Goal: Task Accomplishment & Management: Use online tool/utility

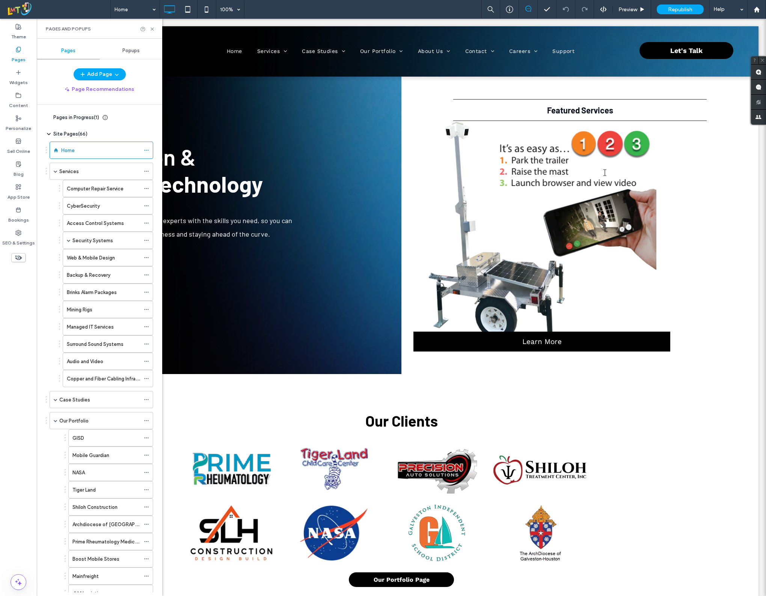
scroll to position [23, 0]
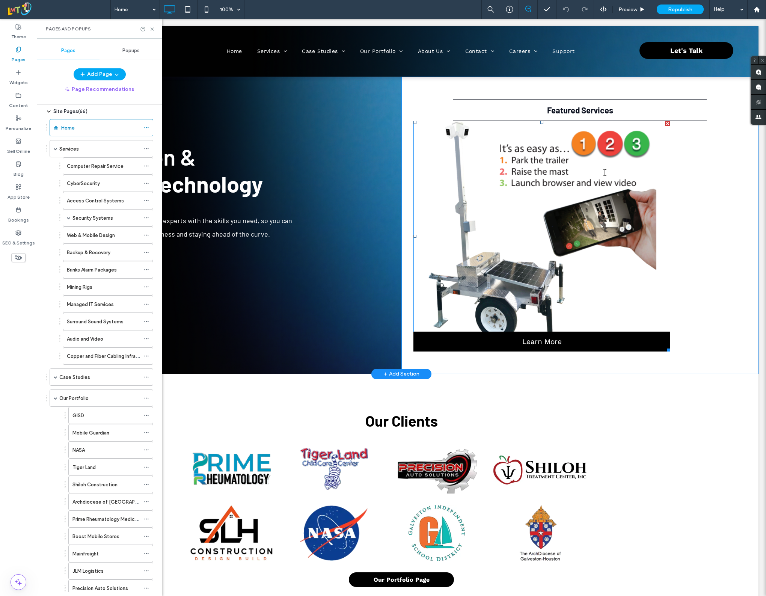
click at [556, 188] on link at bounding box center [542, 236] width 257 height 231
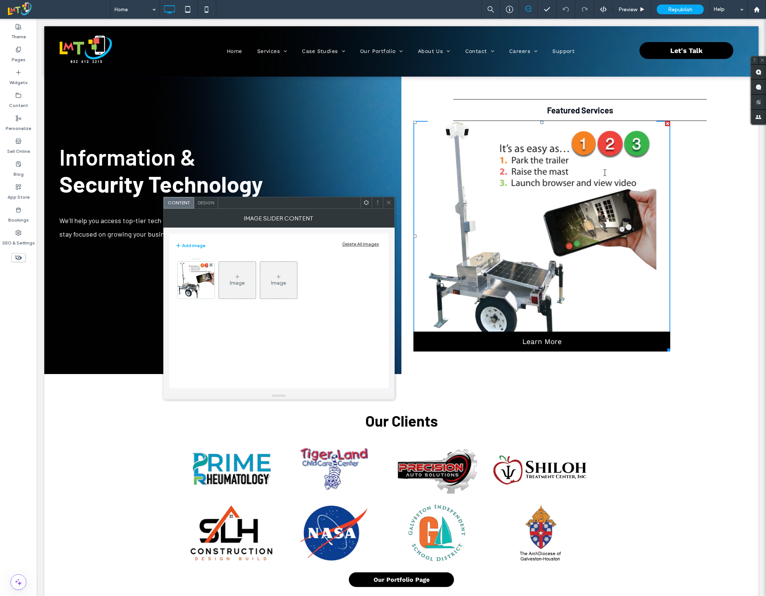
click at [230, 274] on div "Image" at bounding box center [237, 280] width 37 height 35
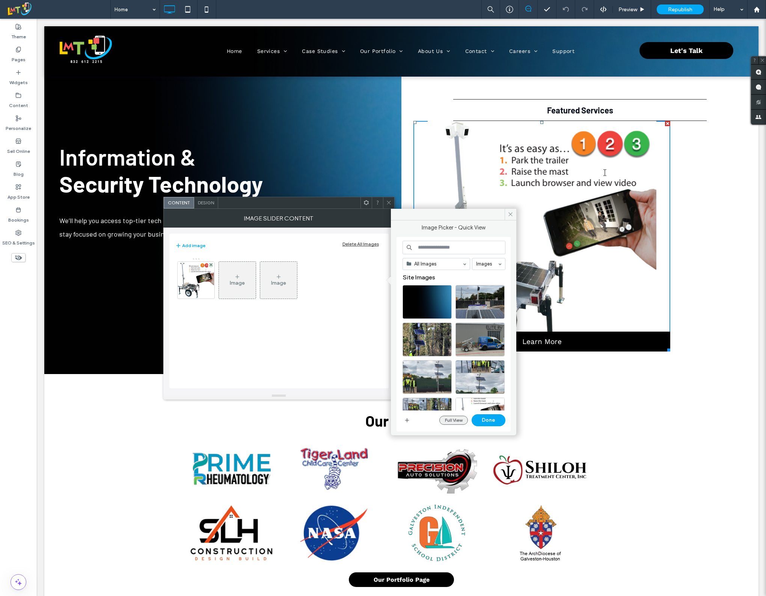
click at [458, 423] on button "Full View" at bounding box center [454, 420] width 29 height 9
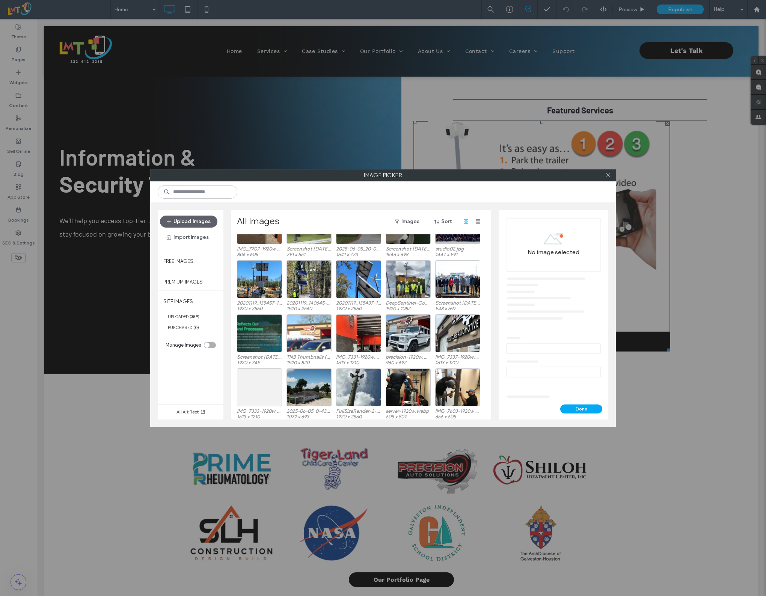
scroll to position [2344, 0]
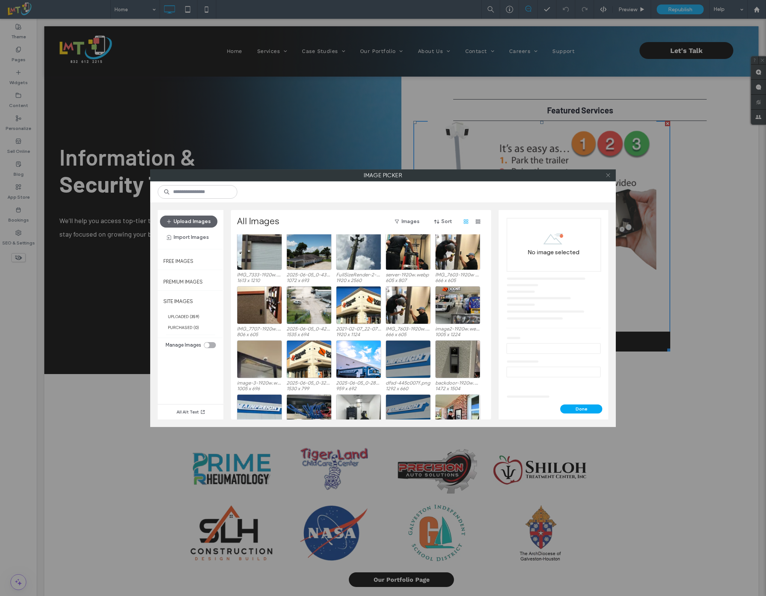
click at [608, 177] on icon at bounding box center [609, 175] width 6 height 6
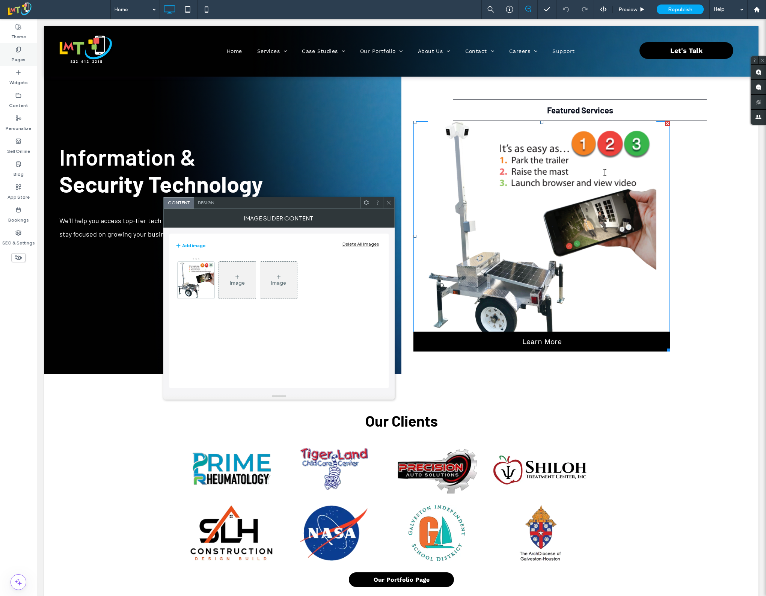
drag, startPoint x: 8, startPoint y: 50, endPoint x: 359, endPoint y: 185, distance: 376.1
click at [8, 50] on div "Pages" at bounding box center [18, 54] width 37 height 23
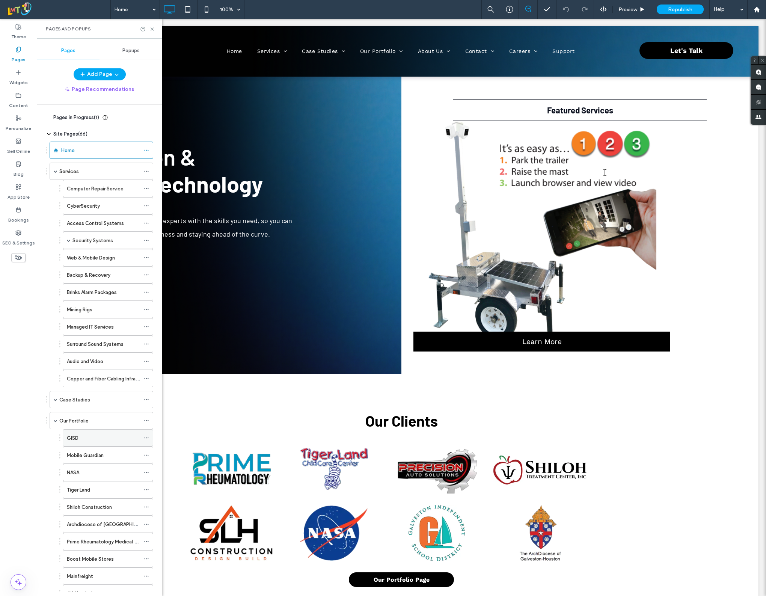
click at [99, 446] on div "GISD" at bounding box center [103, 438] width 73 height 17
click at [75, 152] on div "Home" at bounding box center [100, 151] width 79 height 8
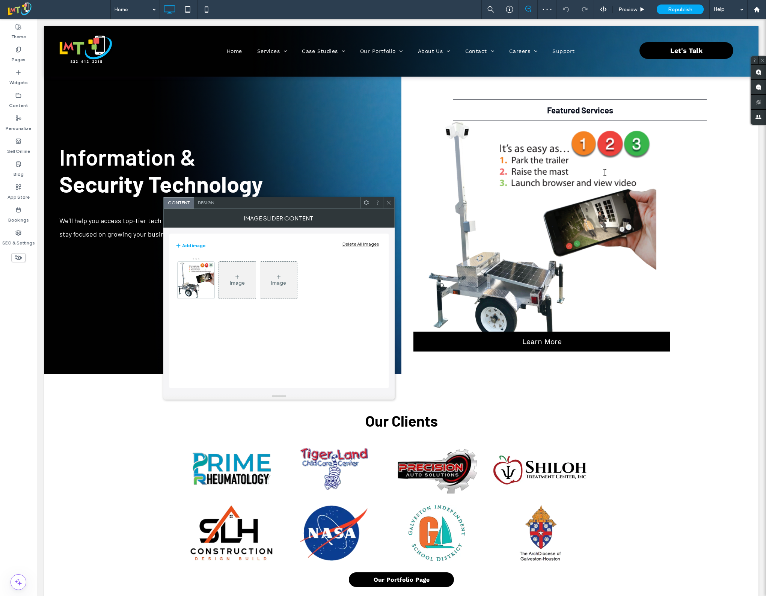
click at [239, 287] on div "Image" at bounding box center [237, 280] width 37 height 35
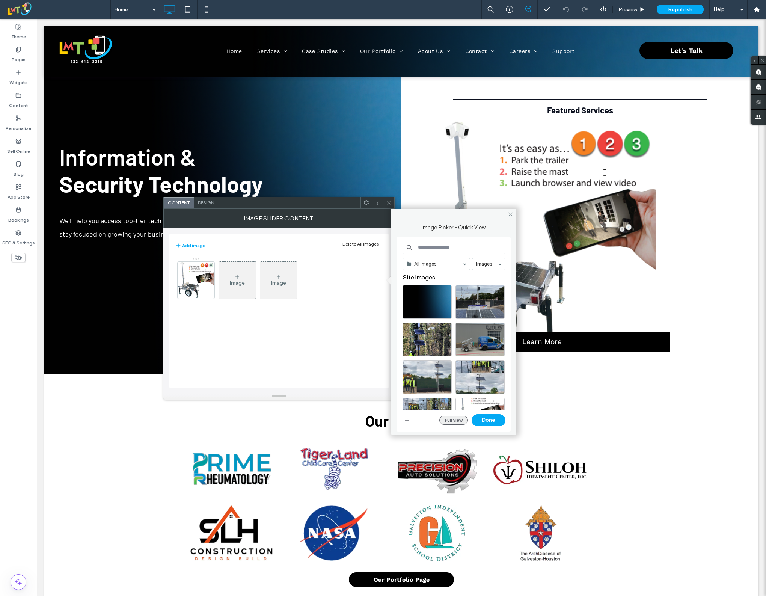
click at [455, 425] on button "Full View" at bounding box center [454, 420] width 29 height 9
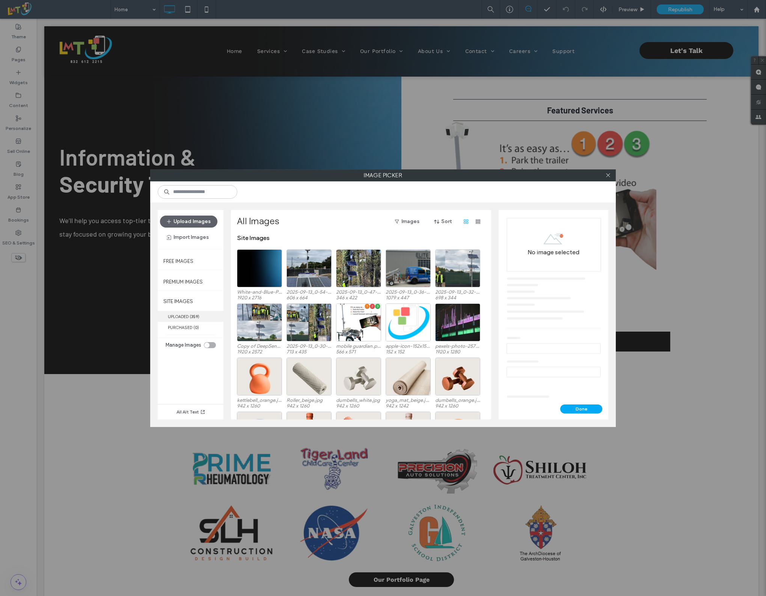
click at [198, 318] on b "359" at bounding box center [194, 316] width 7 height 5
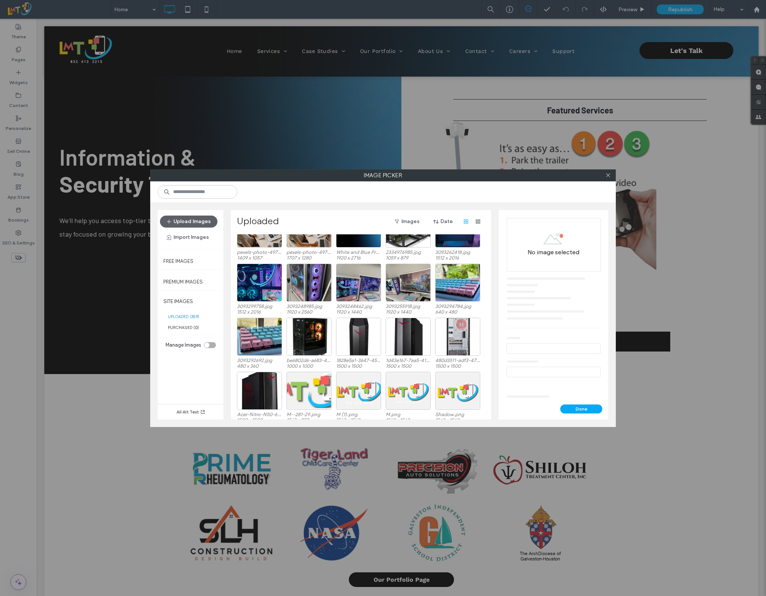
scroll to position [1120, 0]
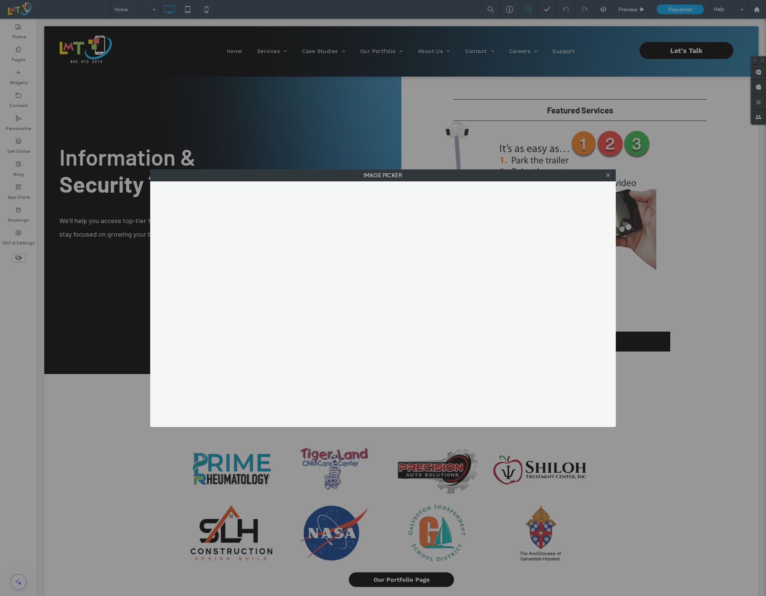
click at [611, 172] on div at bounding box center [608, 175] width 11 height 11
click at [610, 175] on icon at bounding box center [609, 175] width 6 height 6
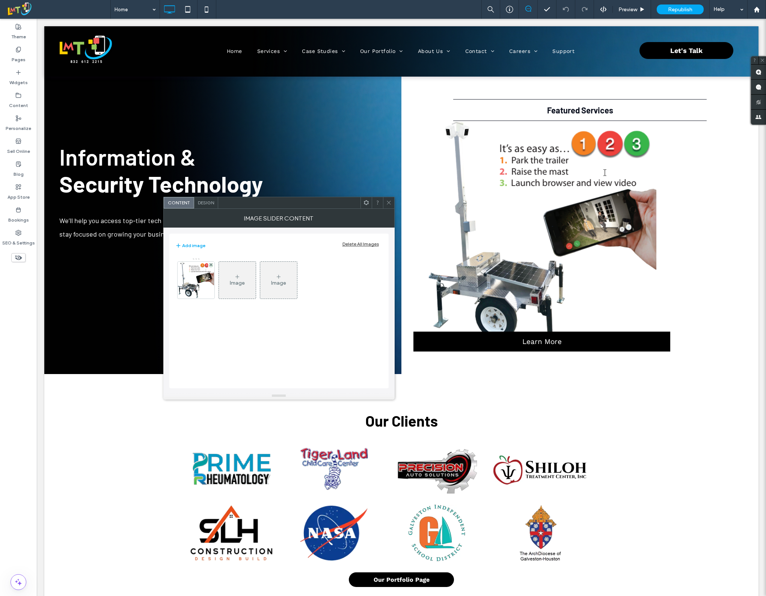
click at [232, 287] on div "Image" at bounding box center [237, 280] width 37 height 35
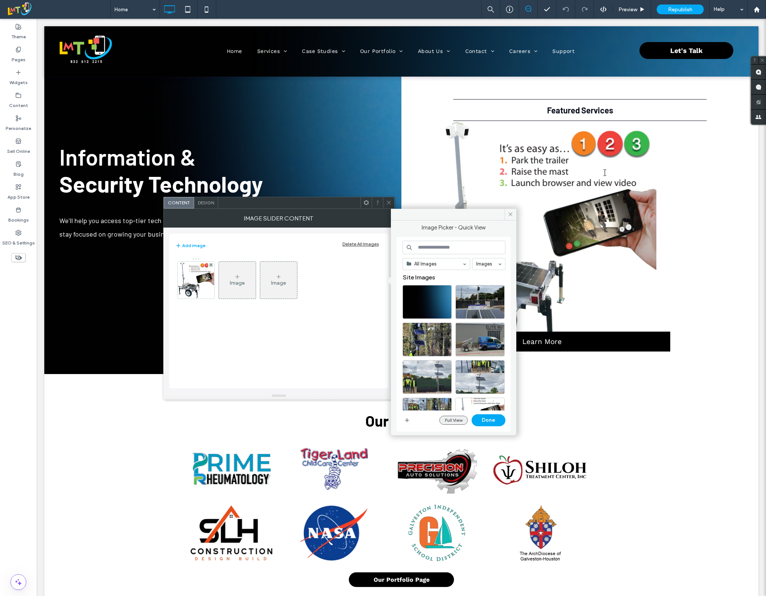
click at [448, 418] on button "Full View" at bounding box center [454, 420] width 29 height 9
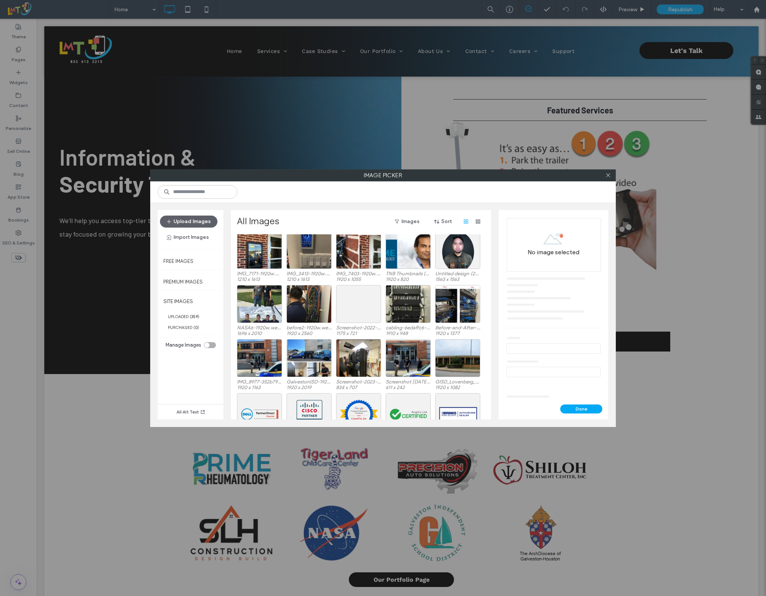
scroll to position [2574, 0]
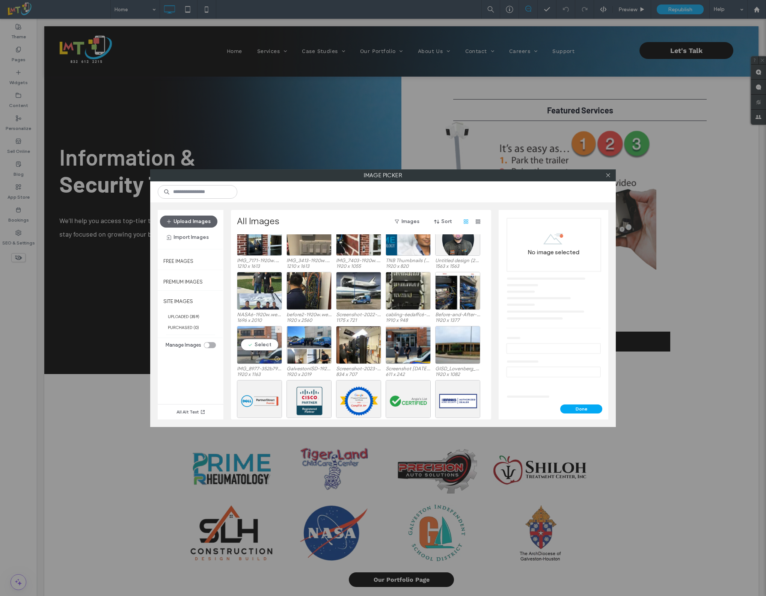
click at [260, 346] on div "Select" at bounding box center [259, 345] width 45 height 38
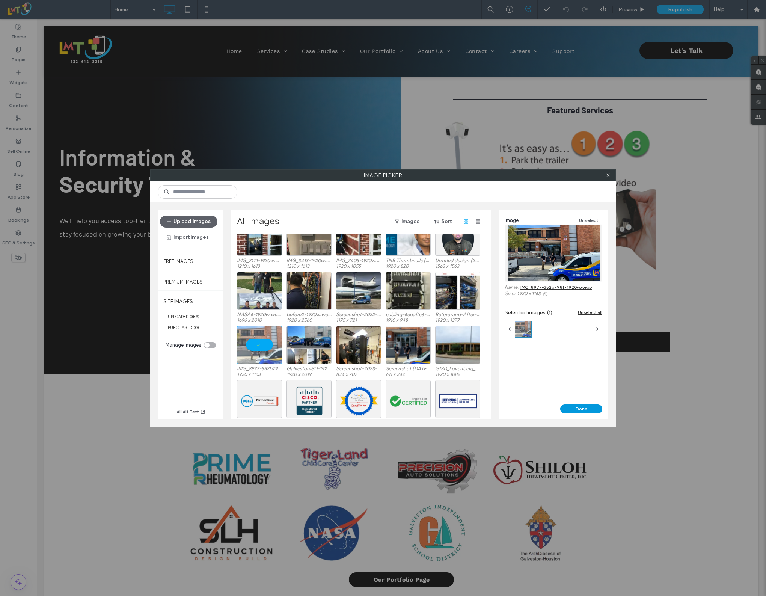
click at [570, 411] on button "Done" at bounding box center [582, 409] width 42 height 9
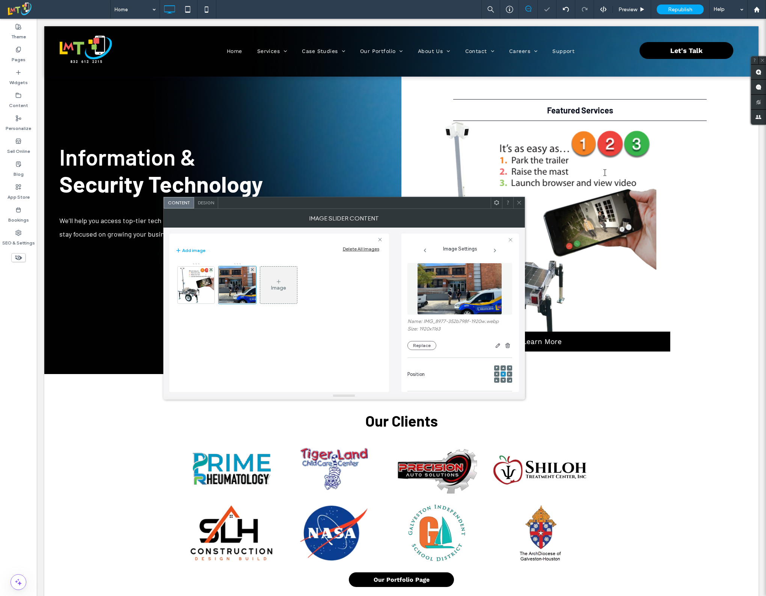
click at [275, 288] on div "Image" at bounding box center [278, 288] width 15 height 6
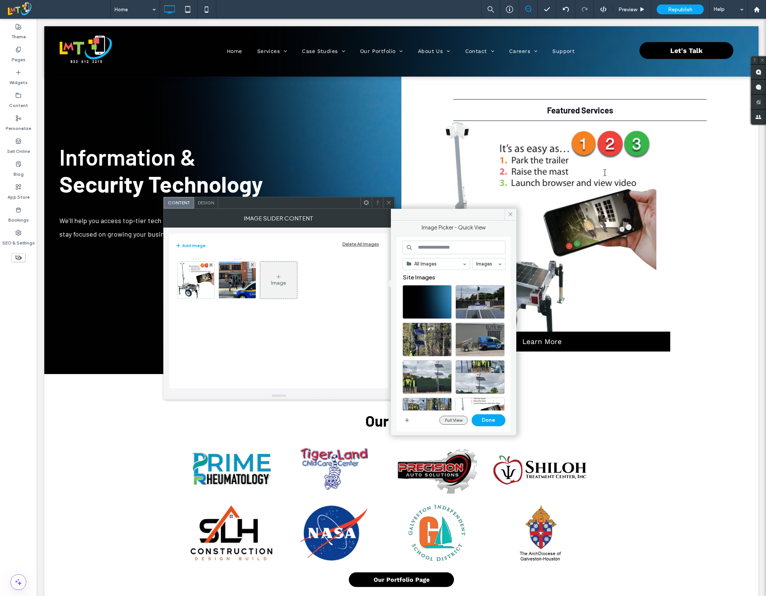
click at [455, 423] on button "Full View" at bounding box center [454, 420] width 29 height 9
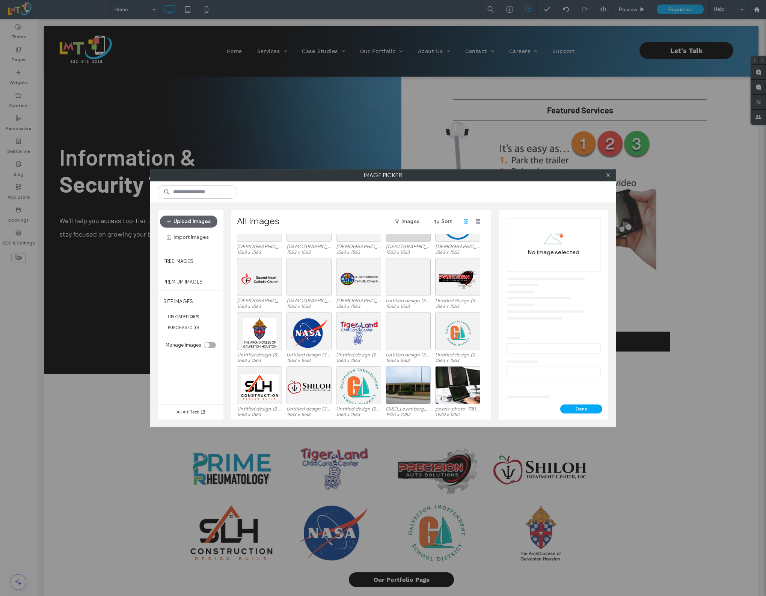
scroll to position [2902, 0]
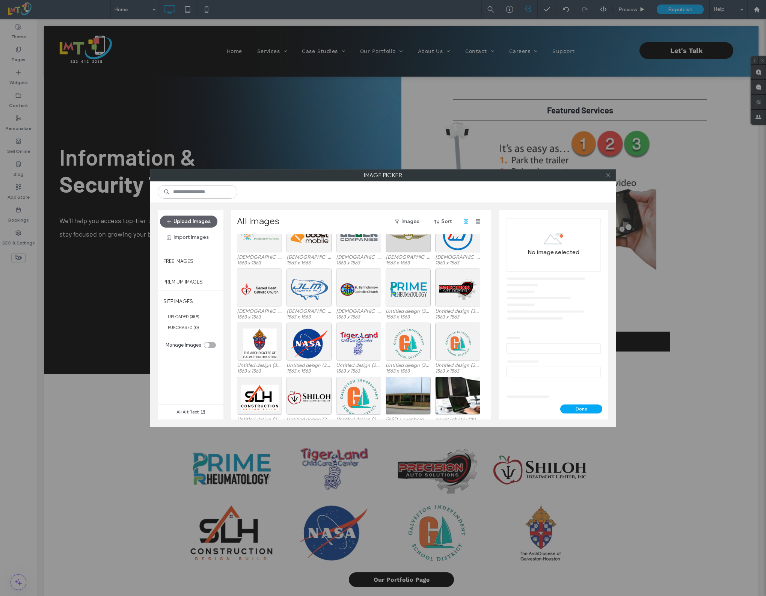
click at [610, 176] on icon at bounding box center [609, 175] width 6 height 6
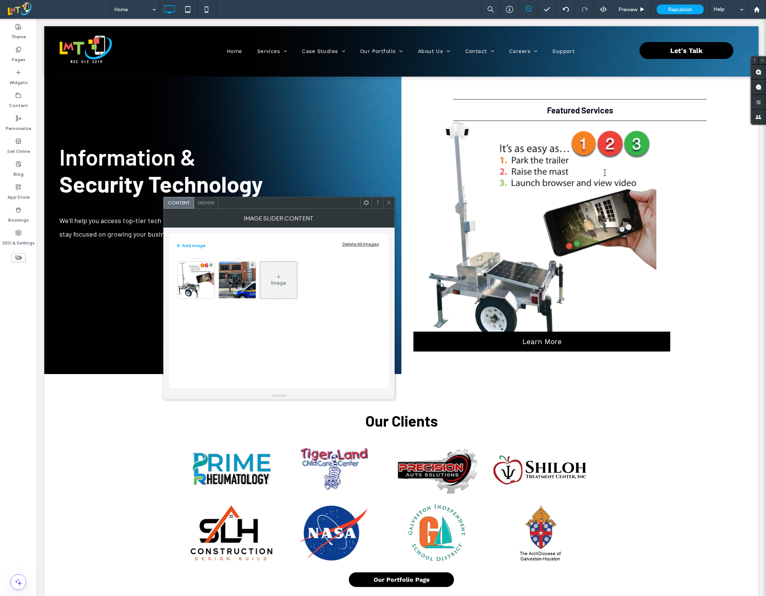
click at [273, 282] on div "Image" at bounding box center [278, 283] width 15 height 6
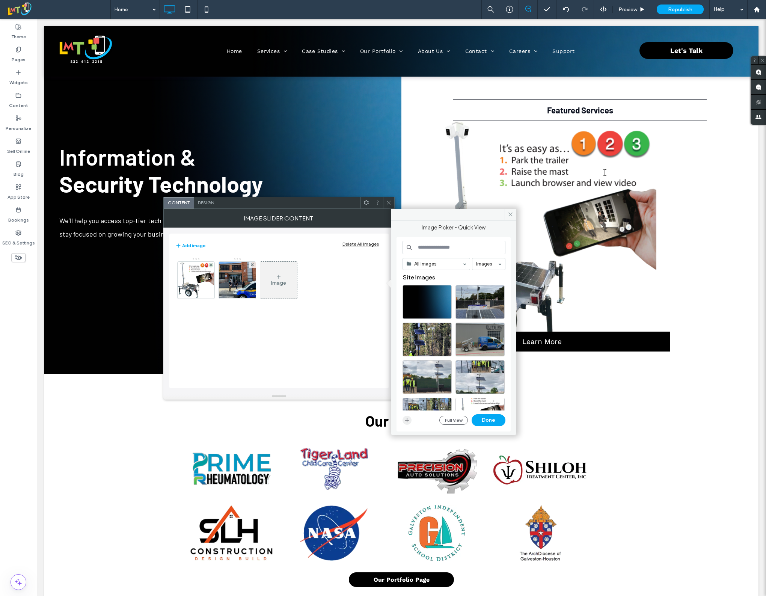
click at [404, 417] on span "button" at bounding box center [407, 420] width 9 height 9
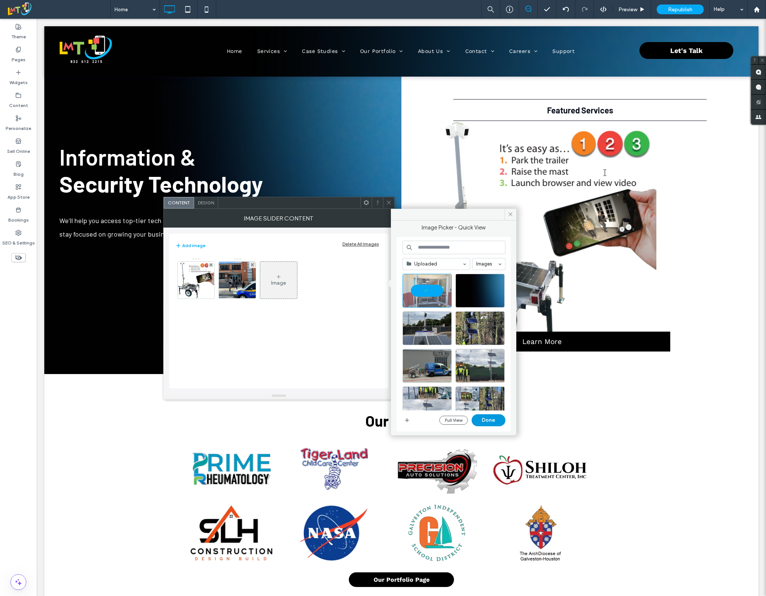
click at [499, 420] on button "Done" at bounding box center [489, 420] width 34 height 12
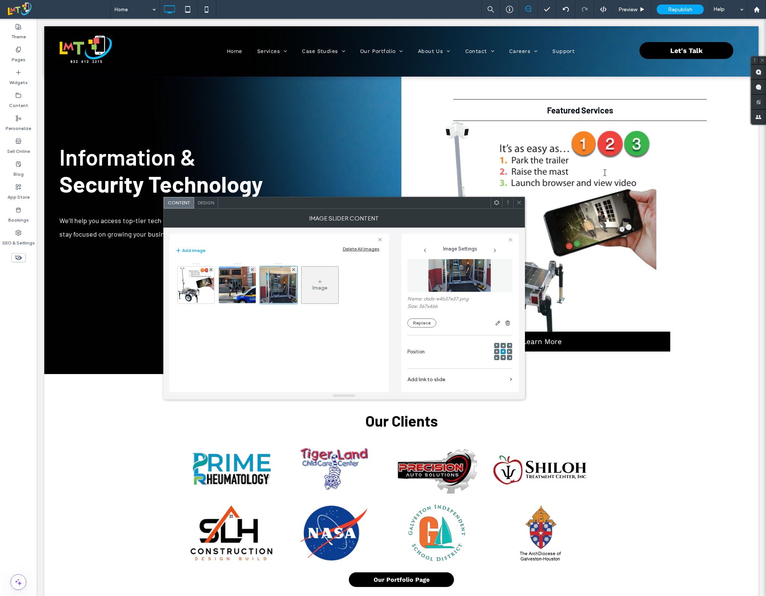
scroll to position [0, 0]
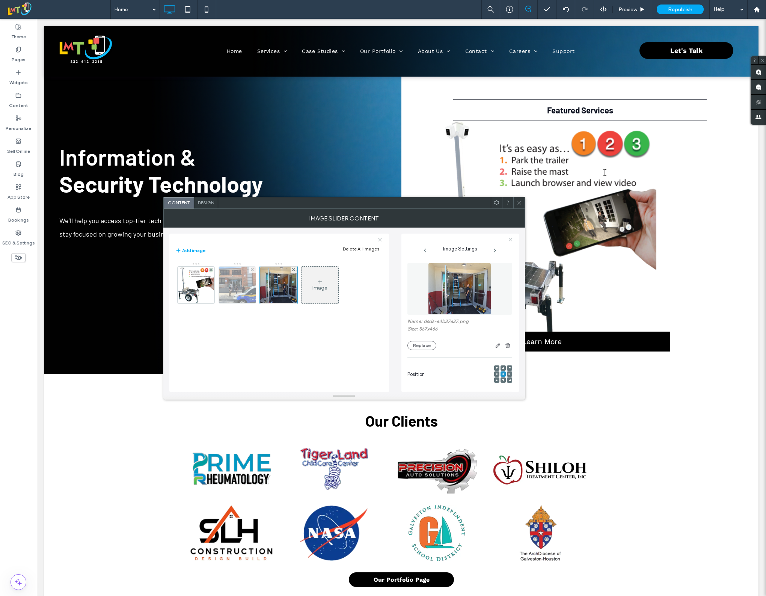
click at [240, 292] on img at bounding box center [237, 285] width 61 height 37
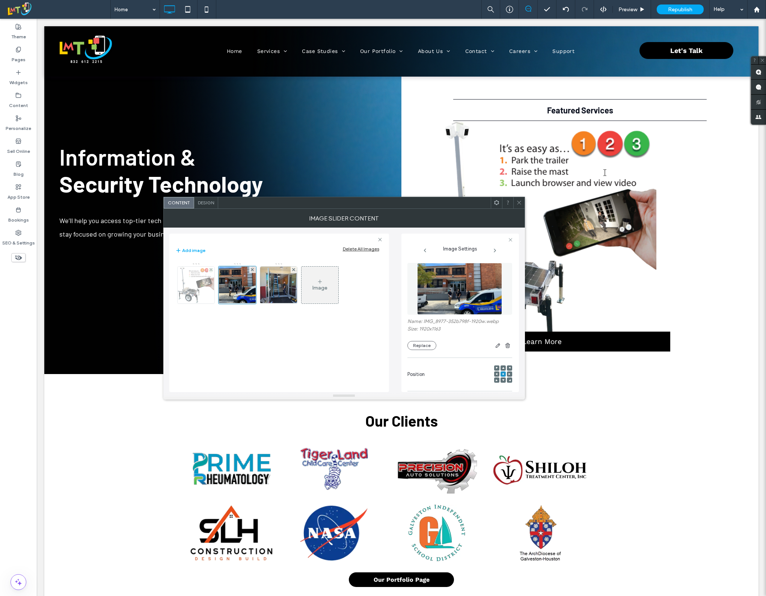
click at [198, 290] on img at bounding box center [196, 285] width 36 height 37
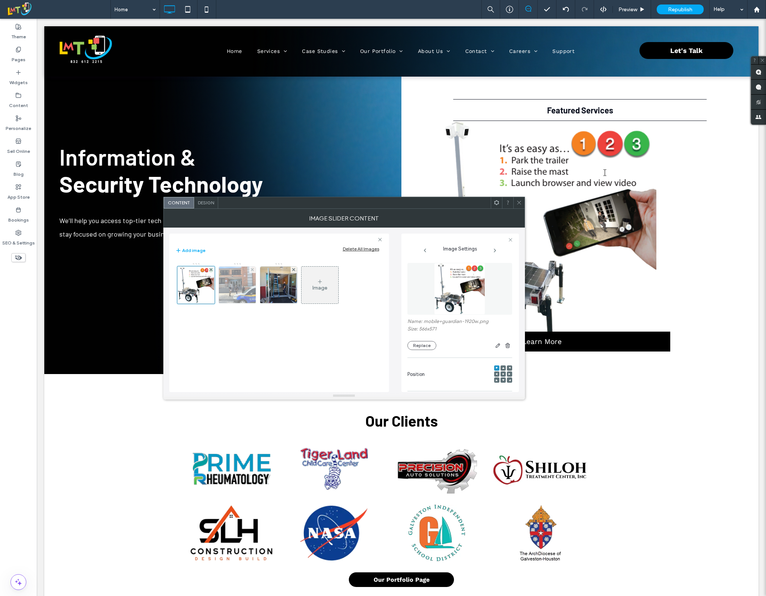
click at [234, 293] on img at bounding box center [237, 285] width 61 height 37
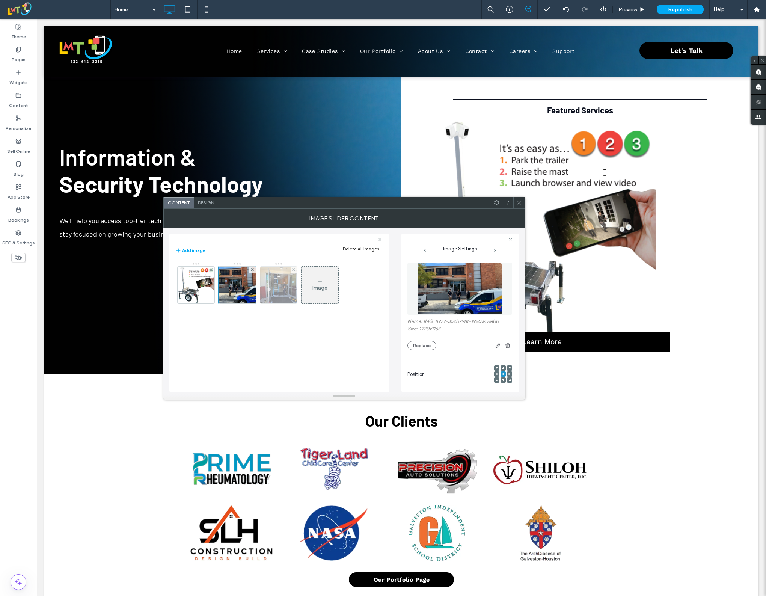
click at [274, 292] on img at bounding box center [278, 285] width 45 height 37
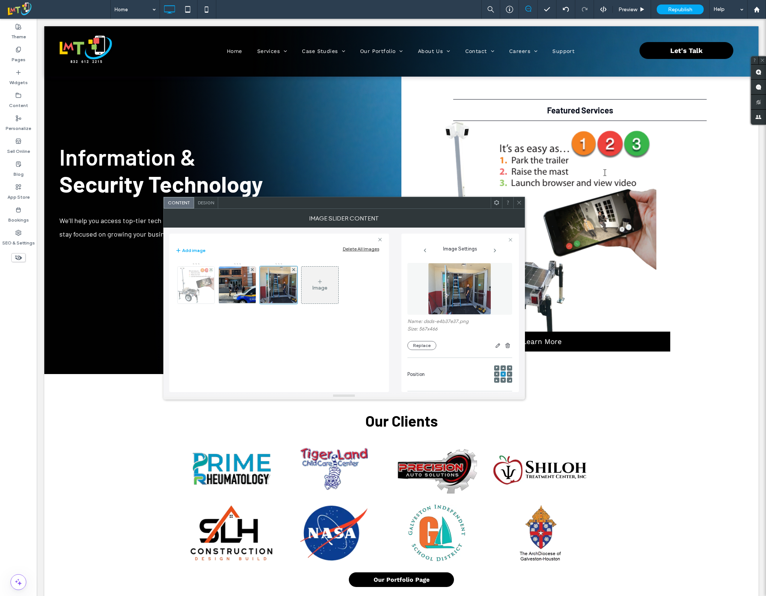
click at [212, 290] on img at bounding box center [196, 285] width 36 height 37
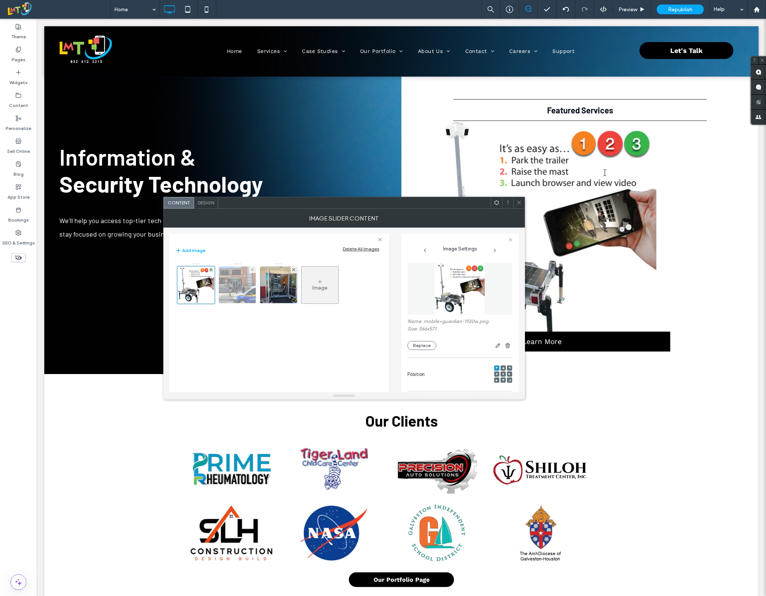
click at [238, 288] on img at bounding box center [237, 285] width 61 height 37
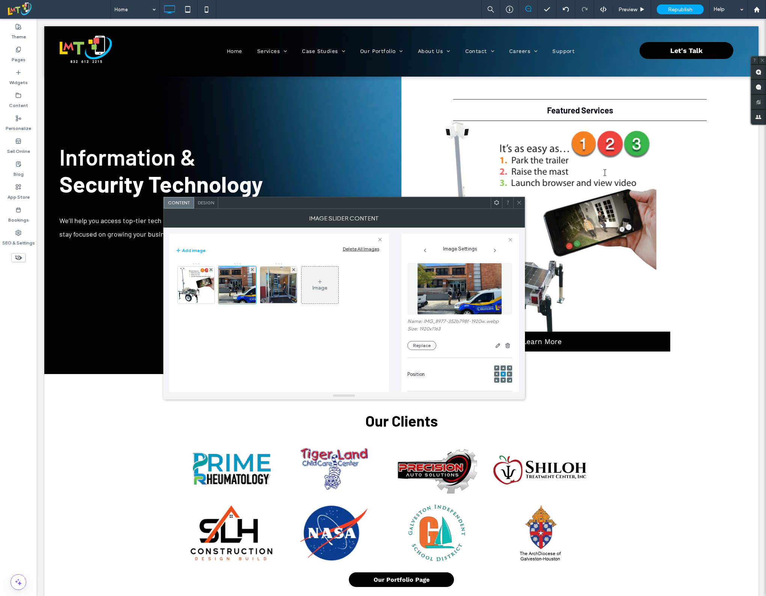
click at [520, 203] on icon at bounding box center [520, 203] width 6 height 6
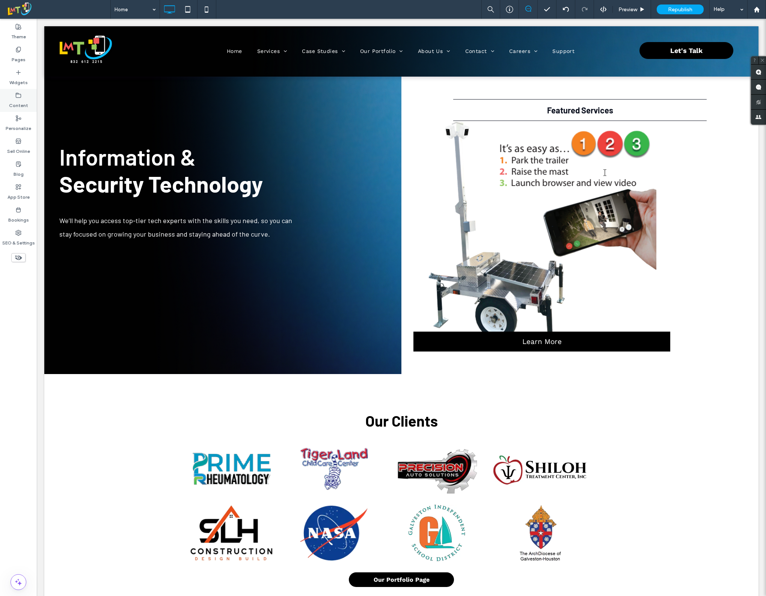
click at [16, 98] on label "Content" at bounding box center [18, 103] width 19 height 11
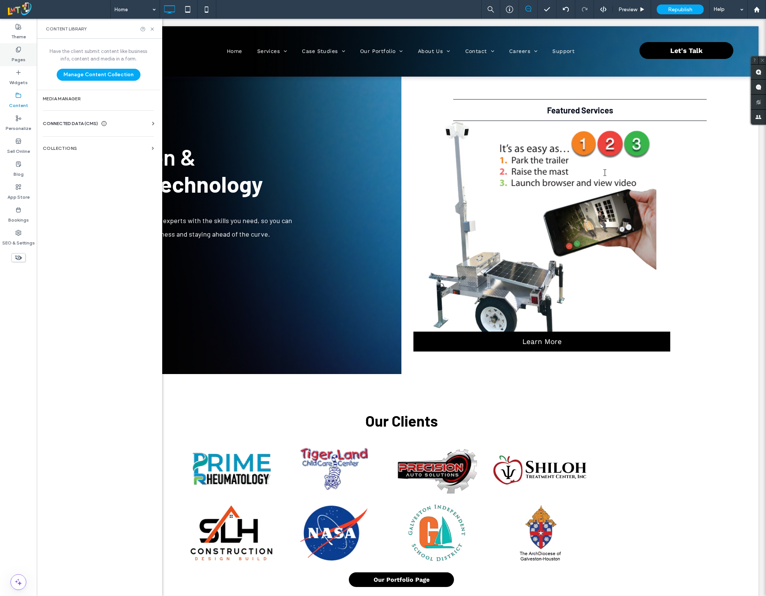
click at [14, 60] on label "Pages" at bounding box center [19, 58] width 14 height 11
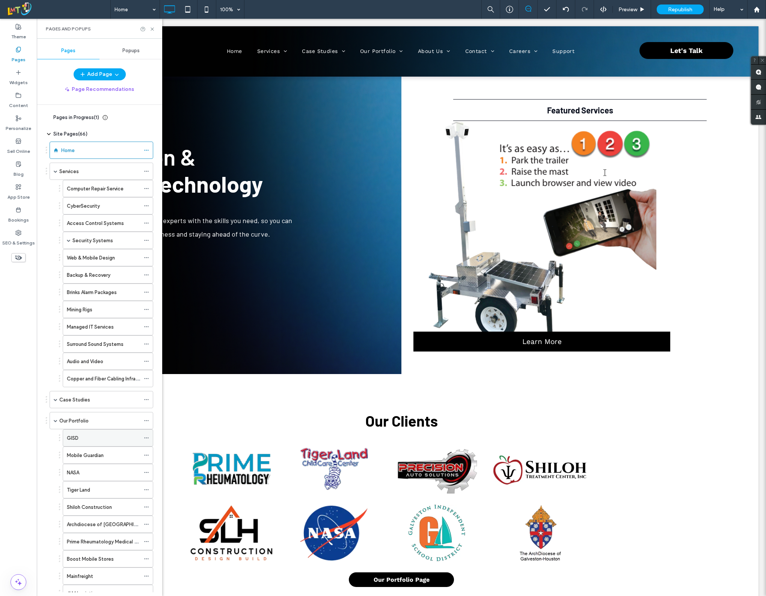
click at [94, 442] on div "GISD" at bounding box center [103, 438] width 73 height 8
click at [153, 27] on icon at bounding box center [153, 29] width 6 height 6
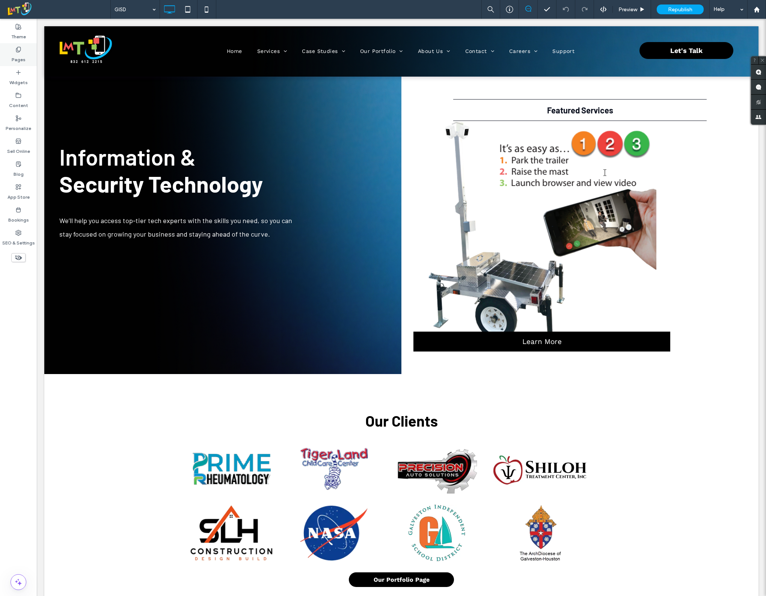
click at [18, 52] on use at bounding box center [18, 49] width 4 height 5
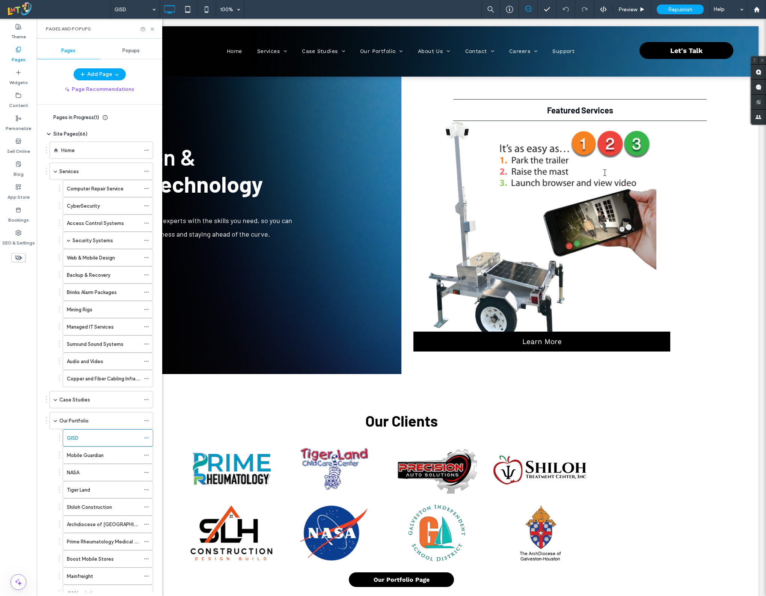
click at [20, 58] on label "Pages" at bounding box center [19, 58] width 14 height 11
click at [150, 29] on icon at bounding box center [153, 29] width 6 height 6
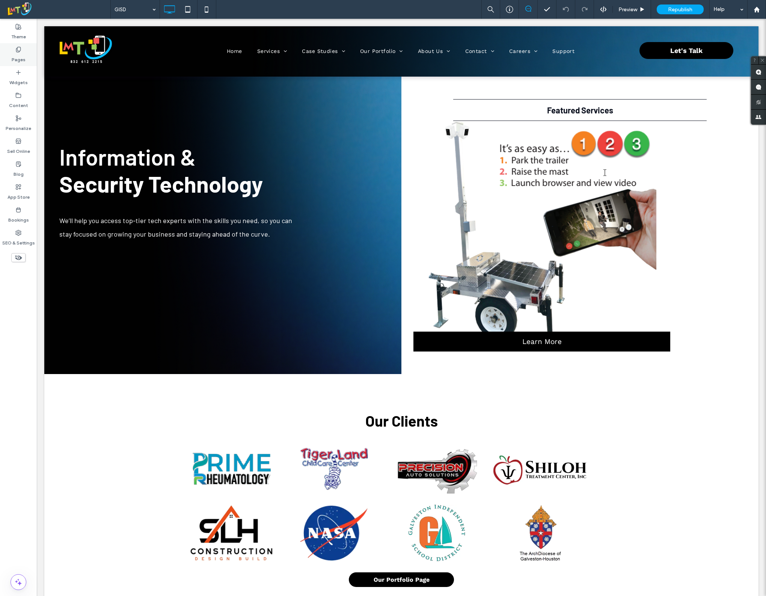
click at [14, 53] on label "Pages" at bounding box center [19, 58] width 14 height 11
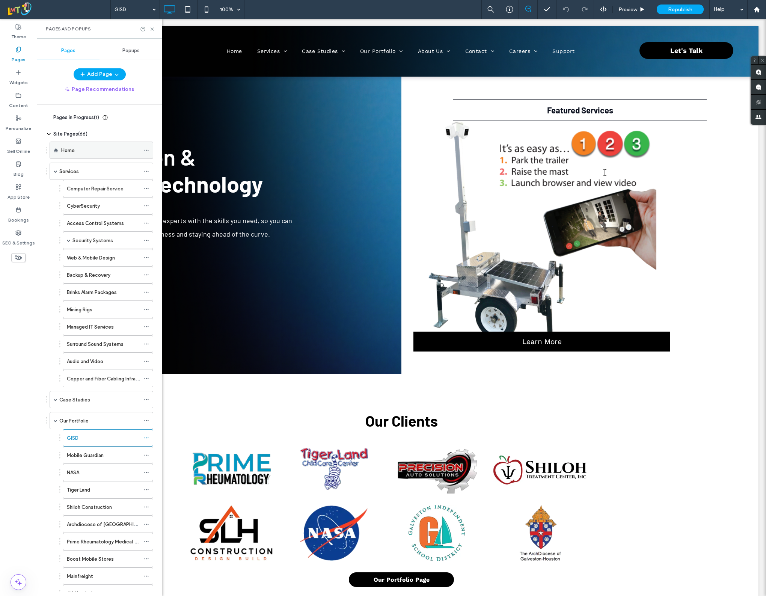
click at [85, 155] on div "Home" at bounding box center [100, 150] width 79 height 17
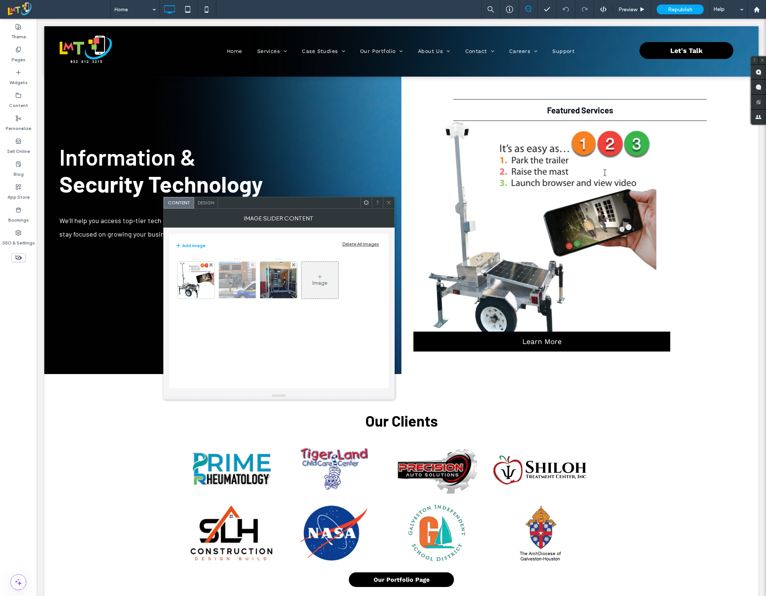
click at [252, 265] on use at bounding box center [252, 264] width 3 height 3
click at [242, 284] on div "Image" at bounding box center [237, 283] width 15 height 6
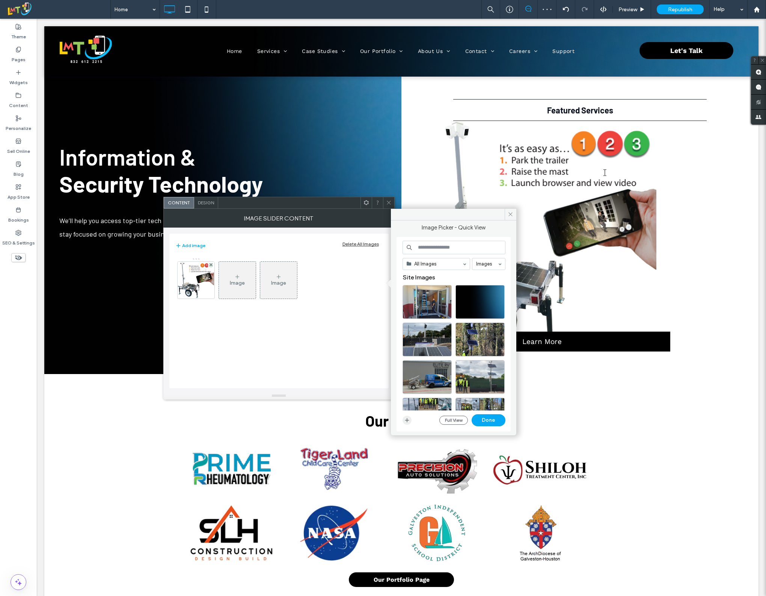
click at [410, 418] on icon "button" at bounding box center [407, 420] width 6 height 6
click at [425, 302] on div "Select" at bounding box center [427, 302] width 49 height 34
click at [488, 419] on button "Done" at bounding box center [489, 420] width 34 height 12
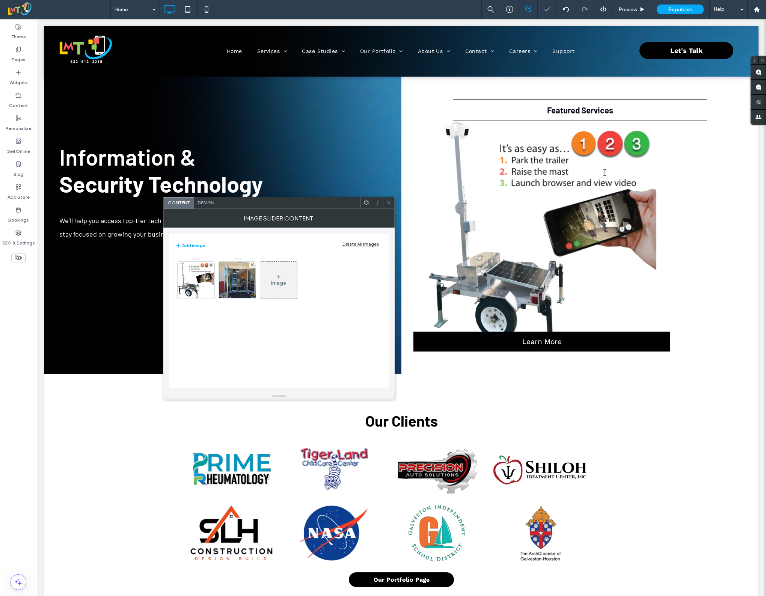
click at [279, 277] on div "Image" at bounding box center [278, 280] width 37 height 35
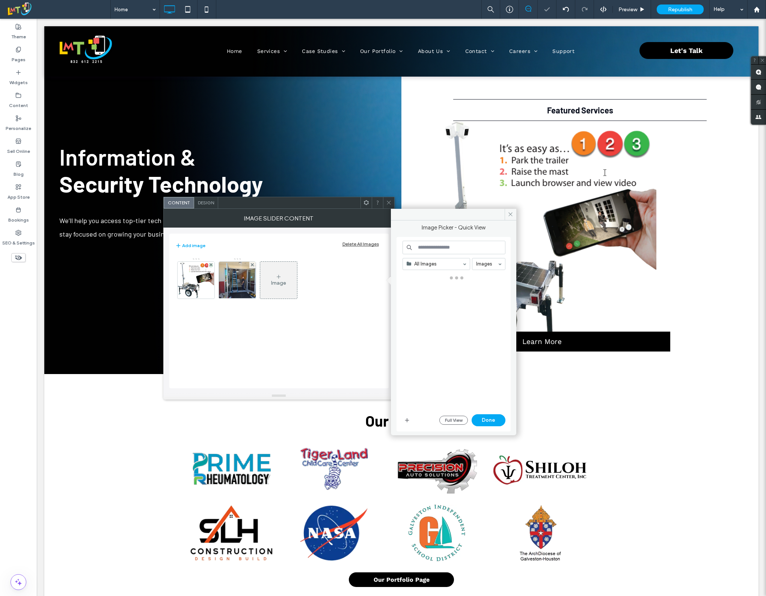
click at [280, 281] on div "Image" at bounding box center [278, 283] width 15 height 6
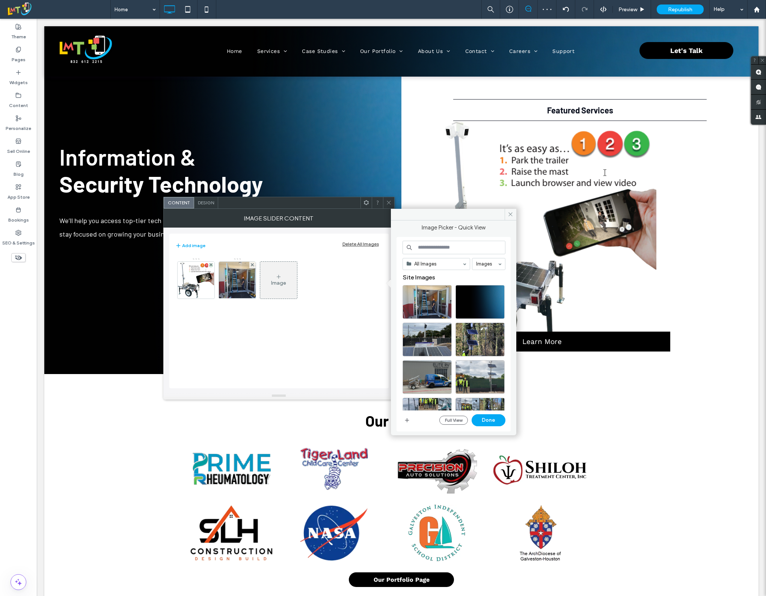
click at [281, 277] on icon at bounding box center [279, 277] width 6 height 6
click at [444, 423] on button "Full View" at bounding box center [454, 420] width 29 height 9
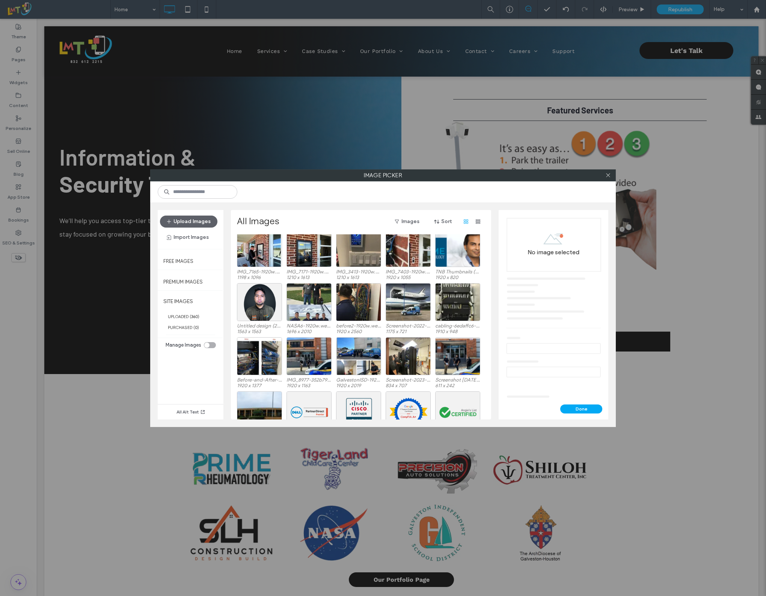
scroll to position [2567, 0]
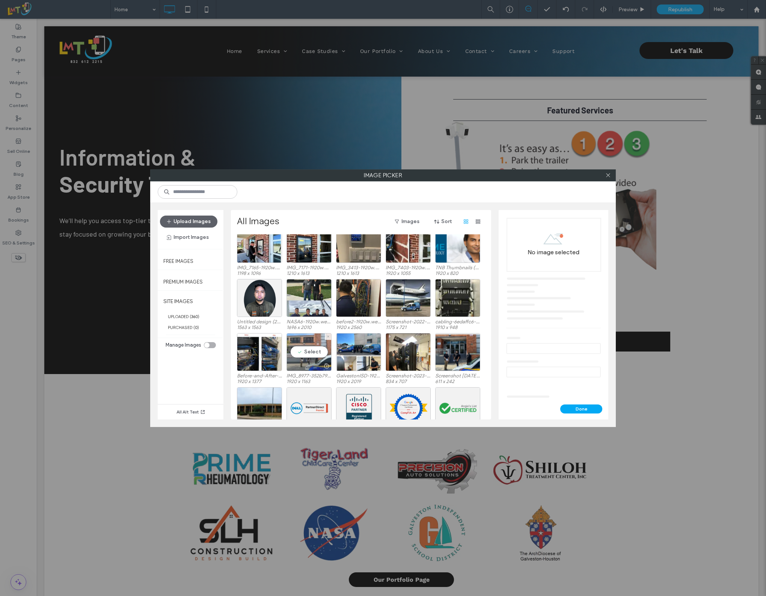
click at [313, 353] on div "Select" at bounding box center [309, 352] width 45 height 38
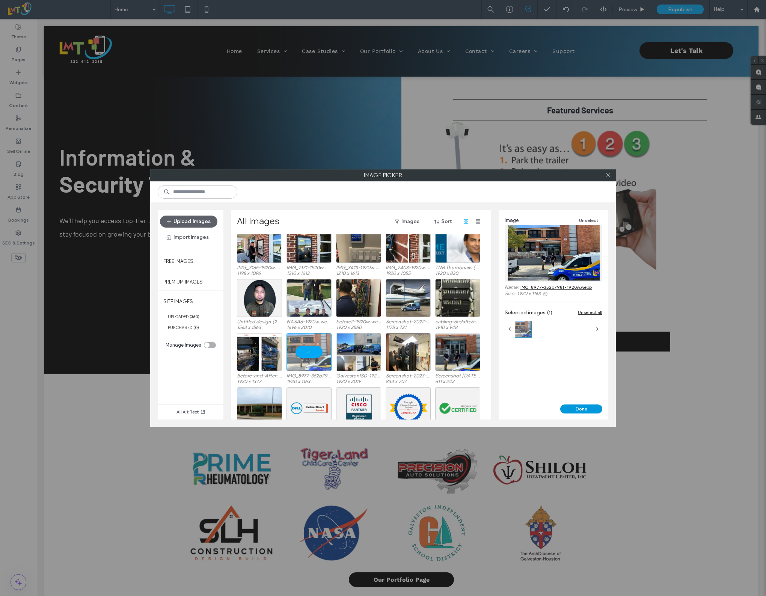
click at [582, 410] on button "Done" at bounding box center [582, 409] width 42 height 9
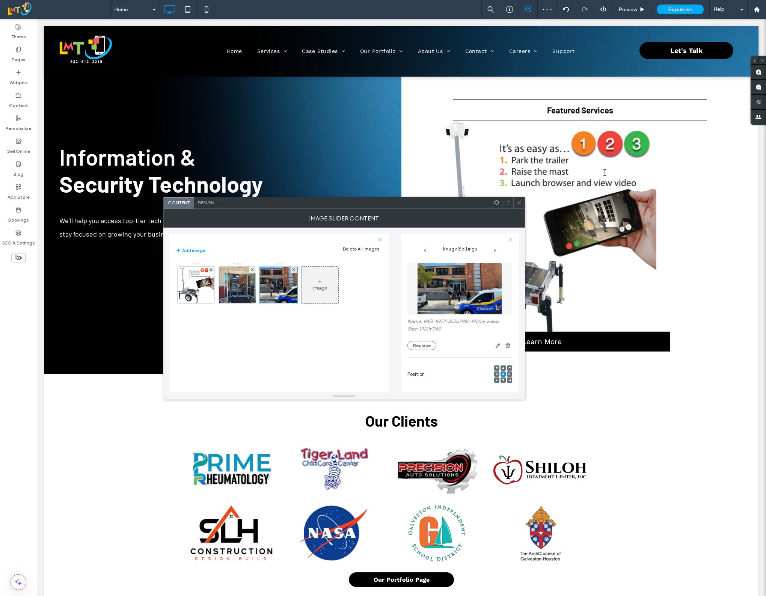
click at [520, 206] on span at bounding box center [520, 202] width 6 height 11
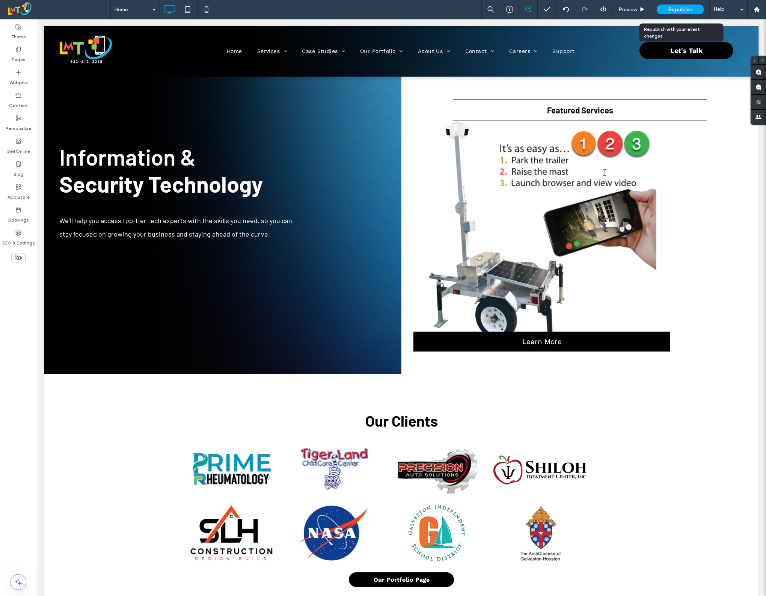
click at [681, 6] on span "Republish" at bounding box center [680, 9] width 24 height 6
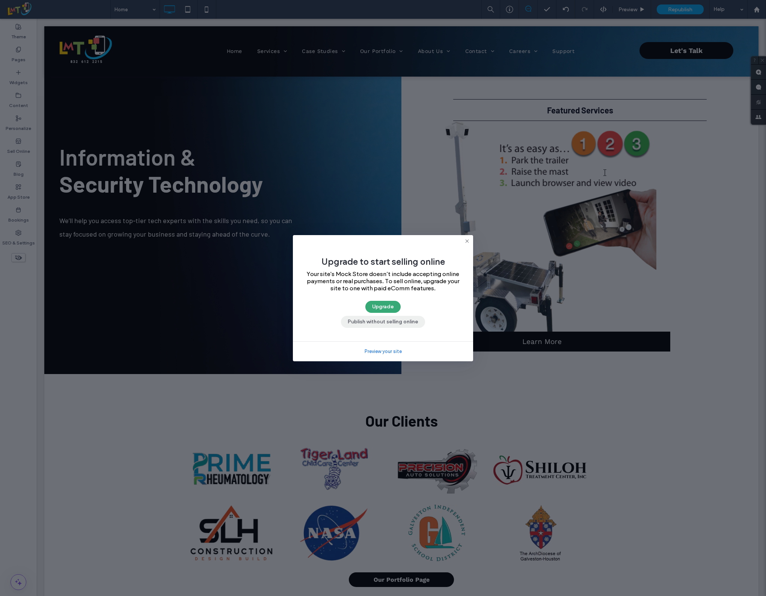
click at [377, 321] on button "Publish without selling online" at bounding box center [383, 322] width 84 height 12
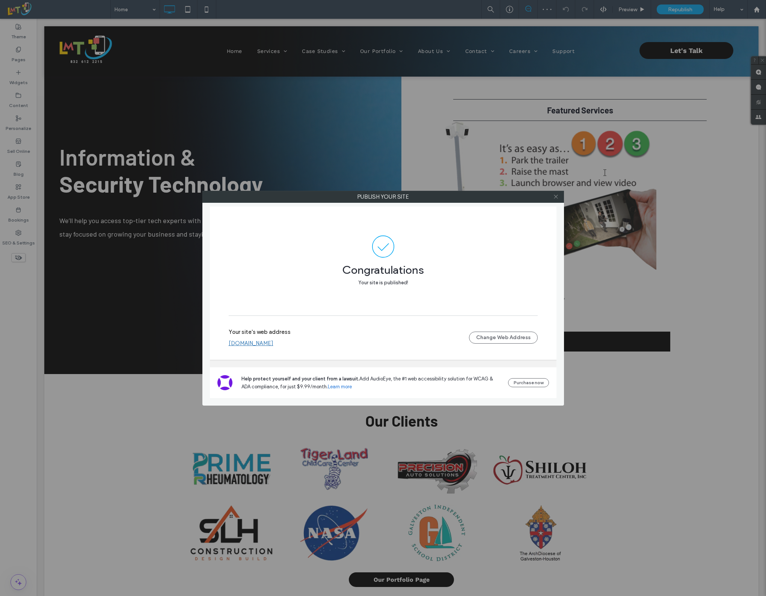
click at [555, 197] on icon at bounding box center [556, 197] width 6 height 6
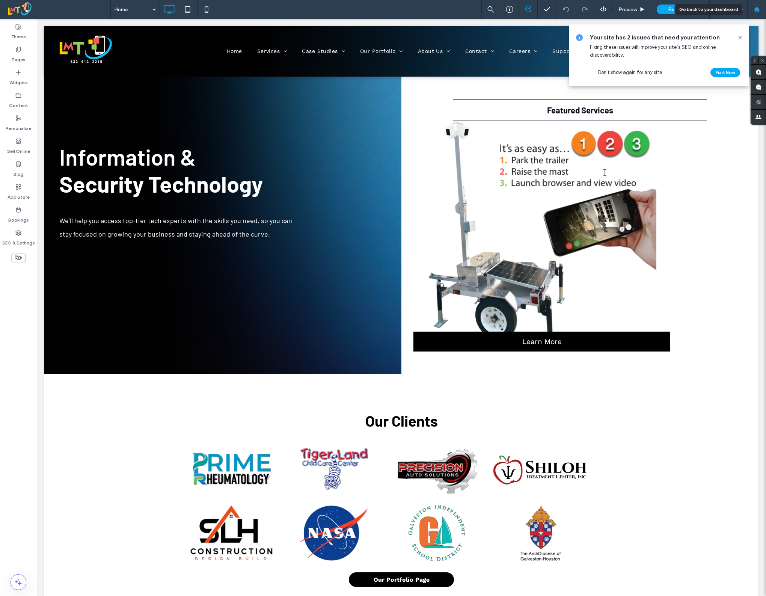
click at [755, 10] on use at bounding box center [757, 9] width 6 height 6
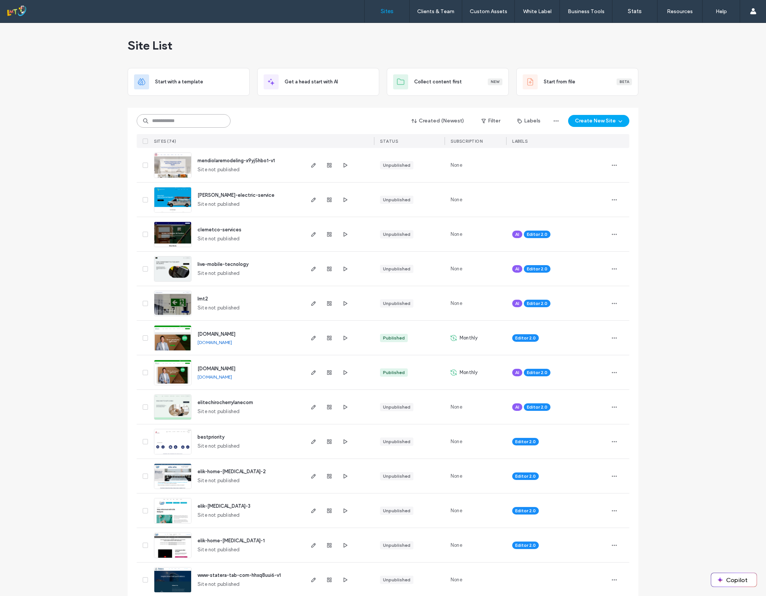
click at [176, 124] on input at bounding box center [184, 121] width 94 height 14
click at [190, 123] on input at bounding box center [184, 121] width 94 height 14
click at [192, 122] on input at bounding box center [184, 121] width 94 height 14
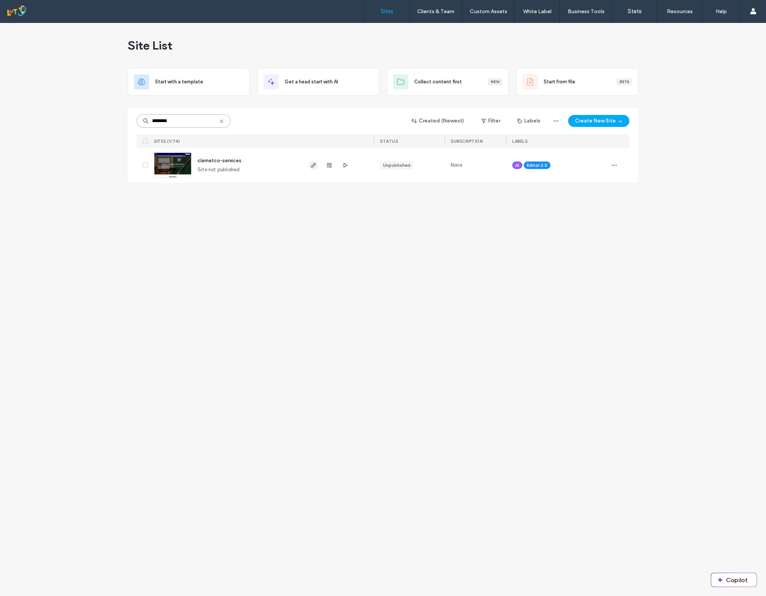
type input "********"
click at [316, 163] on icon "button" at bounding box center [314, 165] width 6 height 6
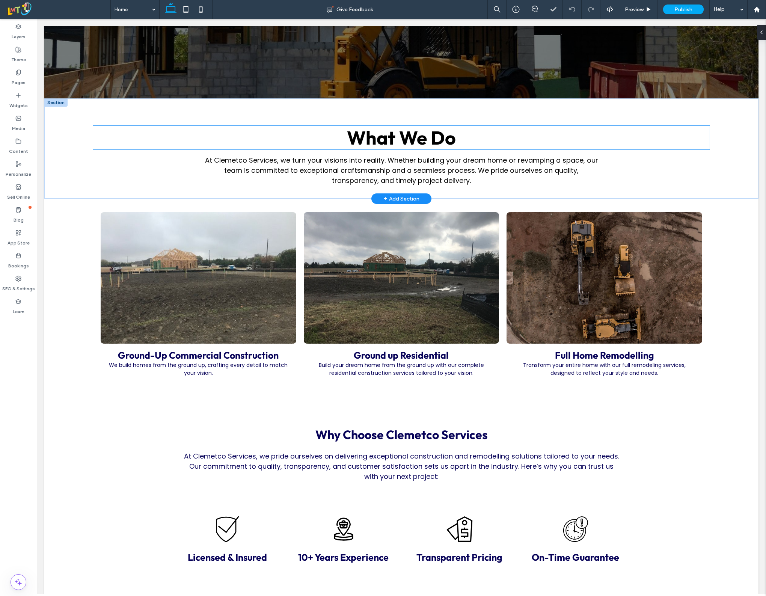
scroll to position [282, 0]
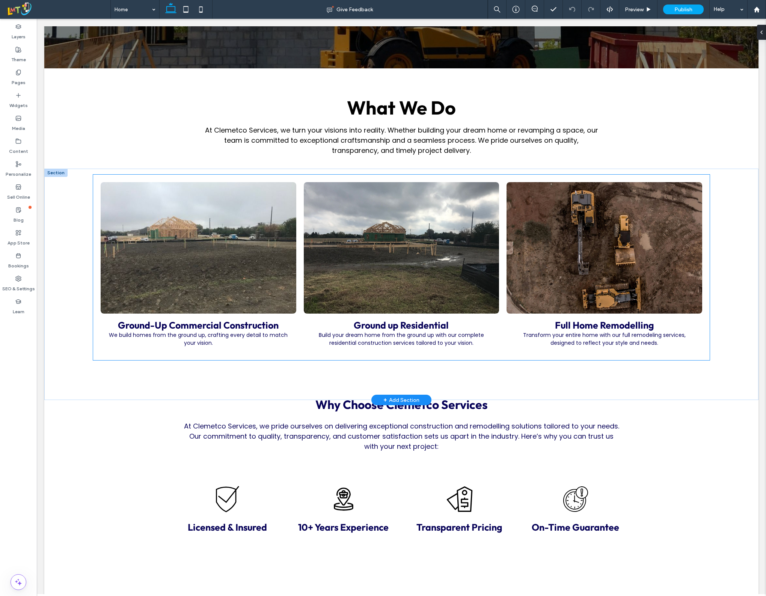
click at [180, 275] on link at bounding box center [198, 247] width 207 height 139
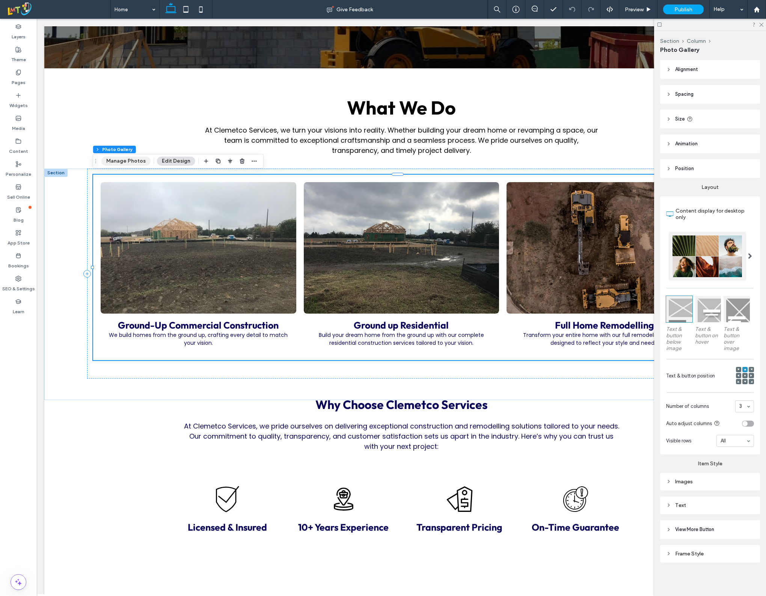
click at [128, 161] on button "Manage Photos" at bounding box center [125, 161] width 49 height 9
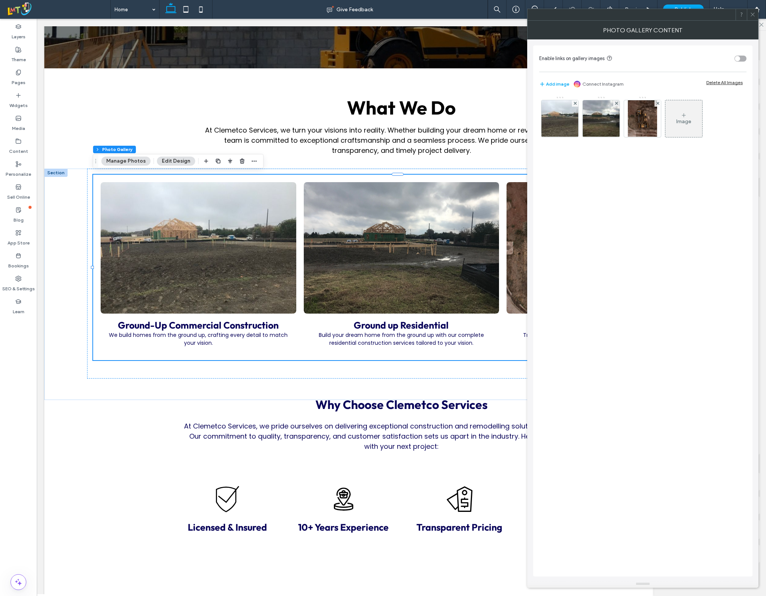
drag, startPoint x: 557, startPoint y: 119, endPoint x: 553, endPoint y: 142, distance: 22.9
click at [557, 119] on img at bounding box center [560, 118] width 49 height 37
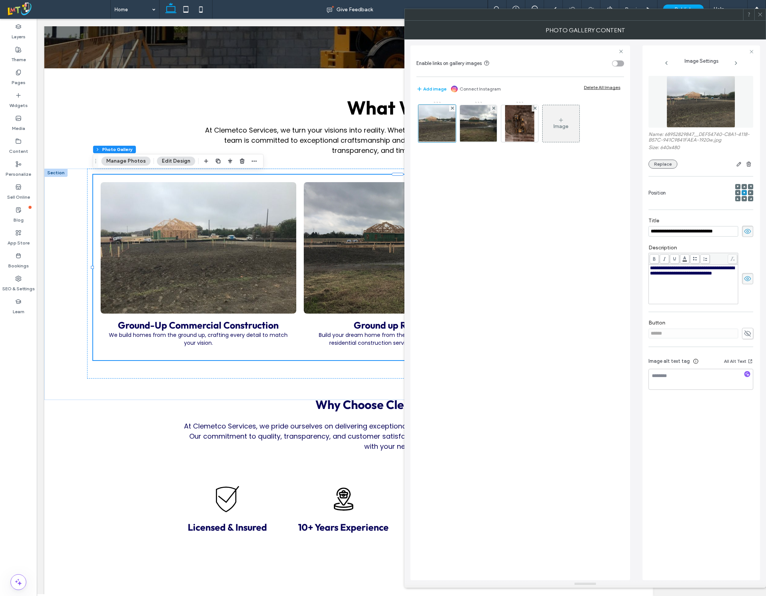
scroll to position [0, 0]
click at [669, 165] on button "Replace" at bounding box center [663, 164] width 29 height 9
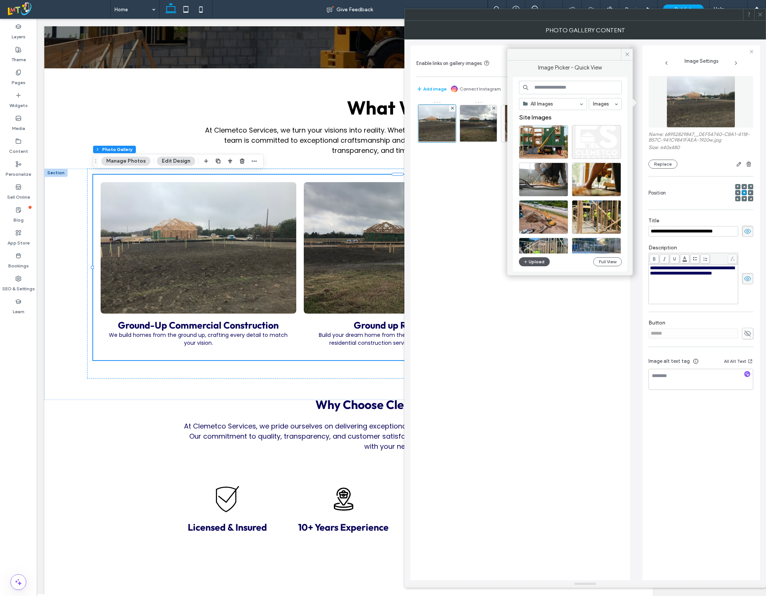
click at [536, 258] on button "Upload" at bounding box center [534, 261] width 31 height 9
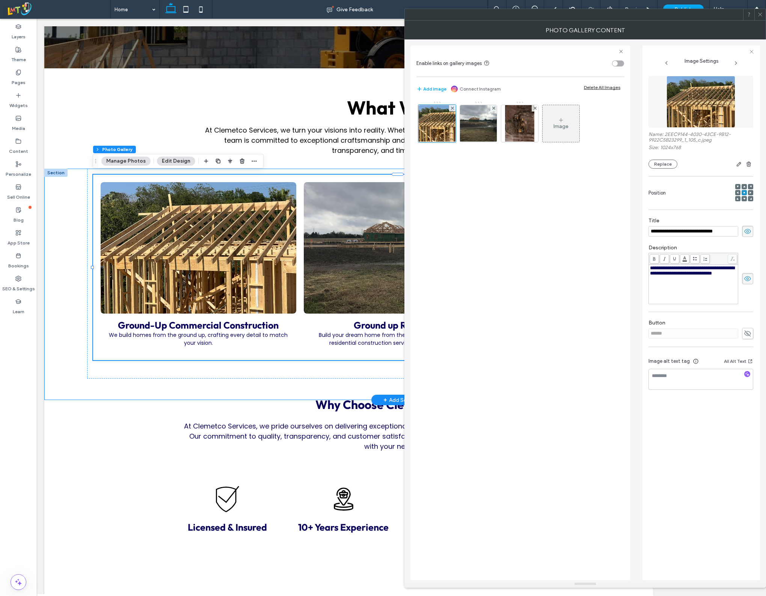
click at [78, 316] on div "Ground-Up Commercial Construction We build homes from the ground up, crafting e…" at bounding box center [401, 284] width 715 height 231
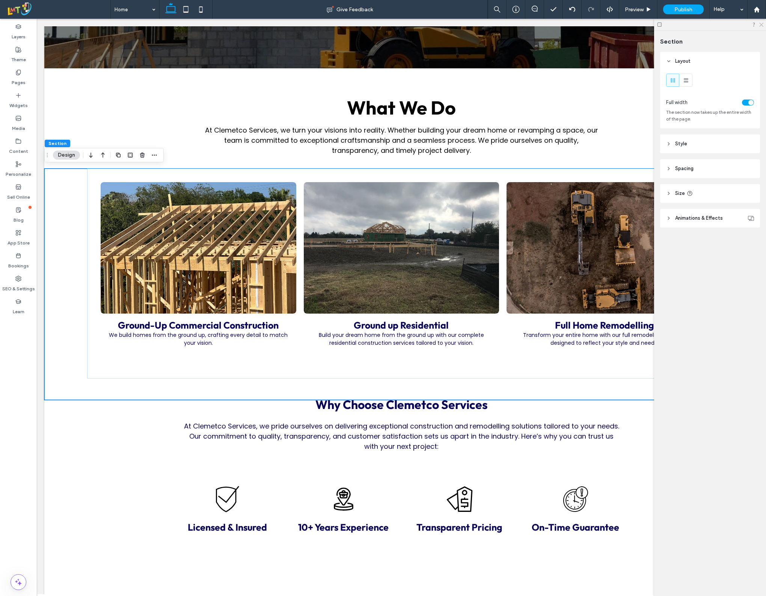
click at [762, 23] on icon at bounding box center [761, 24] width 5 height 5
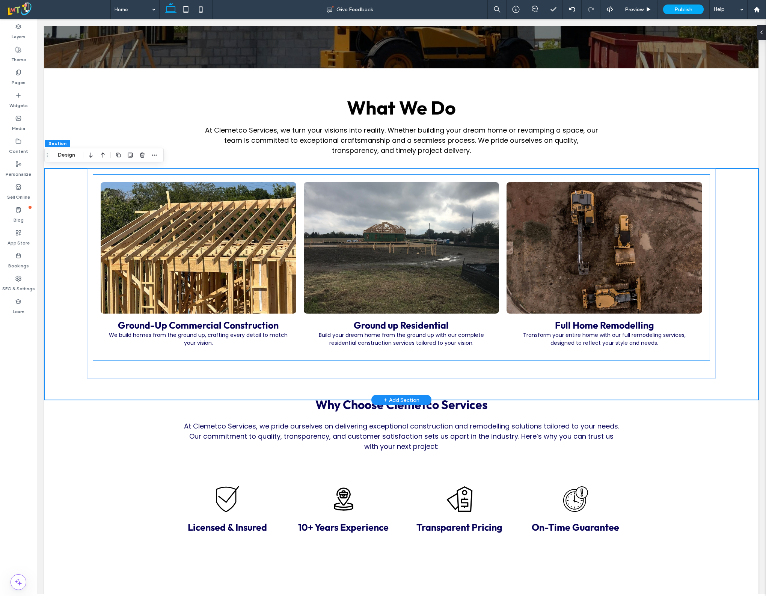
click at [199, 271] on link at bounding box center [198, 247] width 207 height 139
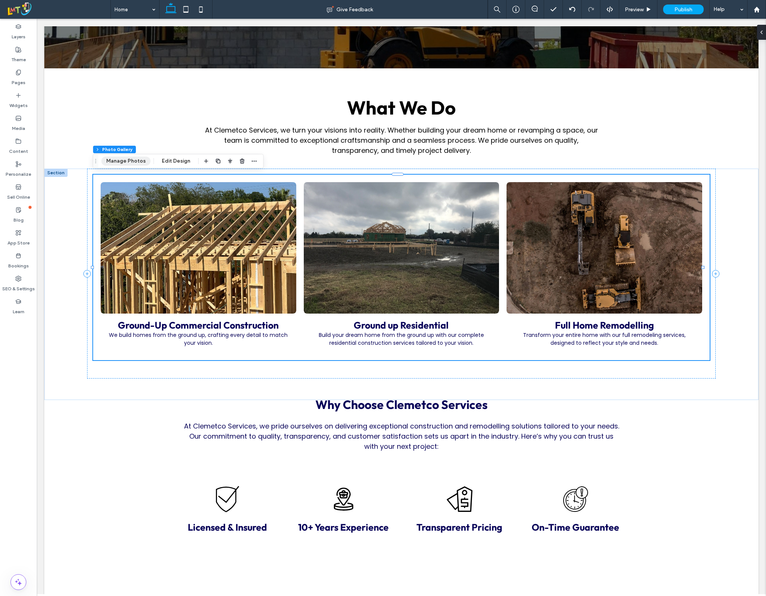
click at [127, 160] on button "Manage Photos" at bounding box center [125, 161] width 49 height 9
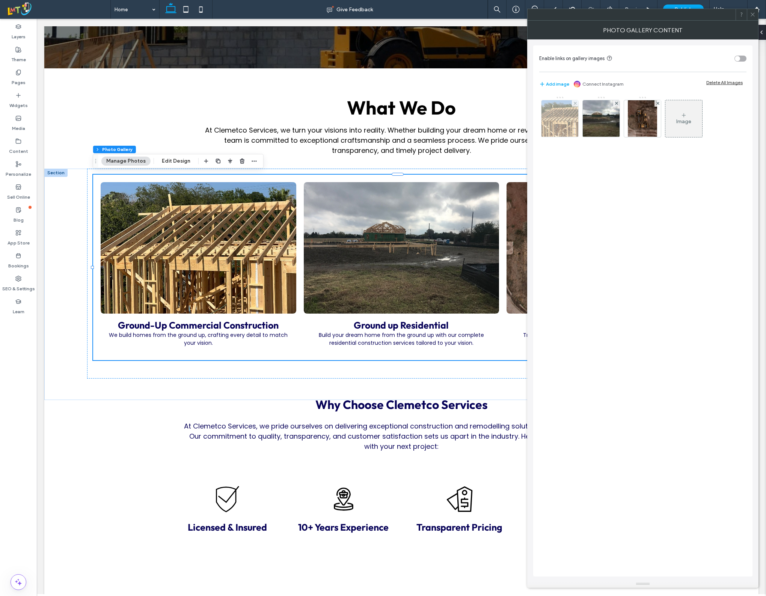
click at [564, 118] on img at bounding box center [560, 118] width 49 height 37
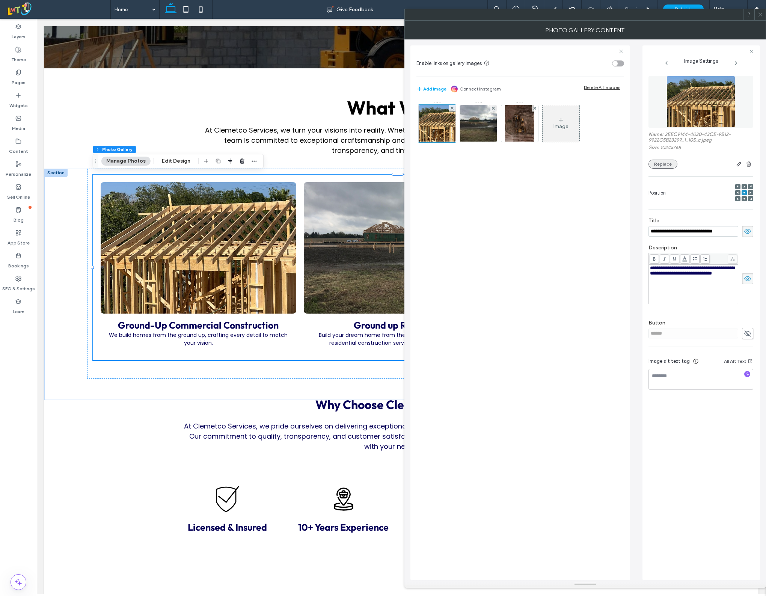
click at [662, 166] on button "Replace" at bounding box center [663, 164] width 29 height 9
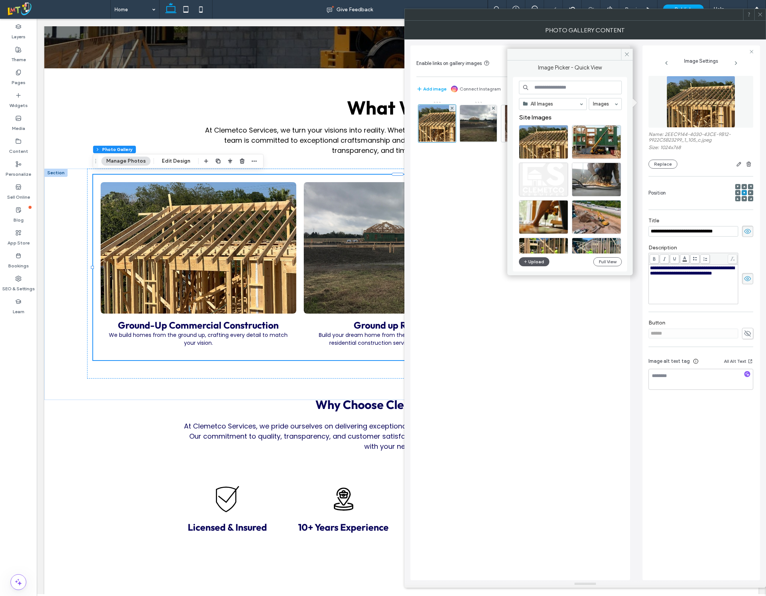
click at [527, 260] on icon "button" at bounding box center [526, 262] width 5 height 6
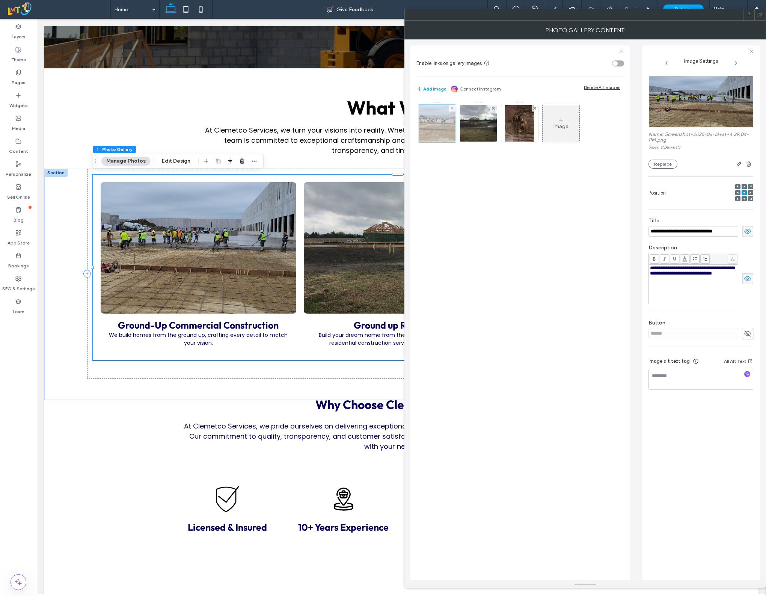
click at [431, 128] on div at bounding box center [438, 124] width 38 height 38
click at [736, 166] on span "button" at bounding box center [739, 164] width 9 height 9
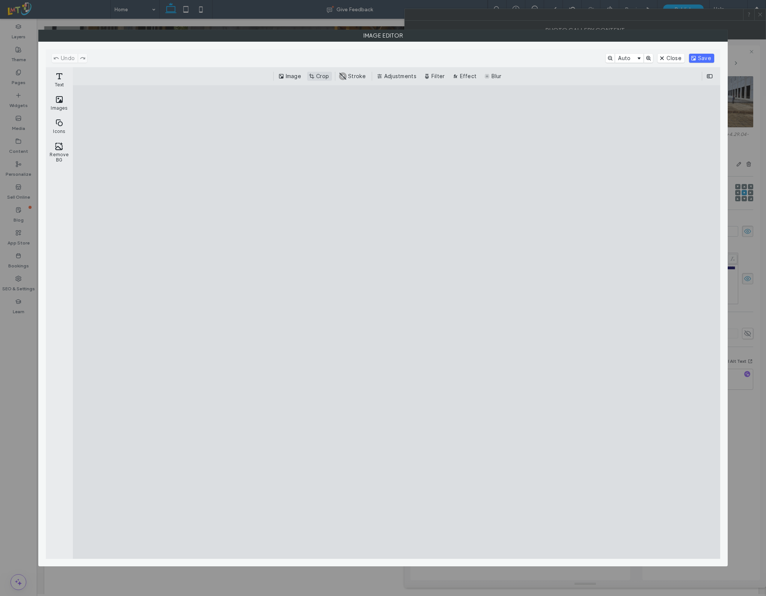
click at [314, 80] on button "Crop" at bounding box center [319, 76] width 25 height 9
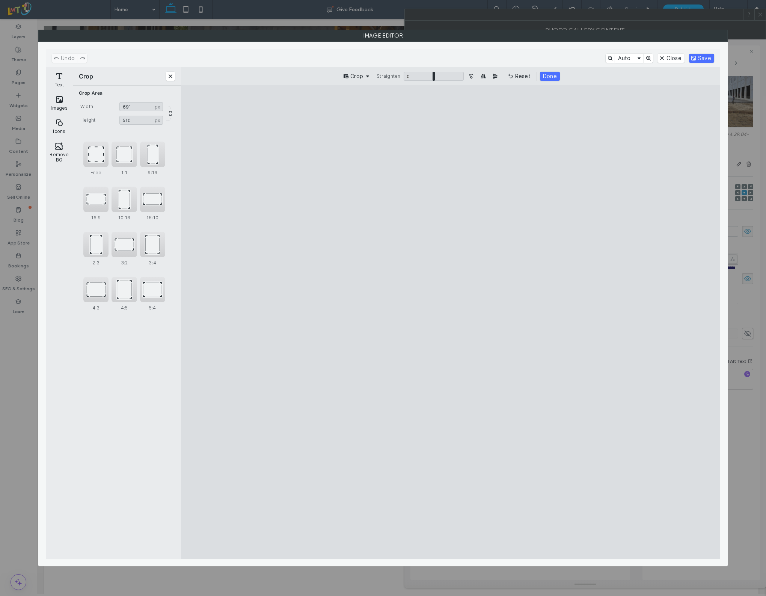
drag, startPoint x: 692, startPoint y: 331, endPoint x: 516, endPoint y: 320, distance: 176.6
click at [451, 322] on cesdk-canvas "Editor canvas" at bounding box center [451, 322] width 0 height 0
click at [518, 72] on button "Reset" at bounding box center [519, 76] width 27 height 9
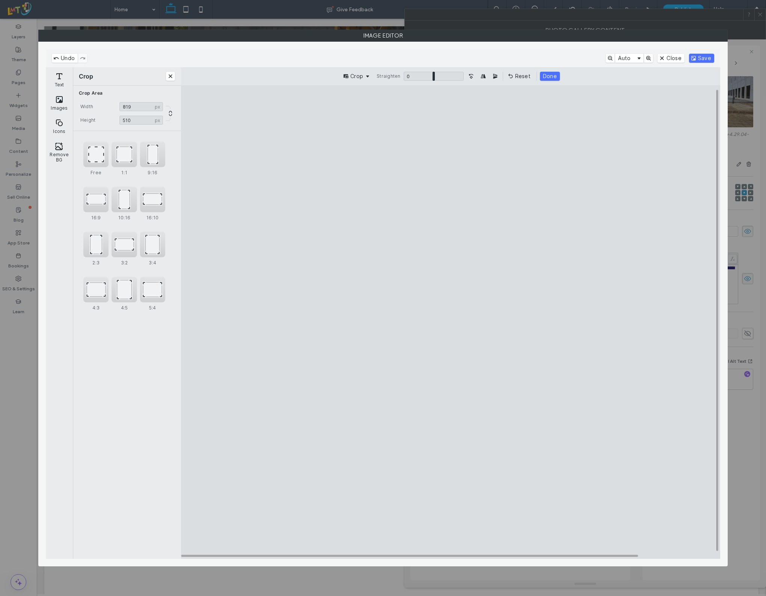
drag, startPoint x: 694, startPoint y: 158, endPoint x: 783, endPoint y: 147, distance: 90.0
click at [451, 322] on cesdk-canvas "Editor canvas" at bounding box center [451, 322] width 0 height 0
drag, startPoint x: 162, startPoint y: 491, endPoint x: 65, endPoint y: 515, distance: 100.6
click at [451, 322] on cesdk-canvas "Editor canvas" at bounding box center [451, 322] width 0 height 0
type input "****"
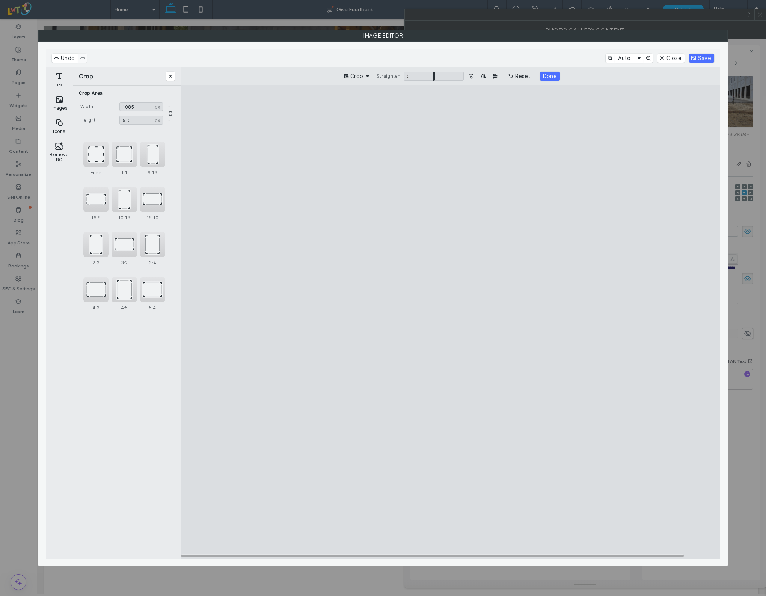
drag, startPoint x: 694, startPoint y: 211, endPoint x: 757, endPoint y: 196, distance: 65.2
click at [451, 322] on cesdk-canvas "Editor canvas" at bounding box center [451, 322] width 0 height 0
type input "***"
drag, startPoint x: 454, startPoint y: 445, endPoint x: 469, endPoint y: 399, distance: 48.6
click at [451, 322] on cesdk-canvas "Editor canvas" at bounding box center [451, 322] width 0 height 0
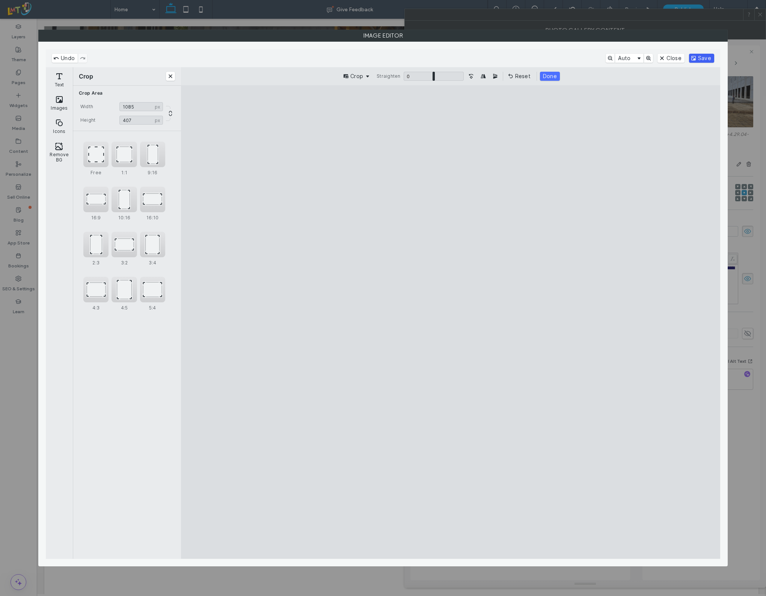
click at [706, 59] on button "Save" at bounding box center [701, 58] width 25 height 9
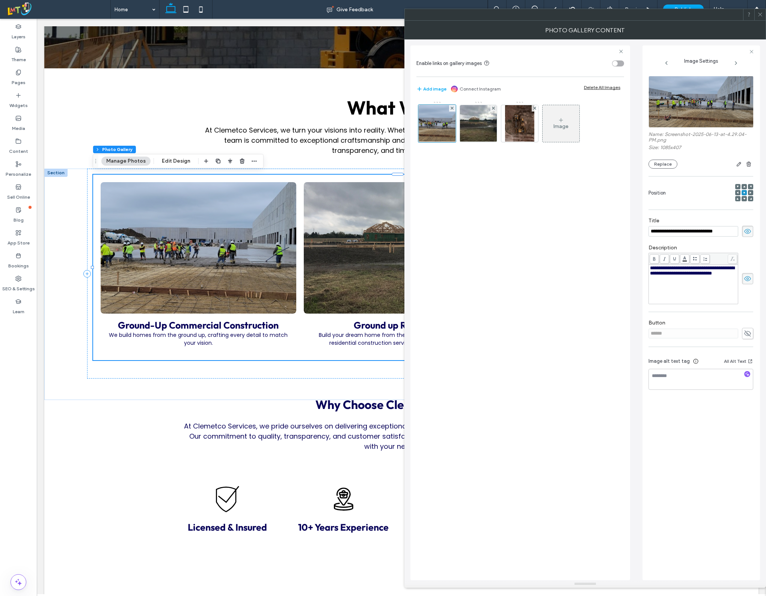
click at [763, 17] on div at bounding box center [760, 14] width 11 height 11
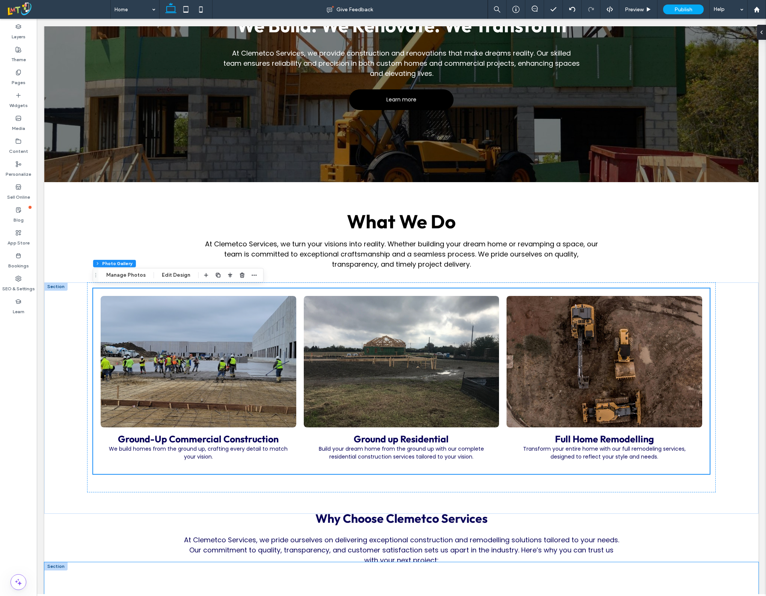
scroll to position [168, 0]
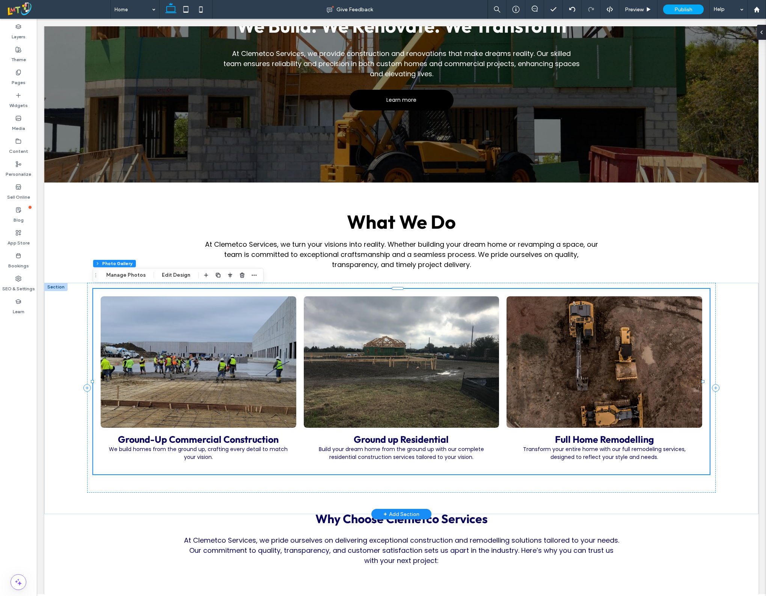
click at [582, 396] on link at bounding box center [604, 362] width 207 height 139
click at [607, 385] on link at bounding box center [604, 362] width 207 height 139
click at [567, 334] on link at bounding box center [604, 362] width 207 height 139
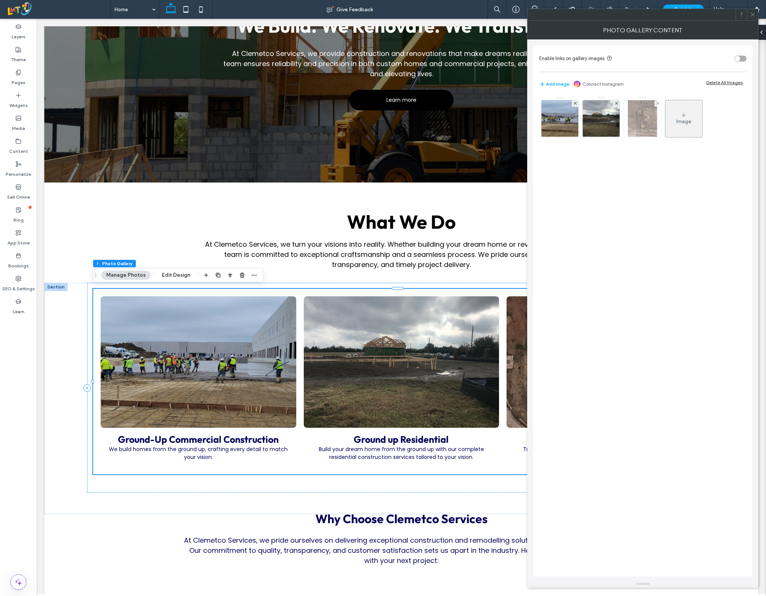
click at [635, 126] on img at bounding box center [642, 118] width 29 height 37
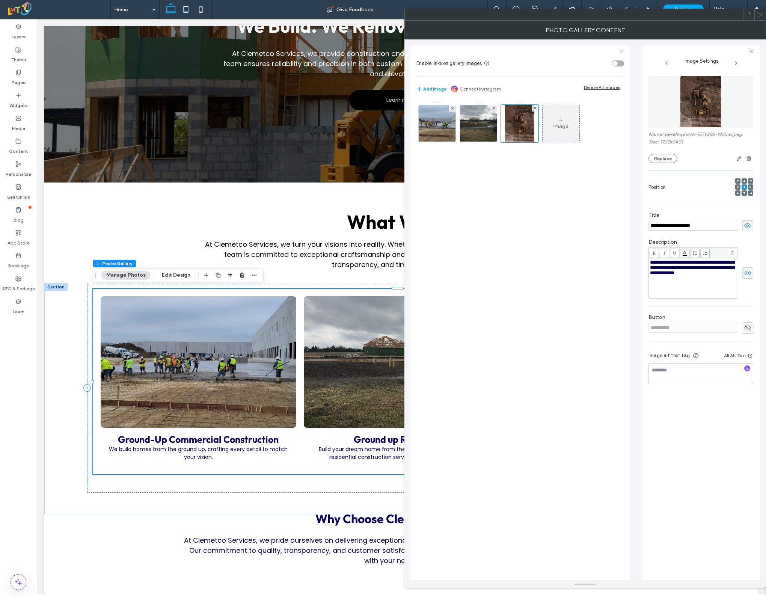
scroll to position [0, 0]
click at [658, 158] on button "Replace" at bounding box center [663, 158] width 29 height 9
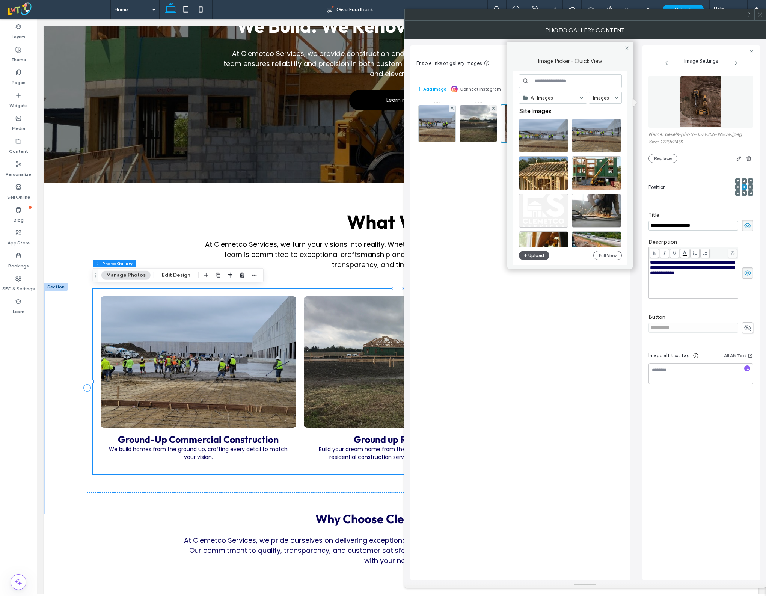
click at [538, 254] on button "Upload" at bounding box center [534, 255] width 31 height 9
click at [536, 256] on button "Upload" at bounding box center [534, 255] width 31 height 9
click at [538, 257] on button "Upload" at bounding box center [534, 255] width 31 height 9
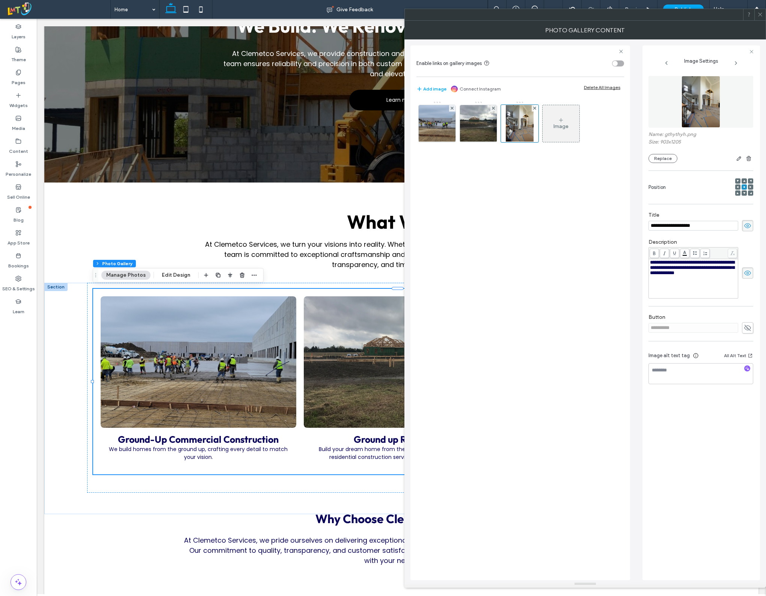
click at [760, 16] on icon at bounding box center [761, 15] width 6 height 6
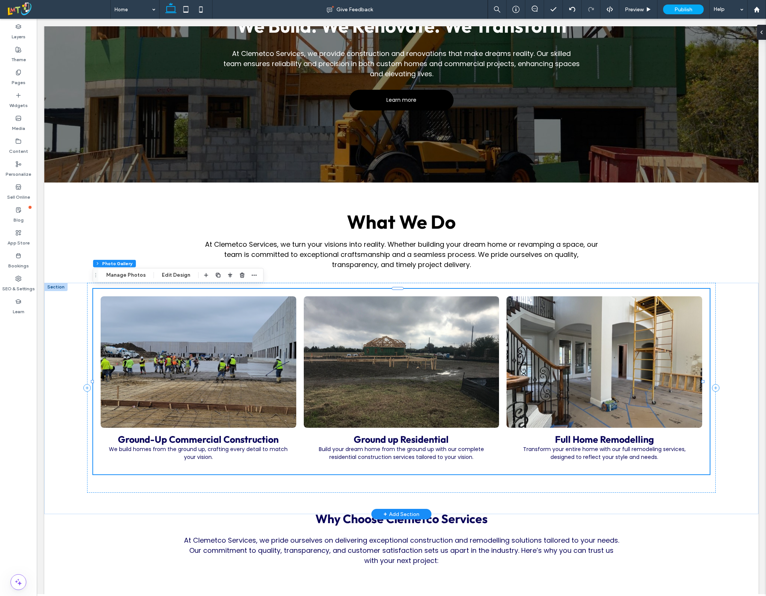
click at [618, 402] on link at bounding box center [604, 362] width 207 height 139
click at [607, 350] on link at bounding box center [604, 362] width 207 height 139
click at [606, 348] on link at bounding box center [604, 362] width 207 height 139
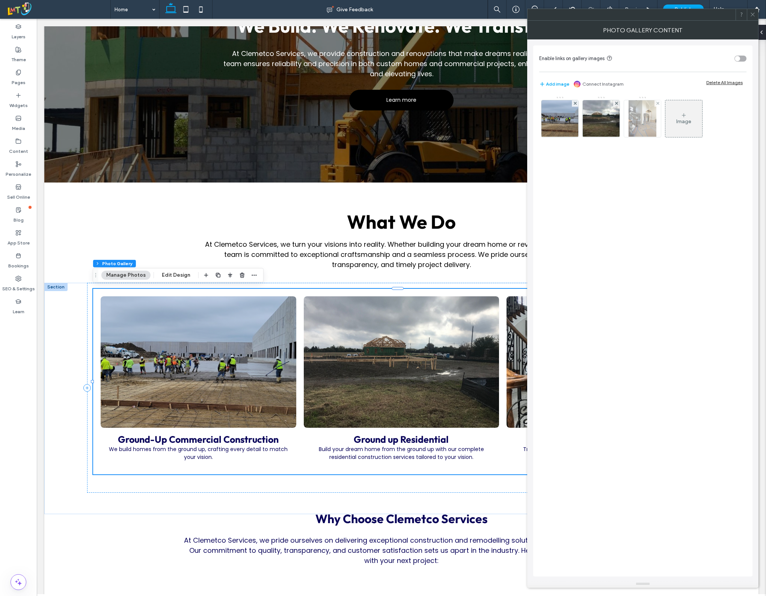
click at [641, 111] on img at bounding box center [642, 118] width 27 height 37
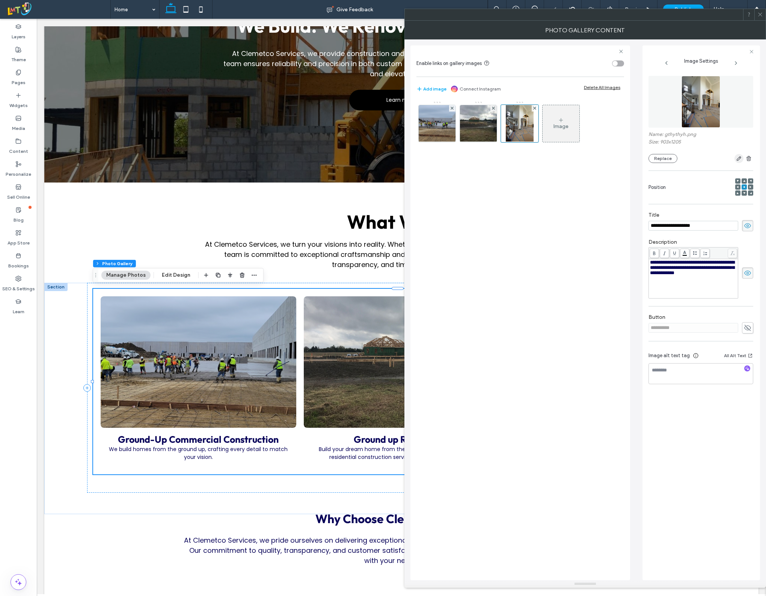
click at [737, 159] on icon "button" at bounding box center [739, 159] width 6 height 6
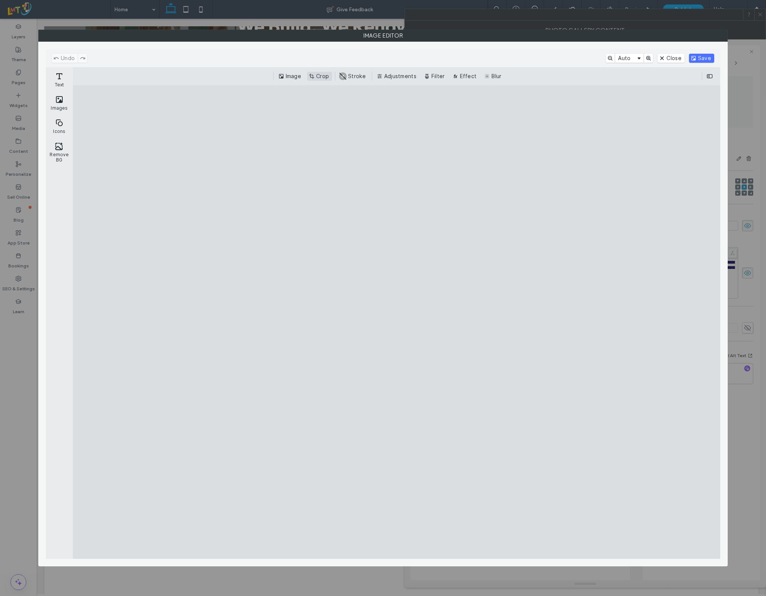
click at [322, 79] on button "Crop" at bounding box center [319, 76] width 25 height 9
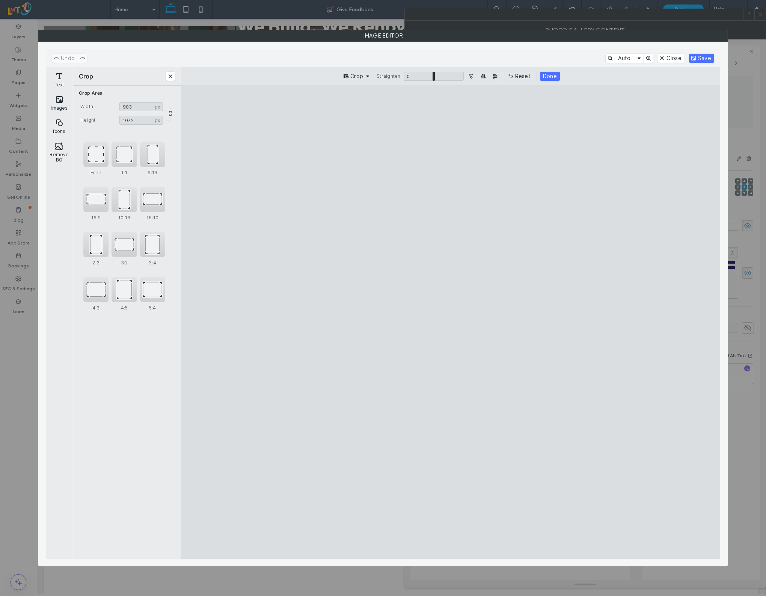
type input "****"
drag, startPoint x: 438, startPoint y: 512, endPoint x: 449, endPoint y: 467, distance: 45.9
click at [451, 322] on cesdk-canvas "Editor canvas" at bounding box center [451, 322] width 0 height 0
click at [711, 58] on button "Save" at bounding box center [701, 58] width 25 height 9
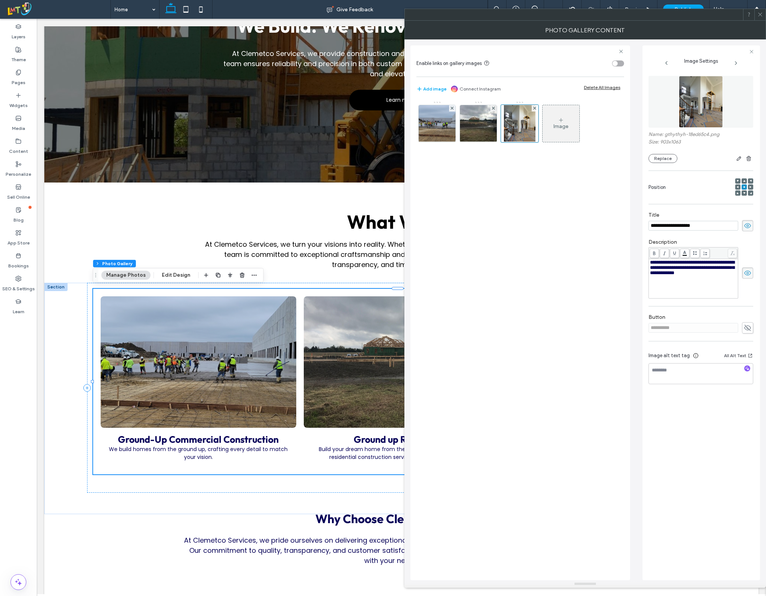
click at [764, 21] on div "Photo Gallery Content" at bounding box center [586, 30] width 362 height 19
click at [761, 15] on icon at bounding box center [761, 15] width 6 height 6
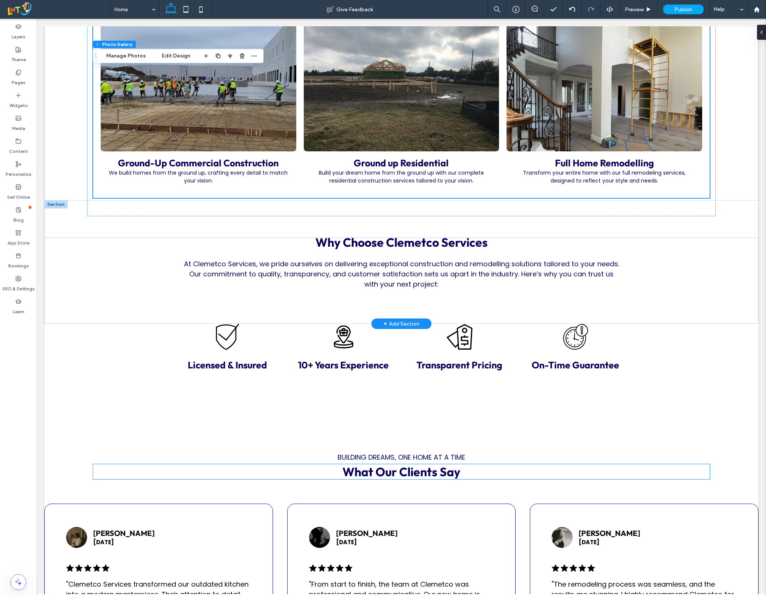
scroll to position [355, 0]
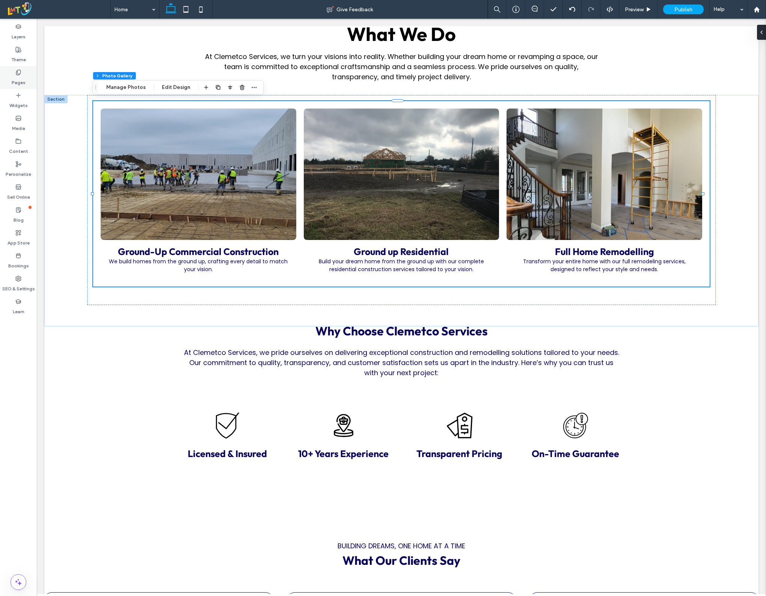
click at [9, 72] on div "Pages" at bounding box center [18, 77] width 37 height 23
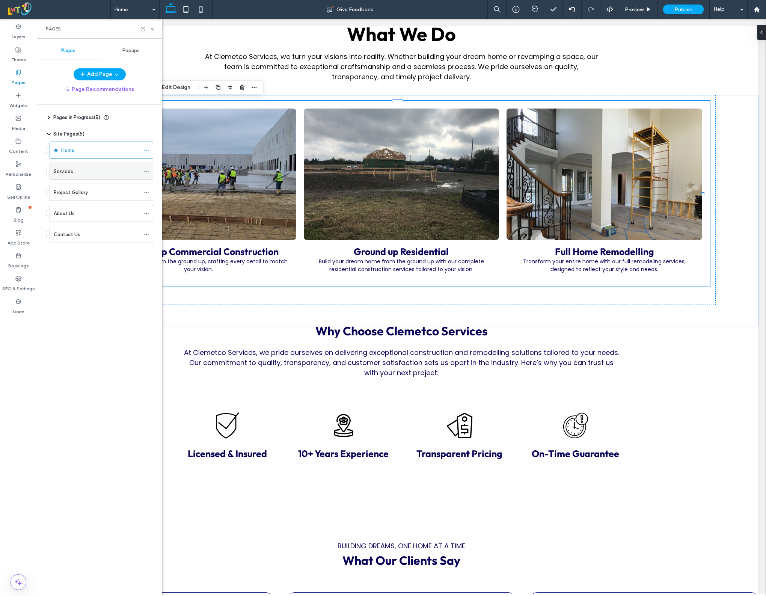
click at [84, 175] on div "Services" at bounding box center [97, 172] width 86 height 8
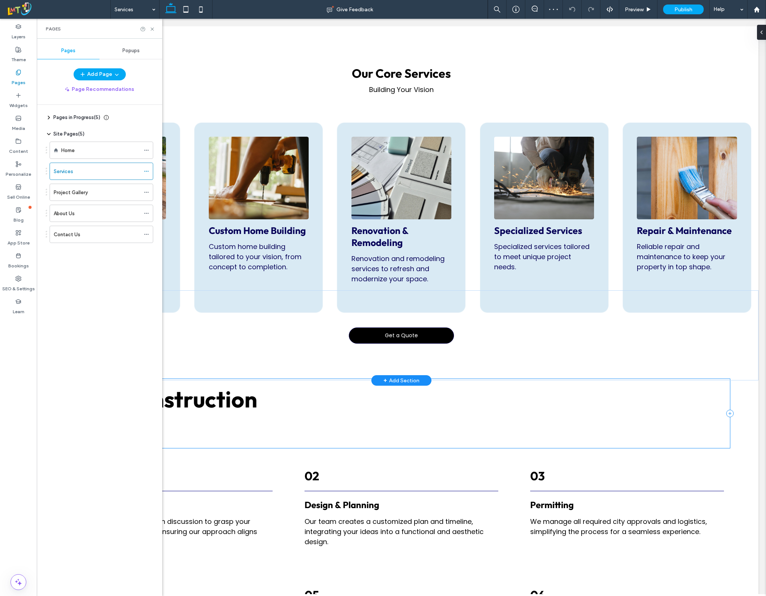
scroll to position [329, 0]
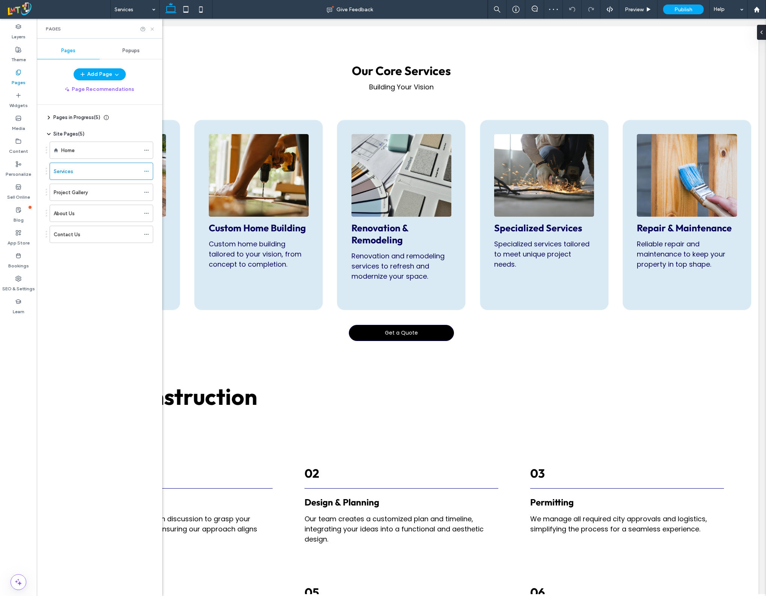
click at [150, 31] on icon at bounding box center [153, 29] width 6 height 6
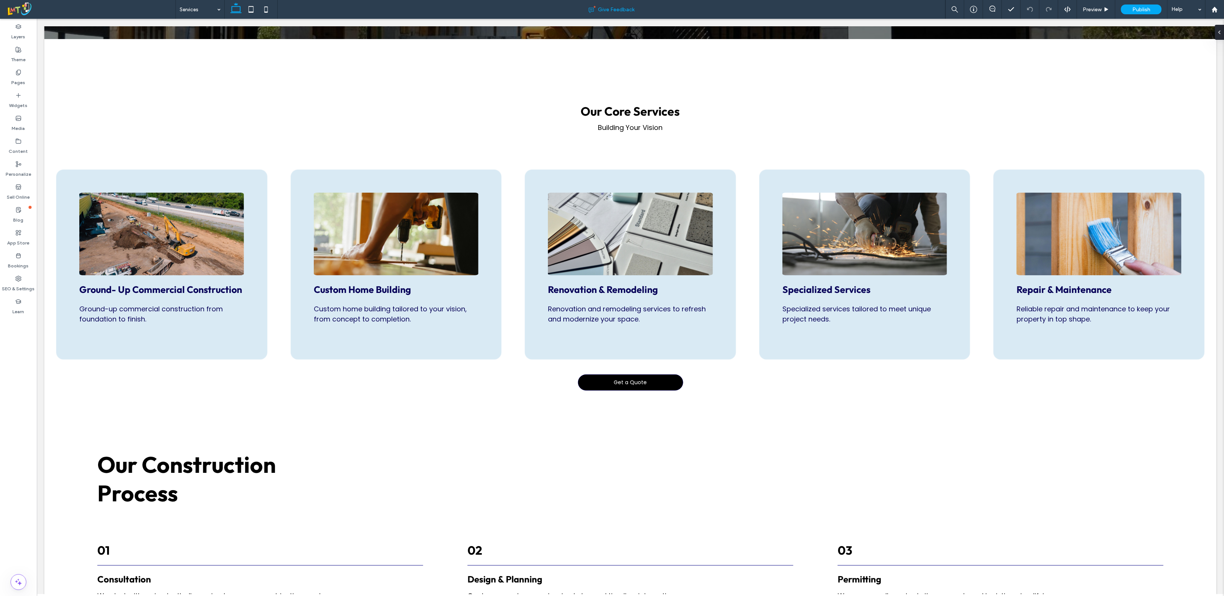
scroll to position [346, 0]
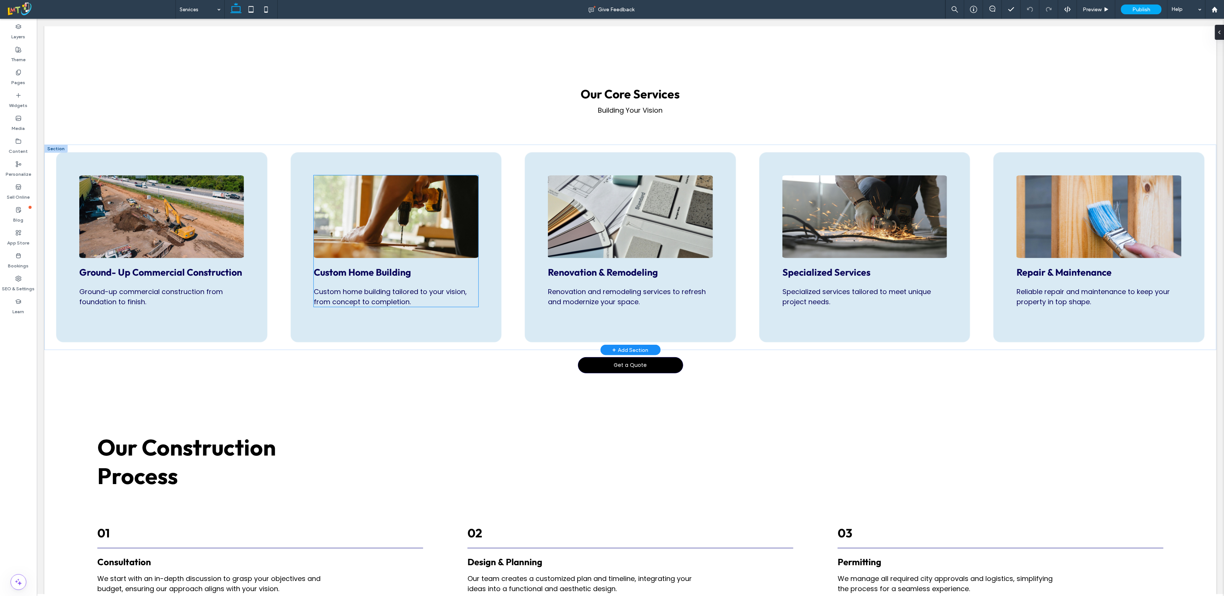
click at [410, 220] on img at bounding box center [395, 216] width 165 height 83
click at [357, 217] on img at bounding box center [395, 216] width 165 height 83
type input "*"
click at [340, 160] on button "Manage Image" at bounding box center [343, 162] width 47 height 9
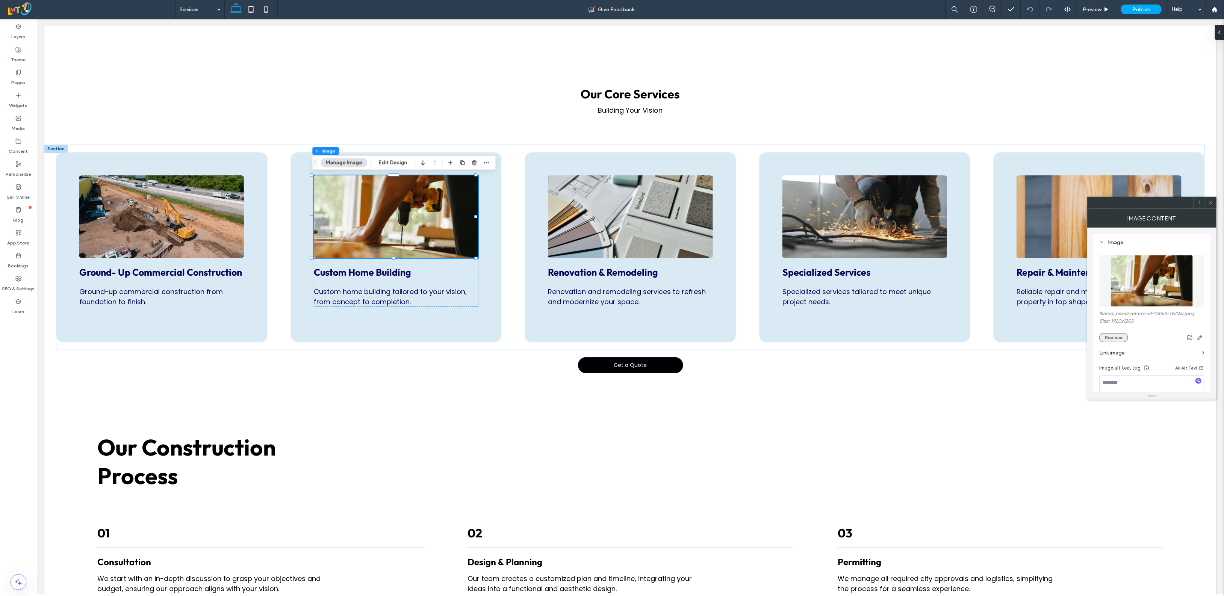
click at [766, 339] on button "Replace" at bounding box center [1113, 337] width 29 height 9
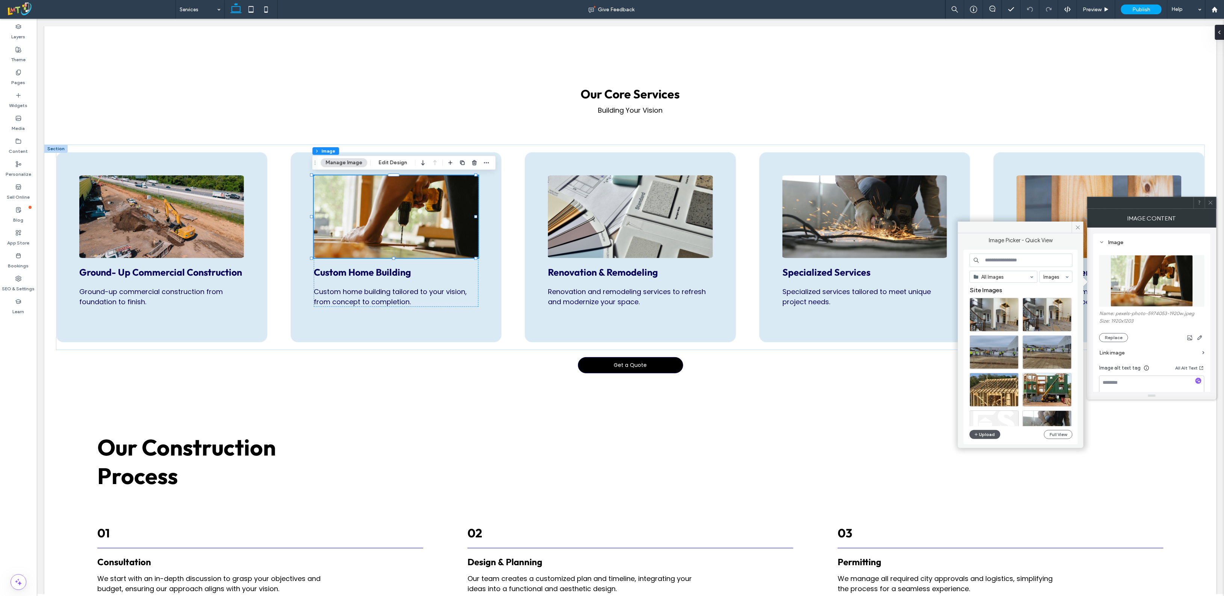
click at [766, 435] on use "button" at bounding box center [976, 435] width 3 height 3
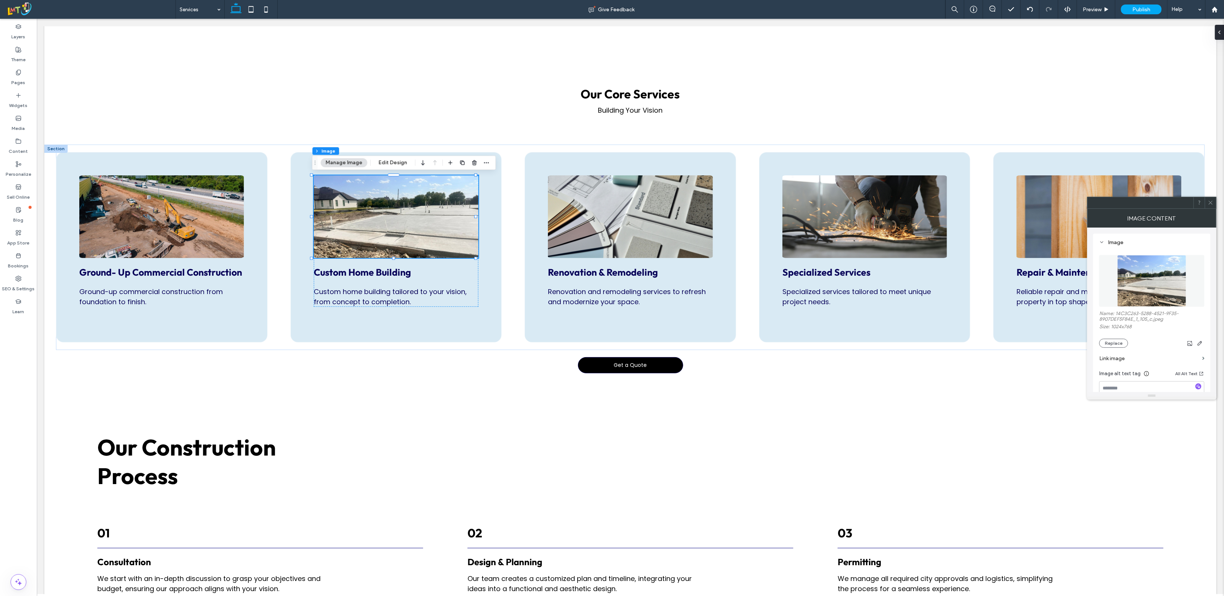
click at [766, 202] on icon at bounding box center [1210, 203] width 6 height 6
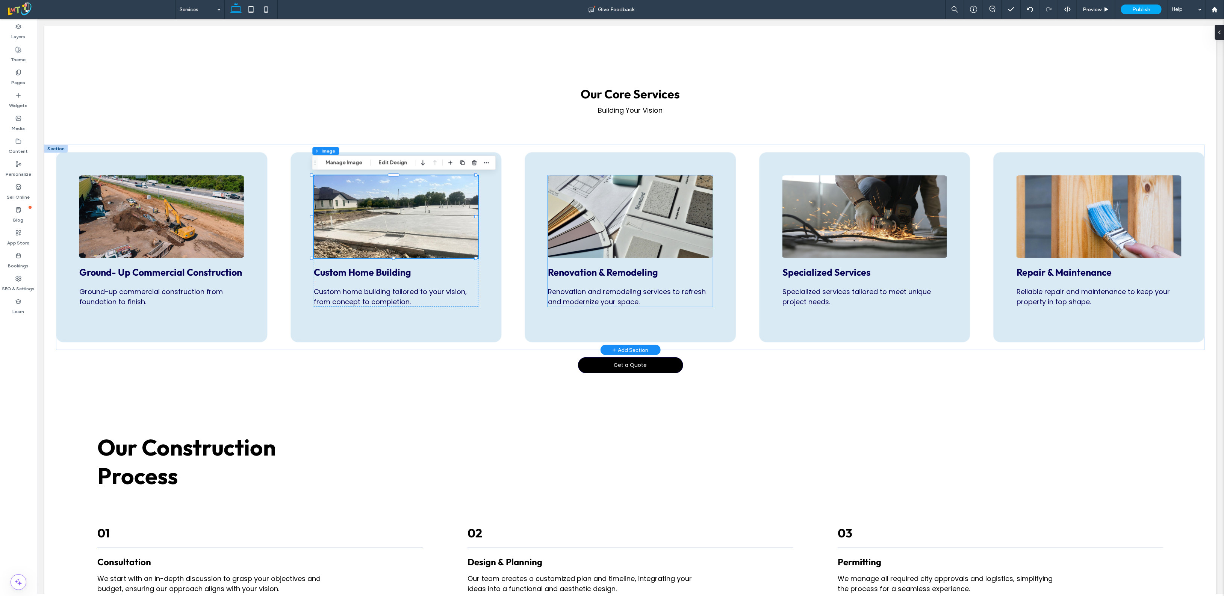
click at [587, 199] on img at bounding box center [629, 216] width 165 height 83
click at [595, 210] on img at bounding box center [629, 216] width 165 height 83
type input "*"
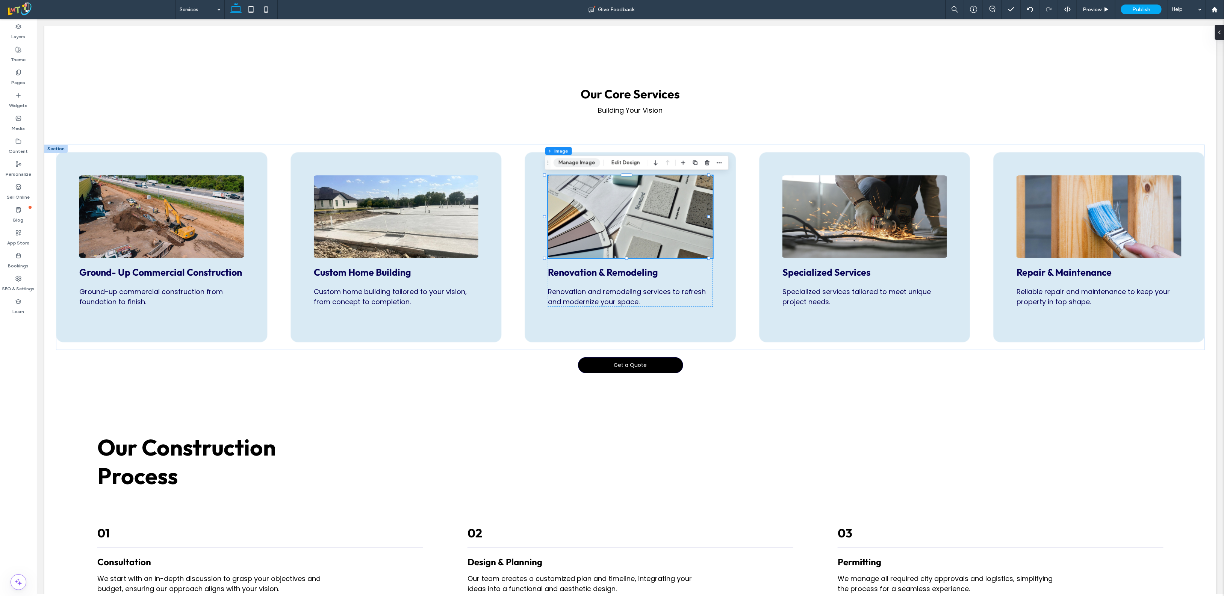
click at [576, 163] on button "Manage Image" at bounding box center [576, 162] width 47 height 9
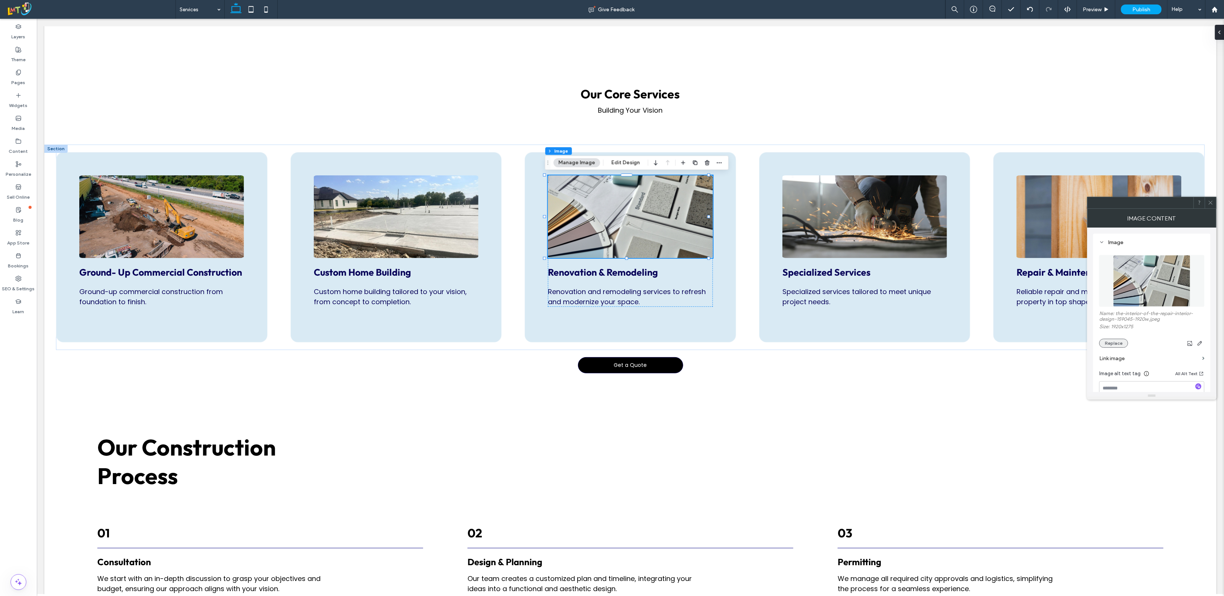
click at [766, 342] on button "Replace" at bounding box center [1113, 343] width 29 height 9
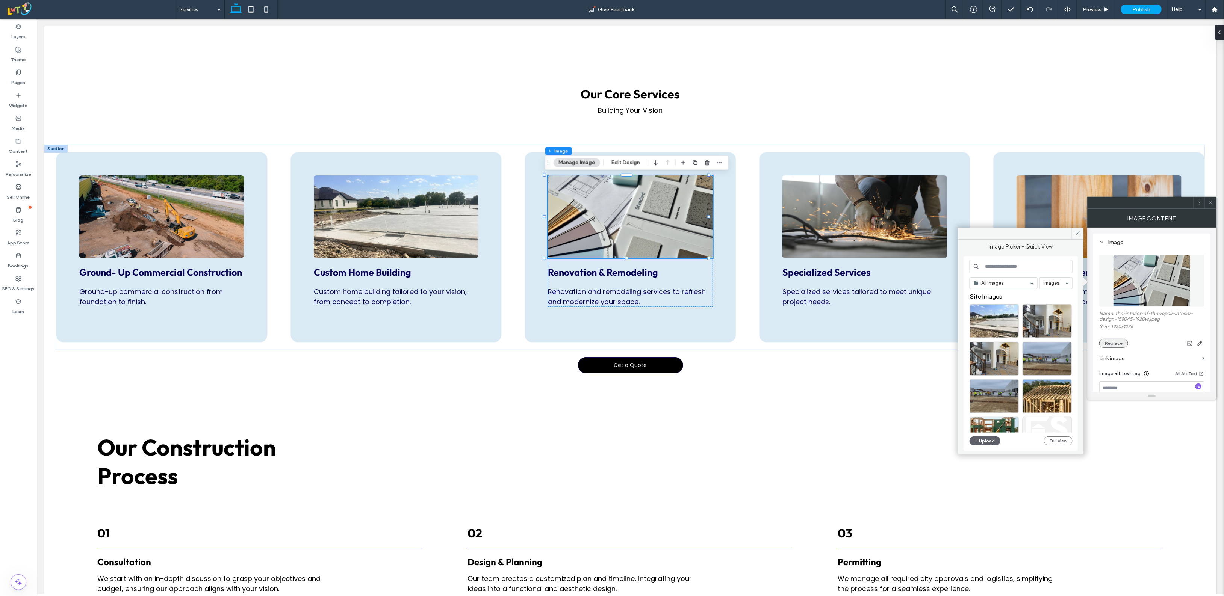
click at [766, 346] on button "Replace" at bounding box center [1113, 343] width 29 height 9
click at [766, 446] on button "Upload" at bounding box center [984, 441] width 31 height 9
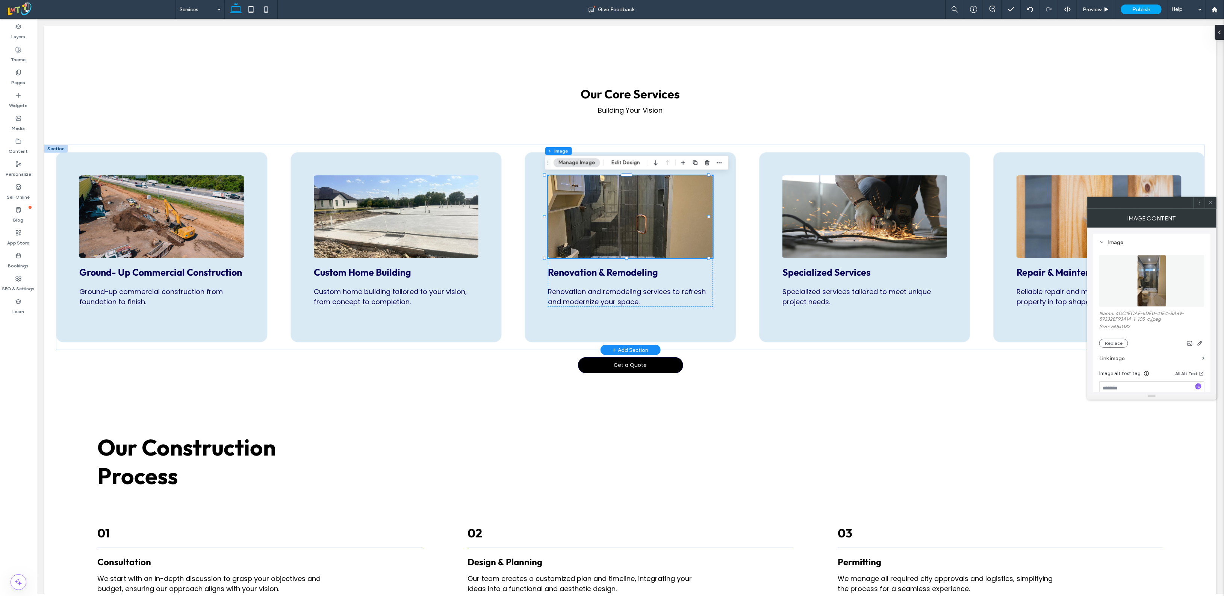
click at [624, 224] on img at bounding box center [629, 216] width 165 height 83
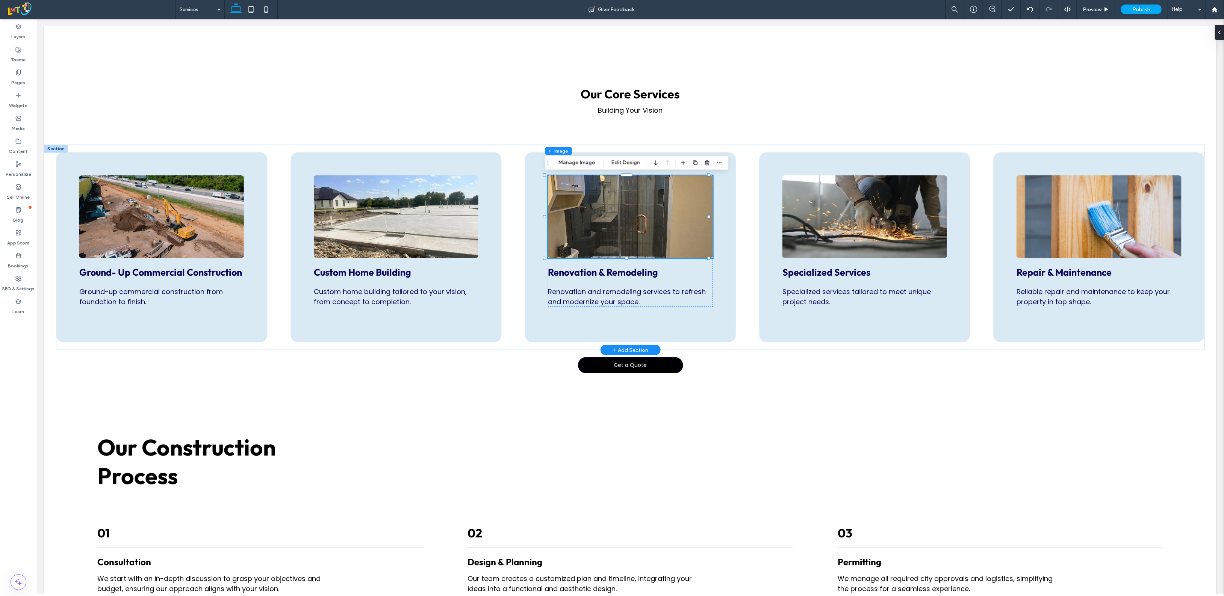
click at [622, 222] on img at bounding box center [629, 216] width 165 height 83
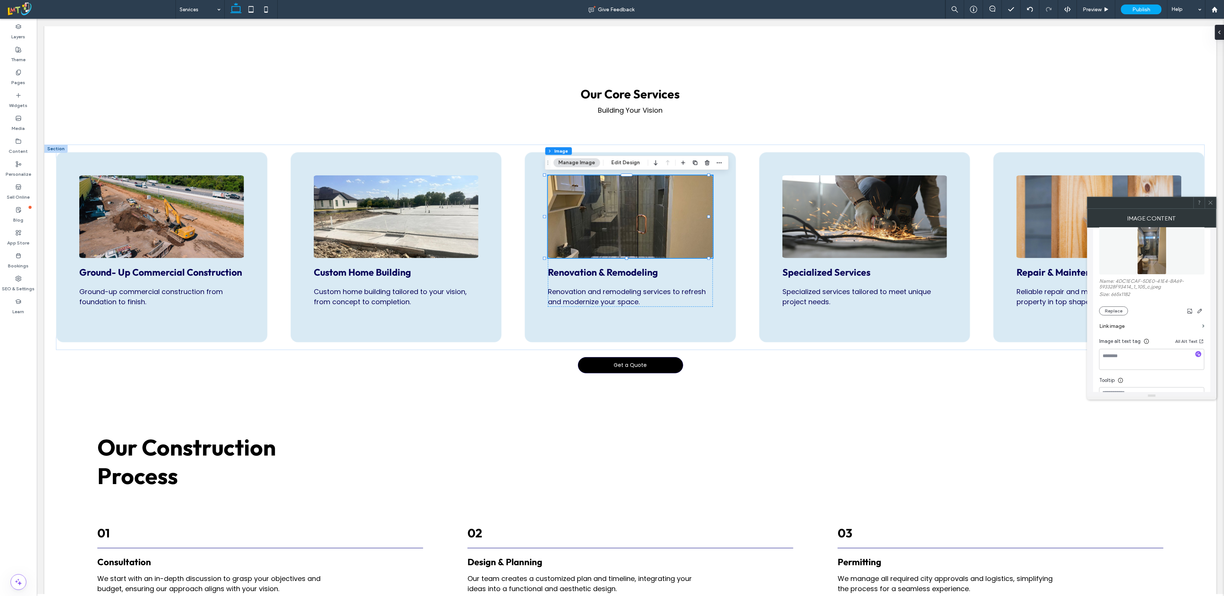
scroll to position [0, 0]
click at [766, 342] on icon "button" at bounding box center [1200, 343] width 6 height 6
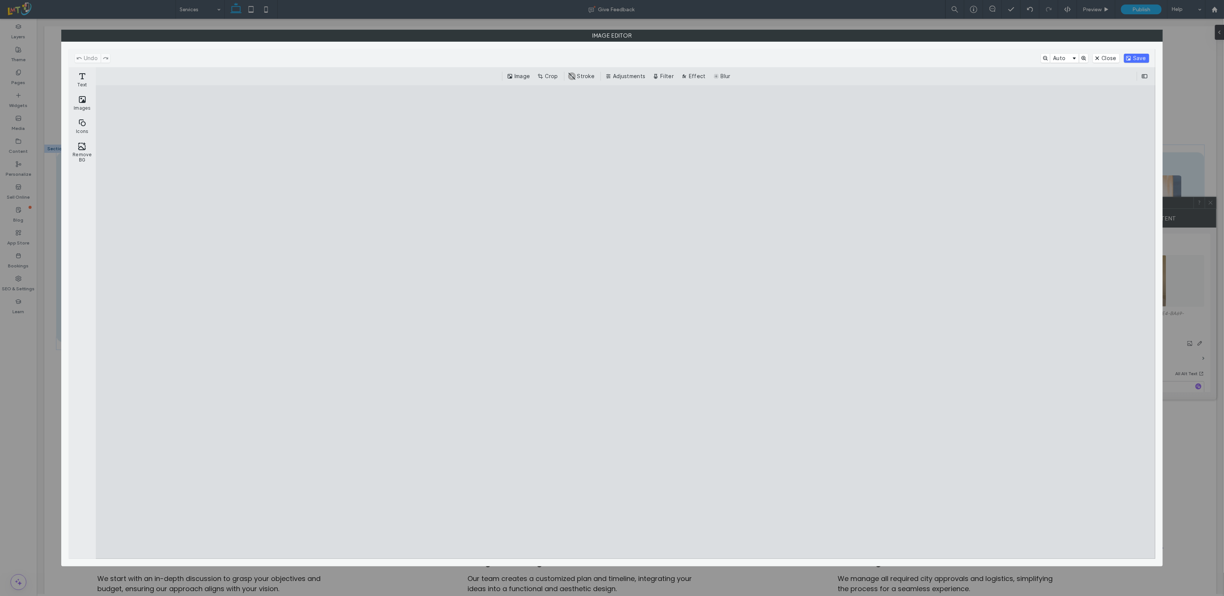
click at [547, 74] on button "Crop" at bounding box center [548, 76] width 25 height 9
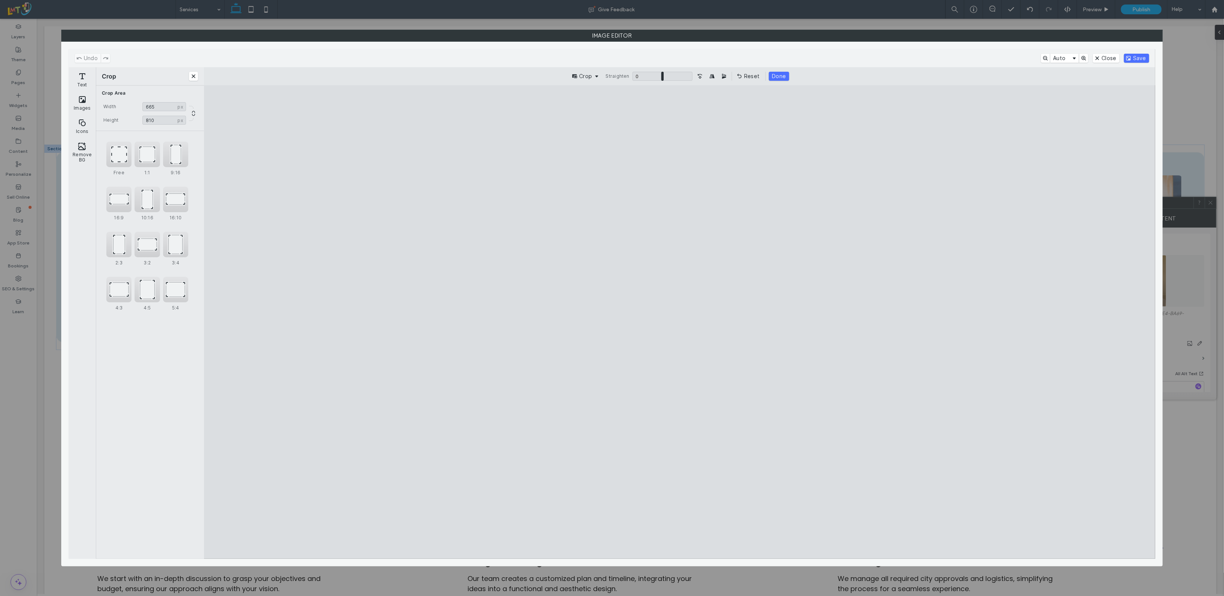
drag, startPoint x: 679, startPoint y: 132, endPoint x: 675, endPoint y: 252, distance: 119.5
click at [679, 322] on cesdk-canvas "Editor canvas" at bounding box center [679, 322] width 0 height 0
type input "***"
drag, startPoint x: 681, startPoint y: 541, endPoint x: 681, endPoint y: 456, distance: 84.5
click at [679, 322] on cesdk-canvas "Editor canvas" at bounding box center [679, 322] width 0 height 0
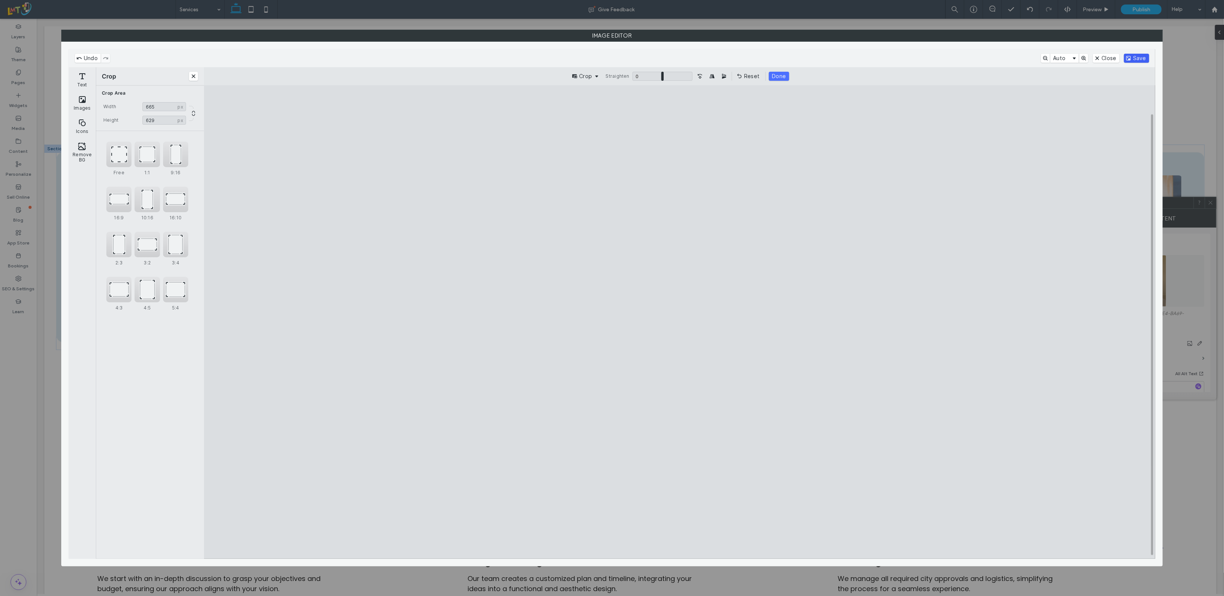
click at [766, 57] on button "Save" at bounding box center [1136, 58] width 25 height 9
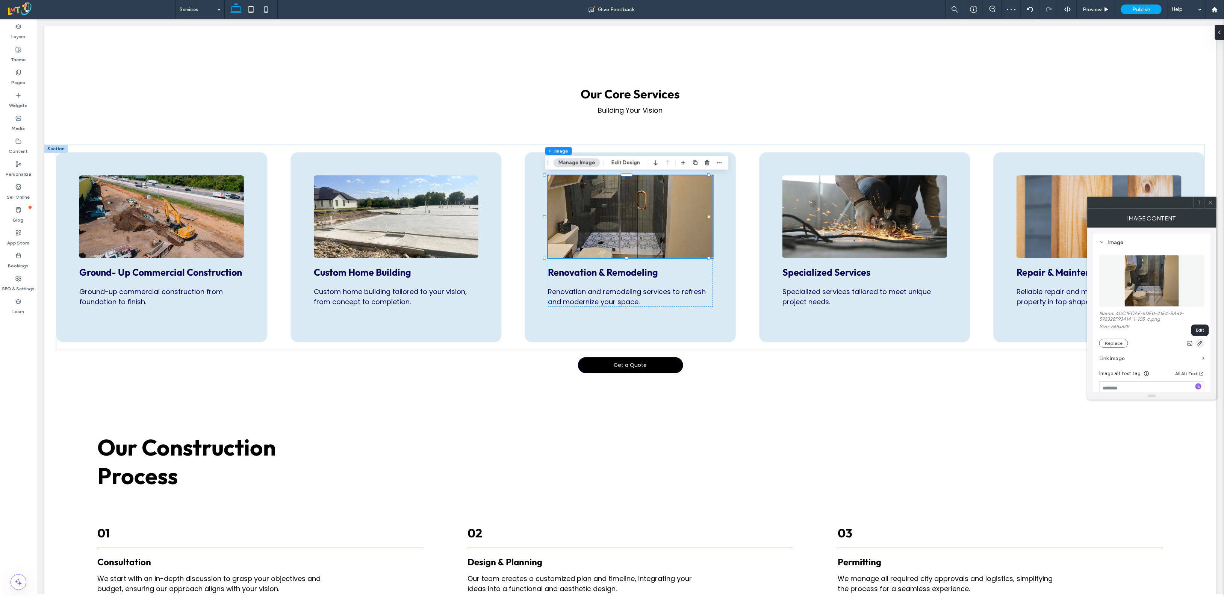
click at [766, 346] on icon "button" at bounding box center [1200, 343] width 6 height 6
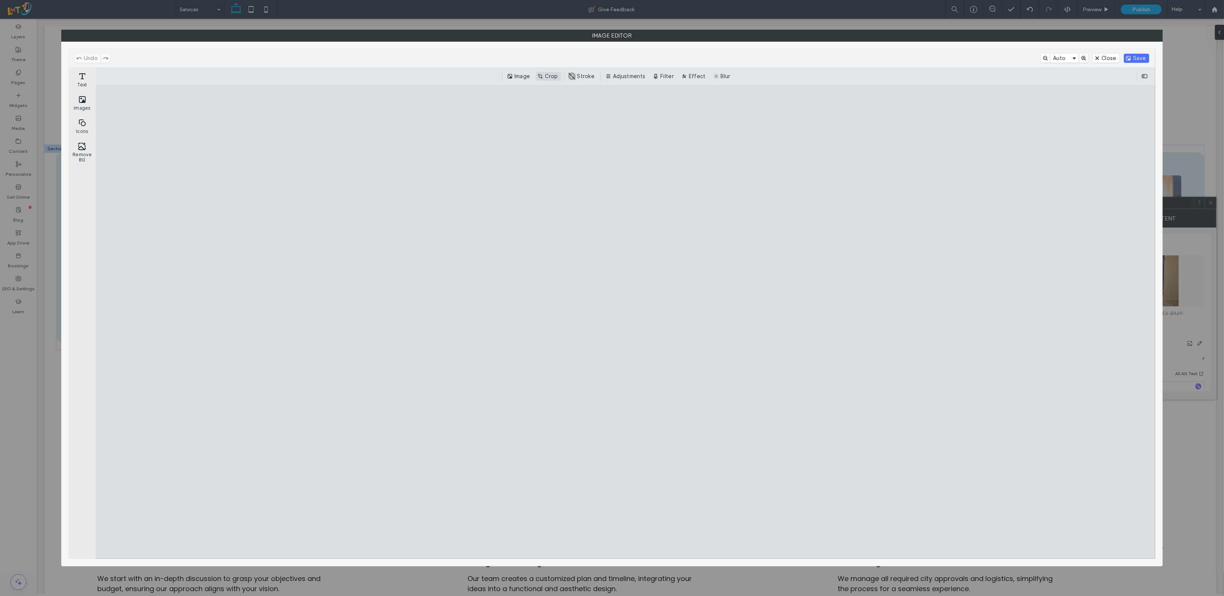
click at [550, 73] on button "Crop" at bounding box center [548, 76] width 25 height 9
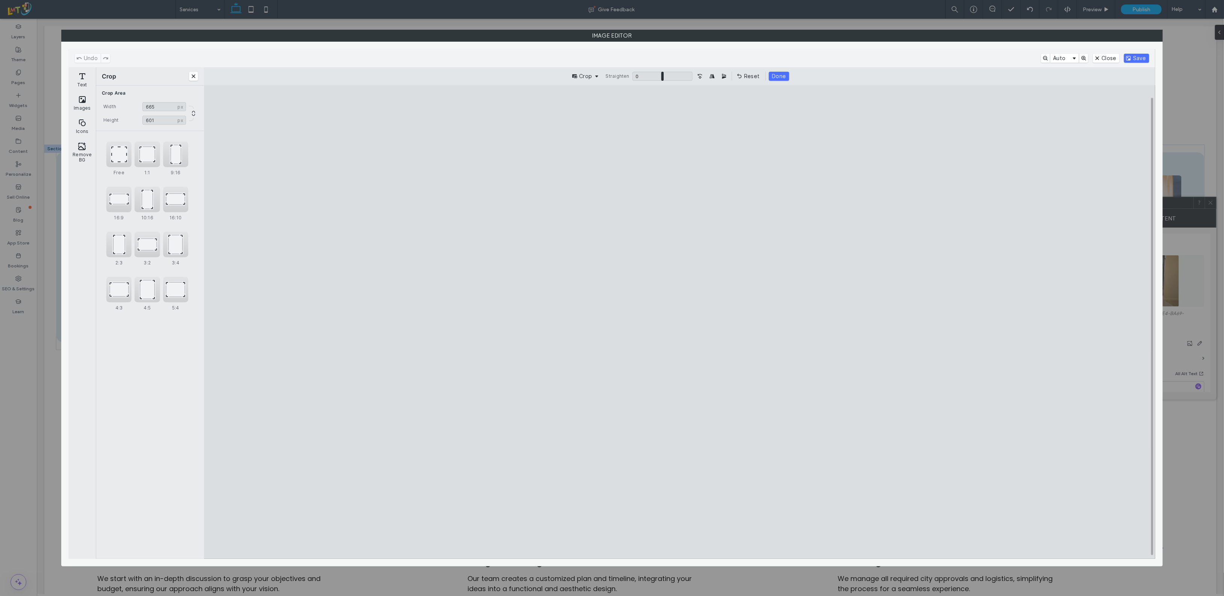
drag, startPoint x: 677, startPoint y: 133, endPoint x: 682, endPoint y: 150, distance: 17.7
click at [679, 322] on cesdk-canvas "Editor canvas" at bounding box center [679, 322] width 0 height 0
type input "***"
drag, startPoint x: 685, startPoint y: 521, endPoint x: 681, endPoint y: 517, distance: 5.8
click at [679, 322] on cesdk-canvas "Editor canvas" at bounding box center [679, 322] width 0 height 0
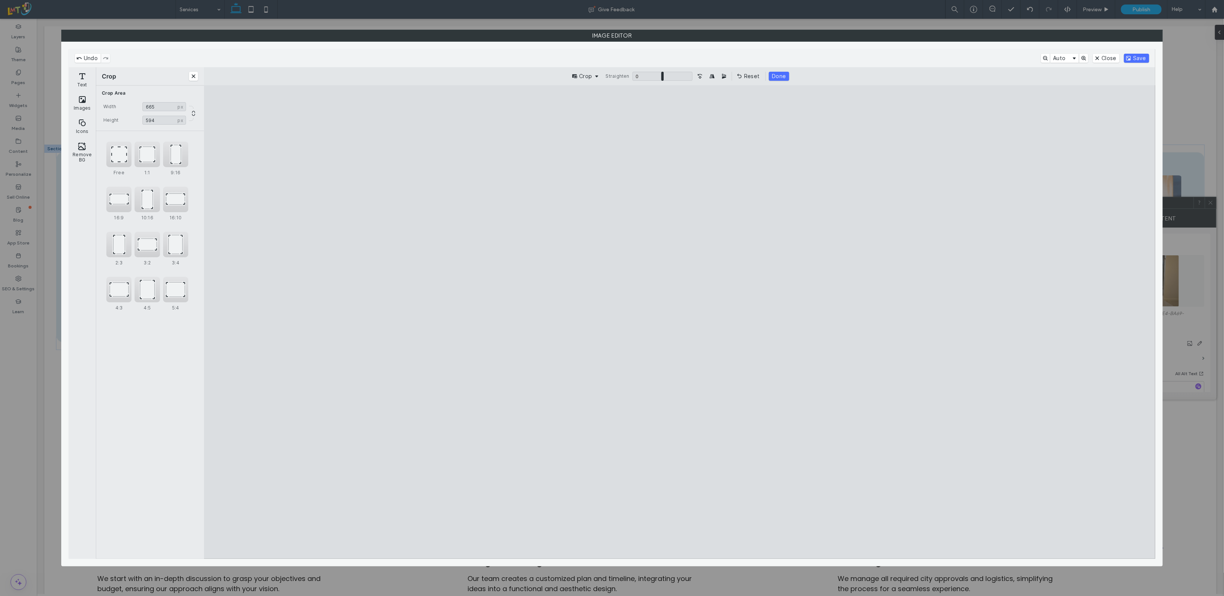
click at [766, 53] on div "Undo Auto Close Save" at bounding box center [612, 58] width 1086 height 18
click at [766, 57] on button "Save" at bounding box center [1136, 58] width 25 height 9
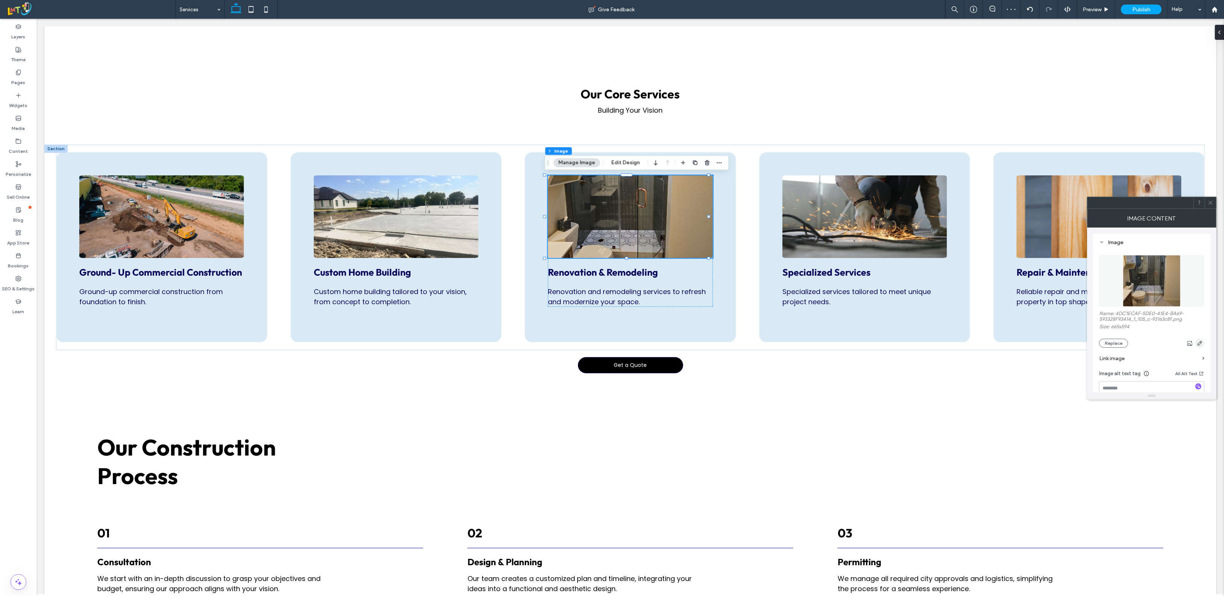
click at [766, 346] on span "button" at bounding box center [1199, 343] width 9 height 9
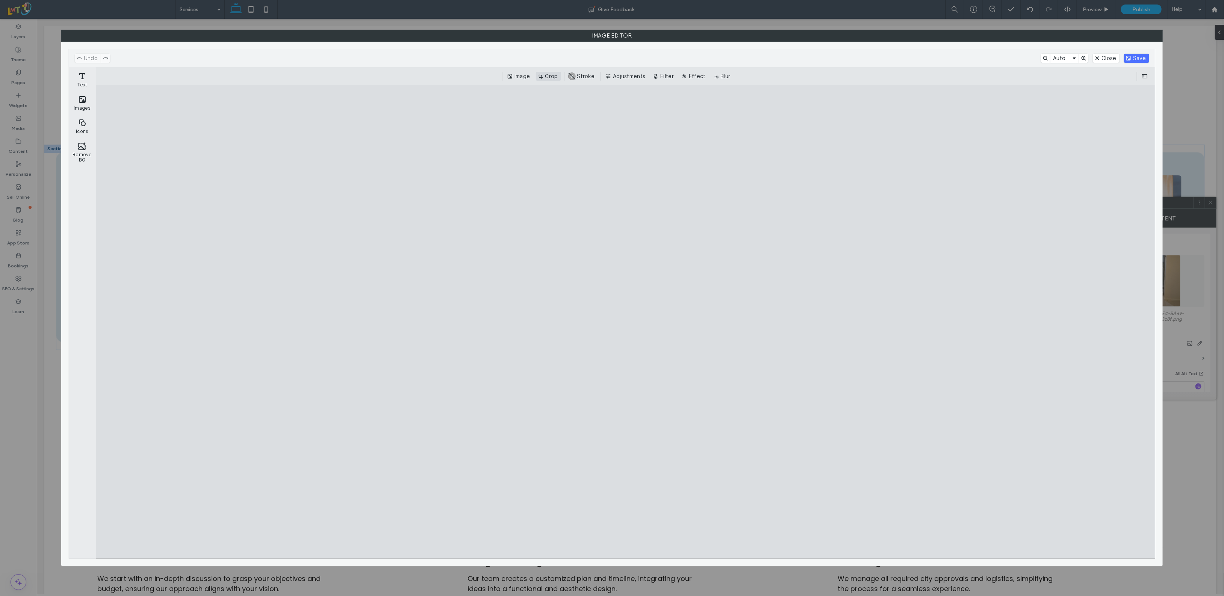
click at [553, 76] on button "Crop" at bounding box center [548, 76] width 25 height 9
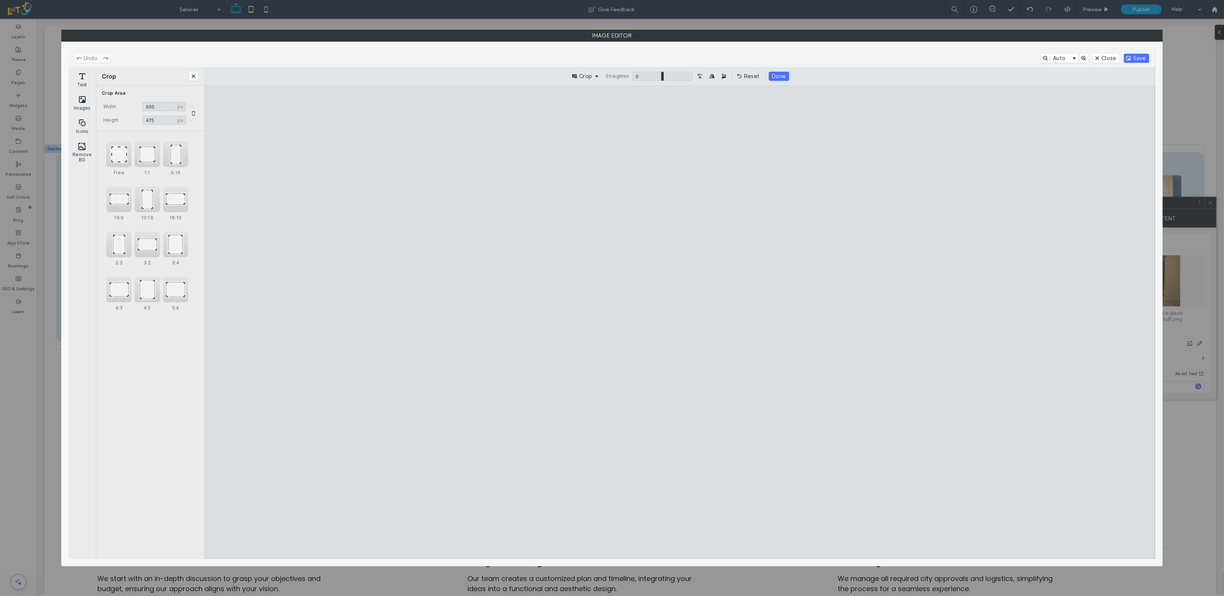
type input "***"
drag, startPoint x: 683, startPoint y: 135, endPoint x: 692, endPoint y: 213, distance: 78.2
click at [679, 322] on cesdk-canvas "Editor canvas" at bounding box center [679, 322] width 0 height 0
click at [766, 60] on button "Save" at bounding box center [1136, 58] width 25 height 9
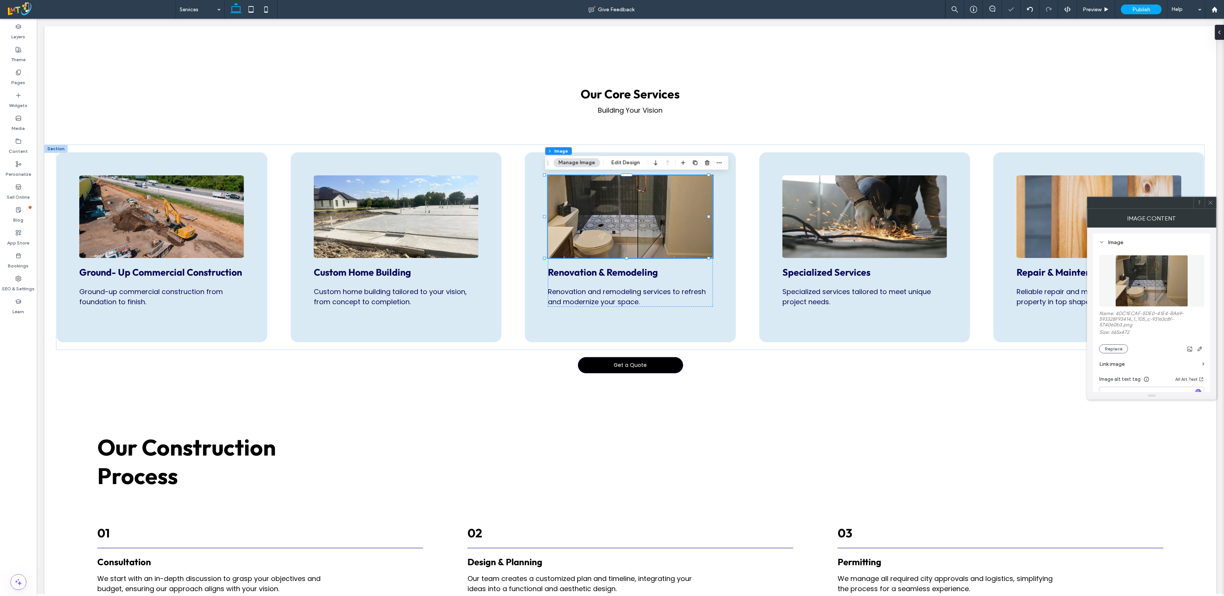
click at [766, 203] on icon at bounding box center [1210, 203] width 6 height 6
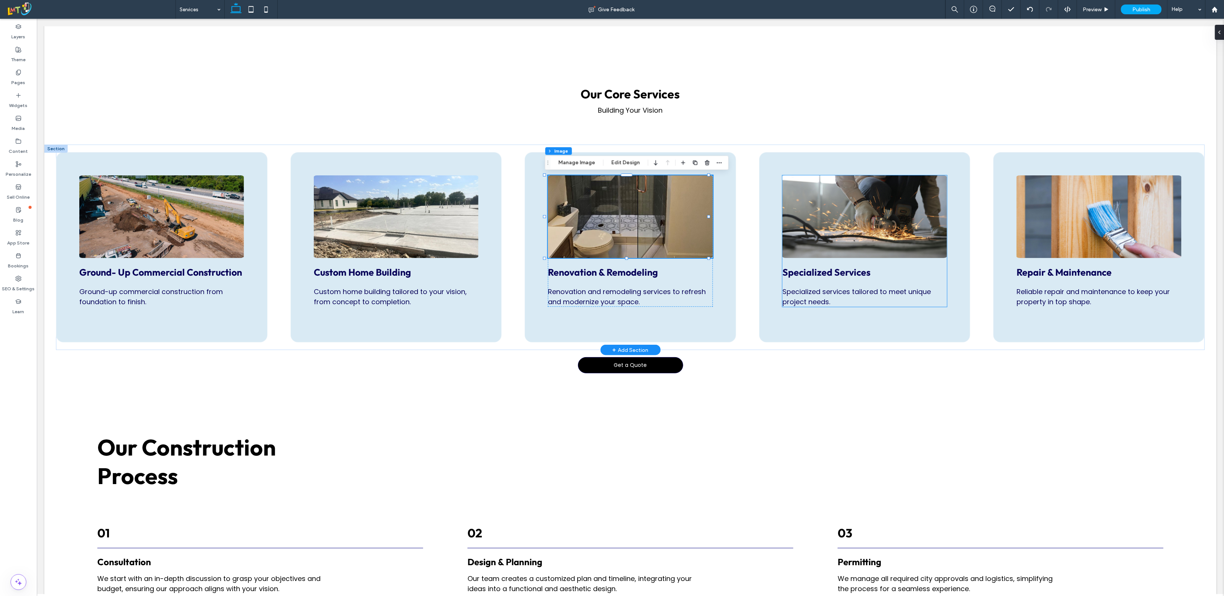
click at [766, 235] on img at bounding box center [864, 216] width 165 height 83
click at [766, 232] on img at bounding box center [864, 216] width 165 height 83
type input "*"
click at [766, 162] on button "Manage Image" at bounding box center [809, 162] width 47 height 9
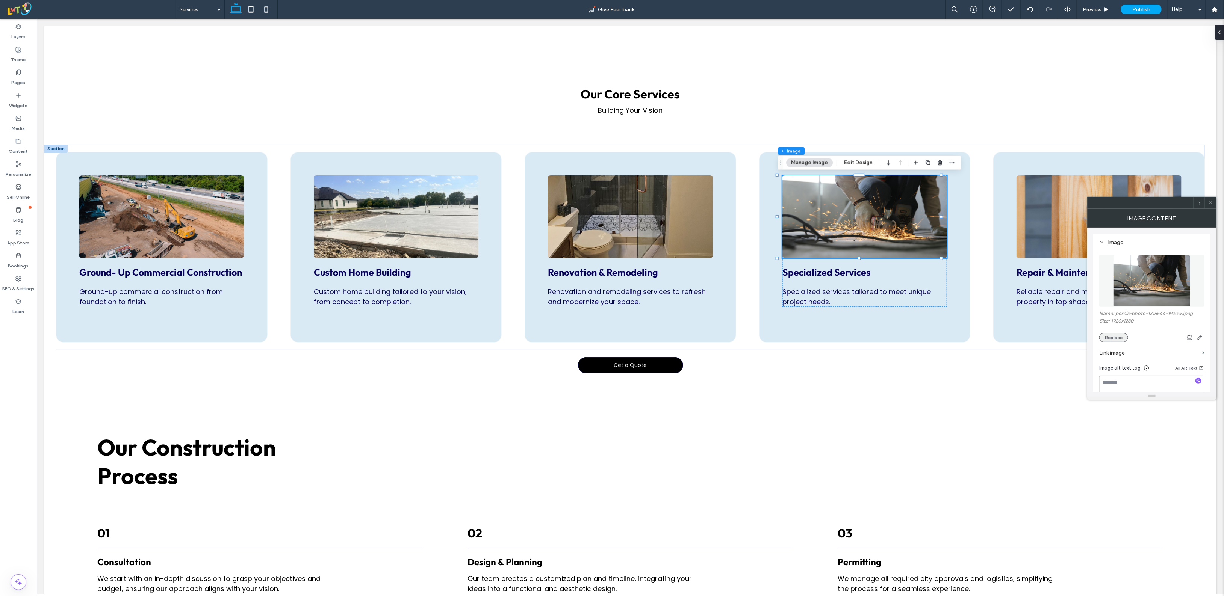
click at [766, 340] on button "Replace" at bounding box center [1113, 337] width 29 height 9
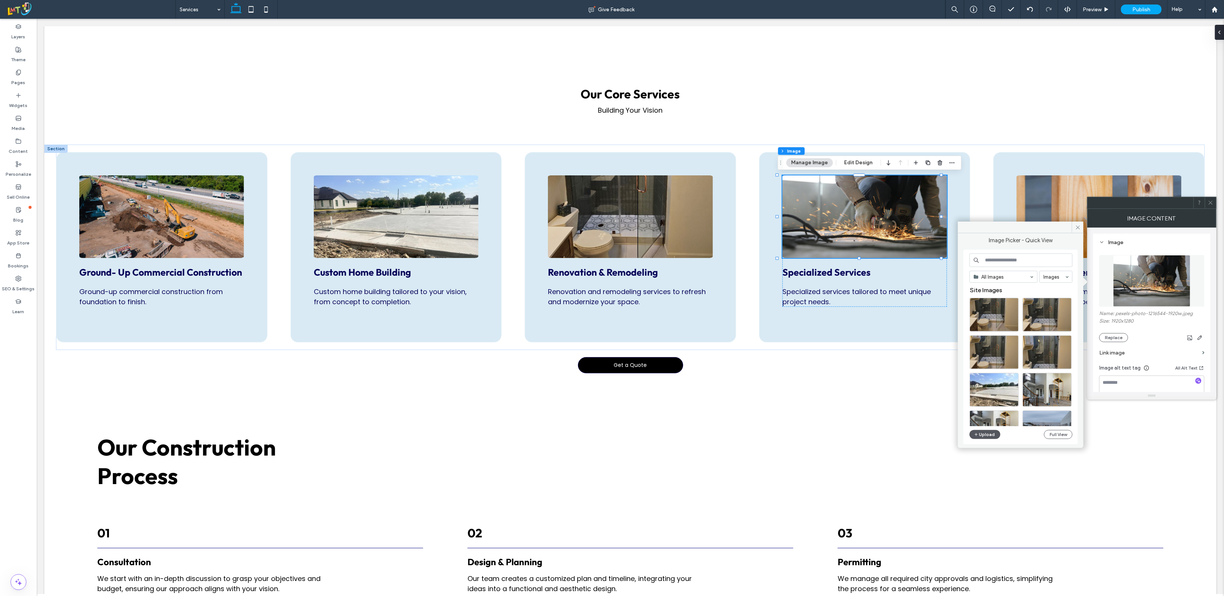
click at [766, 434] on button "Upload" at bounding box center [984, 434] width 31 height 9
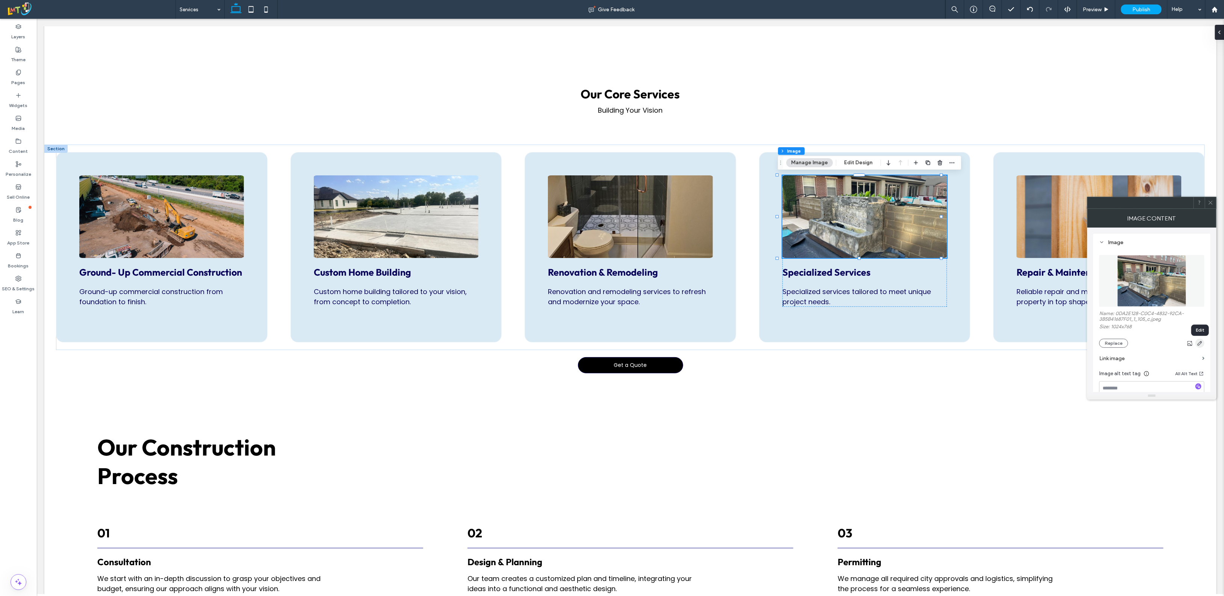
click at [766, 343] on use "button" at bounding box center [1199, 343] width 5 height 5
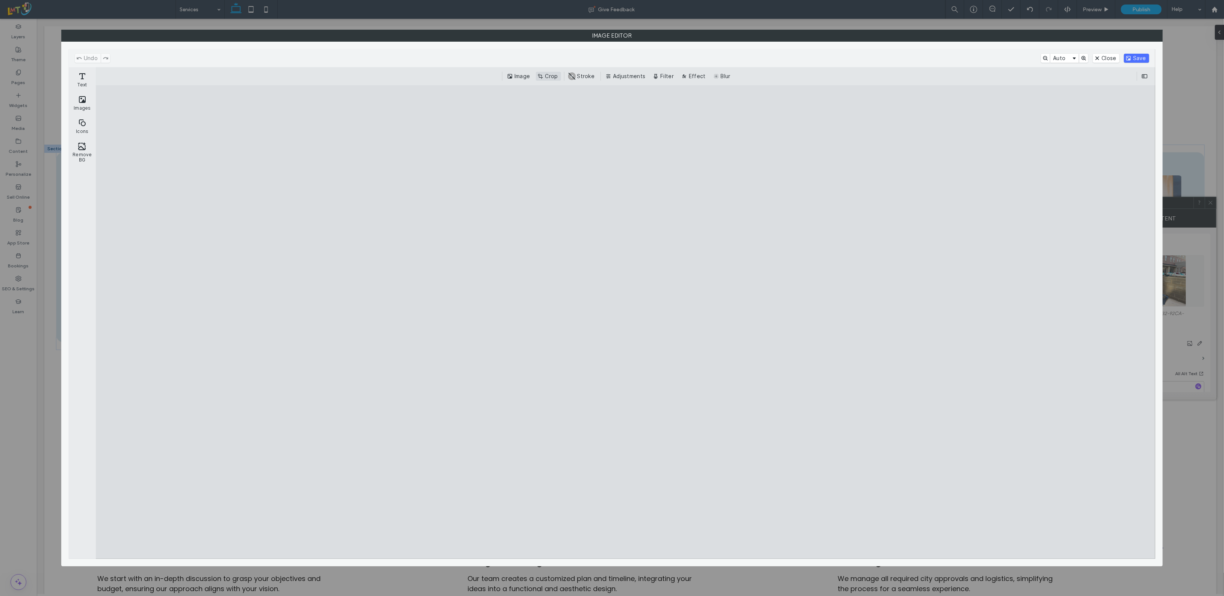
click at [553, 74] on button "Crop" at bounding box center [548, 76] width 25 height 9
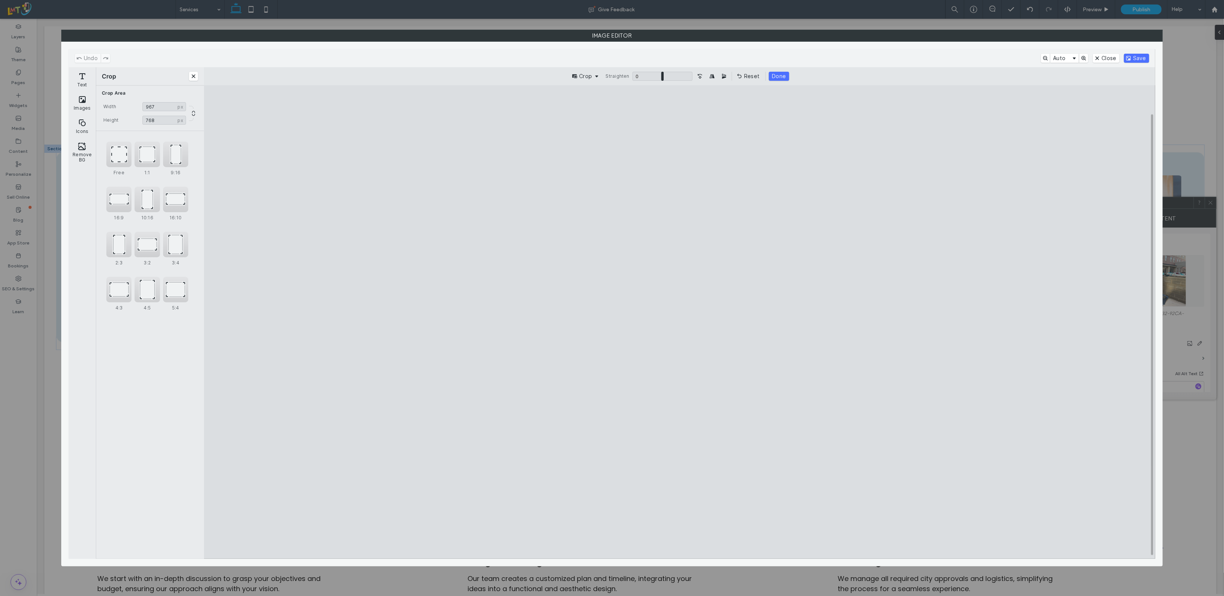
type input "***"
drag, startPoint x: 931, startPoint y: 164, endPoint x: 899, endPoint y: 166, distance: 32.0
click at [679, 322] on cesdk-canvas "Editor canvas" at bounding box center [679, 322] width 0 height 0
click at [766, 60] on button "Save" at bounding box center [1136, 58] width 25 height 9
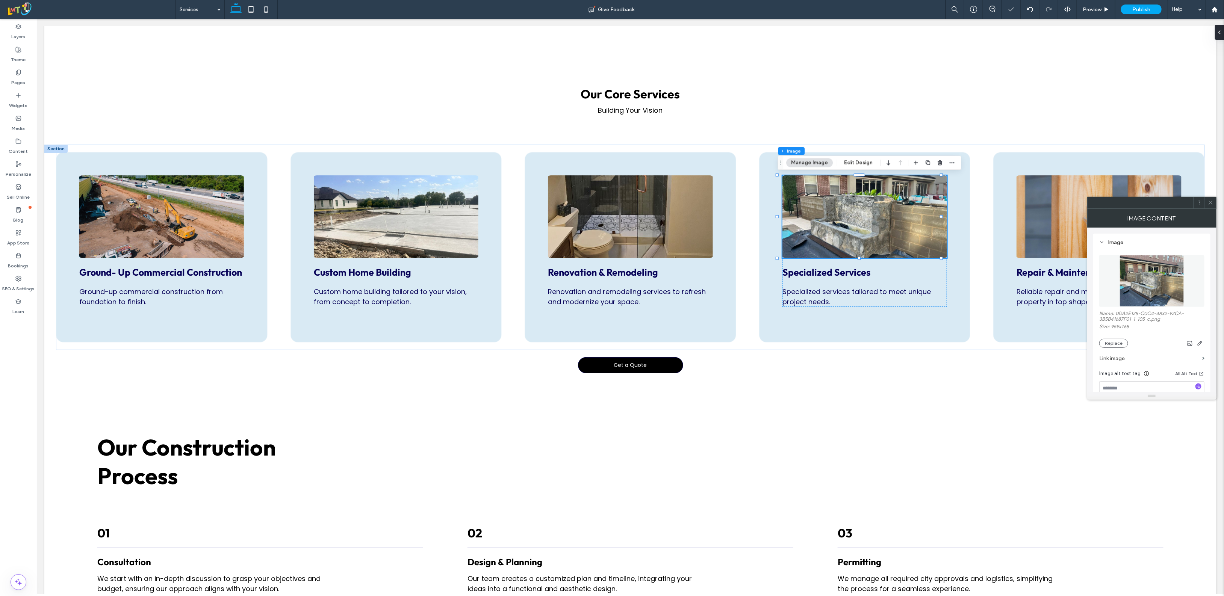
click at [766, 201] on div at bounding box center [1209, 202] width 11 height 11
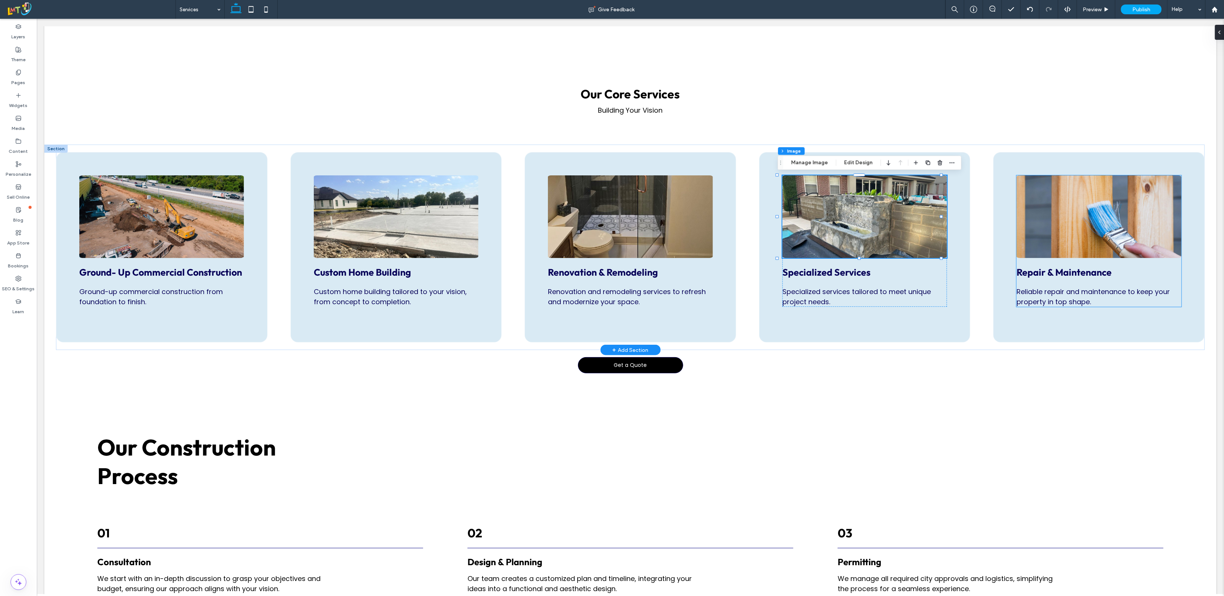
click at [766, 220] on img at bounding box center [1098, 216] width 165 height 83
type input "*"
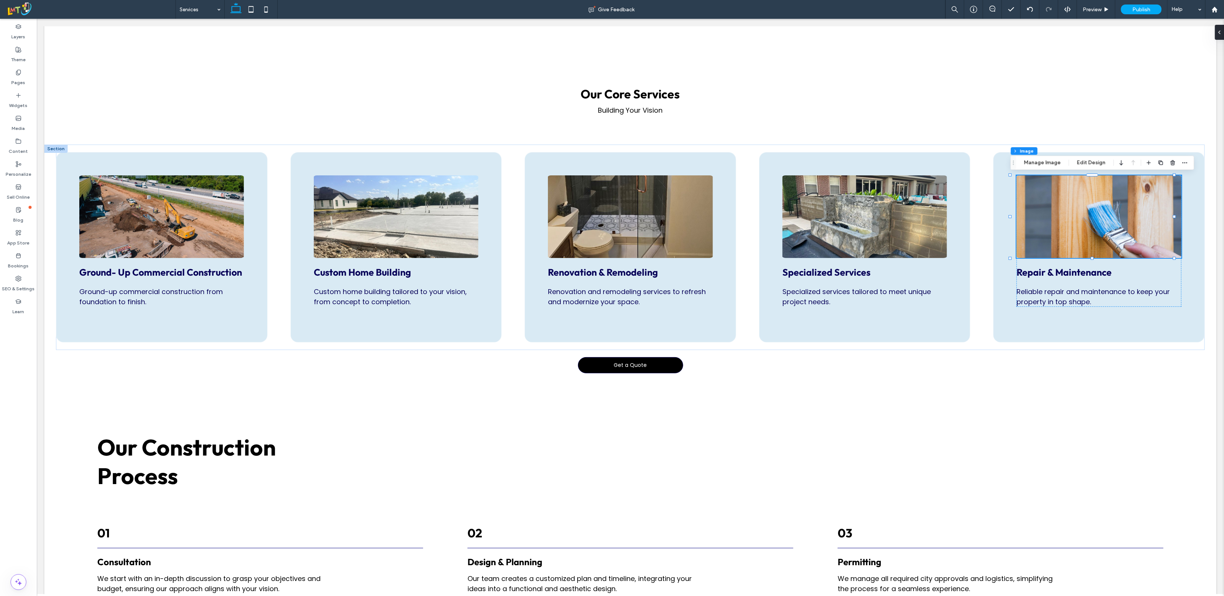
click at [766, 156] on div "Section Column Inner Column Image Manage Image Edit Design" at bounding box center [1102, 163] width 184 height 14
click at [766, 163] on button "Manage Image" at bounding box center [1042, 162] width 47 height 9
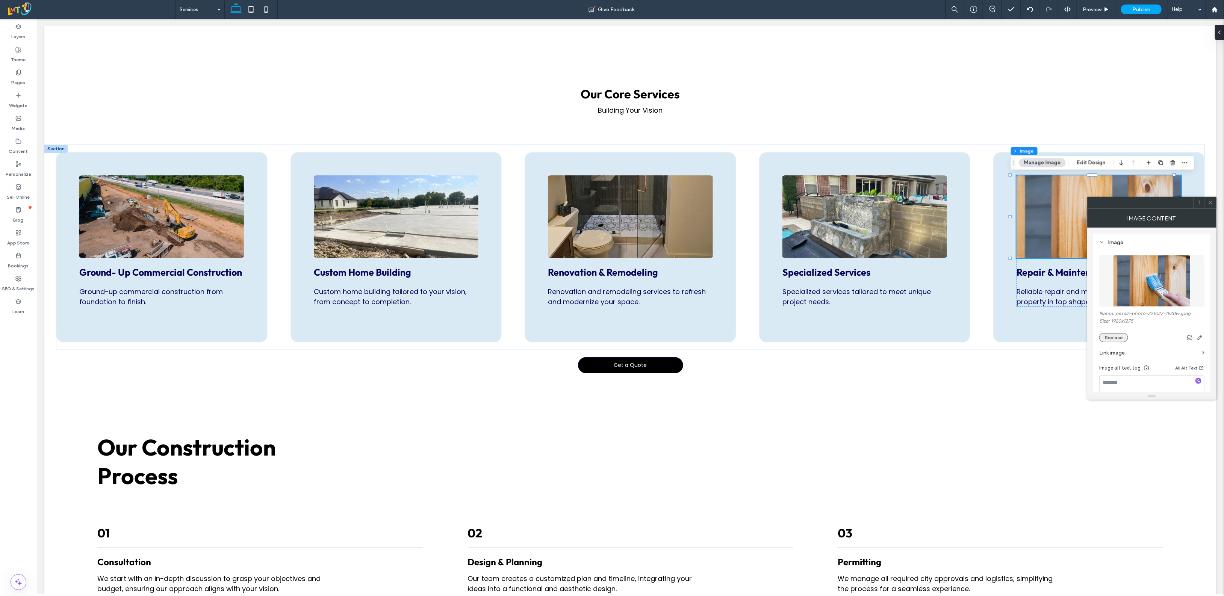
click at [766, 340] on button "Replace" at bounding box center [1113, 337] width 29 height 9
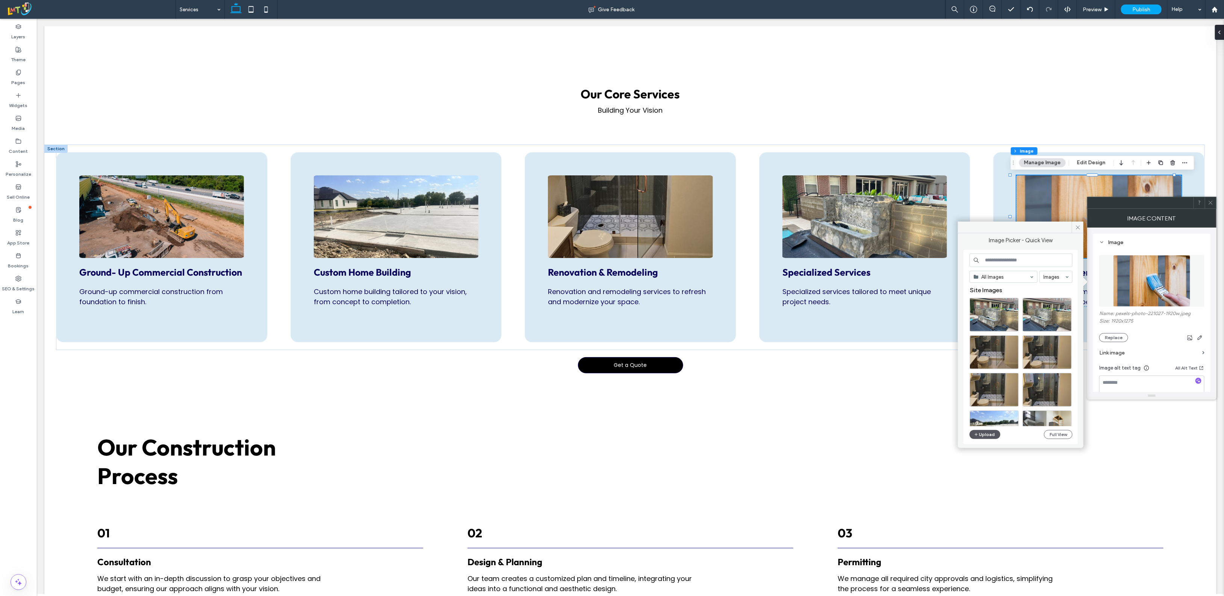
click at [766, 435] on button "Upload" at bounding box center [984, 434] width 31 height 9
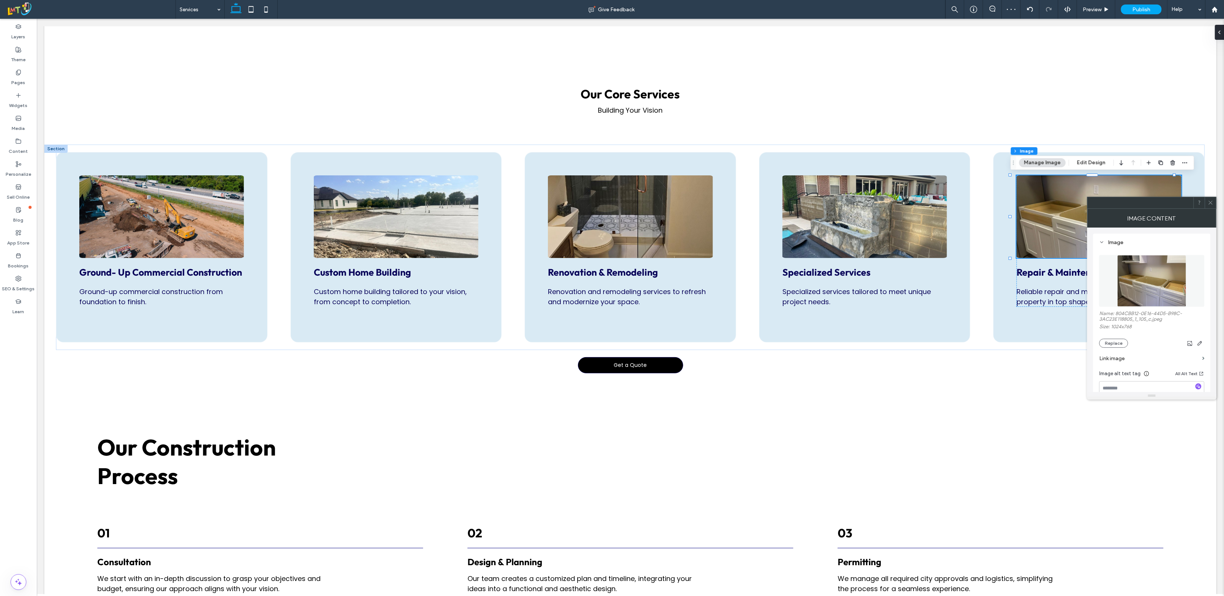
click at [766, 202] on use at bounding box center [1210, 203] width 4 height 4
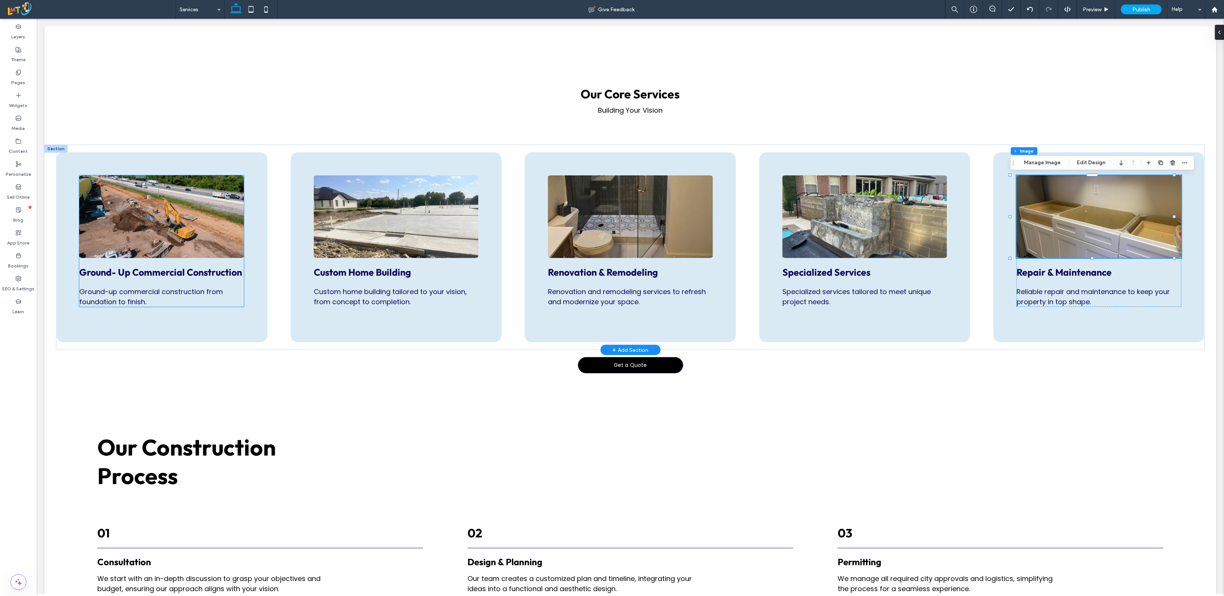
click at [133, 226] on img at bounding box center [161, 216] width 165 height 83
type input "**"
click at [117, 197] on img at bounding box center [161, 216] width 165 height 83
type input "*"
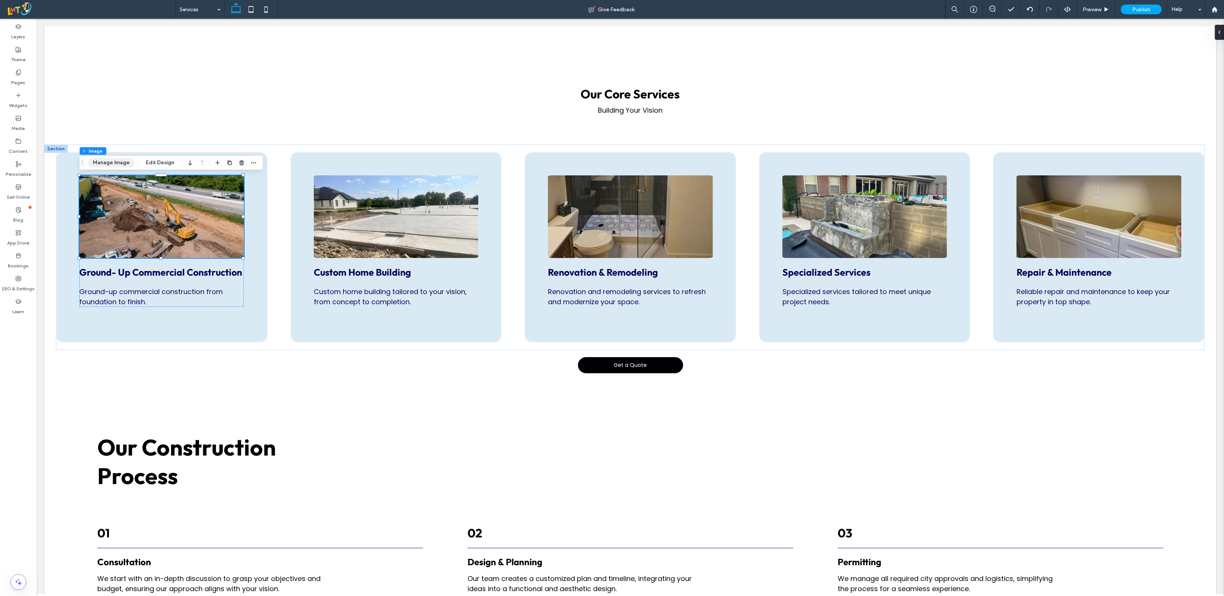
click at [109, 166] on button "Manage Image" at bounding box center [111, 162] width 47 height 9
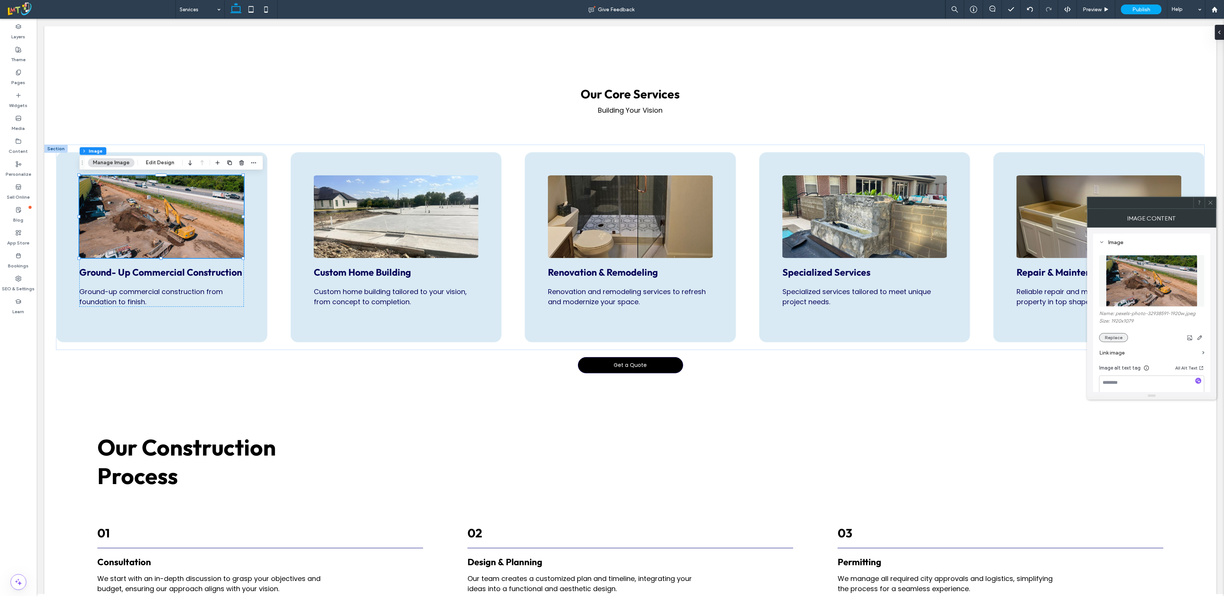
click at [766, 341] on button "Replace" at bounding box center [1113, 337] width 29 height 9
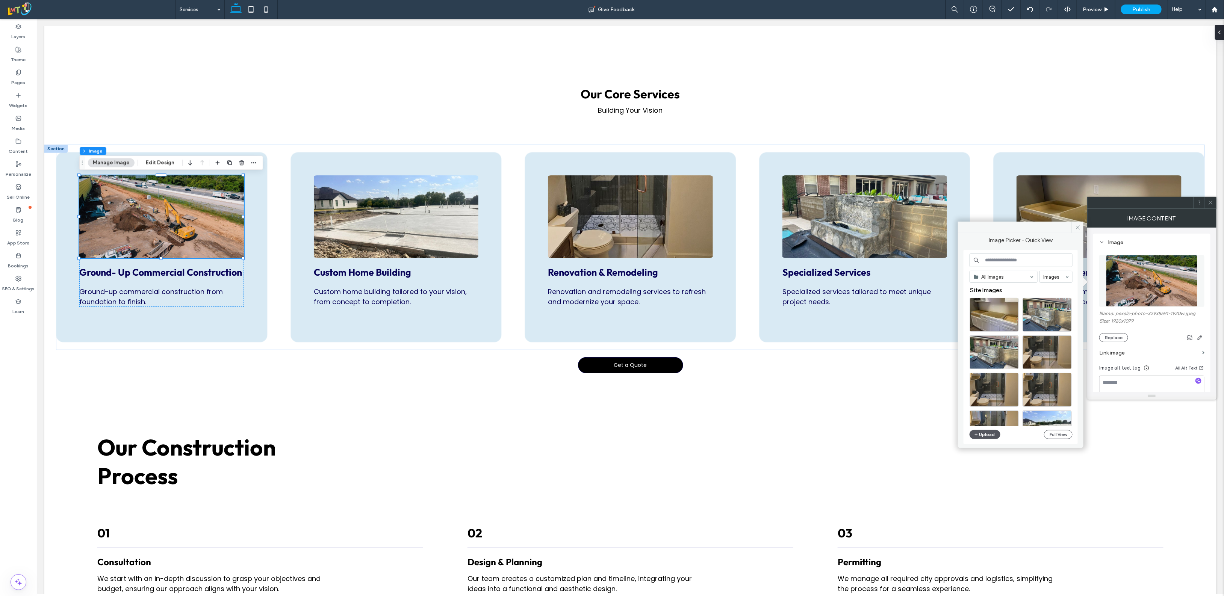
click at [766, 432] on button "Upload" at bounding box center [984, 434] width 31 height 9
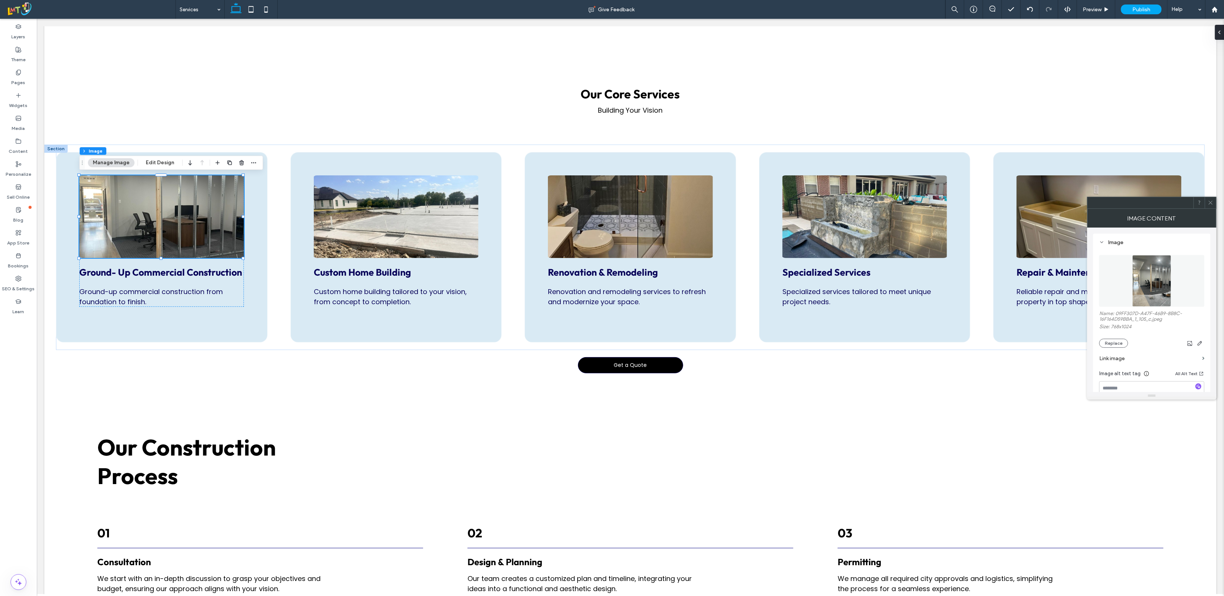
click at [766, 206] on div at bounding box center [1209, 202] width 11 height 11
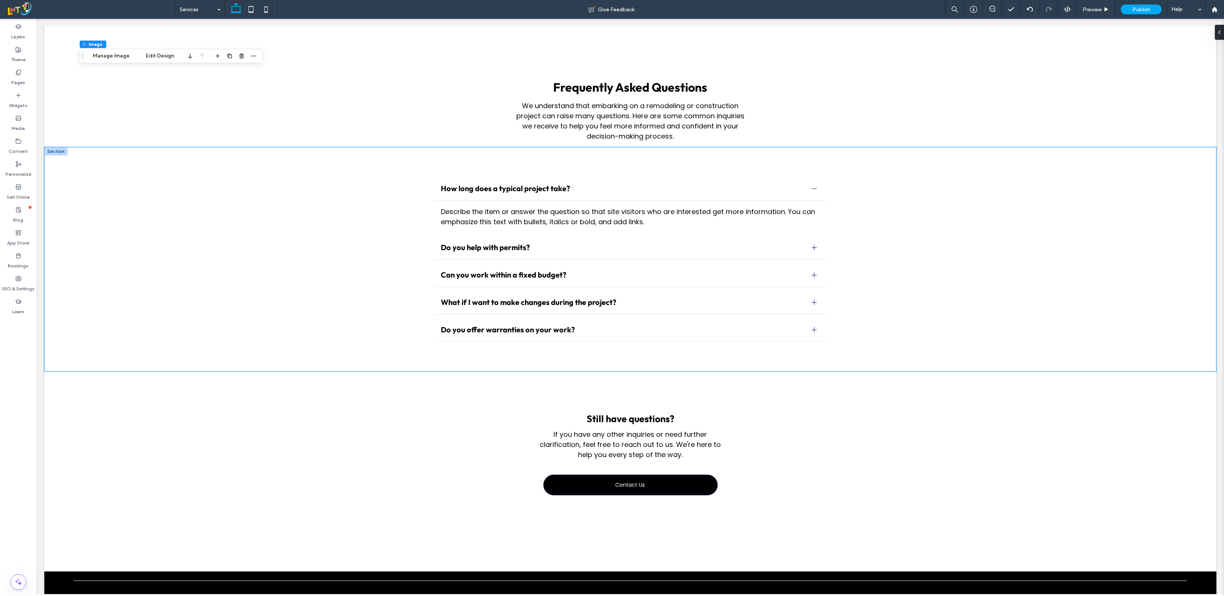
scroll to position [1453, 0]
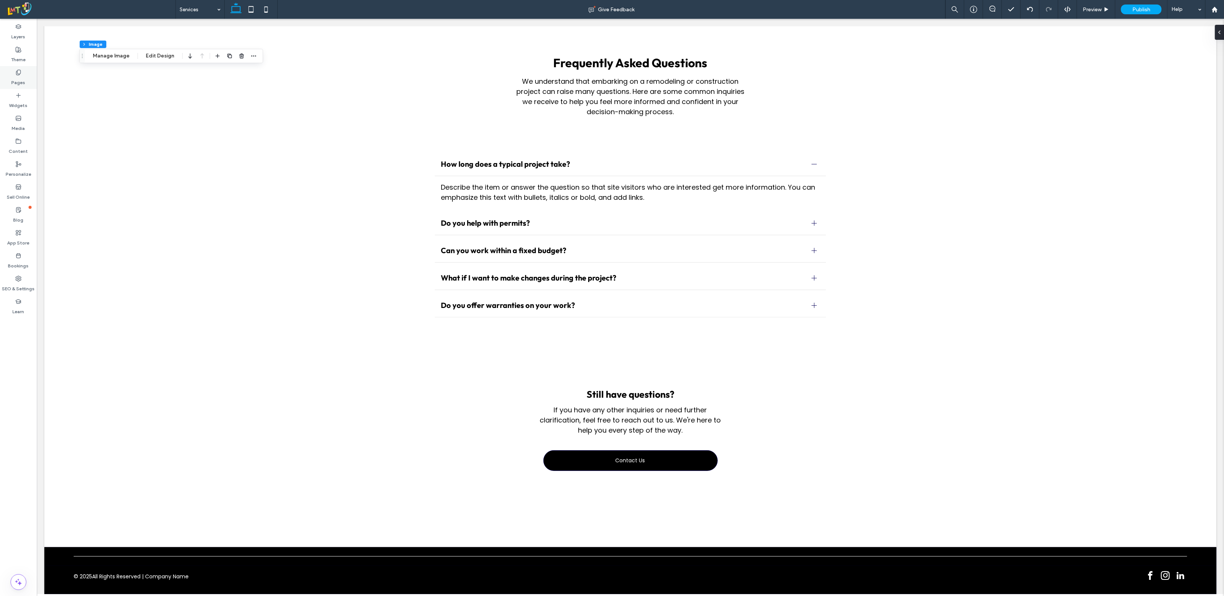
click at [13, 76] on label "Pages" at bounding box center [19, 81] width 14 height 11
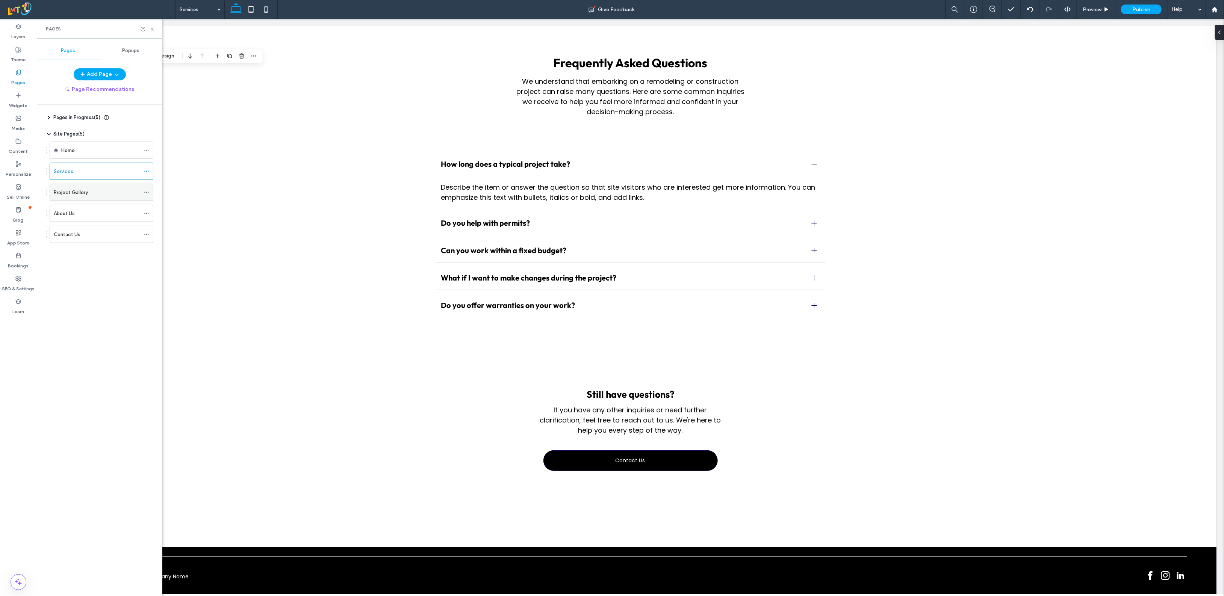
click at [104, 196] on div "Project Gallery" at bounding box center [97, 193] width 86 height 8
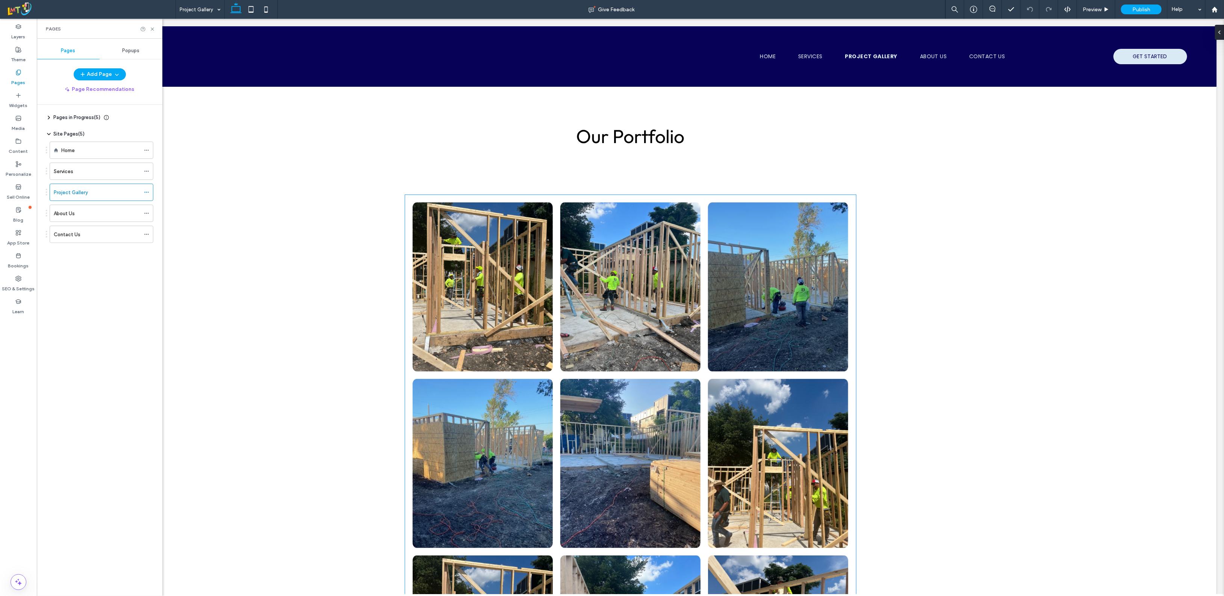
click at [494, 230] on link at bounding box center [482, 287] width 140 height 169
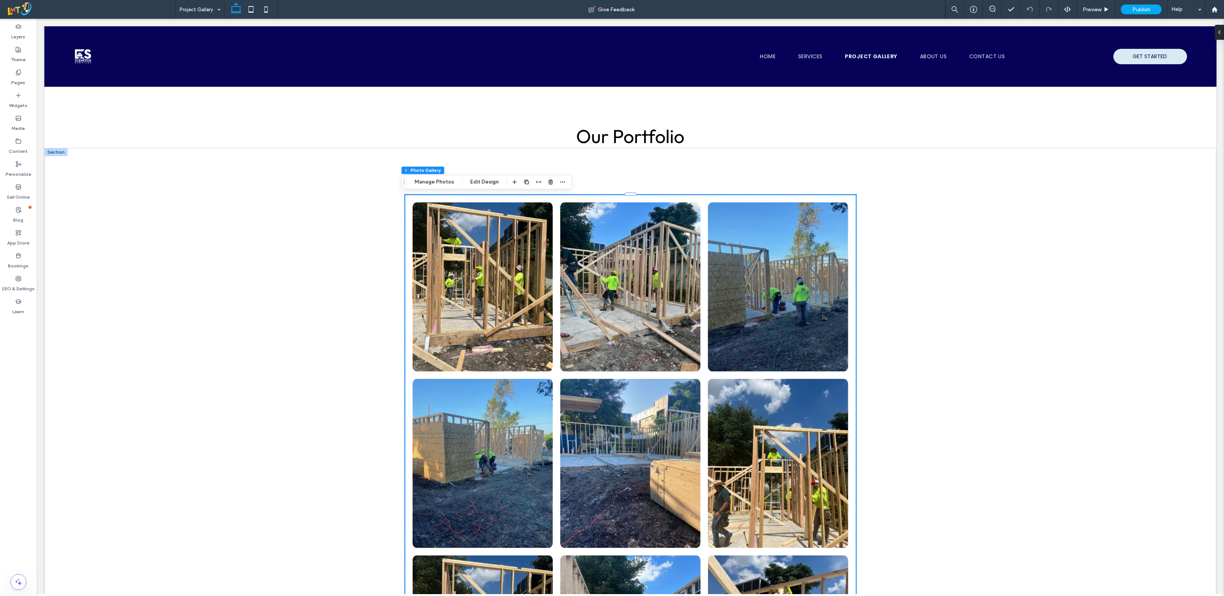
click at [550, 188] on div at bounding box center [550, 182] width 9 height 14
drag, startPoint x: 546, startPoint y: 184, endPoint x: 511, endPoint y: 179, distance: 35.0
click at [547, 184] on icon "button" at bounding box center [550, 182] width 6 height 6
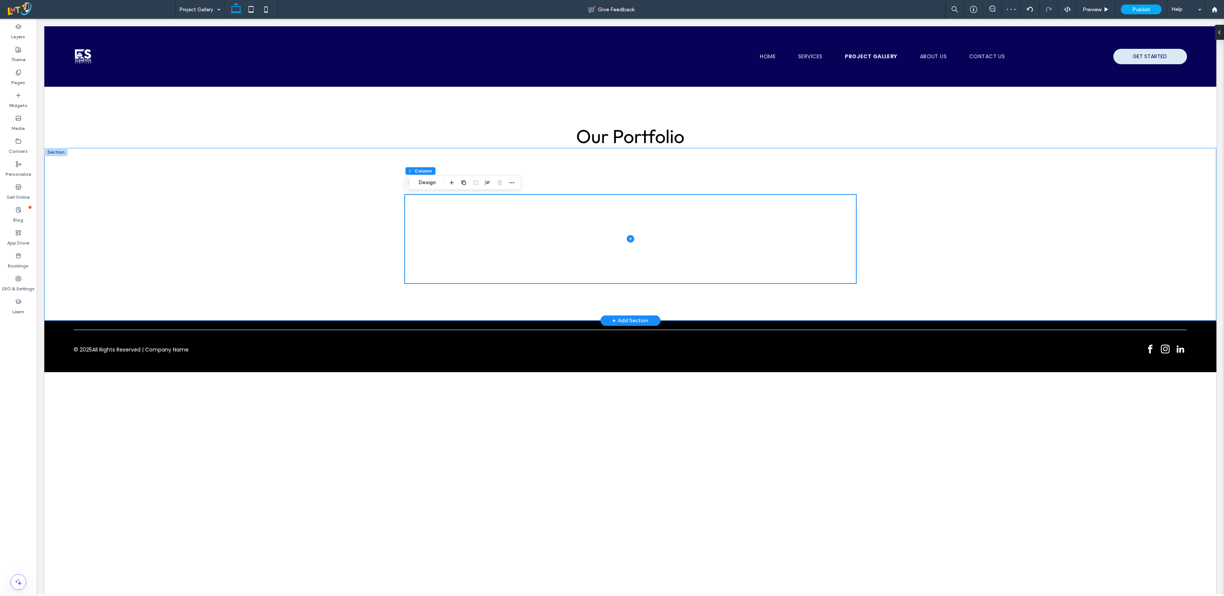
click at [246, 166] on div at bounding box center [630, 234] width 1172 height 173
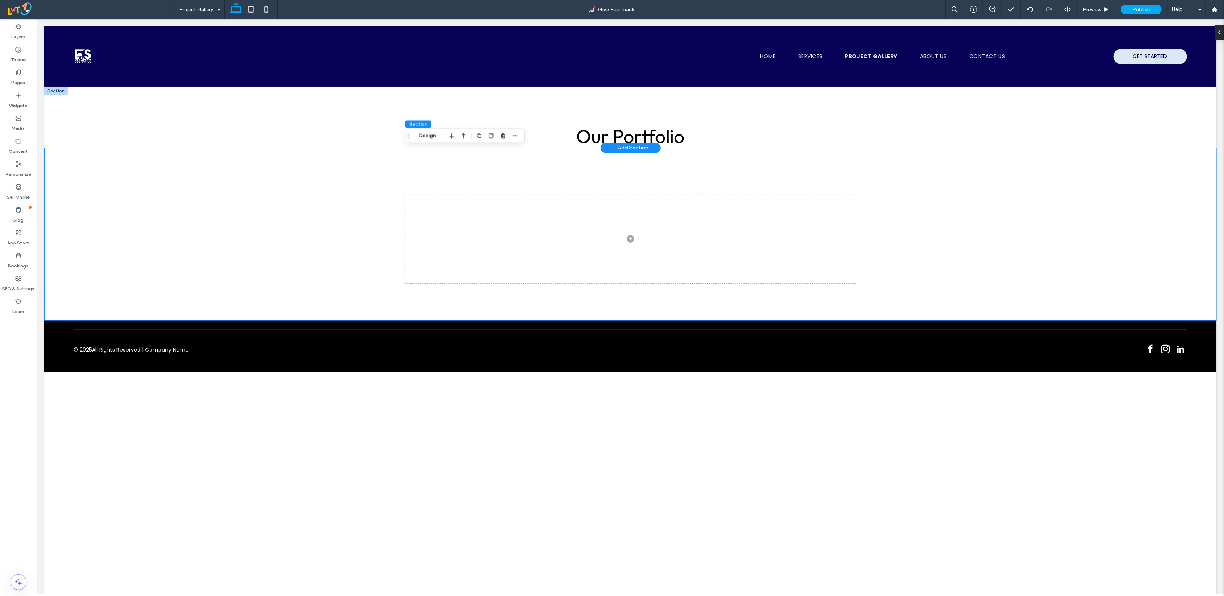
click at [618, 146] on div "+ Add Section" at bounding box center [630, 148] width 36 height 8
click at [590, 211] on span "Layouts" at bounding box center [587, 213] width 26 height 8
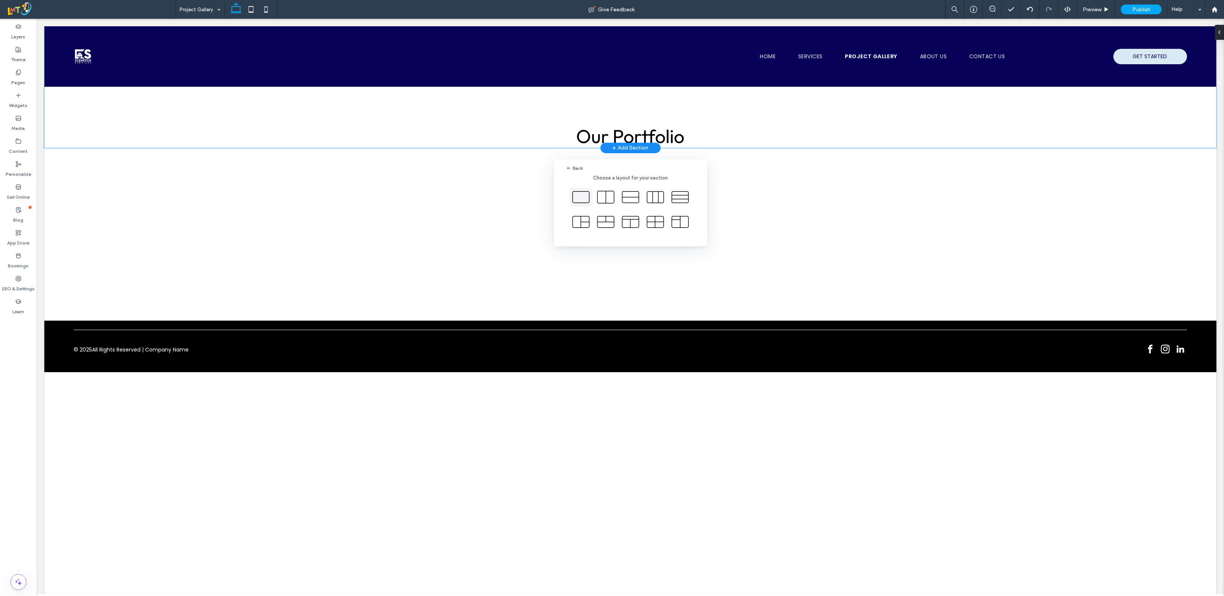
click at [580, 198] on icon at bounding box center [580, 197] width 19 height 19
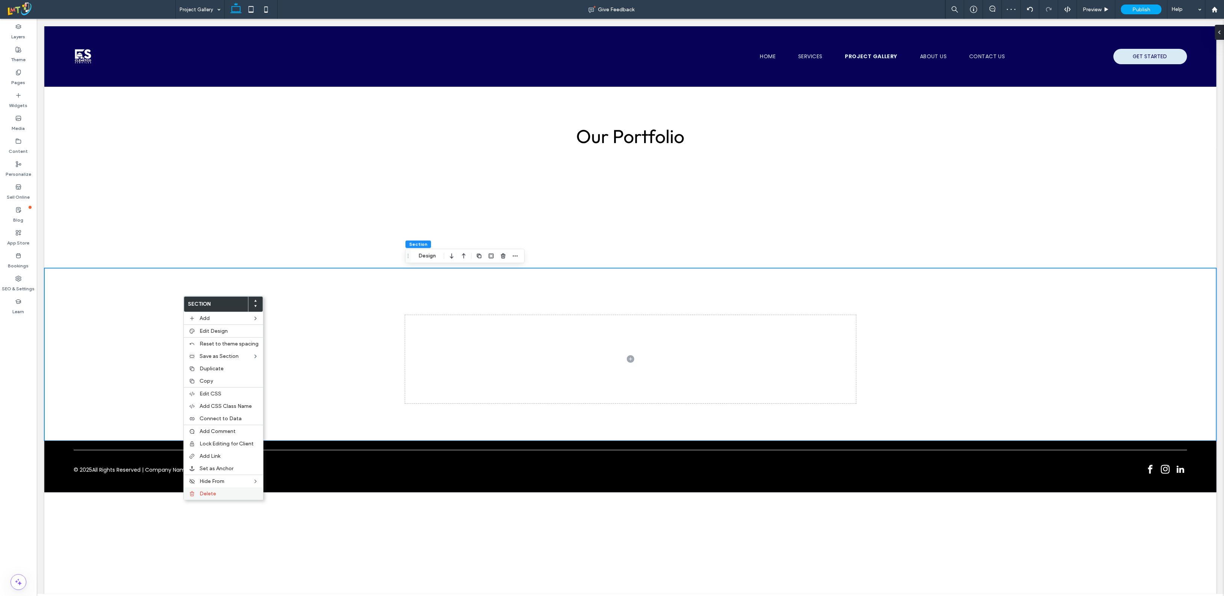
click at [228, 496] on label "Delete" at bounding box center [228, 494] width 59 height 6
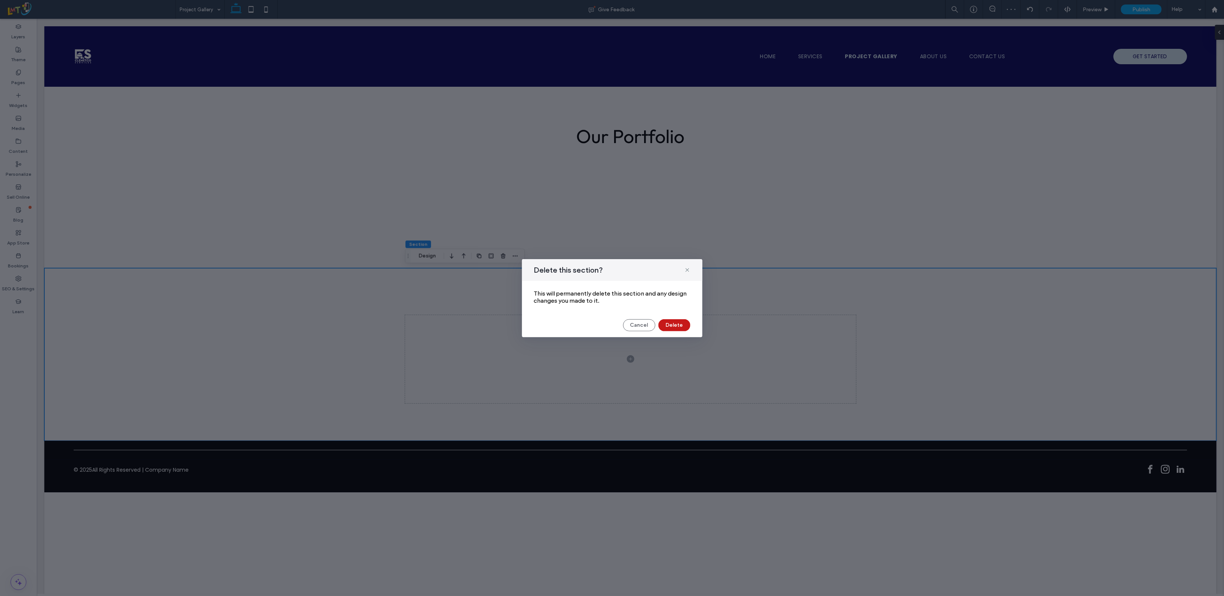
click at [677, 326] on button "Delete" at bounding box center [674, 325] width 32 height 12
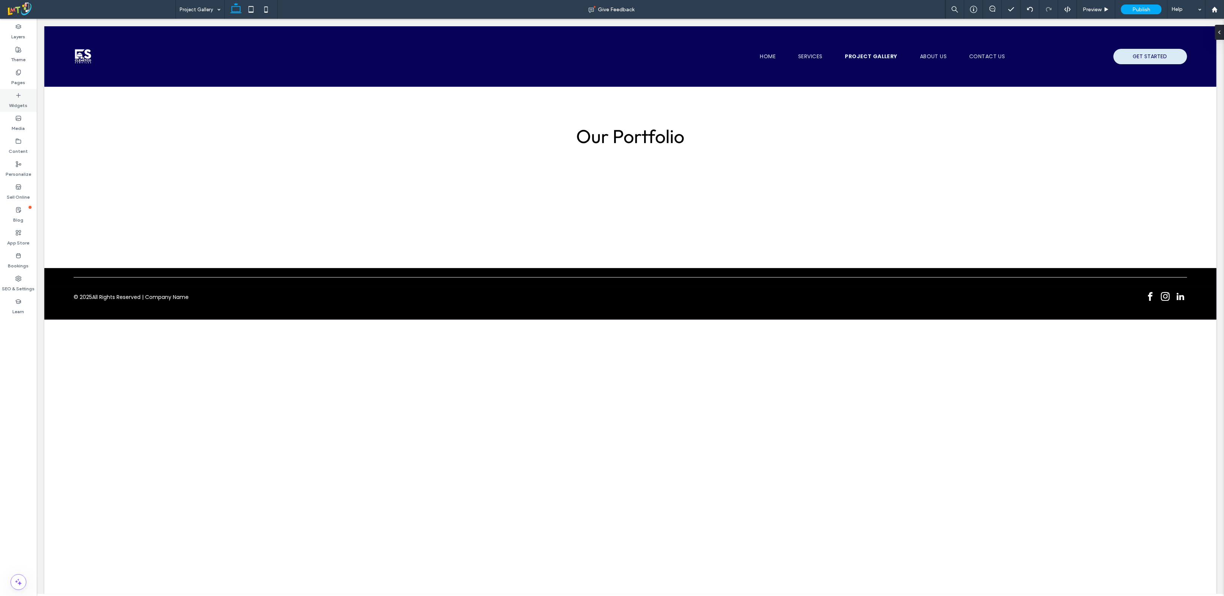
click at [21, 102] on label "Widgets" at bounding box center [18, 103] width 18 height 11
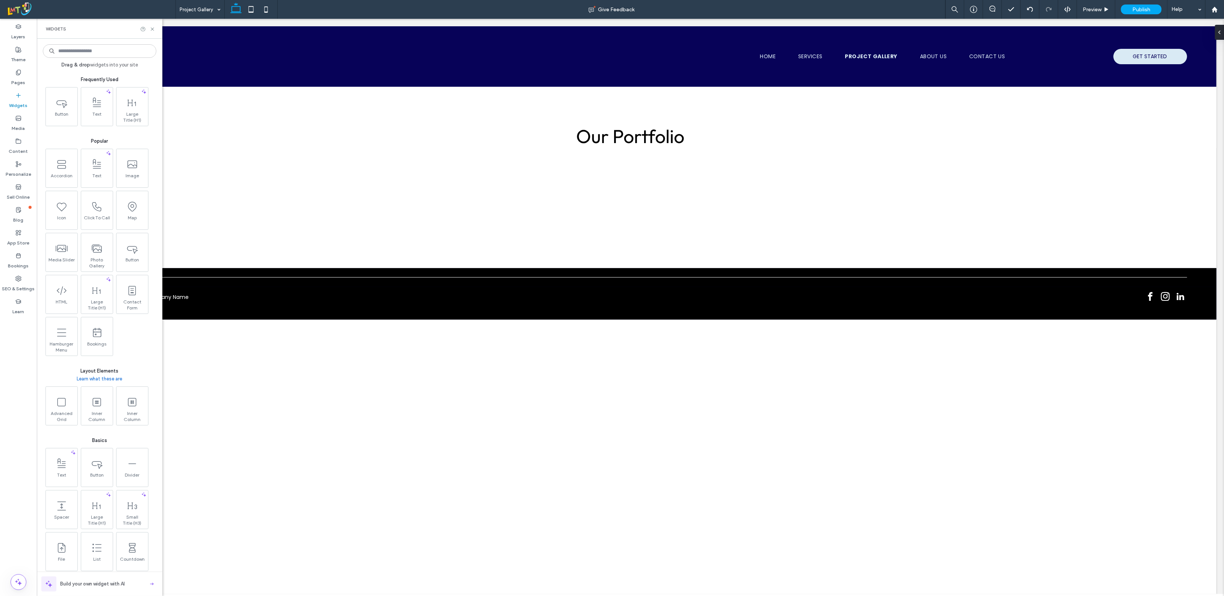
click at [117, 56] on input at bounding box center [99, 51] width 113 height 14
click at [91, 51] on input at bounding box center [99, 51] width 113 height 14
click at [135, 289] on icon at bounding box center [131, 285] width 12 height 12
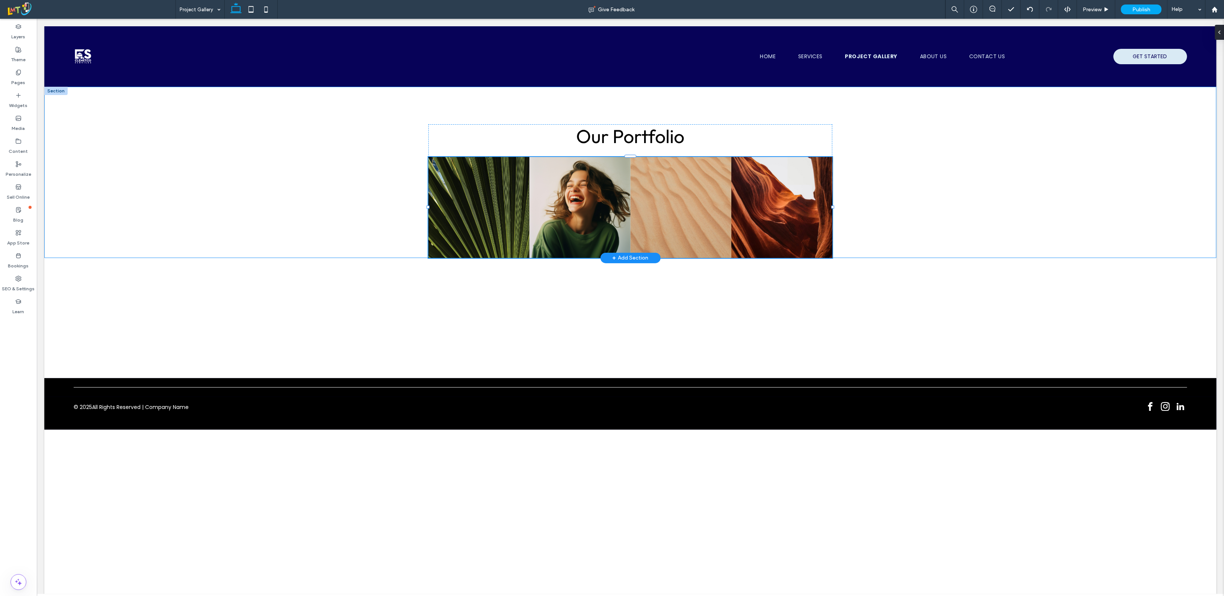
drag, startPoint x: 172, startPoint y: 308, endPoint x: 330, endPoint y: 227, distance: 178.3
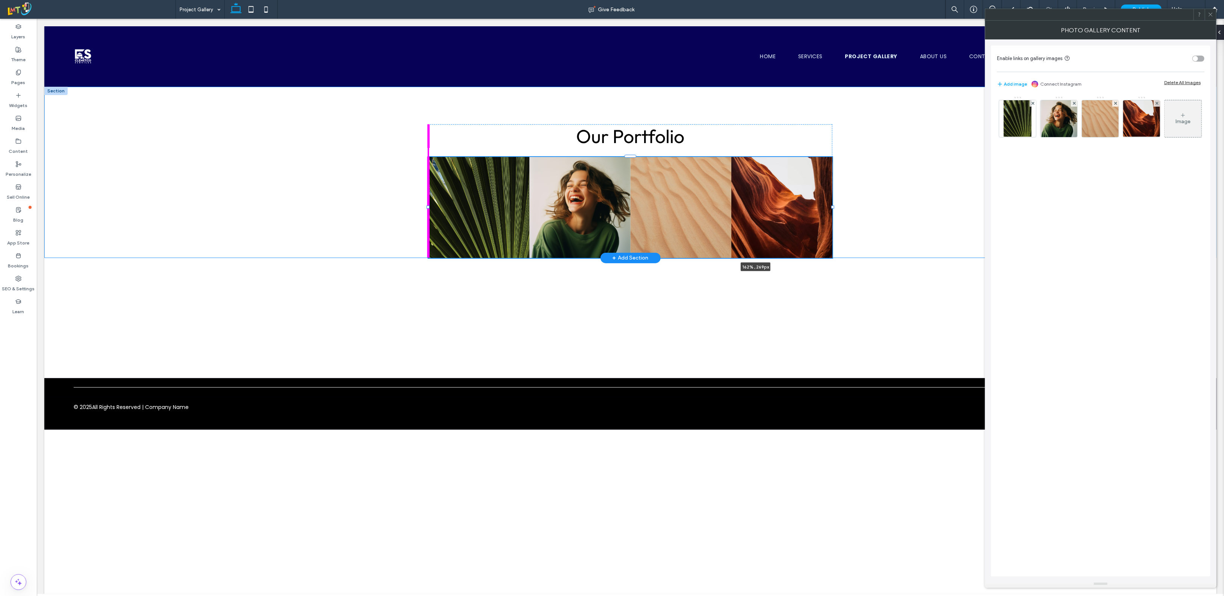
drag, startPoint x: 176, startPoint y: 215, endPoint x: 845, endPoint y: 185, distance: 669.8
click at [179, 215] on div "O ur Portfolio Nature's Symphony Breathtaking colors of our planet Button Faces…" at bounding box center [630, 172] width 1172 height 171
click at [766, 190] on icon at bounding box center [832, 191] width 8 height 8
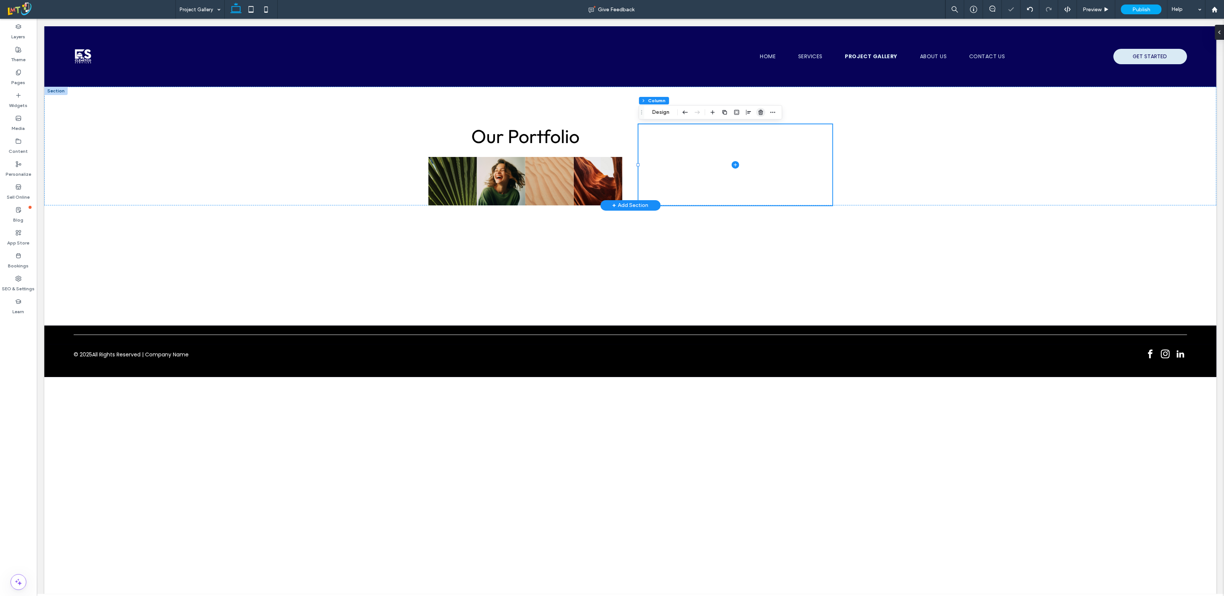
drag, startPoint x: 761, startPoint y: 113, endPoint x: 726, endPoint y: 96, distance: 38.8
click at [761, 113] on use "button" at bounding box center [760, 112] width 5 height 5
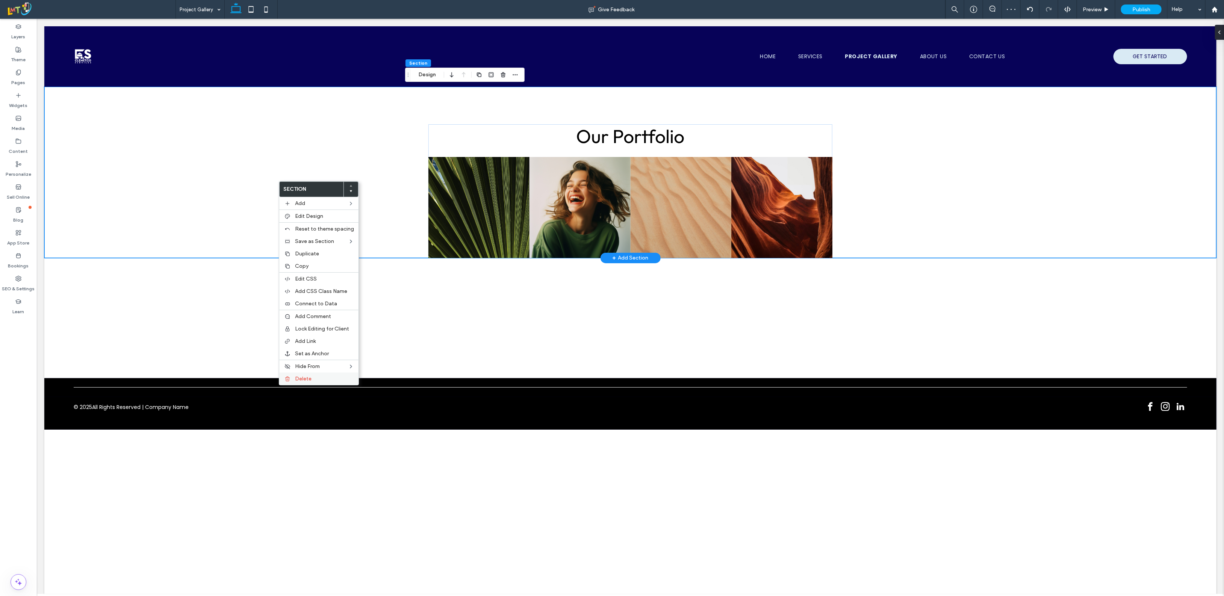
click at [335, 382] on label "Delete" at bounding box center [324, 379] width 59 height 6
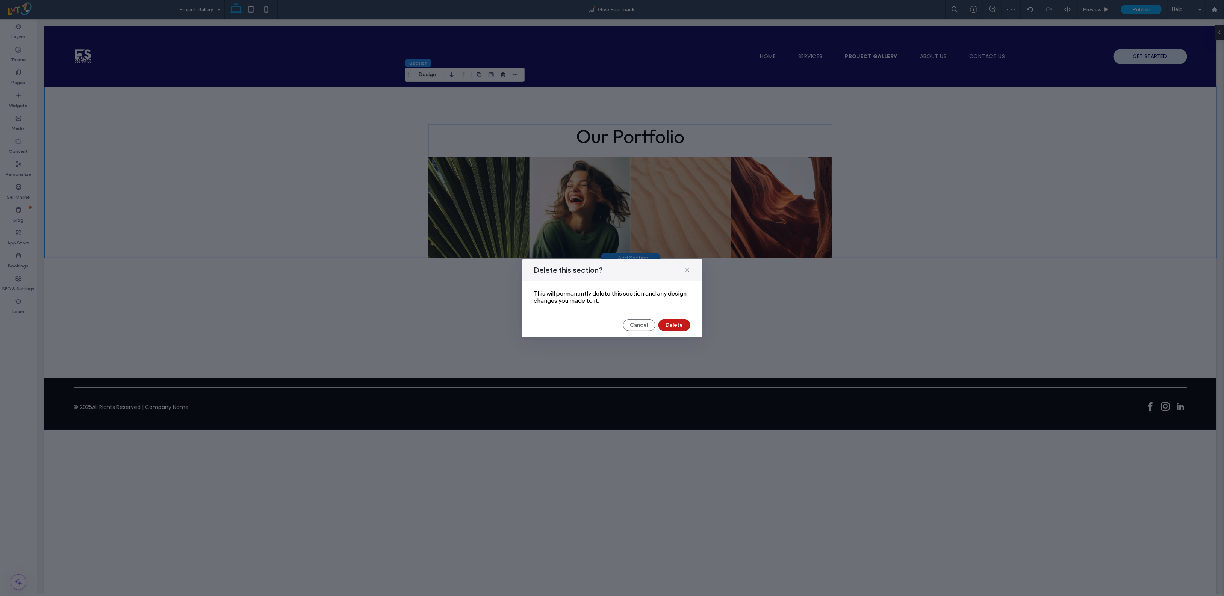
click at [671, 323] on button "Delete" at bounding box center [674, 325] width 32 height 12
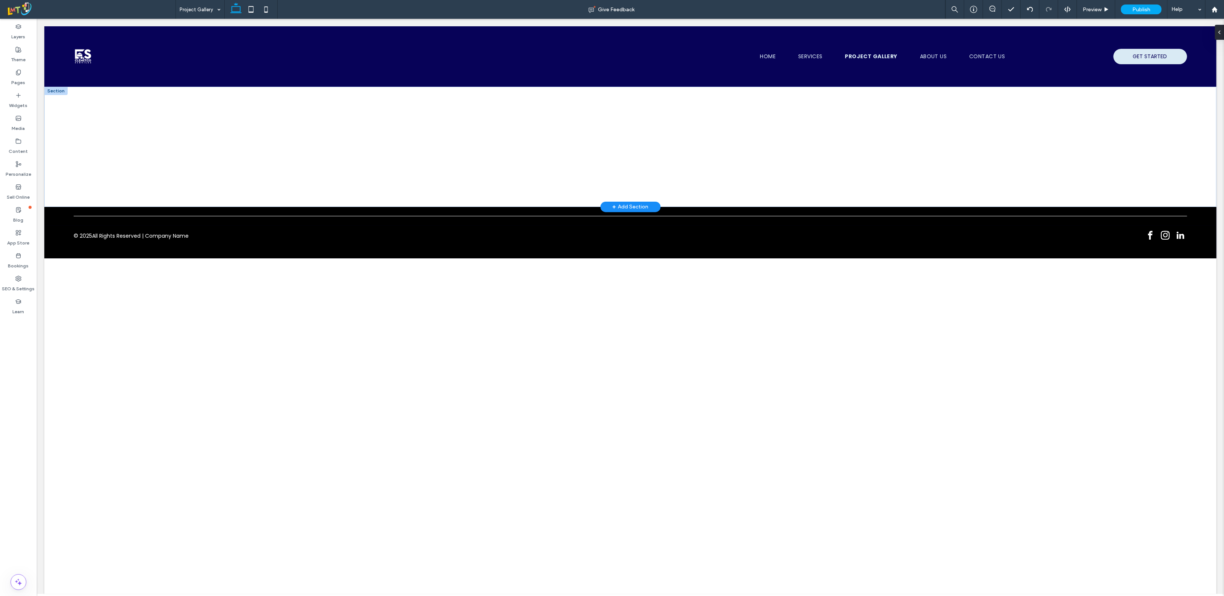
click at [617, 205] on div "+ Add Section" at bounding box center [630, 207] width 36 height 8
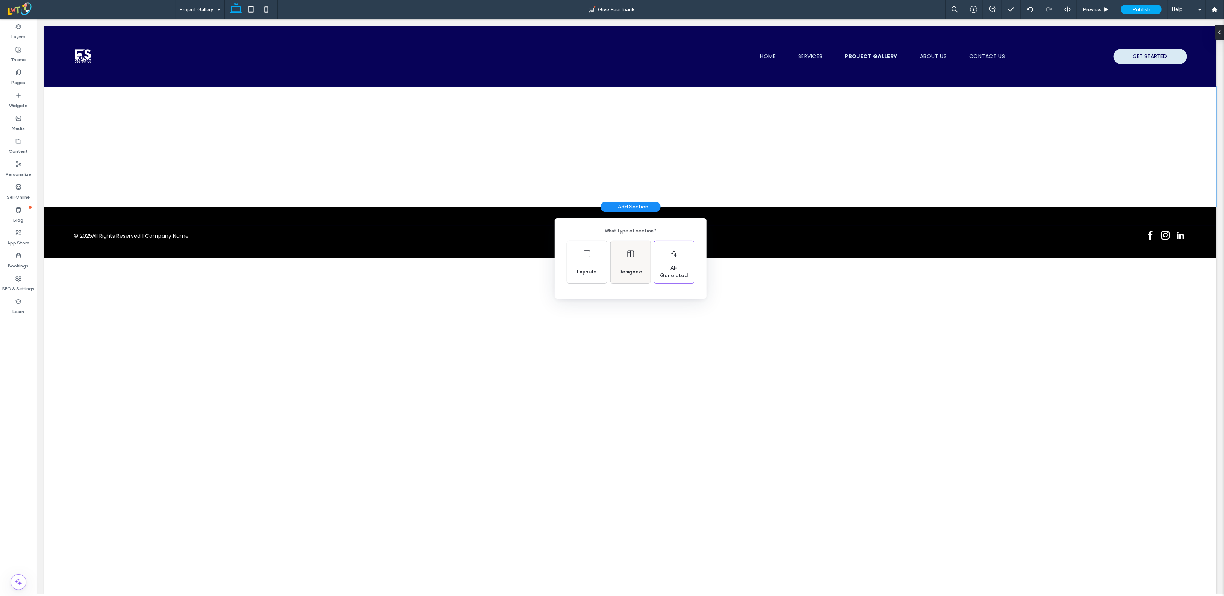
click at [634, 271] on span "Designed" at bounding box center [630, 272] width 30 height 8
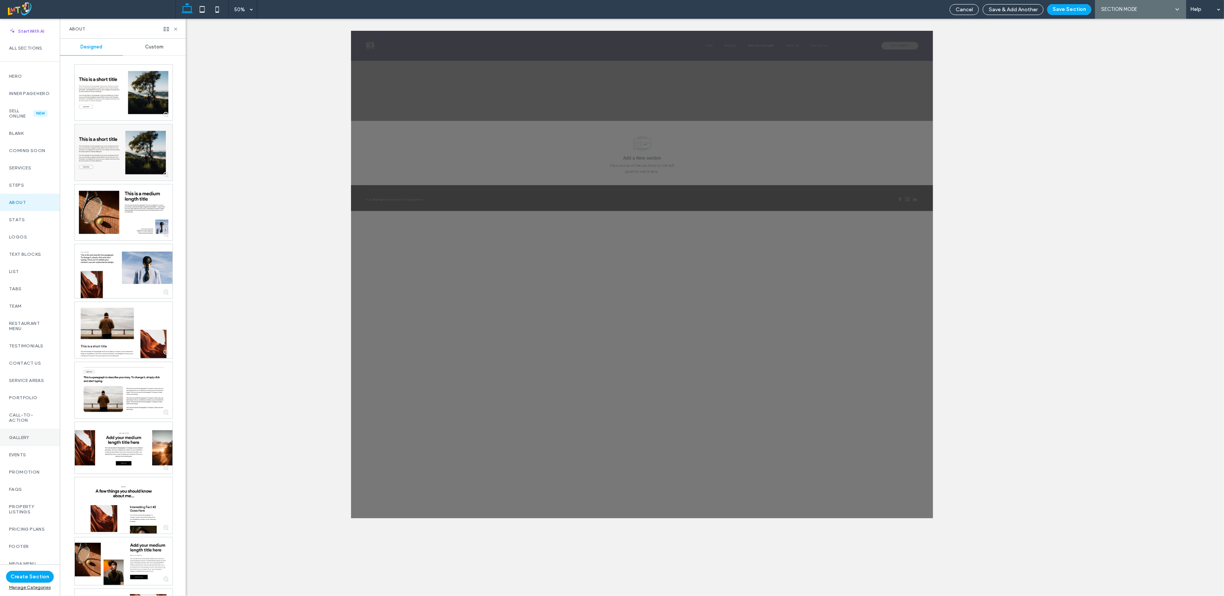
click at [29, 446] on div "Gallery" at bounding box center [30, 437] width 60 height 17
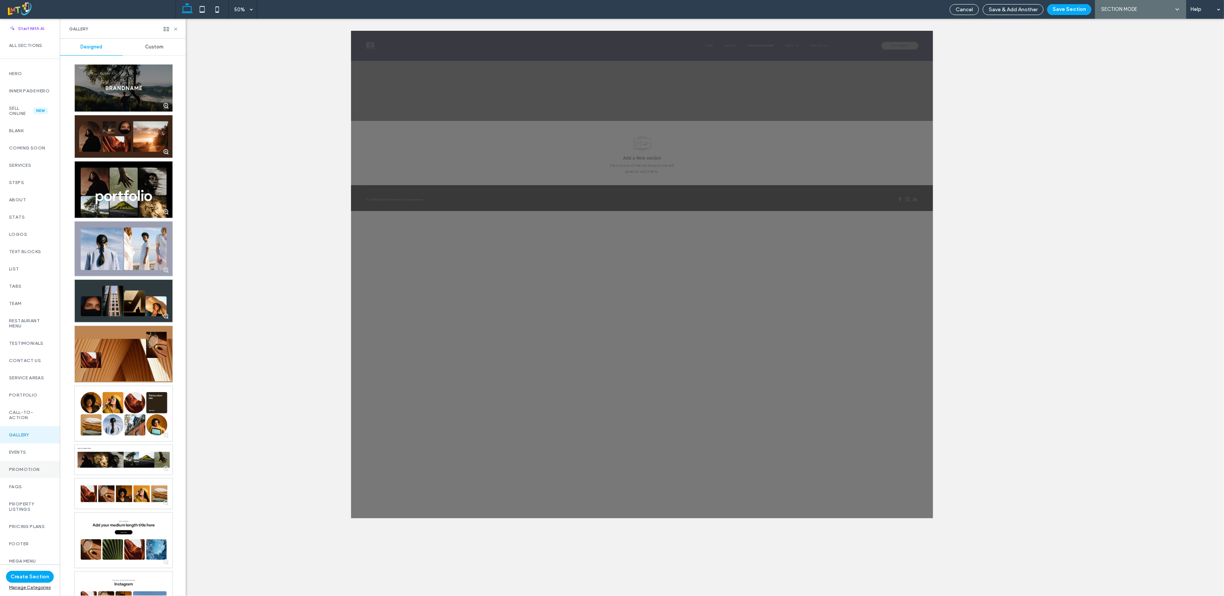
scroll to position [11, 0]
click at [32, 393] on label "Portfolio" at bounding box center [30, 395] width 42 height 5
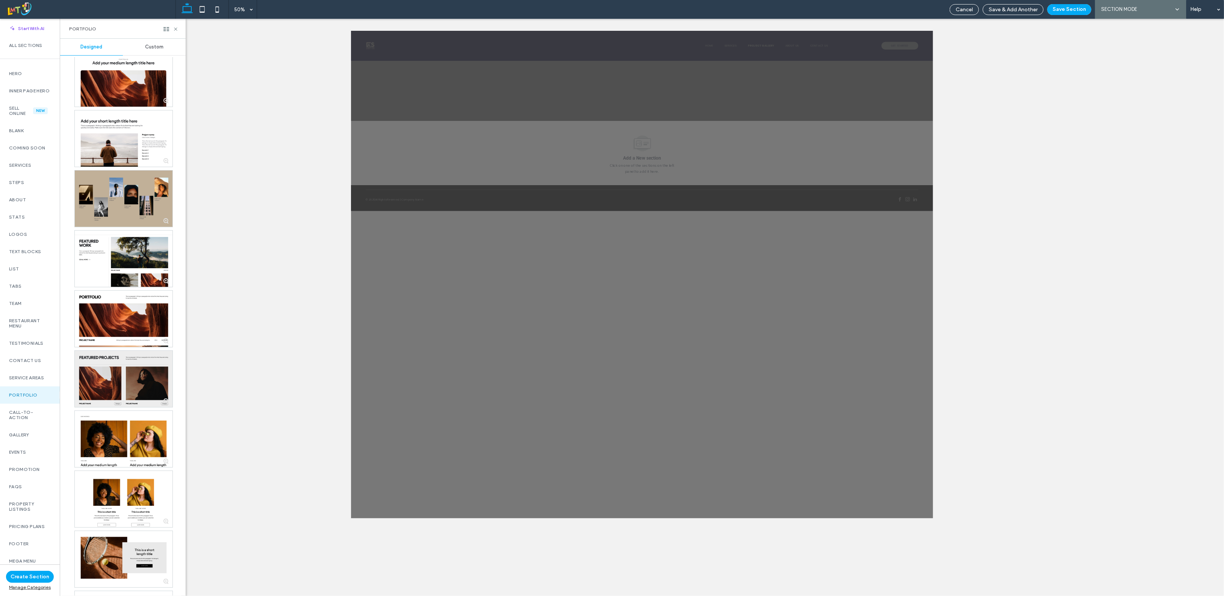
scroll to position [0, 0]
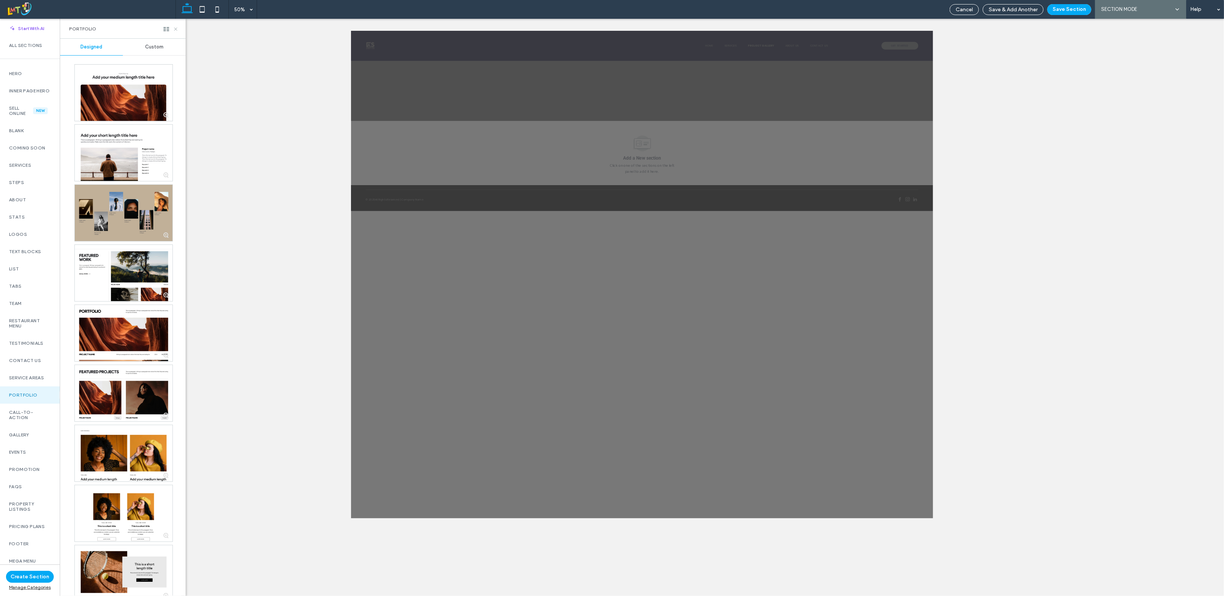
drag, startPoint x: 177, startPoint y: 29, endPoint x: 114, endPoint y: 6, distance: 66.3
click at [177, 29] on icon at bounding box center [176, 29] width 6 height 6
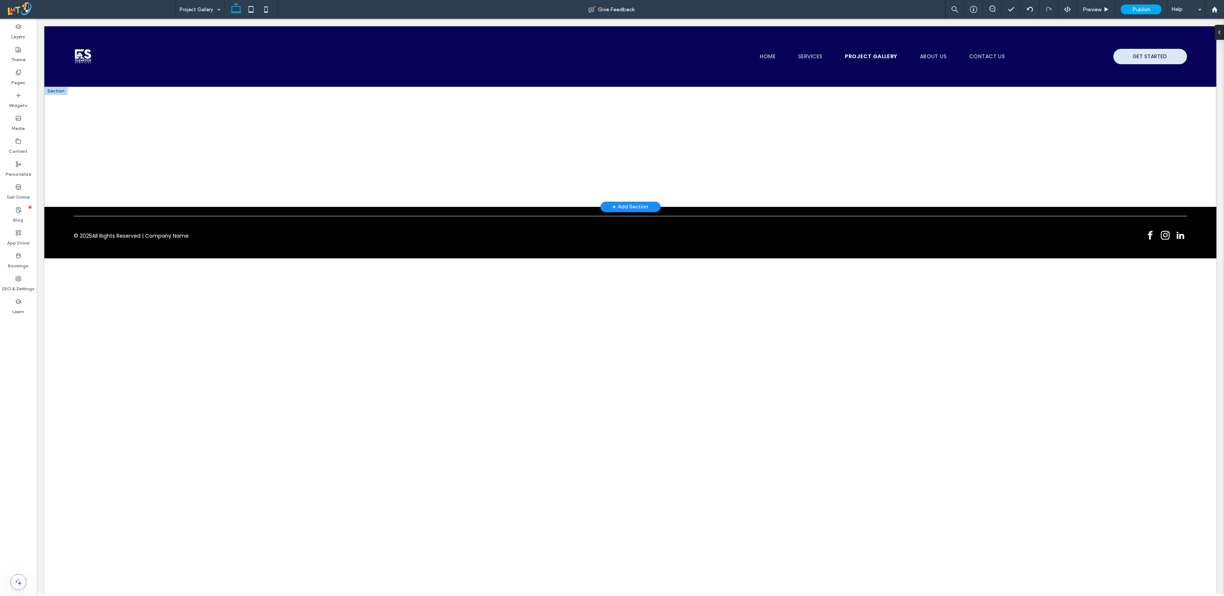
click at [623, 203] on div "+ Add Section" at bounding box center [630, 207] width 36 height 8
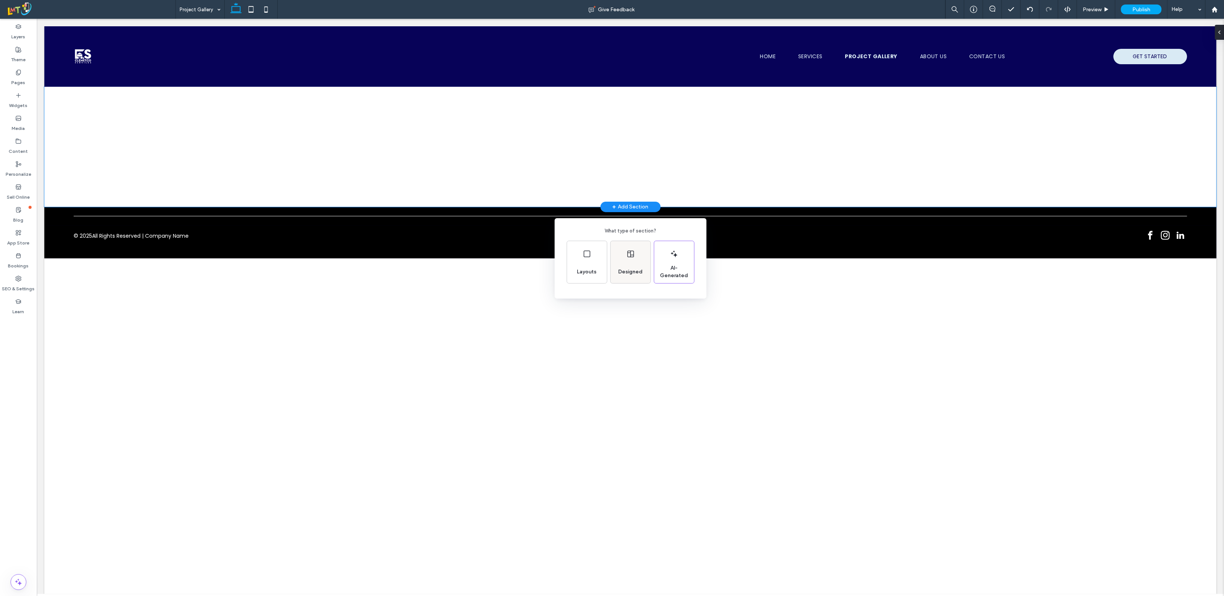
click at [639, 258] on div "Designed" at bounding box center [631, 262] width 40 height 42
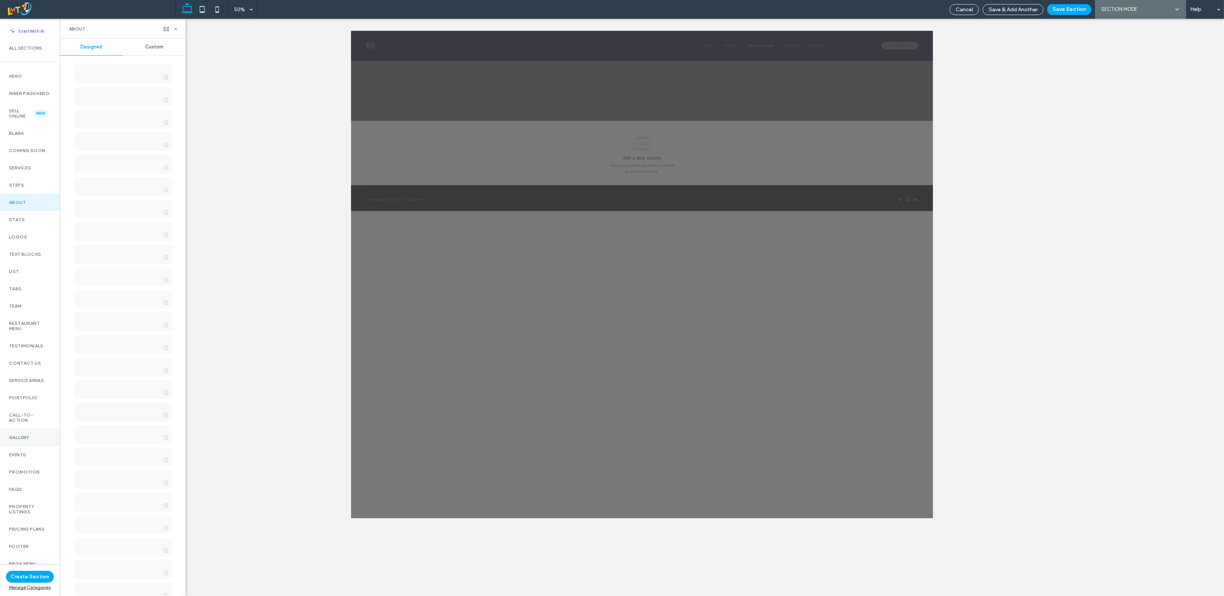
click at [24, 446] on div "Gallery" at bounding box center [30, 437] width 60 height 17
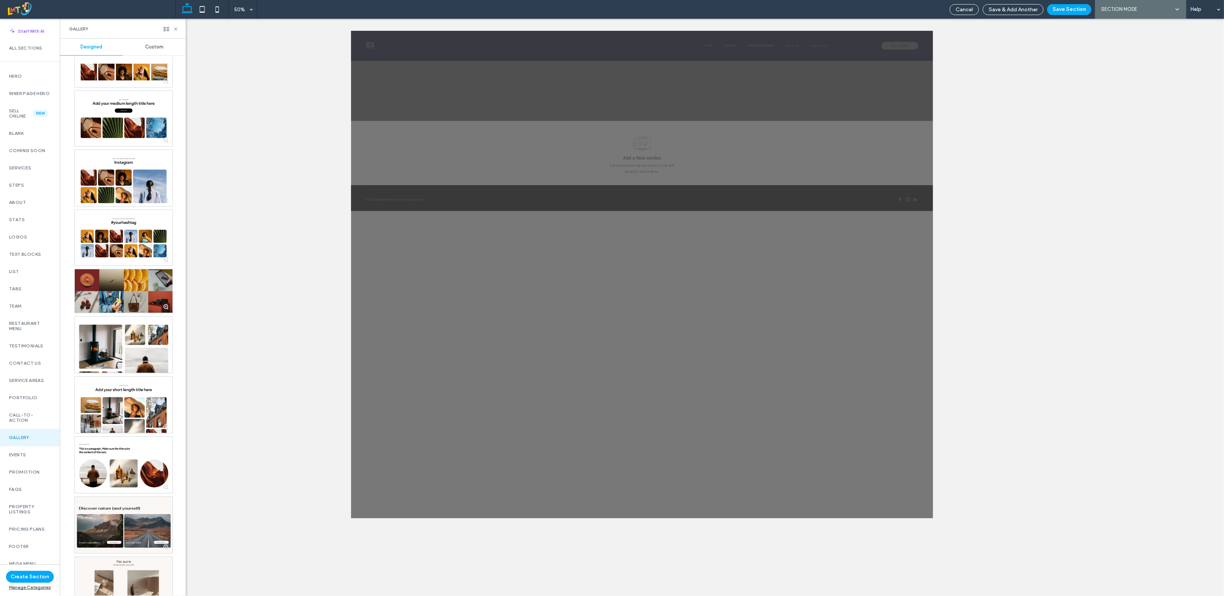
scroll to position [423, 0]
click at [119, 239] on div at bounding box center [124, 237] width 98 height 56
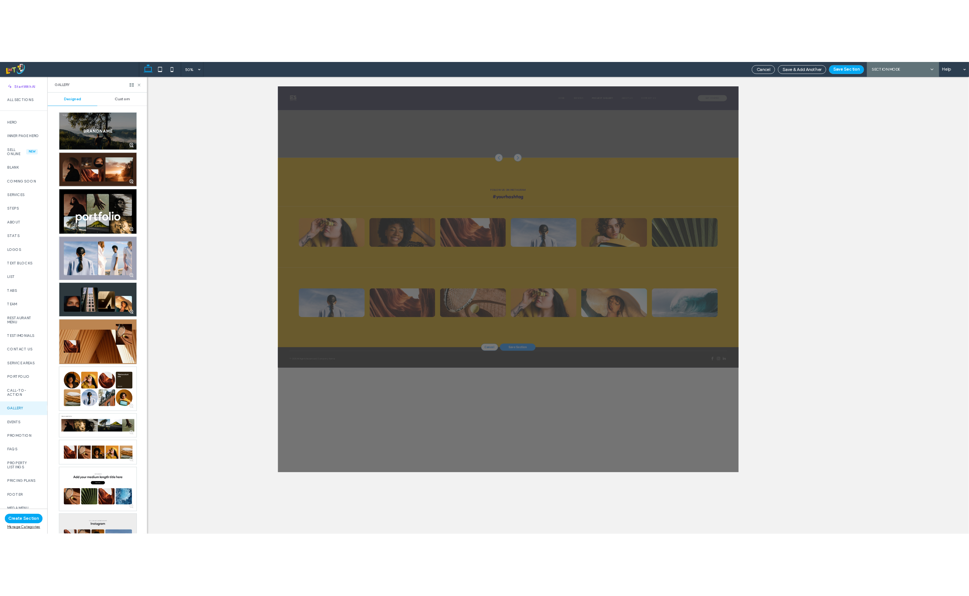
scroll to position [0, 0]
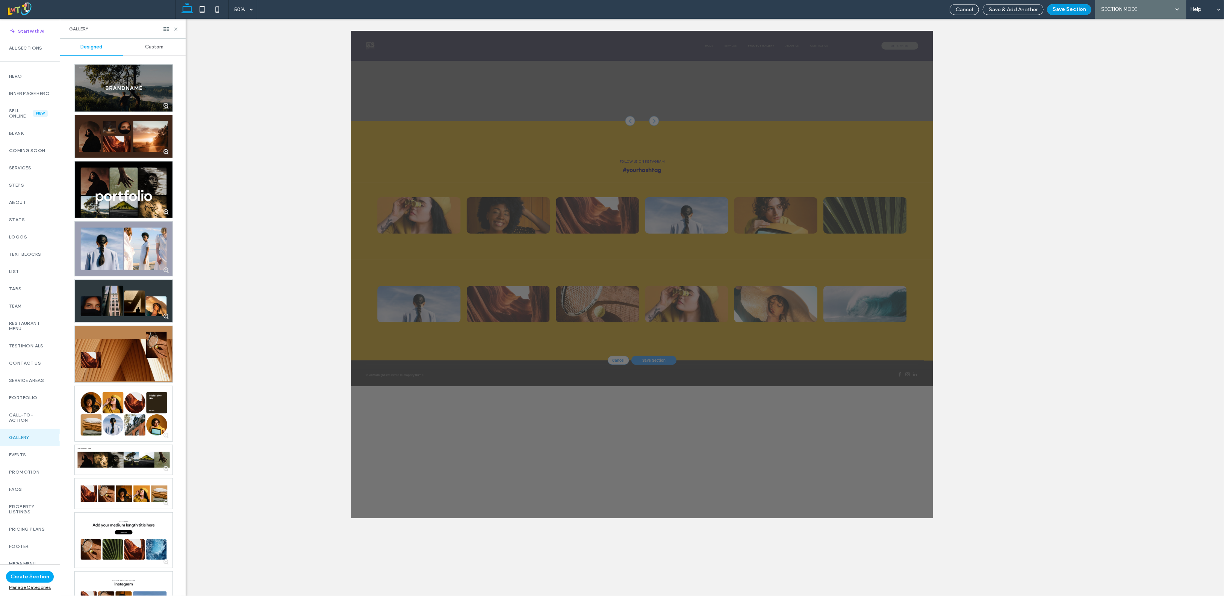
click at [1071, 11] on button "Save Section" at bounding box center [1069, 9] width 44 height 11
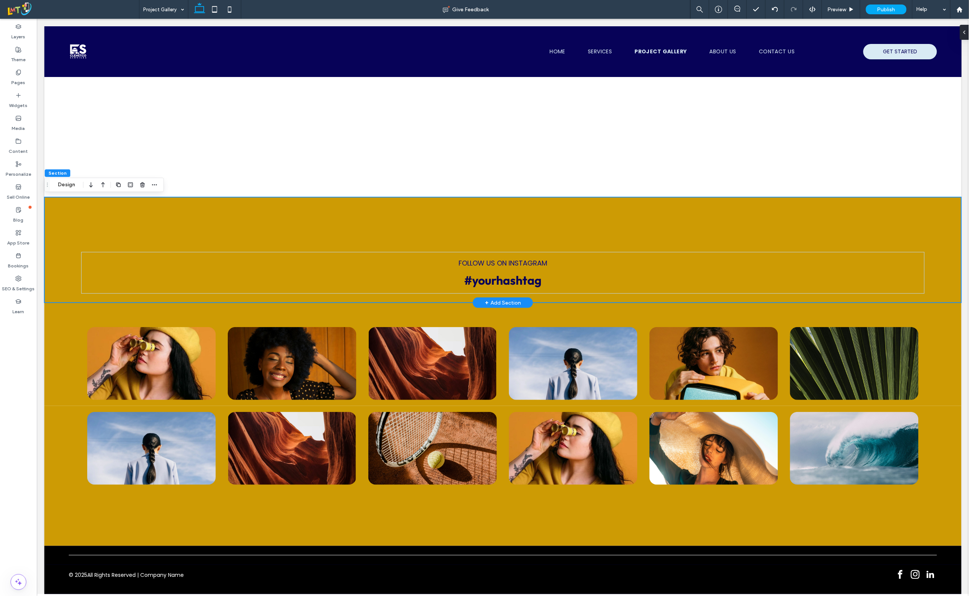
click at [72, 207] on div "Follow us on instagram #yourhashtag" at bounding box center [502, 250] width 917 height 106
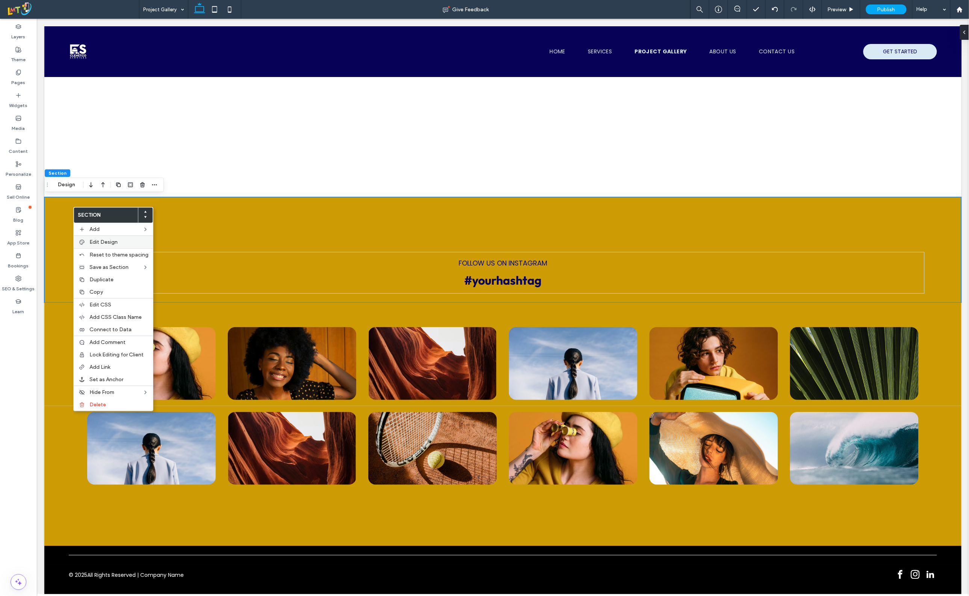
click at [108, 240] on span "Edit Design" at bounding box center [103, 242] width 28 height 6
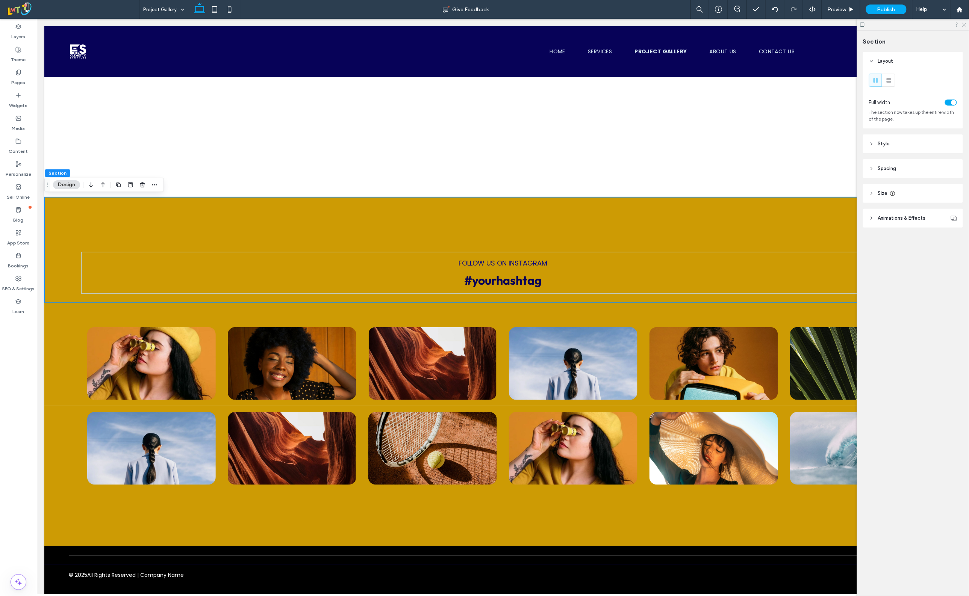
click at [964, 25] on use at bounding box center [964, 25] width 4 height 4
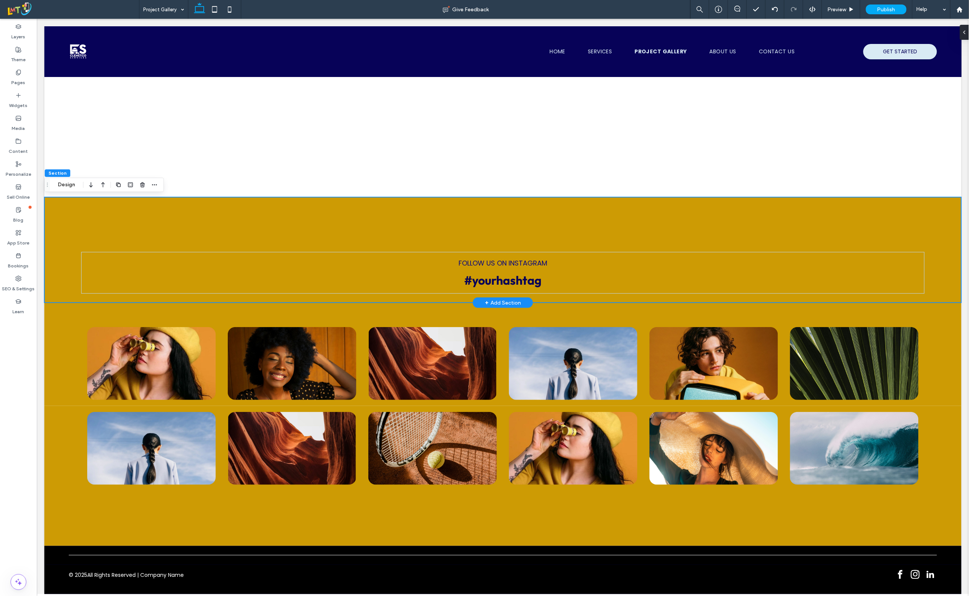
click at [75, 216] on div "Follow us on instagram #yourhashtag" at bounding box center [502, 250] width 917 height 106
click at [156, 184] on use "button" at bounding box center [154, 184] width 5 height 1
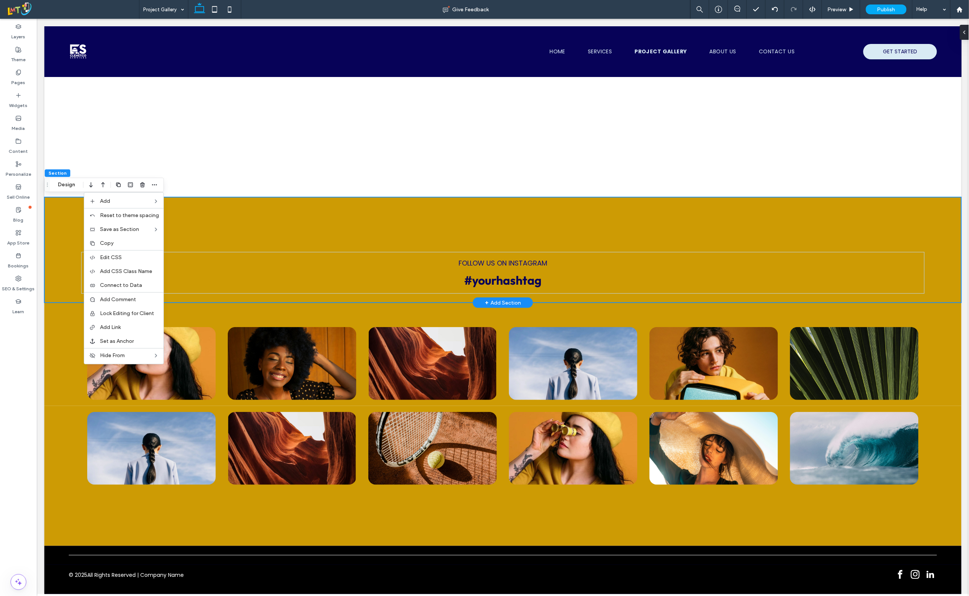
click at [64, 231] on div "Follow us on instagram #yourhashtag" at bounding box center [502, 250] width 917 height 106
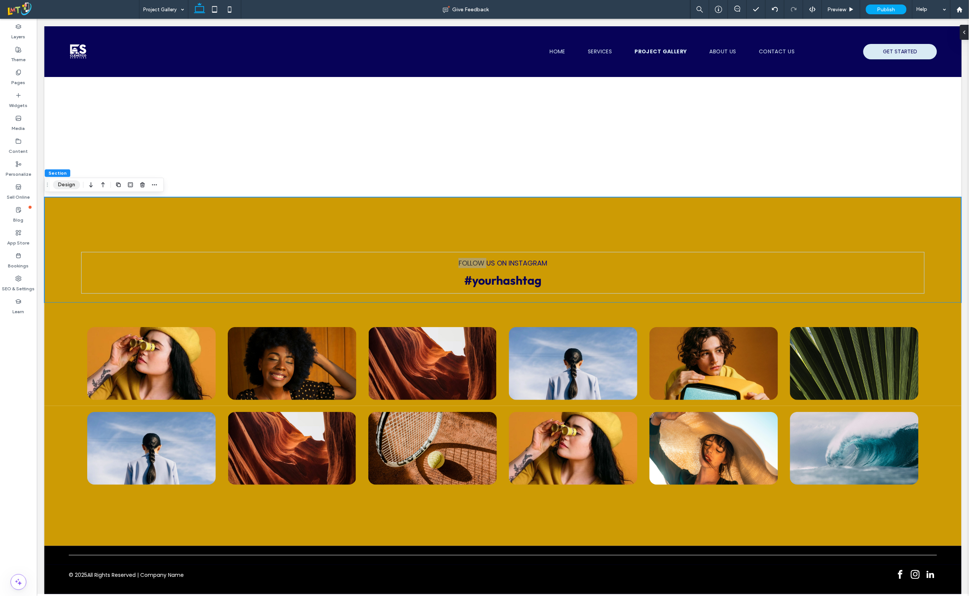
click at [58, 187] on button "Design" at bounding box center [66, 184] width 27 height 9
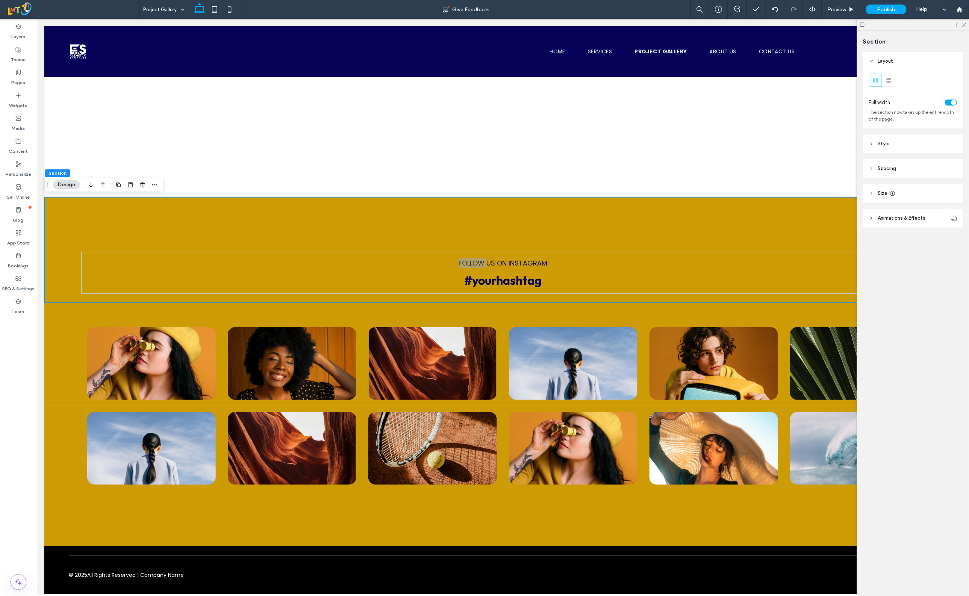
click at [872, 142] on icon at bounding box center [871, 143] width 5 height 5
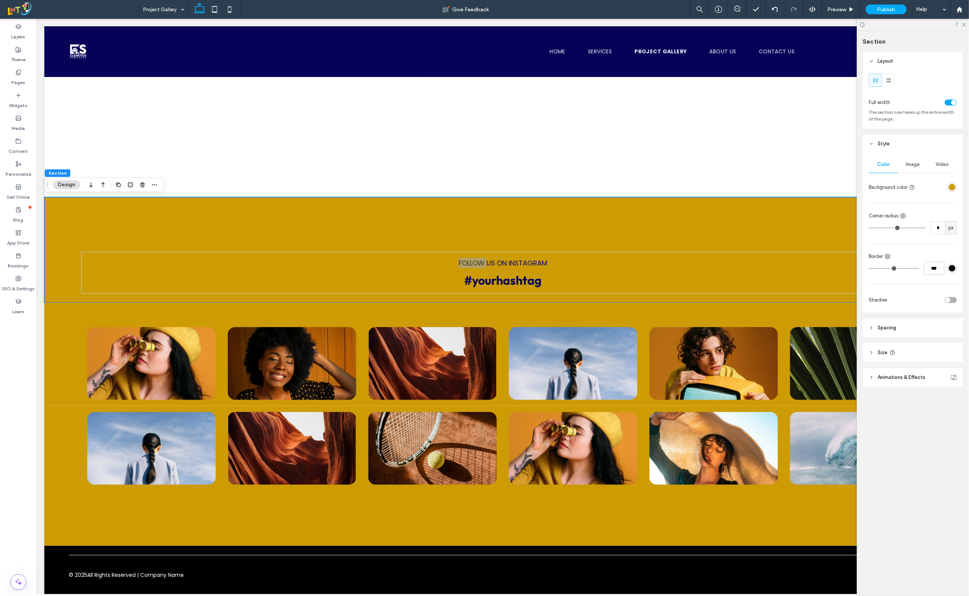
click at [951, 186] on div "rgba(205, 155, 4, 1)" at bounding box center [952, 187] width 6 height 6
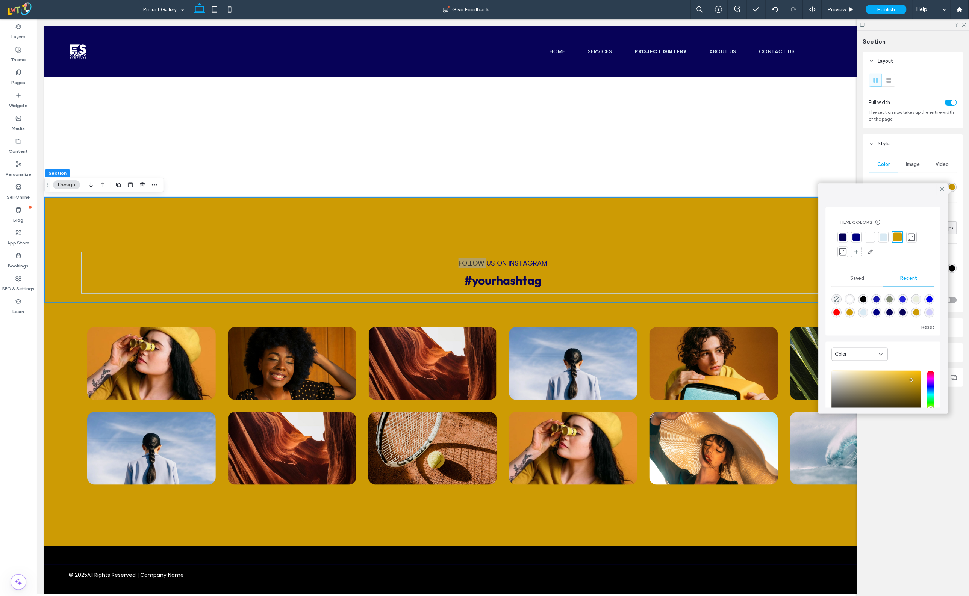
click at [885, 239] on div at bounding box center [884, 237] width 8 height 8
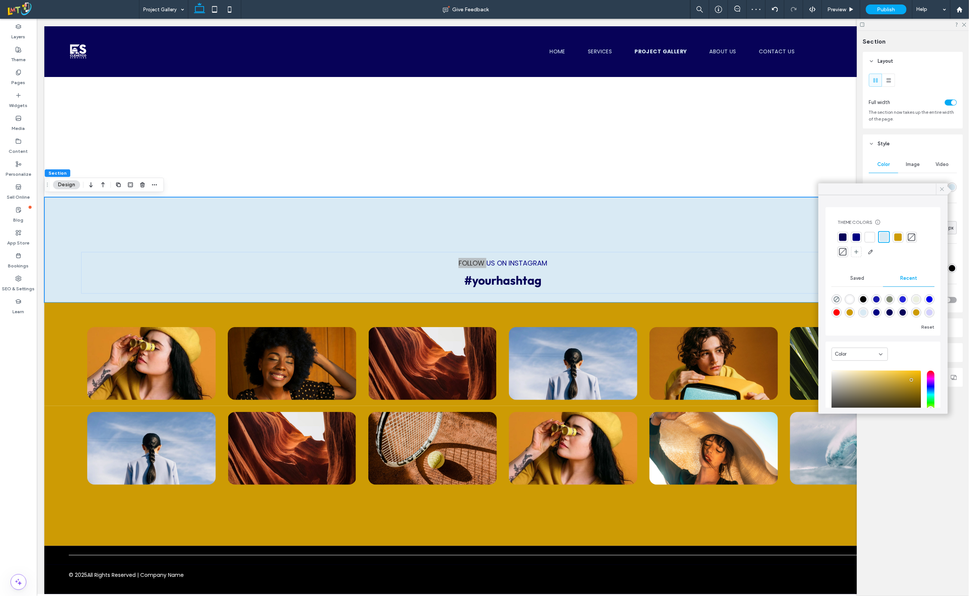
click at [942, 190] on icon at bounding box center [941, 189] width 7 height 7
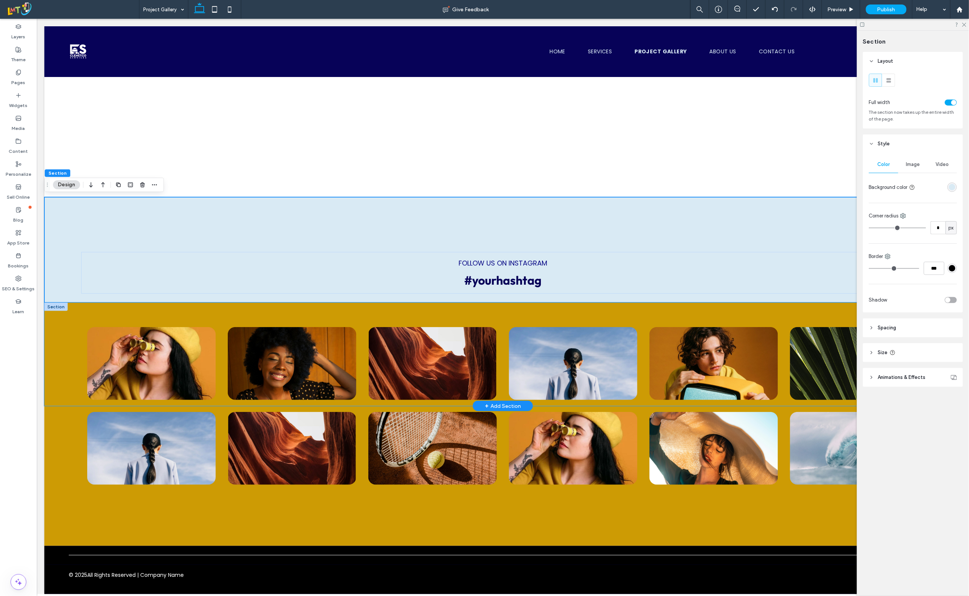
click at [70, 351] on div at bounding box center [502, 353] width 917 height 103
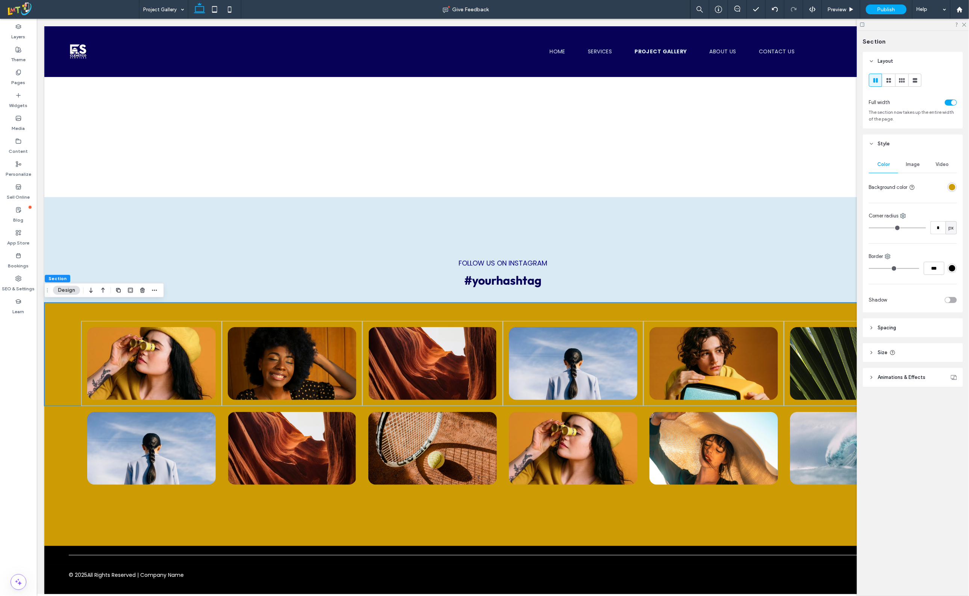
click at [951, 187] on div "rgba(205, 155, 4, 1)" at bounding box center [952, 187] width 6 height 6
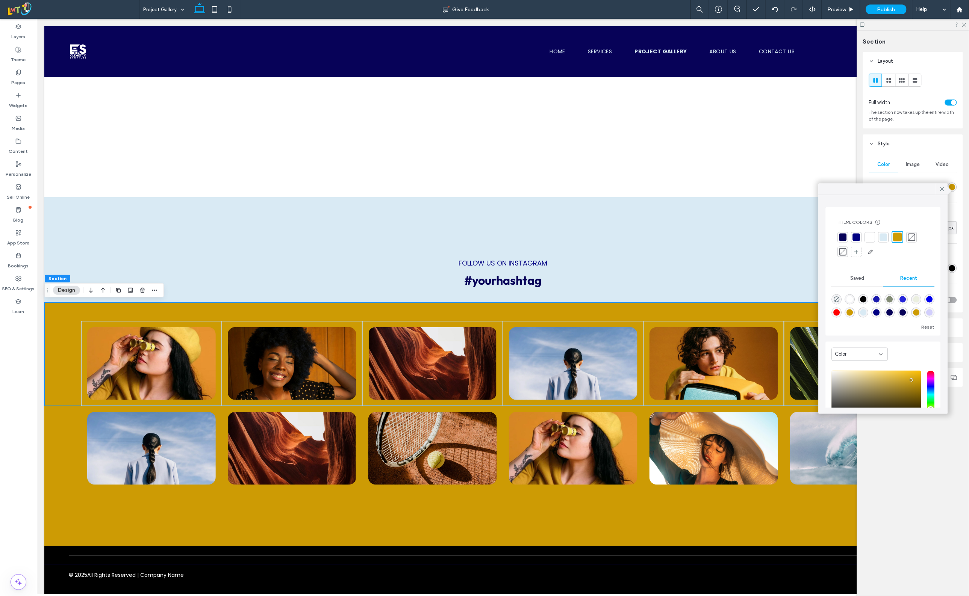
click at [885, 240] on div at bounding box center [884, 237] width 8 height 8
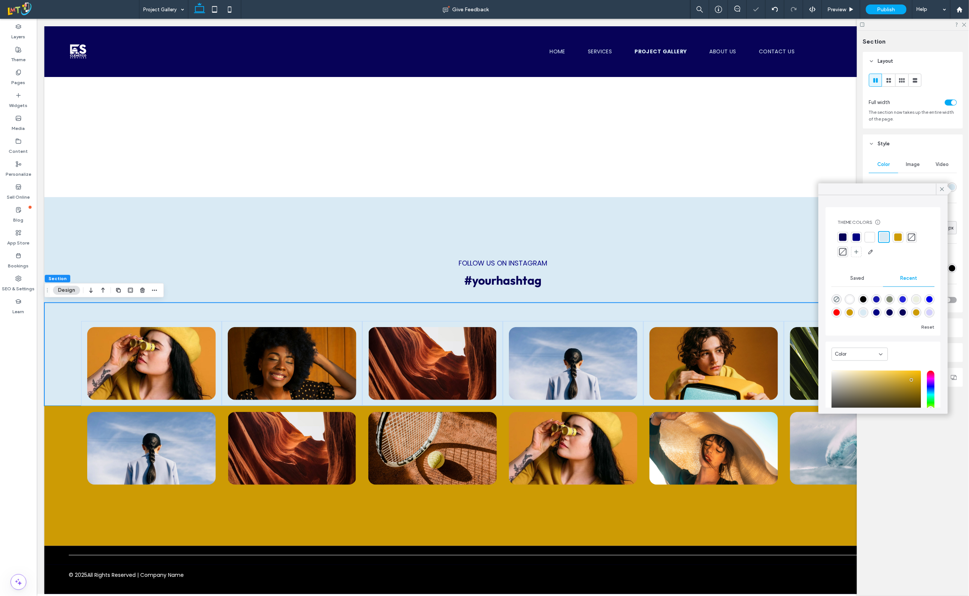
click at [869, 237] on div at bounding box center [870, 237] width 8 height 8
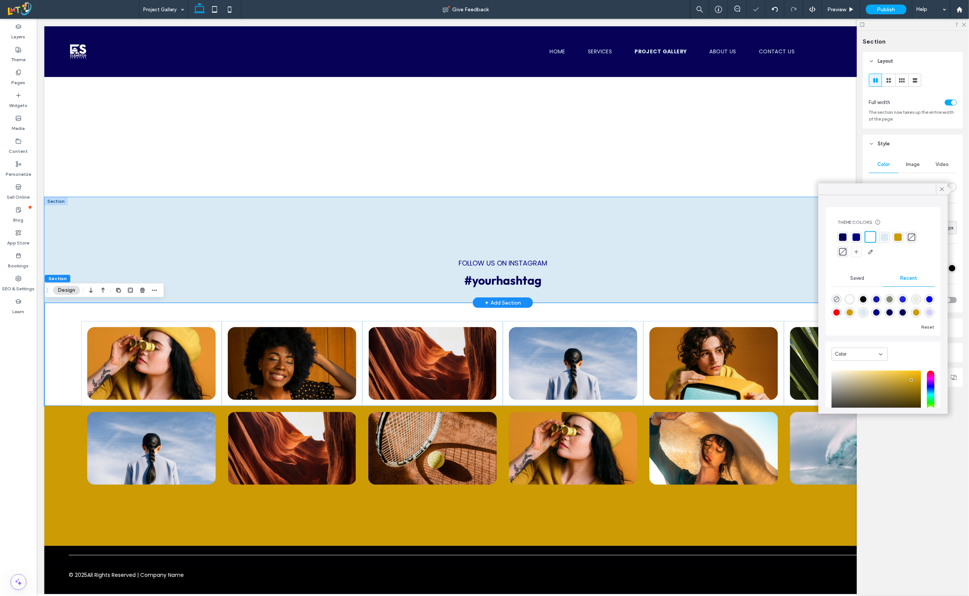
click at [124, 212] on div "Follow us on instagram #yourhashtag" at bounding box center [502, 250] width 917 height 106
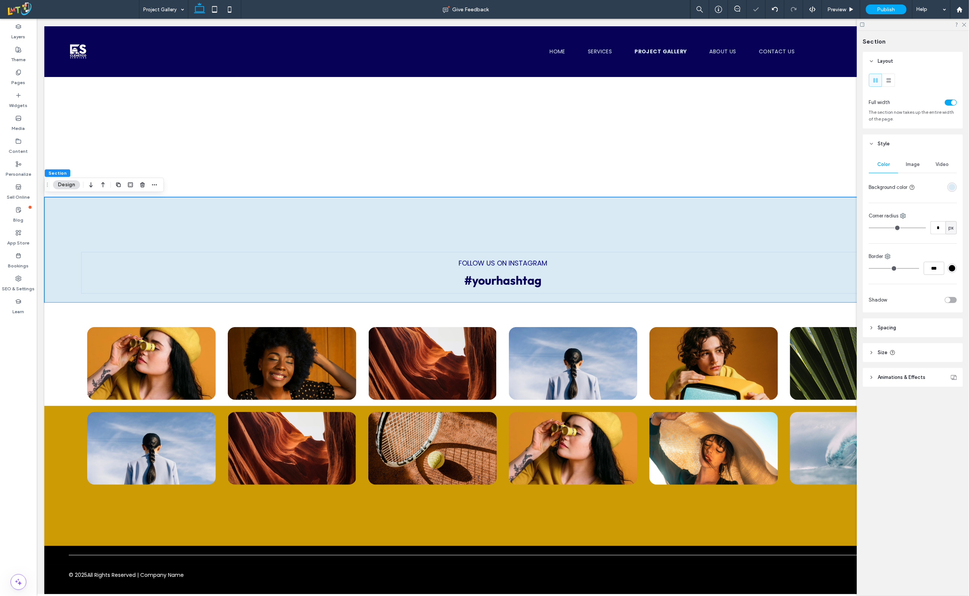
click at [951, 185] on div "rgba(217, 234, 244, 1)" at bounding box center [952, 187] width 6 height 6
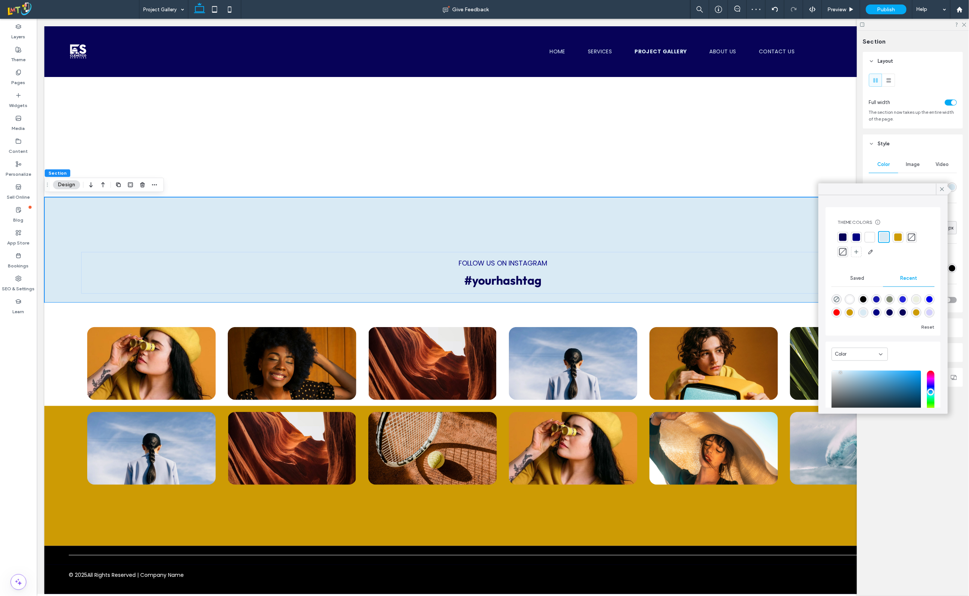
click at [866, 237] on div at bounding box center [870, 237] width 8 height 8
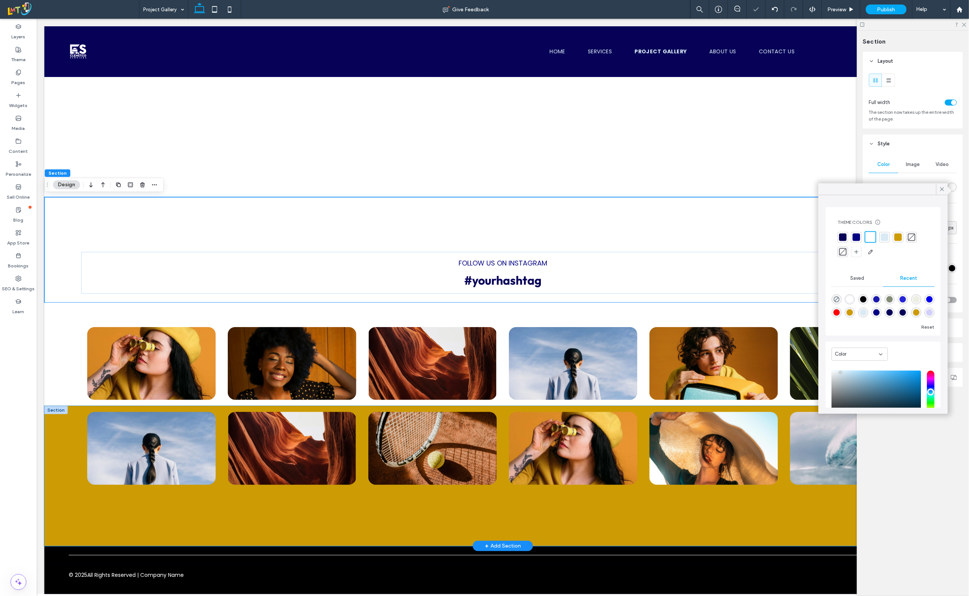
click at [57, 442] on div at bounding box center [502, 476] width 917 height 140
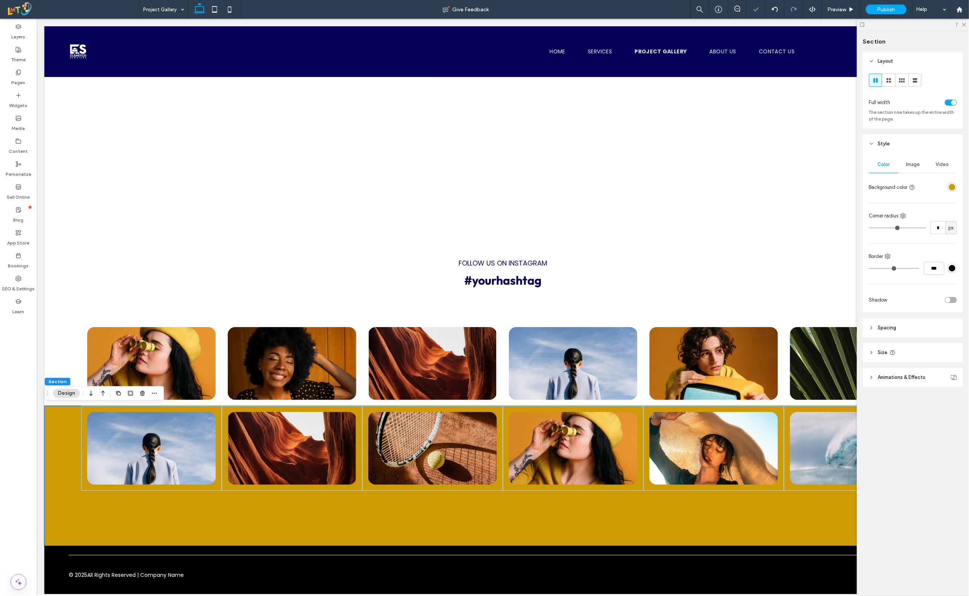
click at [955, 186] on div "rgba(205, 155, 4, 1)" at bounding box center [952, 187] width 6 height 6
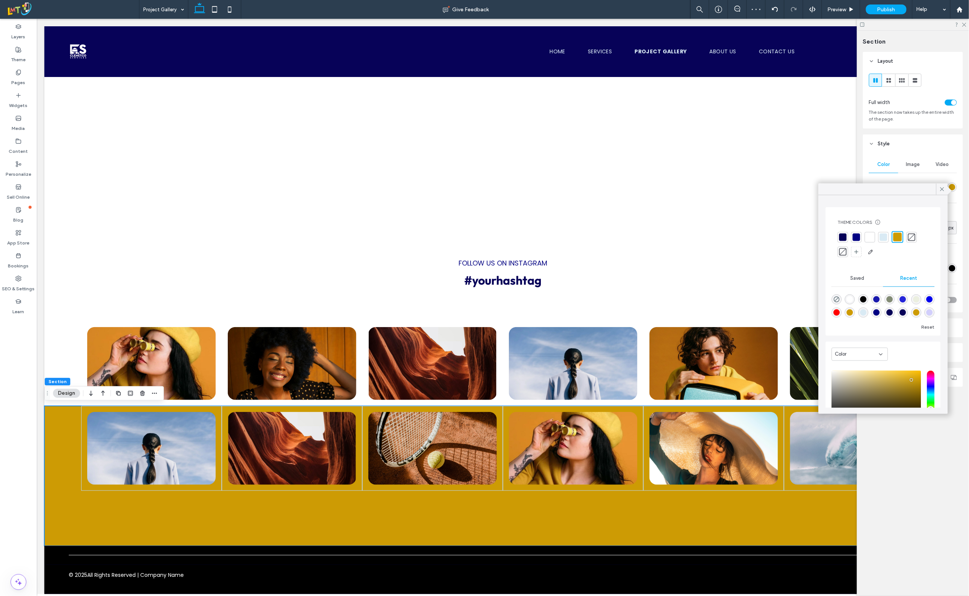
click at [870, 234] on div at bounding box center [870, 237] width 8 height 8
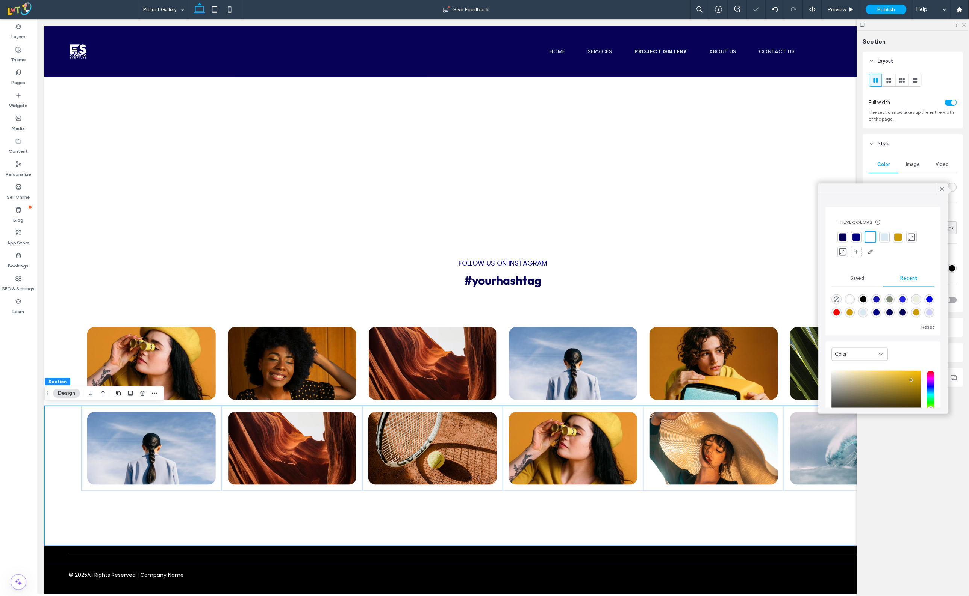
click at [964, 23] on icon at bounding box center [963, 24] width 5 height 5
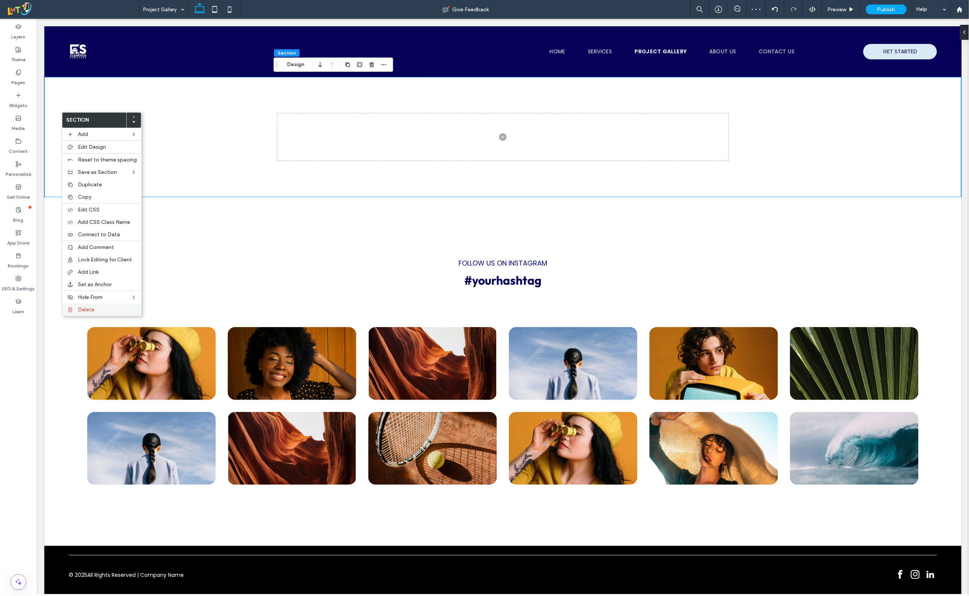
click at [82, 311] on span "Delete" at bounding box center [86, 310] width 17 height 6
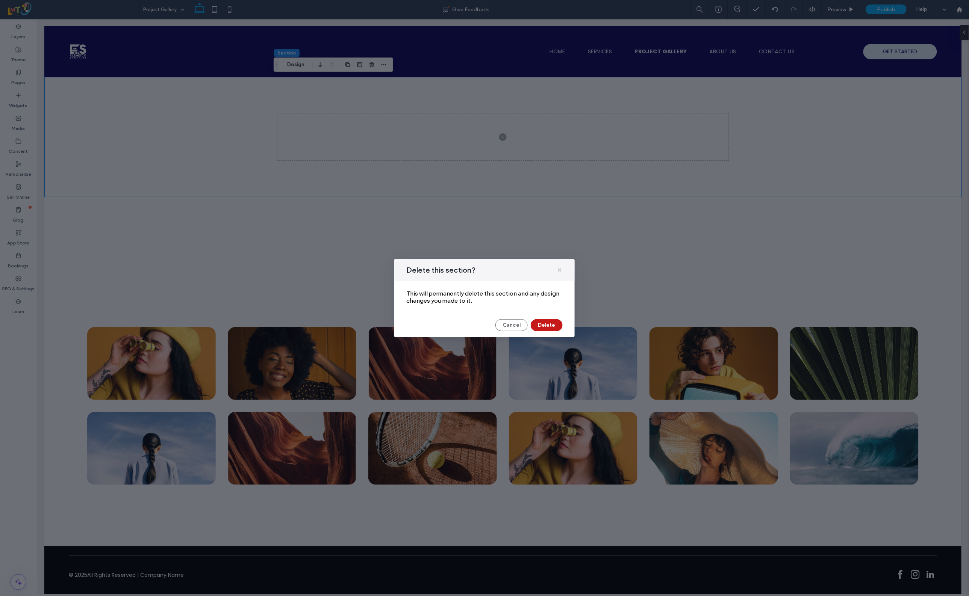
click at [541, 323] on button "Delete" at bounding box center [546, 325] width 32 height 12
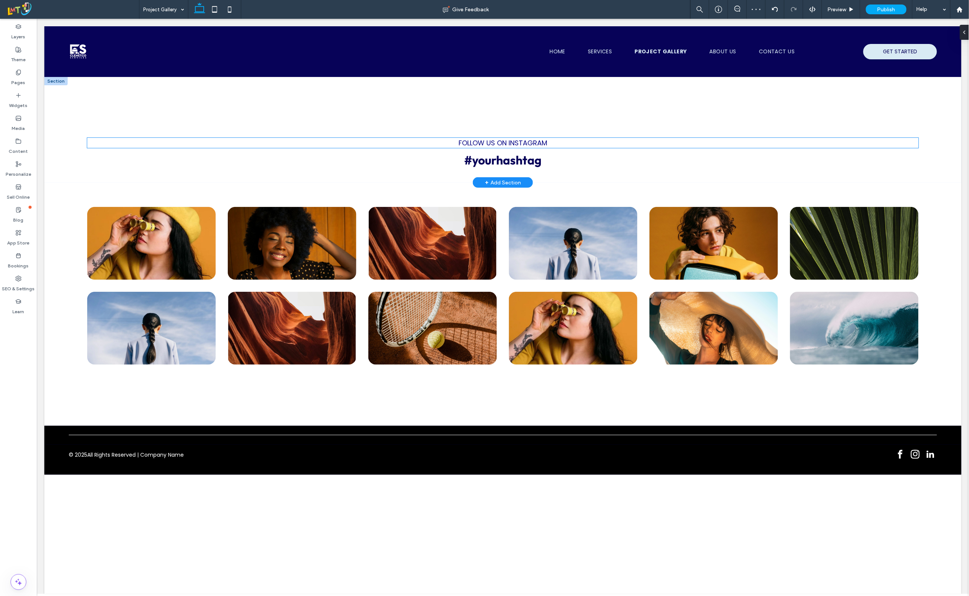
click at [464, 146] on span "Follow us on instagram" at bounding box center [502, 142] width 89 height 9
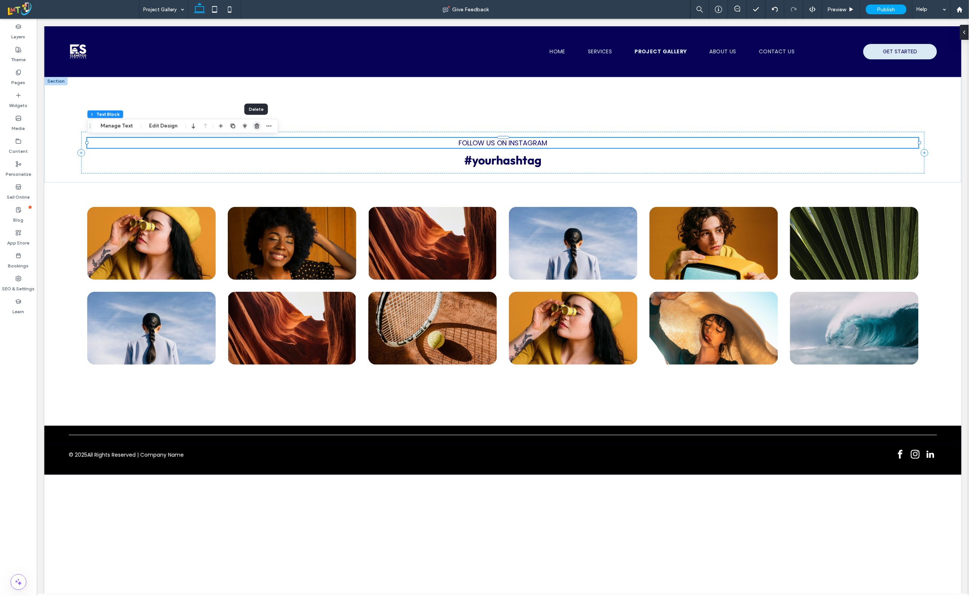
click at [254, 123] on icon "button" at bounding box center [257, 126] width 6 height 6
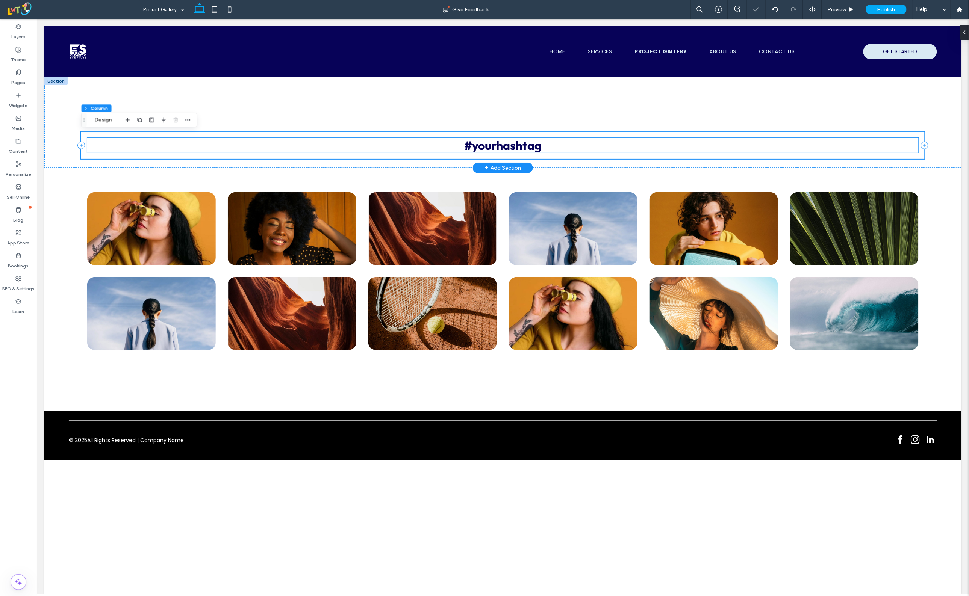
click at [497, 144] on span "#yourhashtag" at bounding box center [502, 145] width 77 height 15
click at [497, 144] on div "#yourhashtag" at bounding box center [502, 145] width 831 height 15
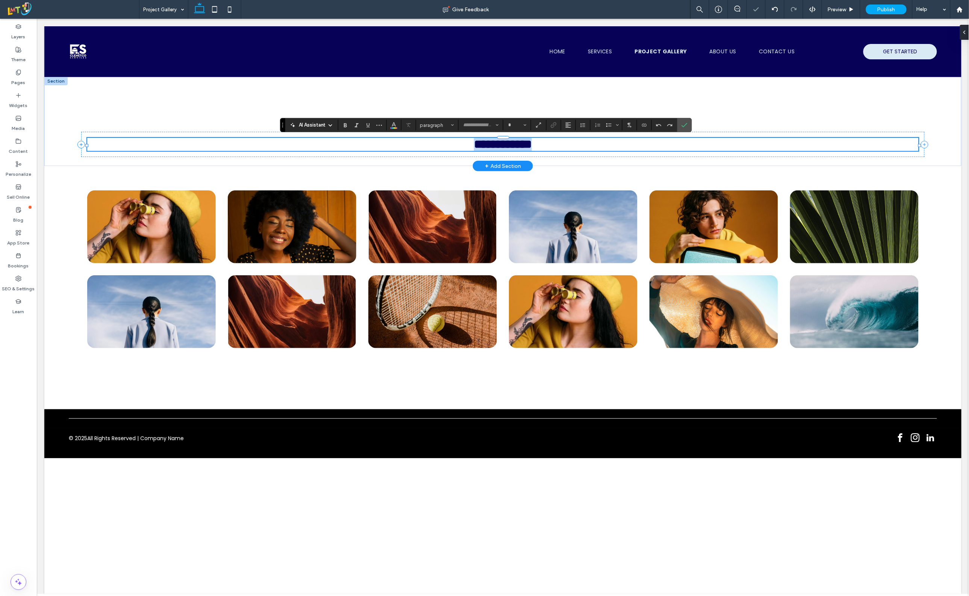
type input "******"
type input "**"
click at [16, 76] on label "Pages" at bounding box center [19, 81] width 14 height 11
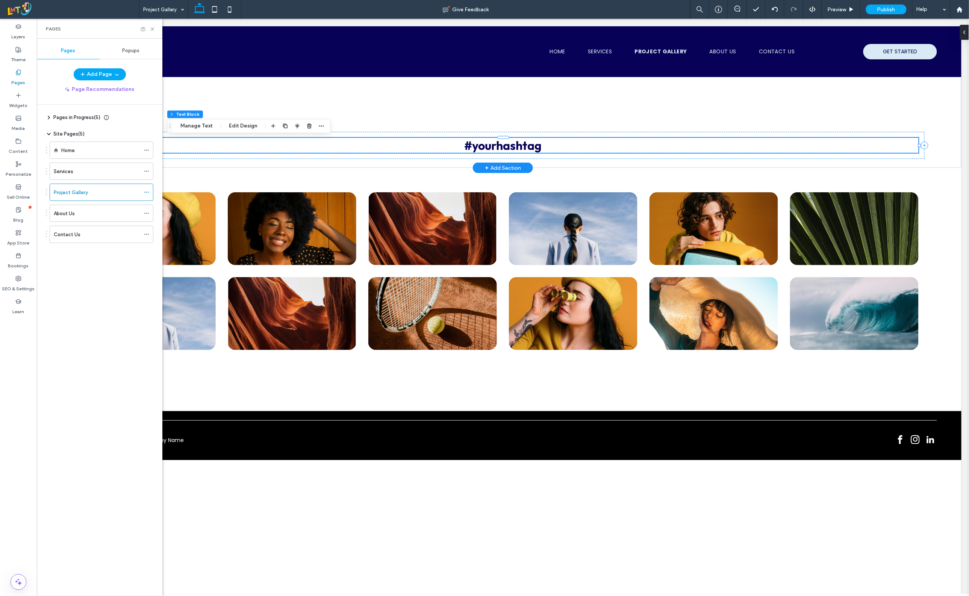
click at [497, 145] on span "#yourhashtag" at bounding box center [502, 145] width 77 height 15
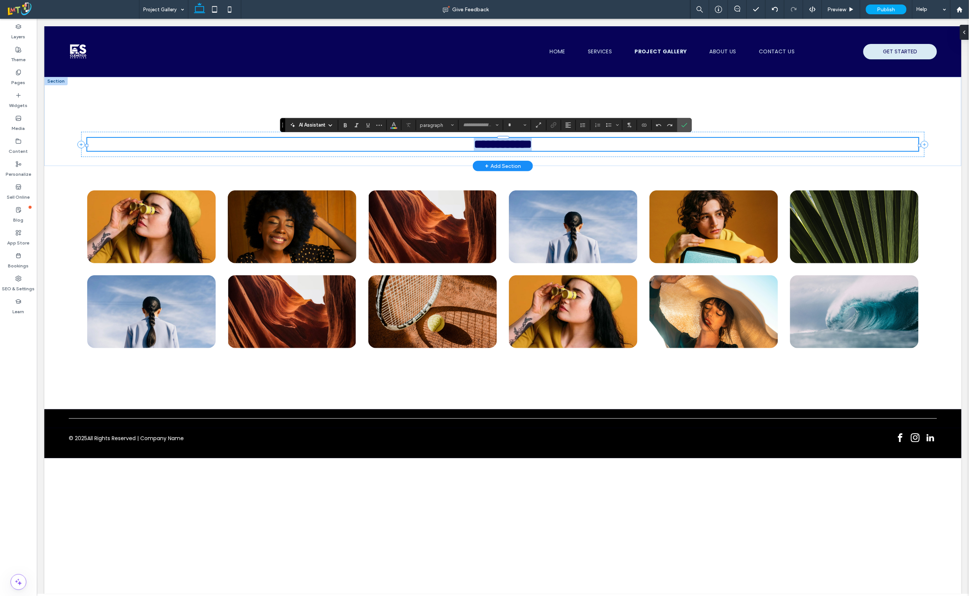
type input "******"
type input "**"
click at [141, 101] on div "**********" at bounding box center [502, 121] width 917 height 89
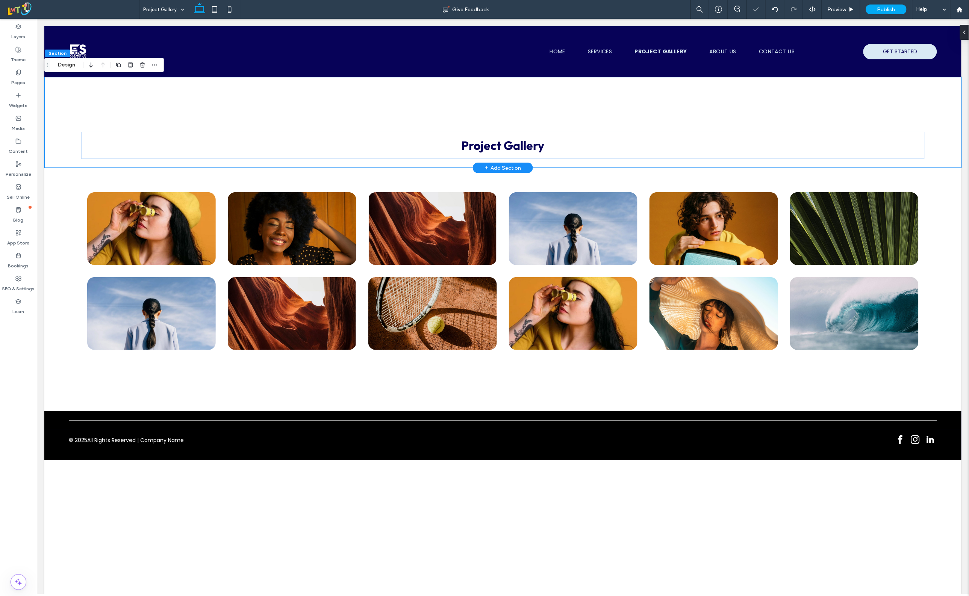
click at [594, 110] on div "Project Gallery" at bounding box center [502, 122] width 917 height 91
click at [106, 248] on img at bounding box center [151, 228] width 128 height 73
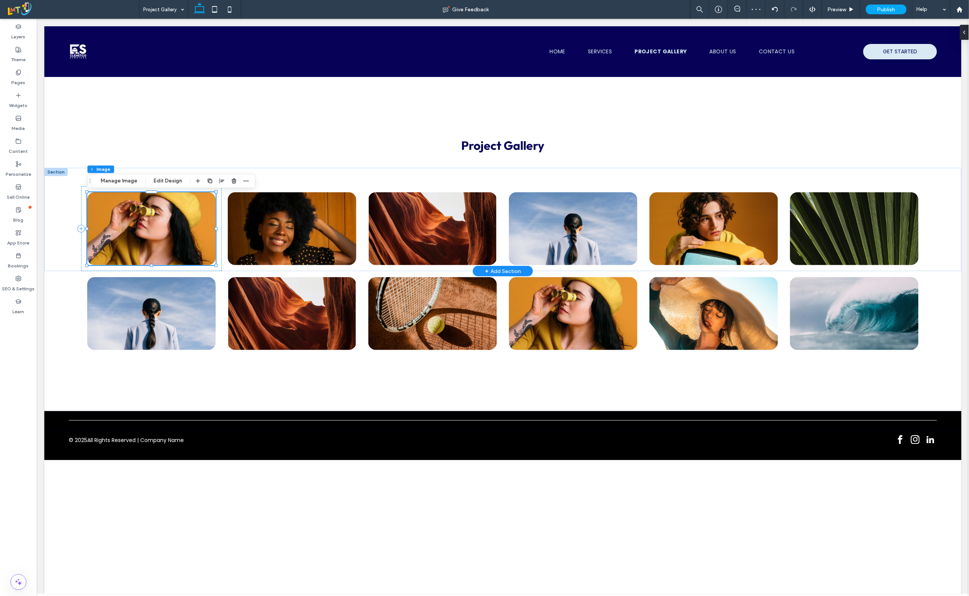
type input "**"
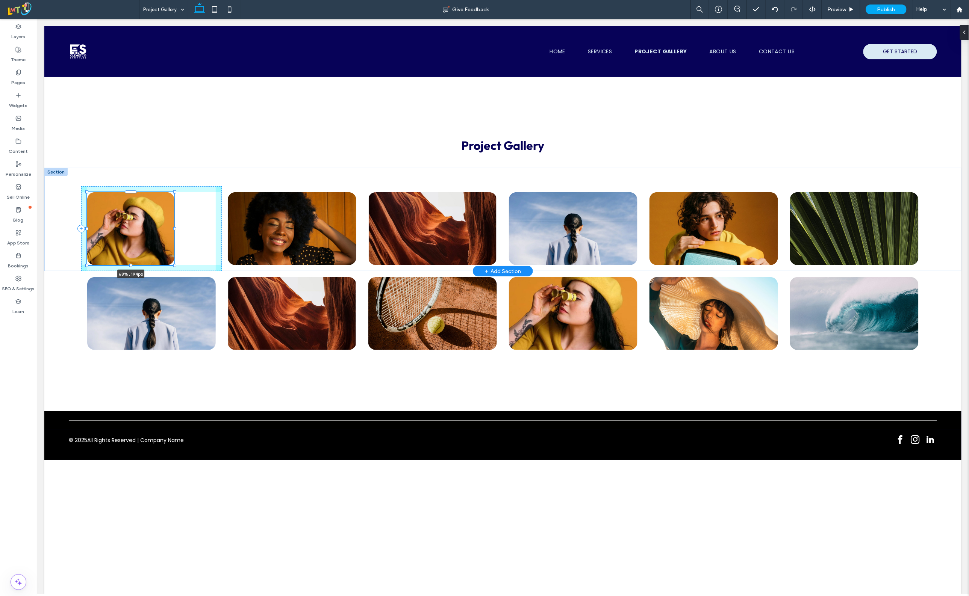
drag, startPoint x: 87, startPoint y: 230, endPoint x: 141, endPoint y: 237, distance: 54.6
click at [128, 234] on div "68% , 194px" at bounding box center [502, 219] width 917 height 103
type input "**"
type input "****"
click at [71, 222] on div "68% , 194px" at bounding box center [502, 219] width 917 height 103
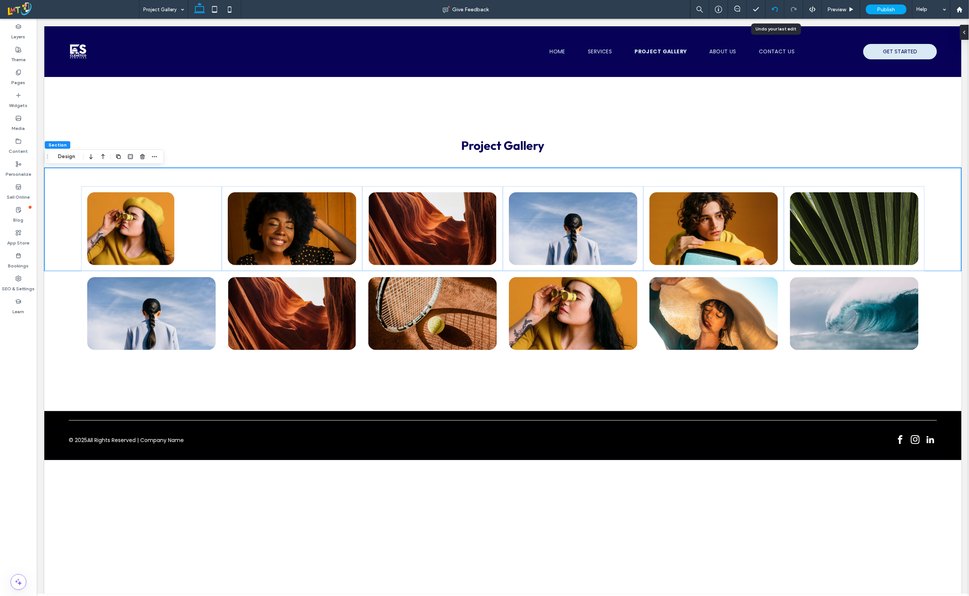
click at [769, 12] on div at bounding box center [774, 9] width 19 height 19
click at [772, 12] on div at bounding box center [774, 9] width 19 height 19
click at [141, 229] on img at bounding box center [130, 228] width 87 height 73
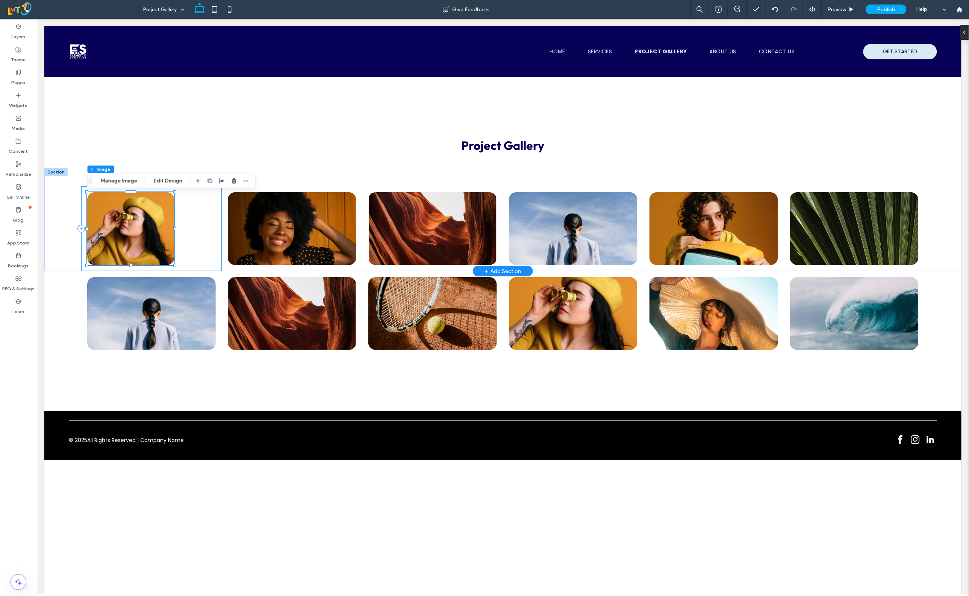
type input "**"
click at [773, 8] on icon at bounding box center [775, 9] width 6 height 6
type input "**"
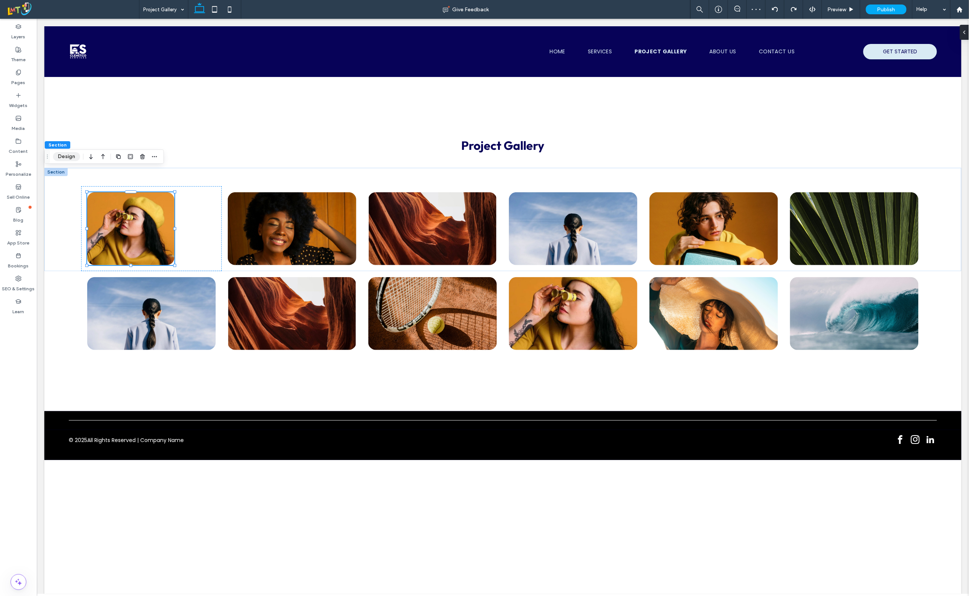
click at [64, 154] on button "Design" at bounding box center [66, 156] width 27 height 9
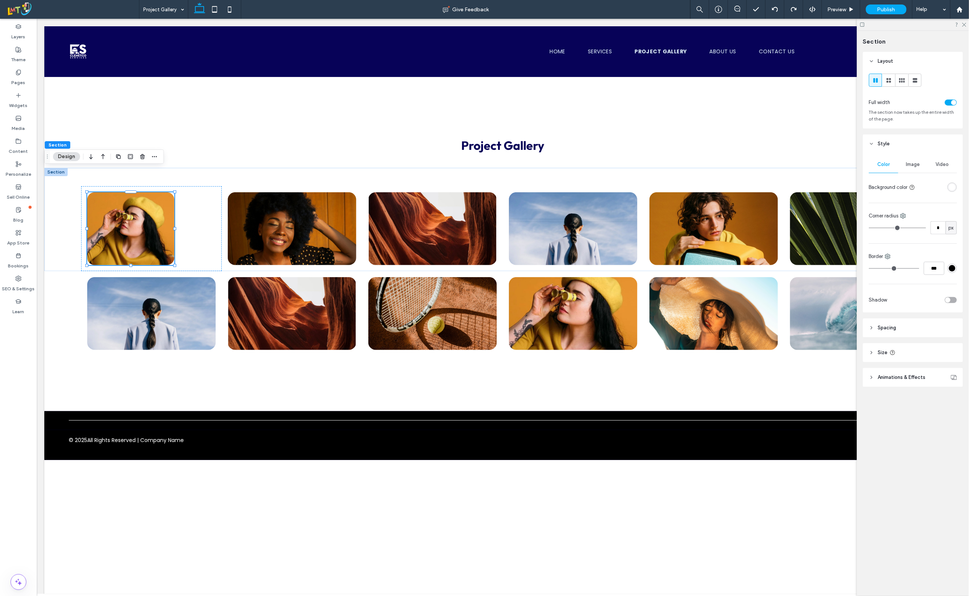
click at [874, 325] on header "Spacing" at bounding box center [913, 328] width 100 height 19
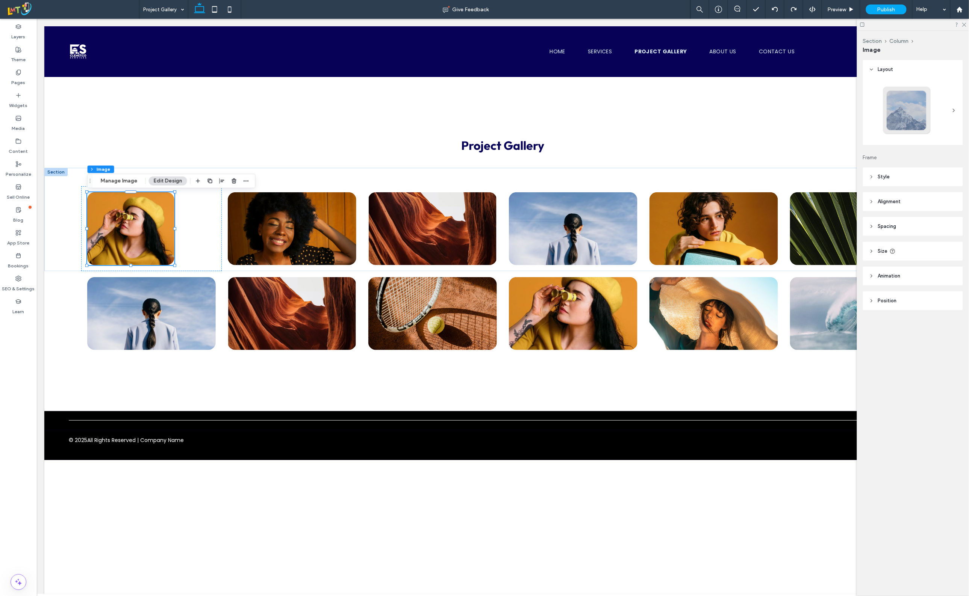
type input "**"
click at [869, 229] on icon at bounding box center [871, 226] width 5 height 5
type input "*"
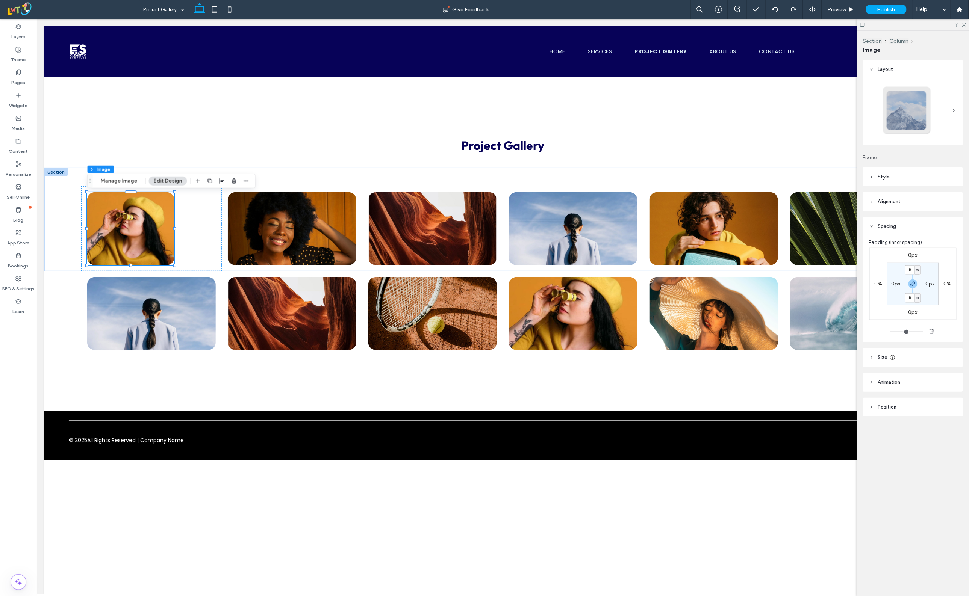
type input "*"
type input "**"
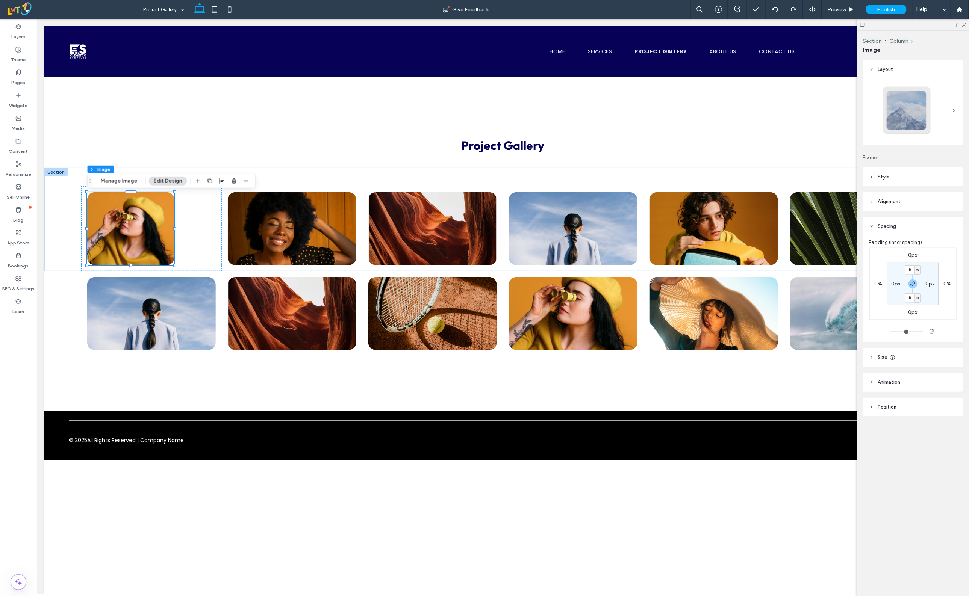
type input "**"
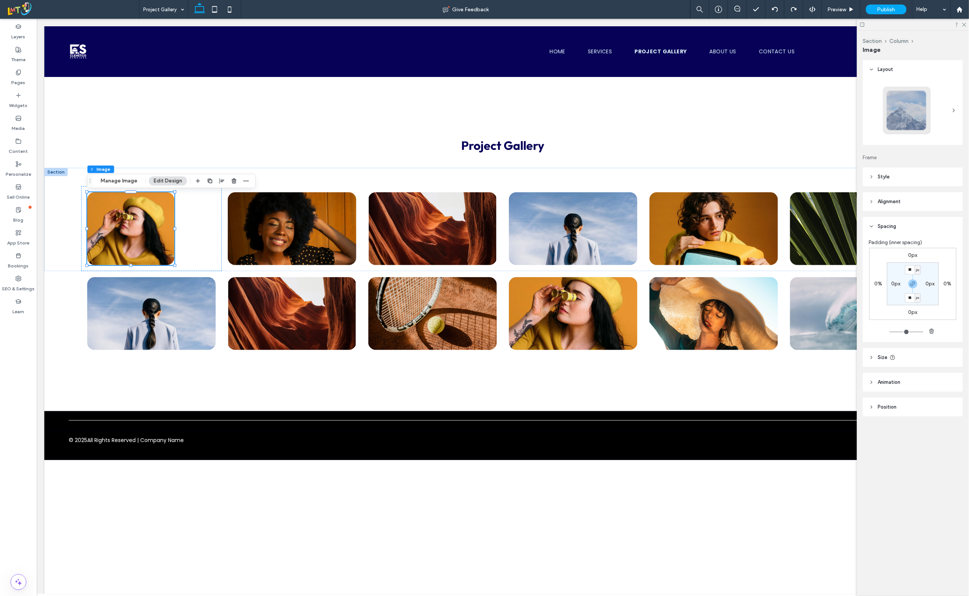
type input "**"
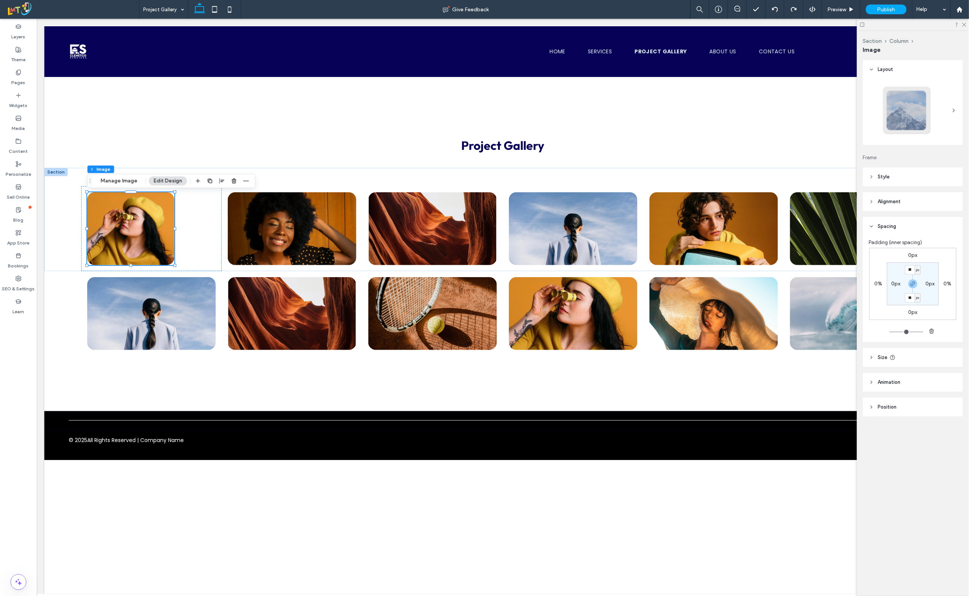
type input "**"
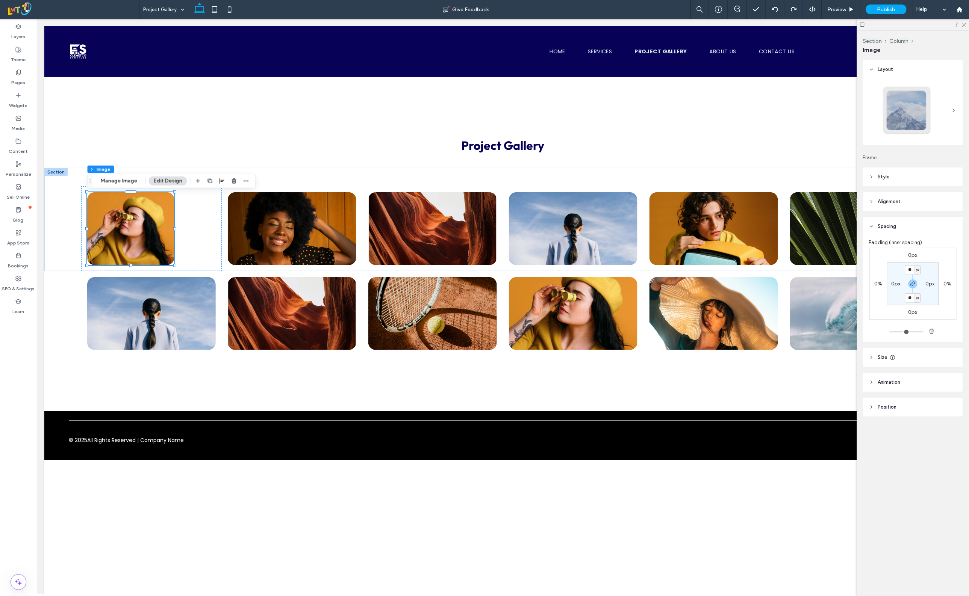
type input "**"
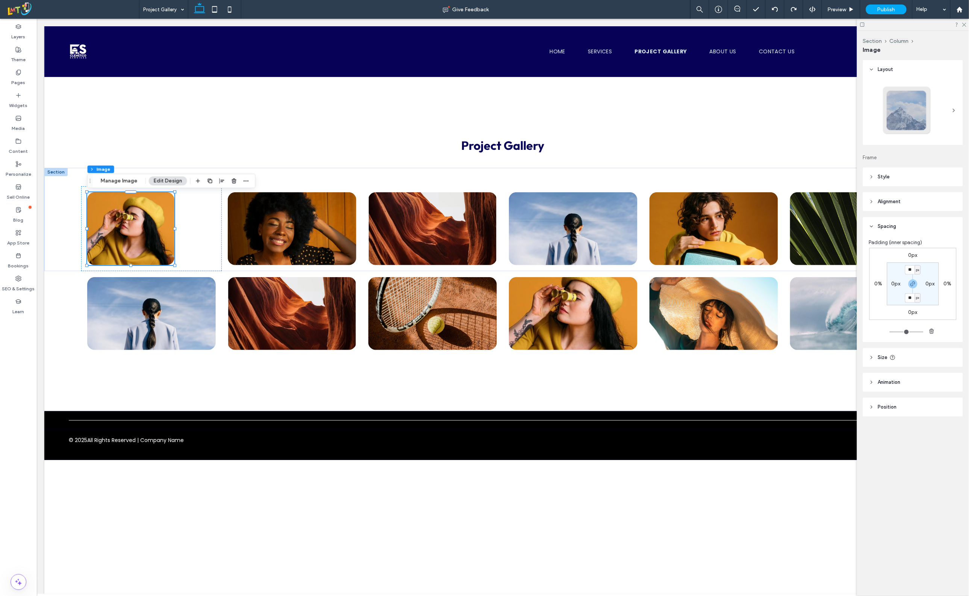
type input "**"
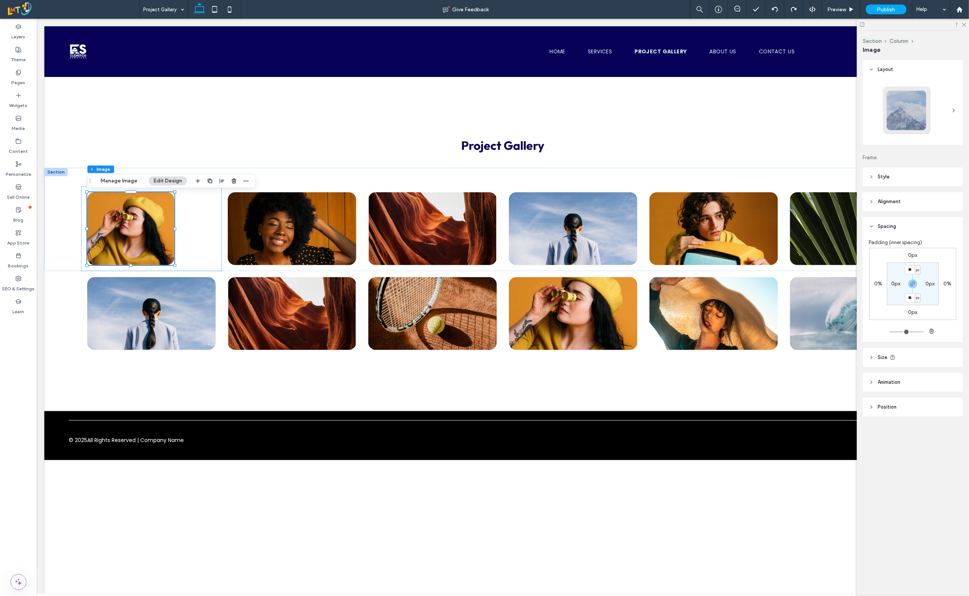
type input "**"
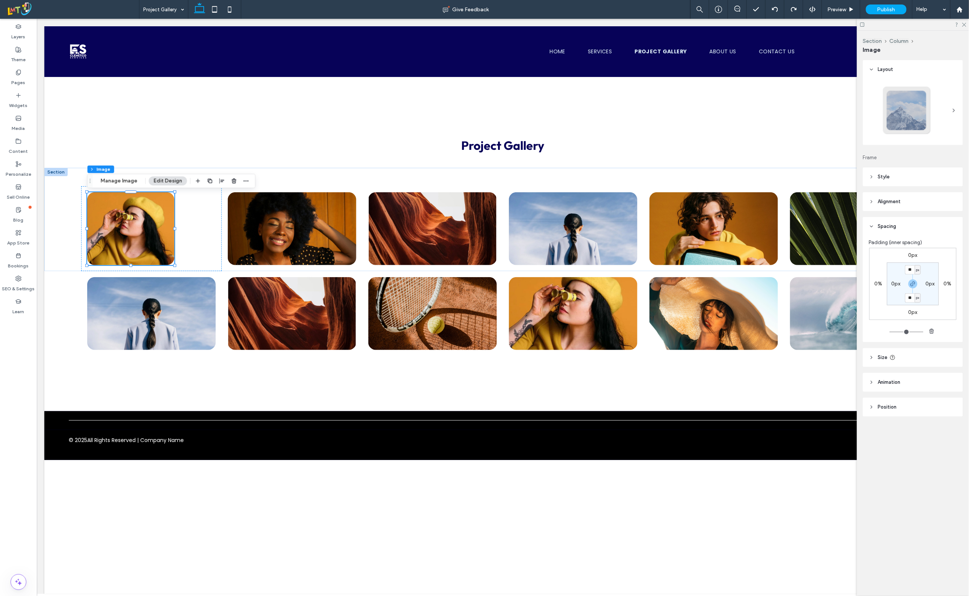
type input "**"
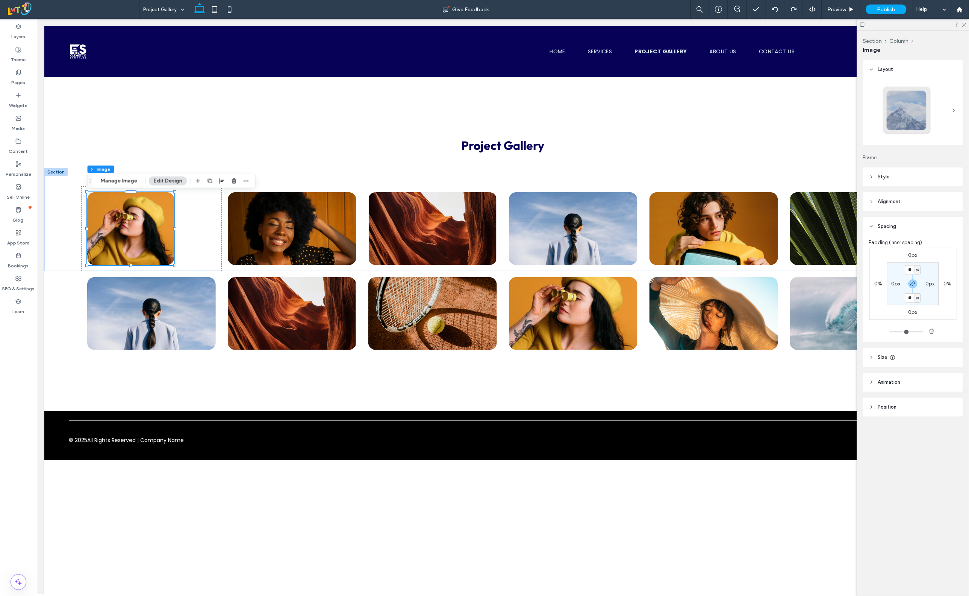
type input "**"
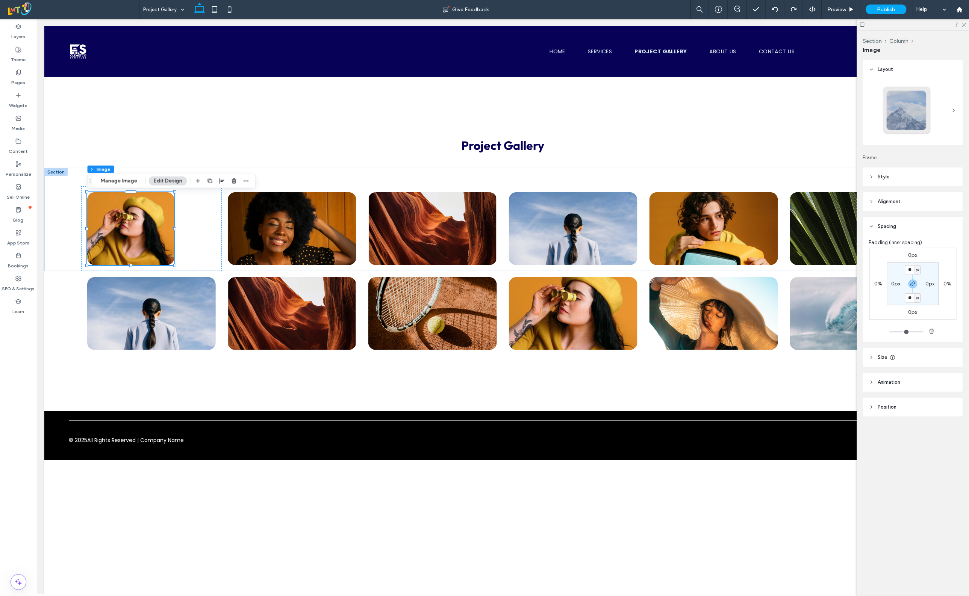
type input "**"
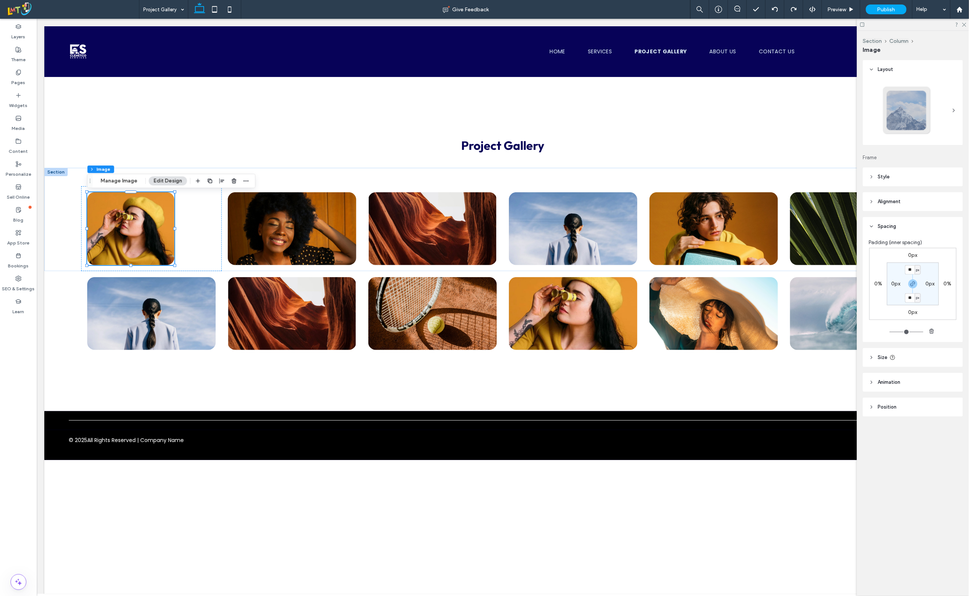
type input "**"
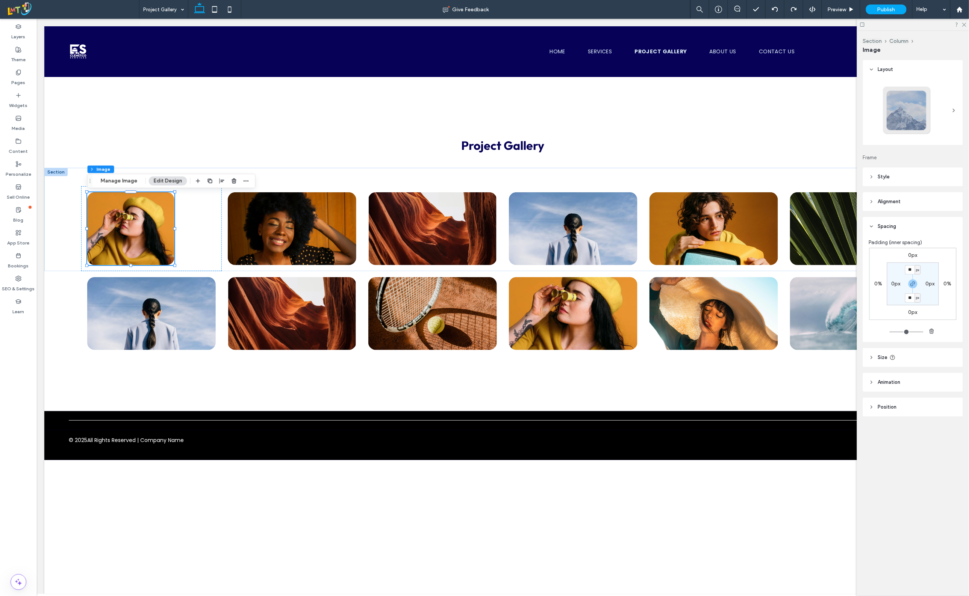
type input "**"
type input "***"
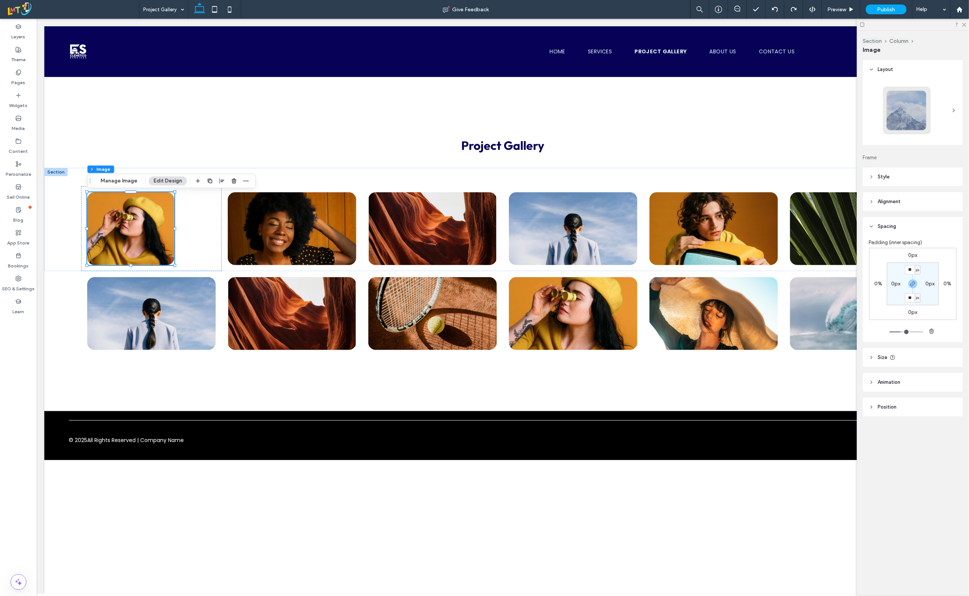
type input "***"
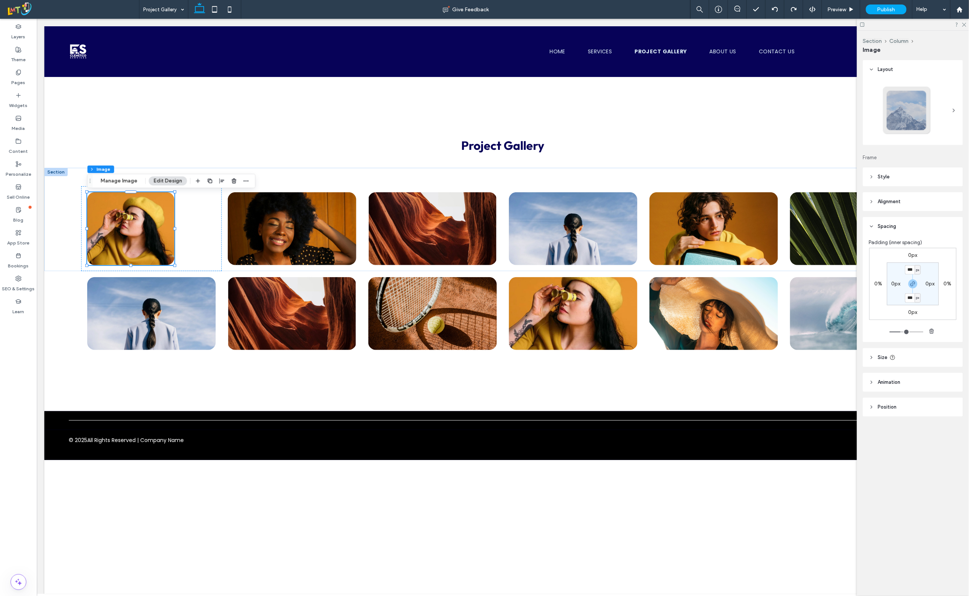
type input "***"
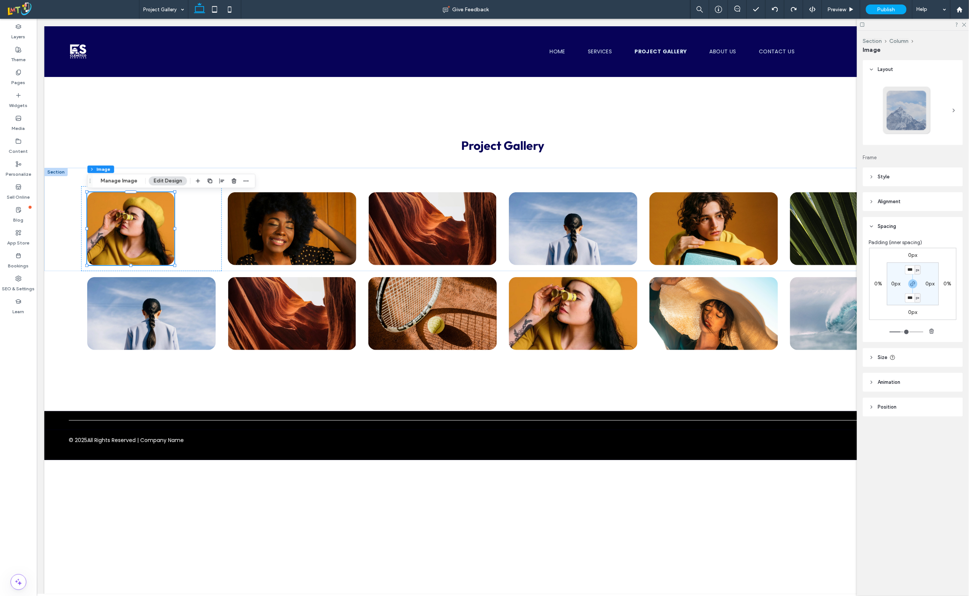
type input "***"
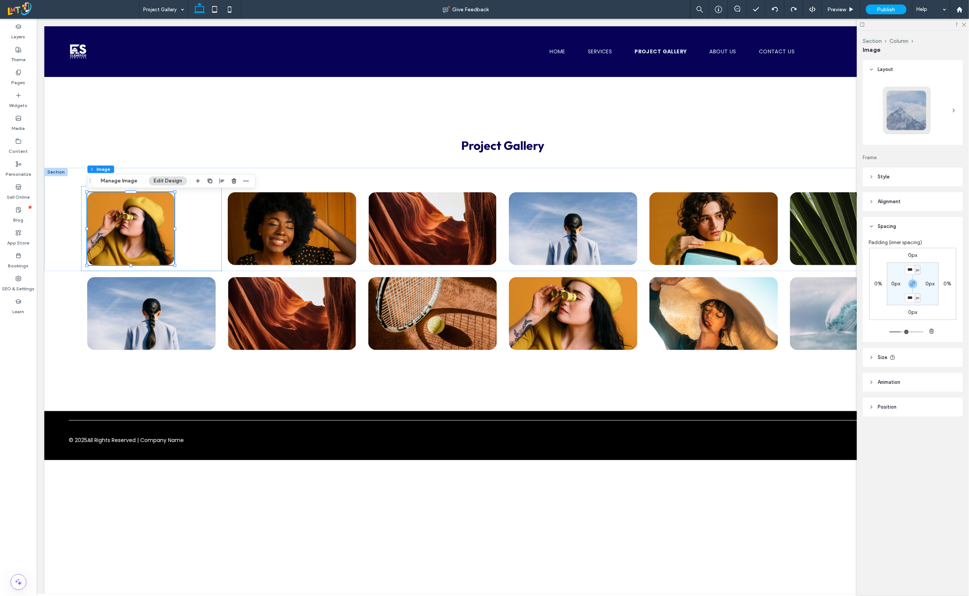
type input "***"
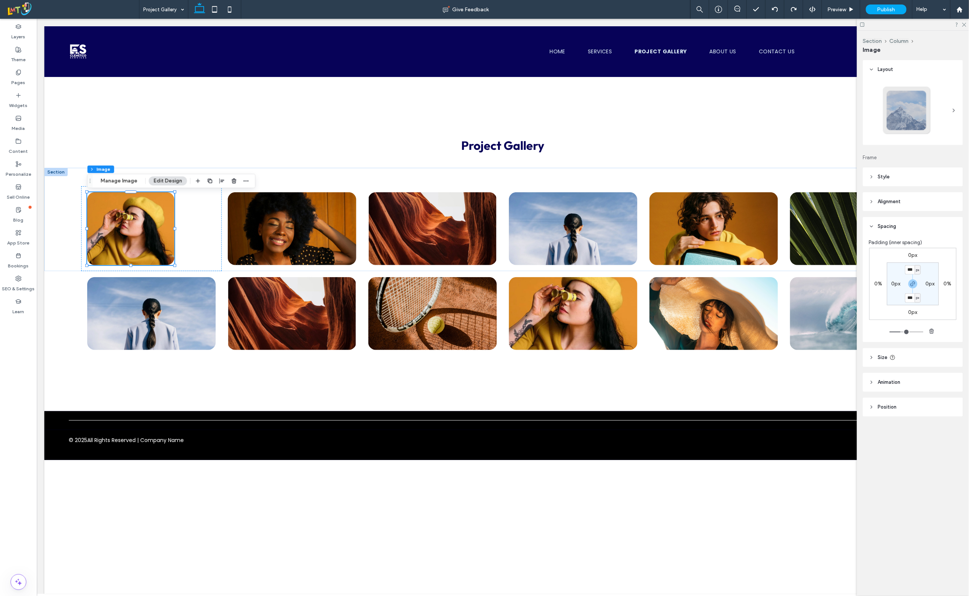
type input "***"
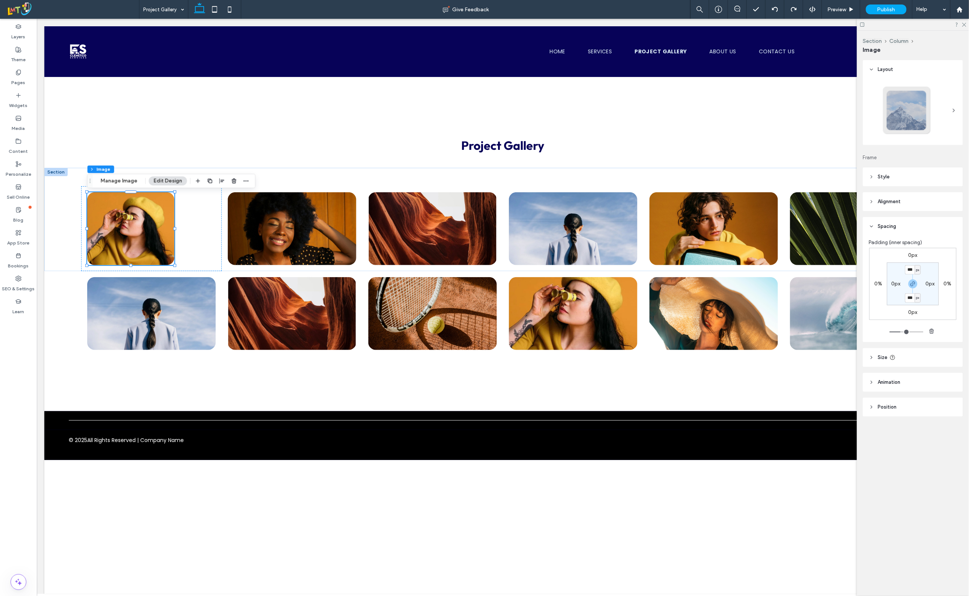
type input "***"
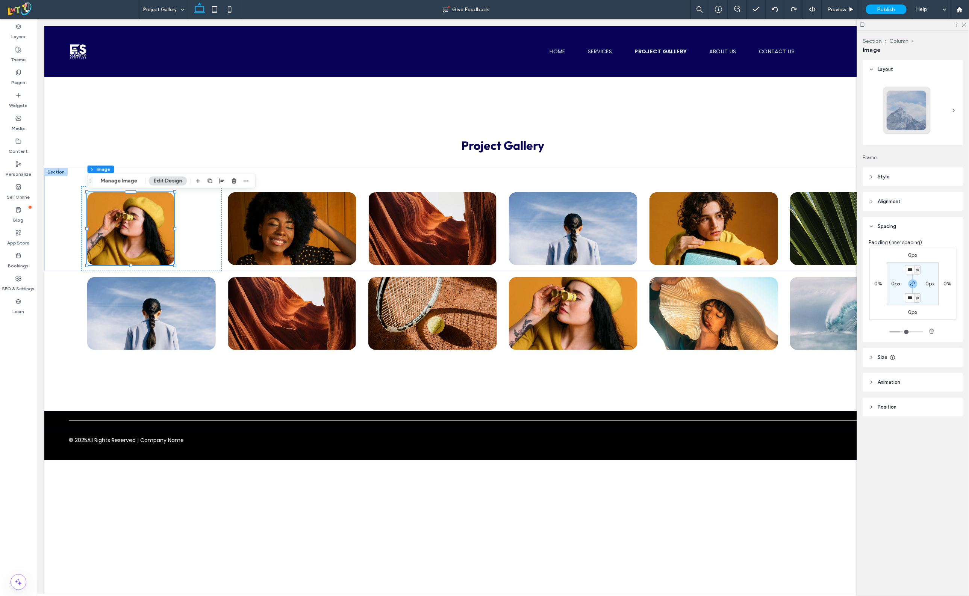
type input "***"
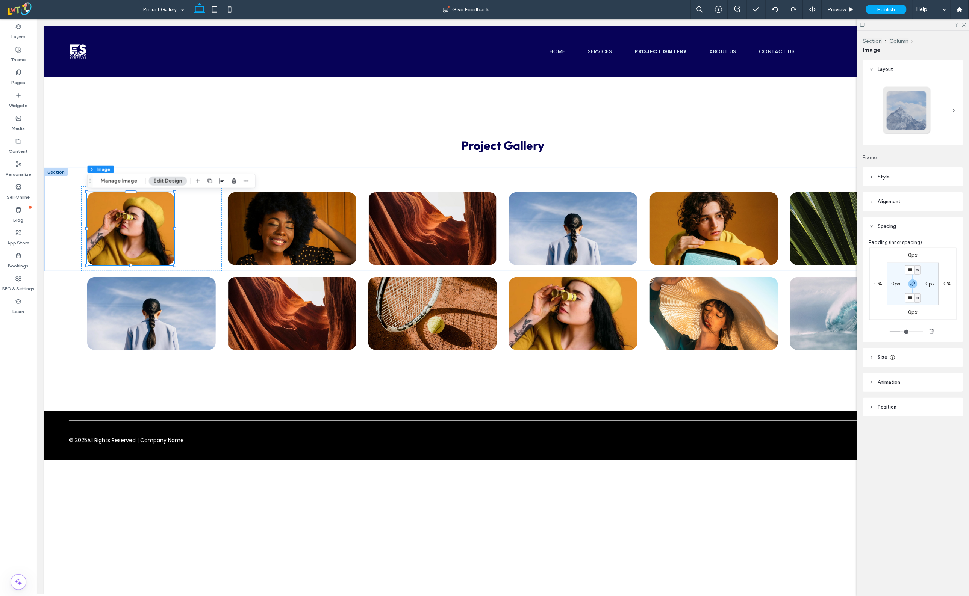
type input "***"
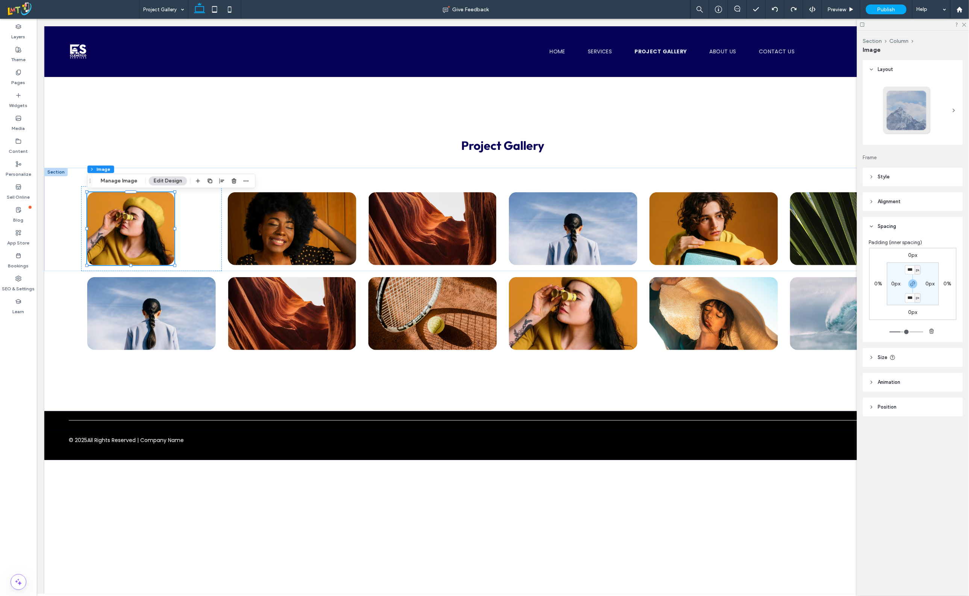
type input "***"
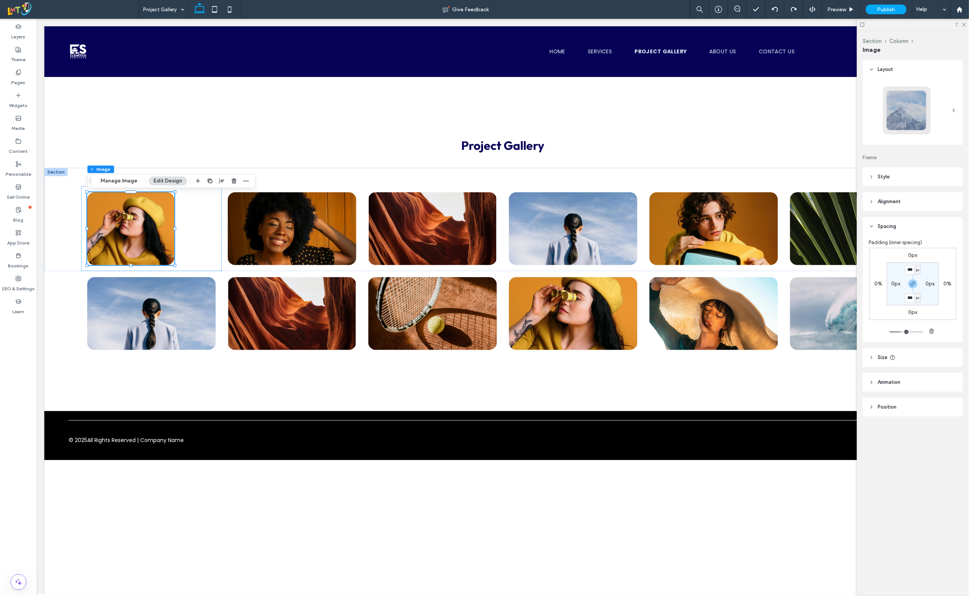
type input "***"
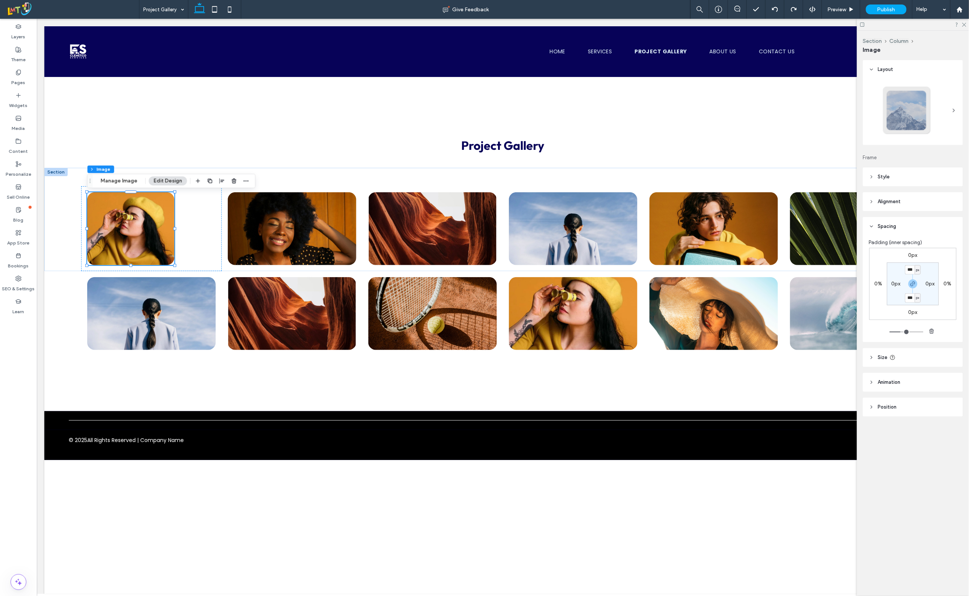
type input "***"
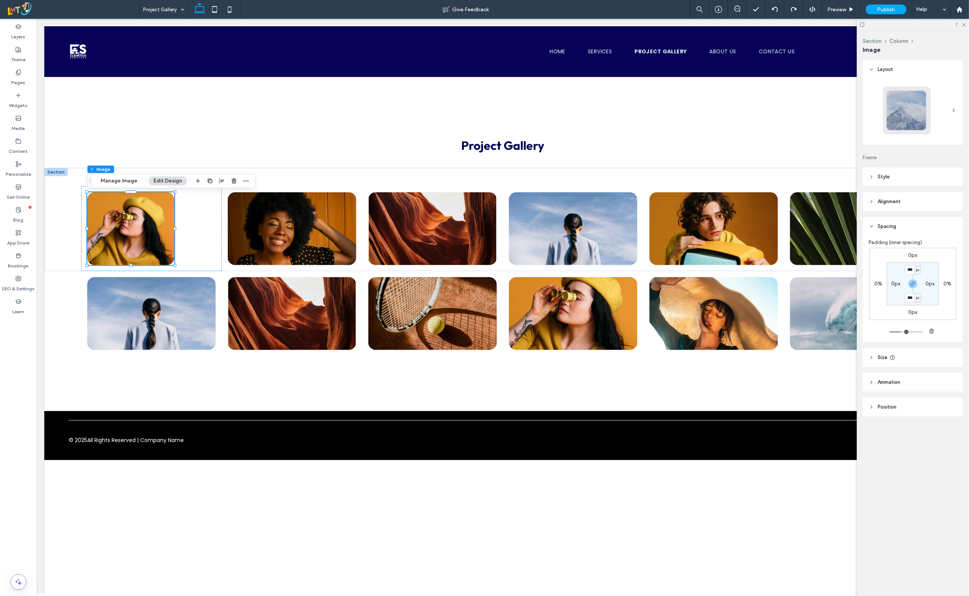
type input "***"
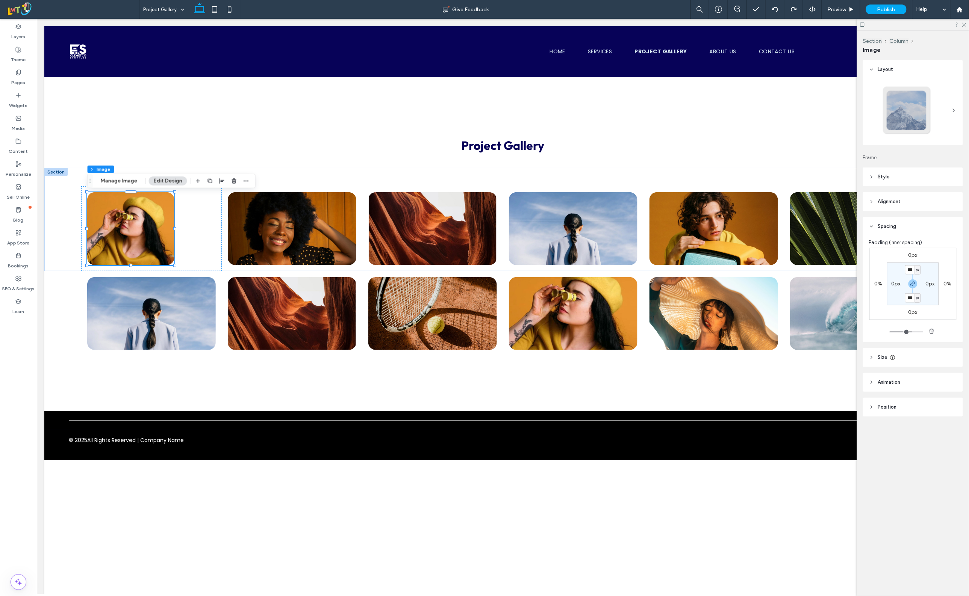
type input "***"
drag, startPoint x: 892, startPoint y: 332, endPoint x: 911, endPoint y: 338, distance: 20.2
click at [911, 332] on input "range" at bounding box center [906, 332] width 34 height 1
type input "***"
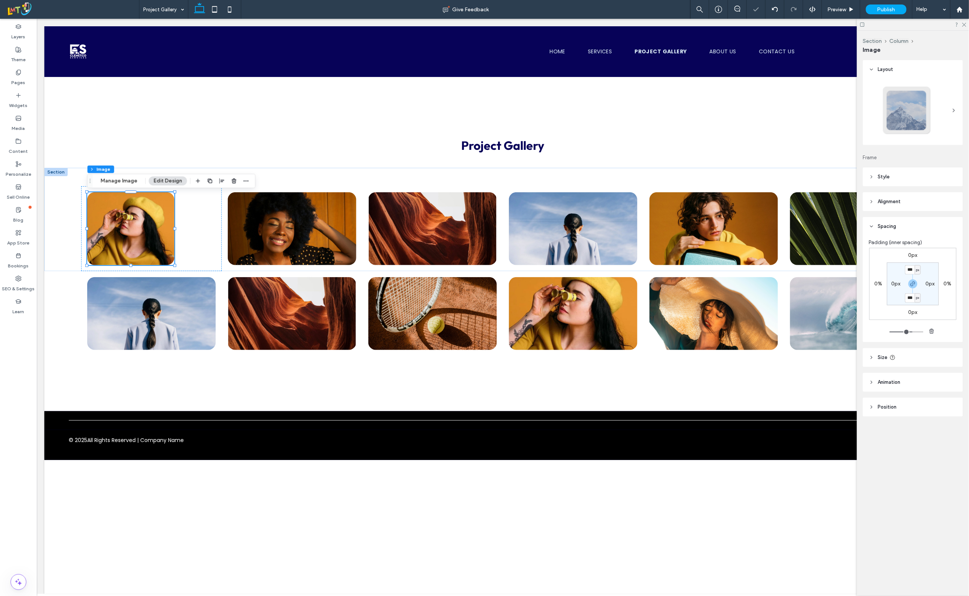
type input "***"
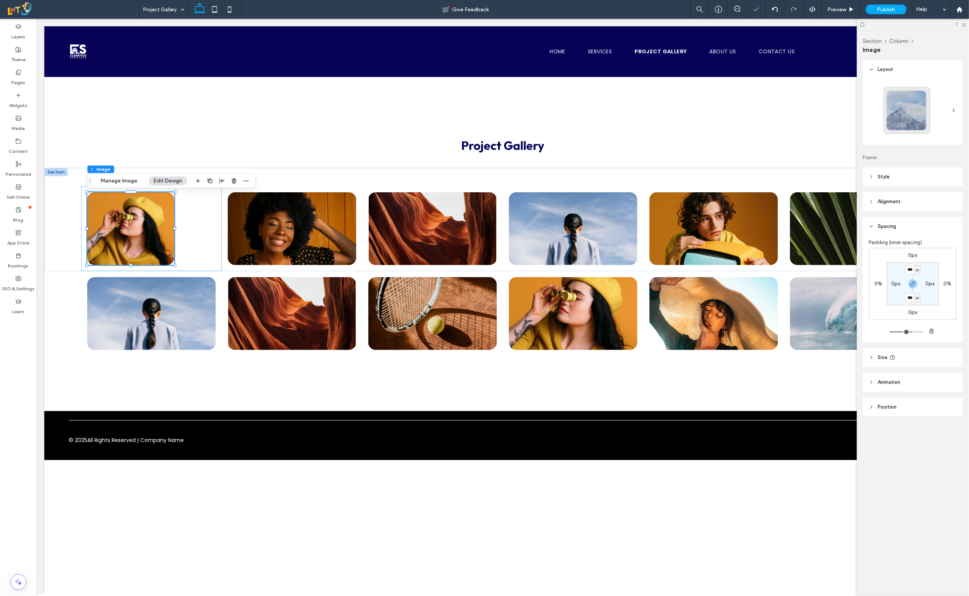
type input "***"
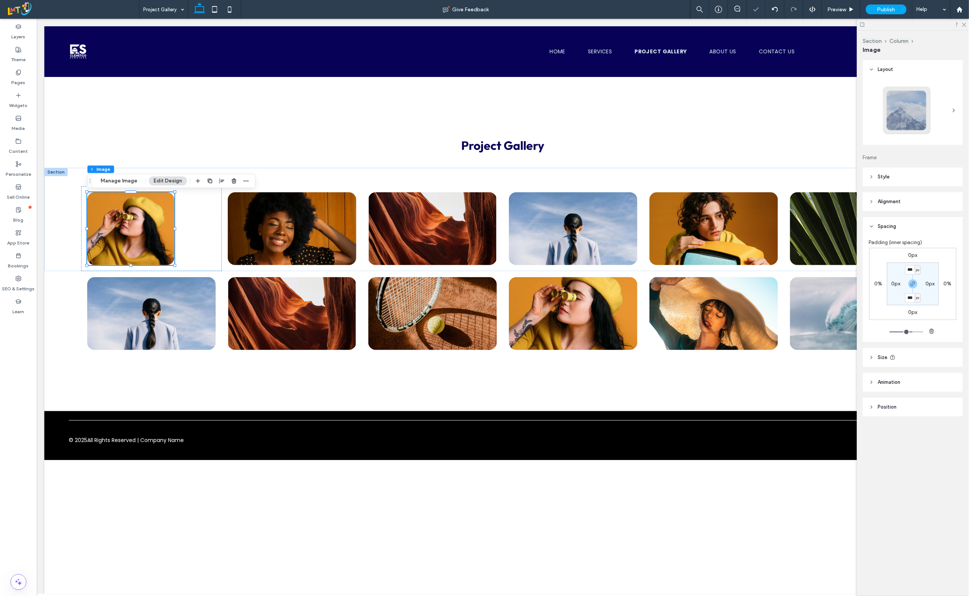
type input "***"
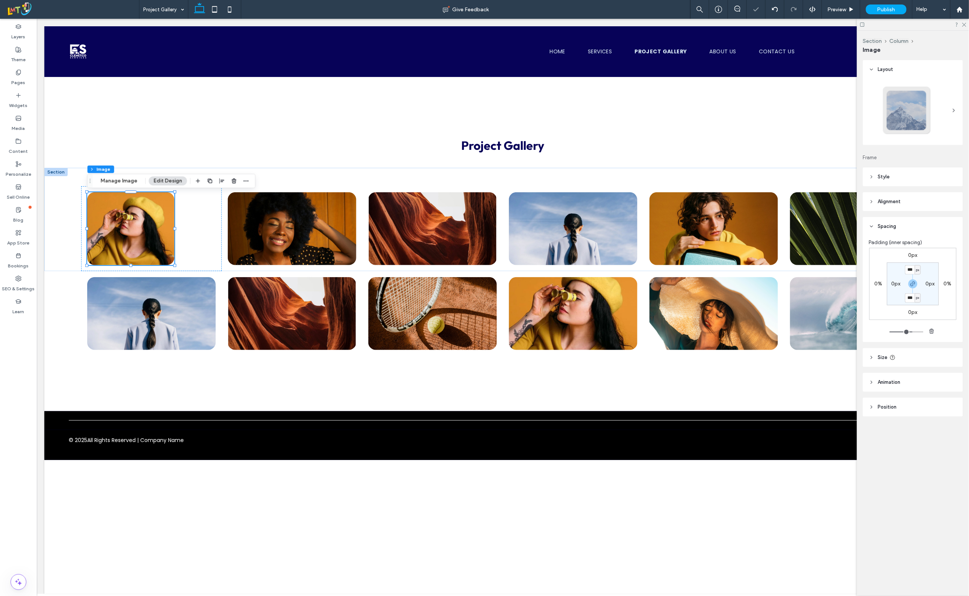
type input "***"
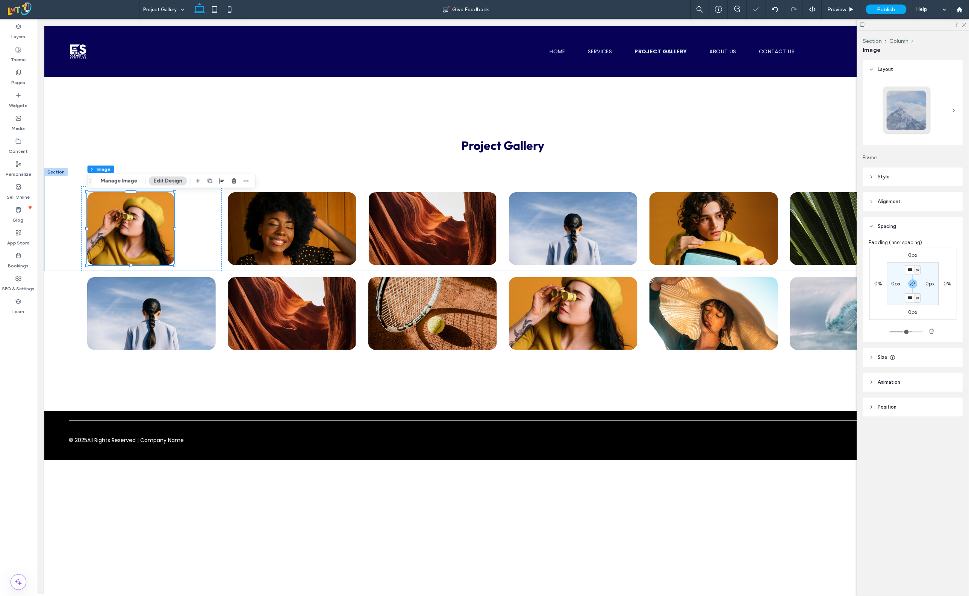
type input "***"
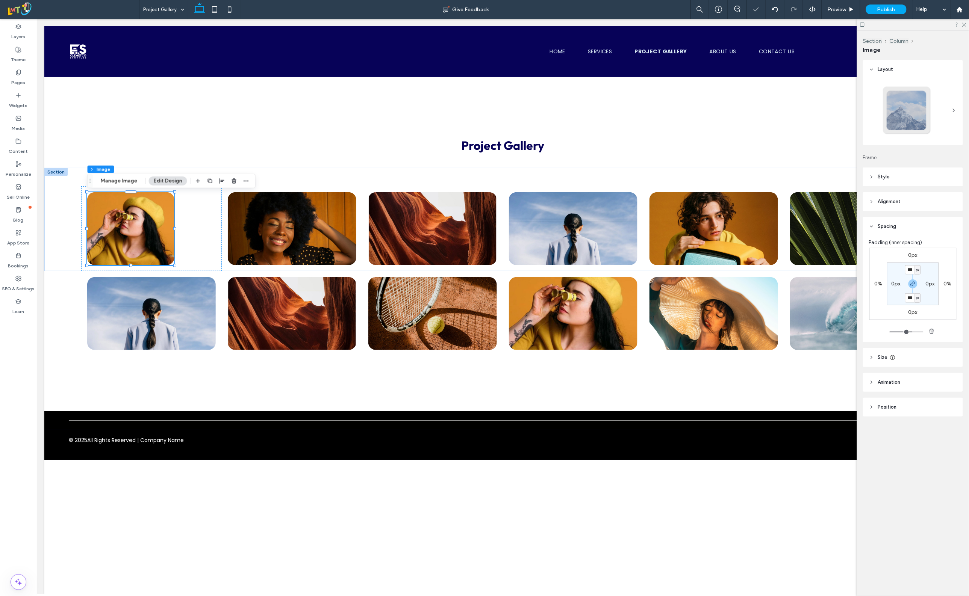
type input "**"
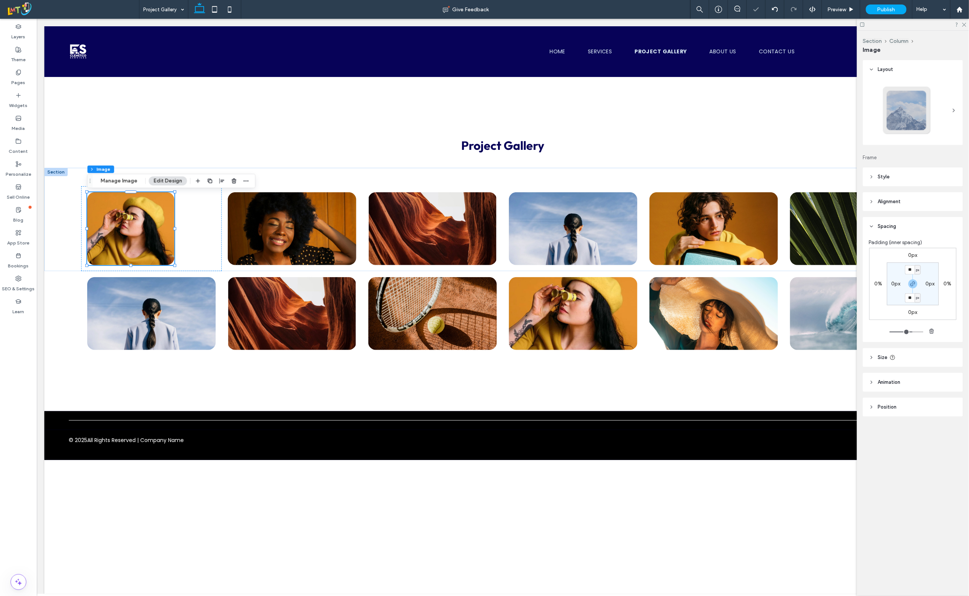
type input "**"
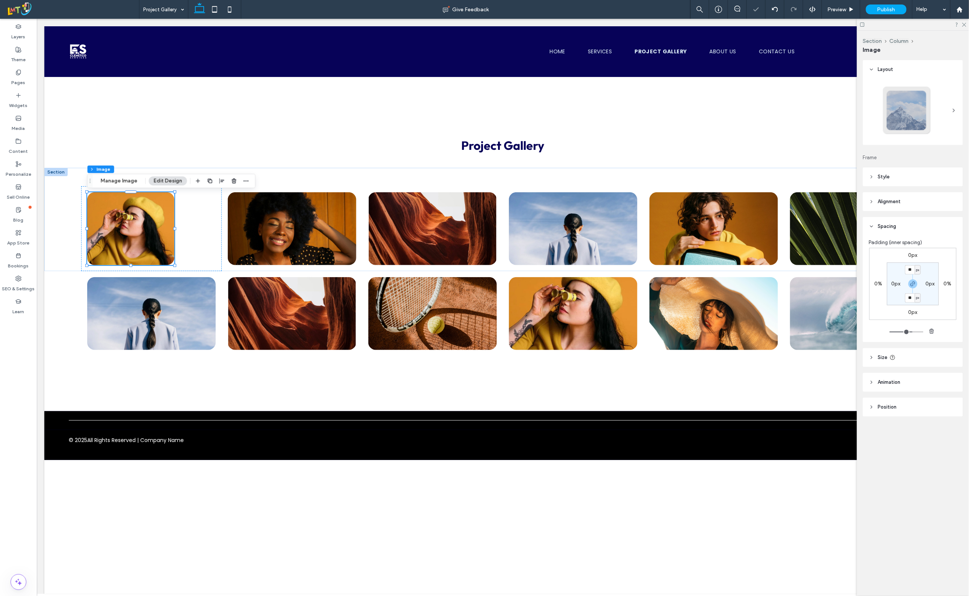
type input "**"
type input "*"
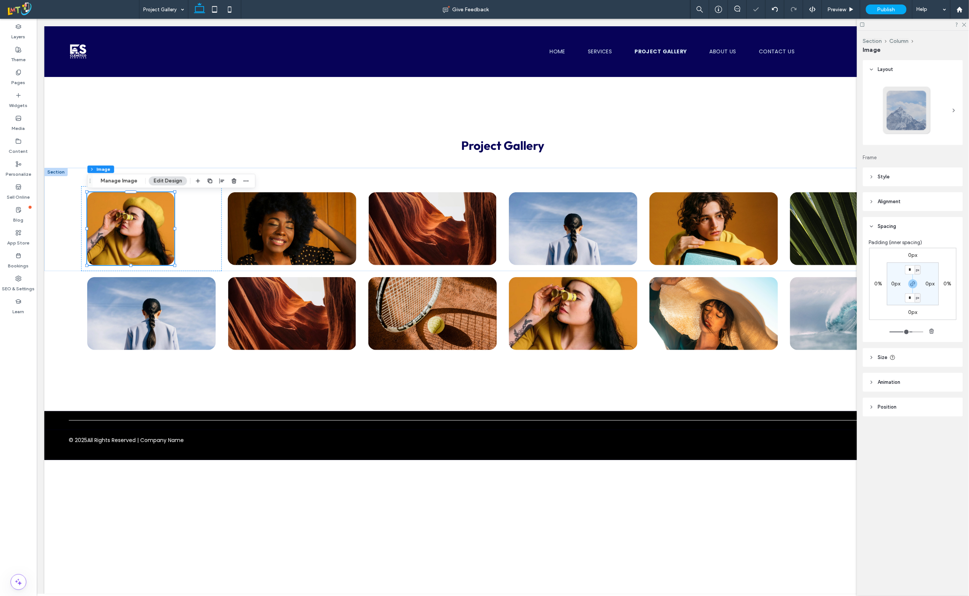
type input "*"
drag, startPoint x: 881, startPoint y: 333, endPoint x: 876, endPoint y: 333, distance: 5.3
type input "*"
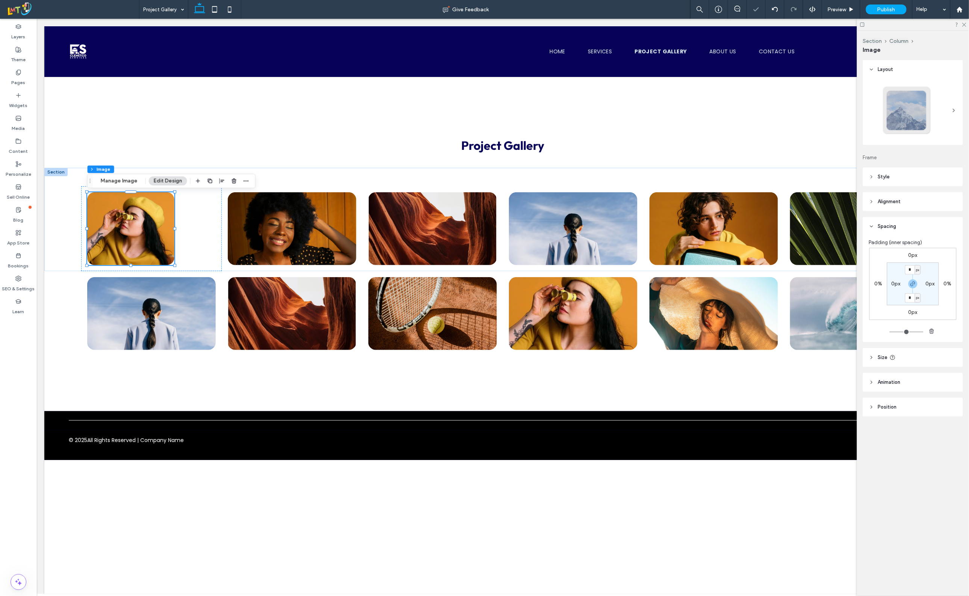
click at [889, 332] on input "range" at bounding box center [906, 332] width 34 height 1
click at [873, 357] on icon at bounding box center [871, 357] width 5 height 5
click at [951, 378] on div "toggle" at bounding box center [951, 377] width 12 height 6
type input "*"
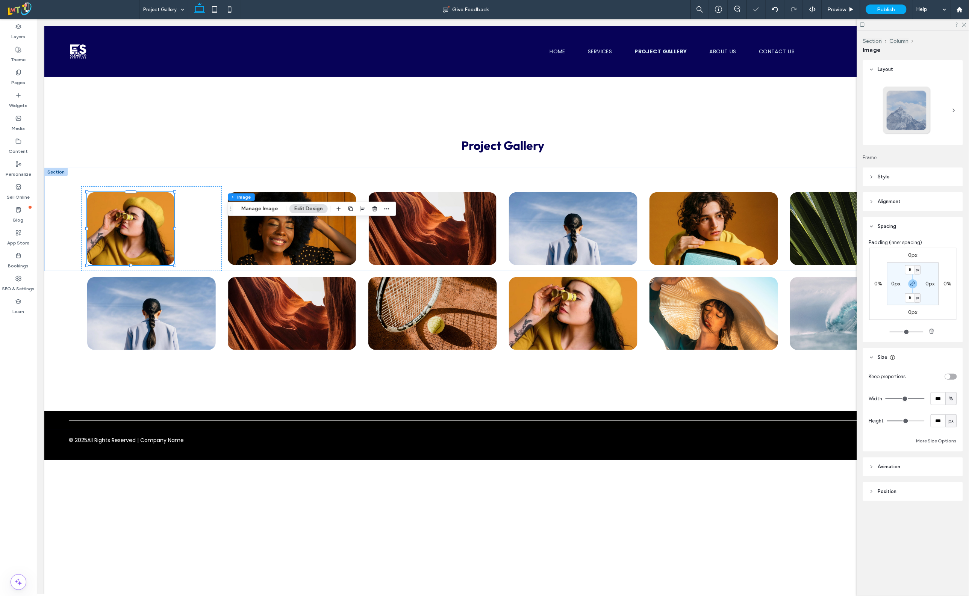
type input "**"
click at [953, 378] on div "toggle" at bounding box center [951, 377] width 12 height 6
type input "*"
type input "**"
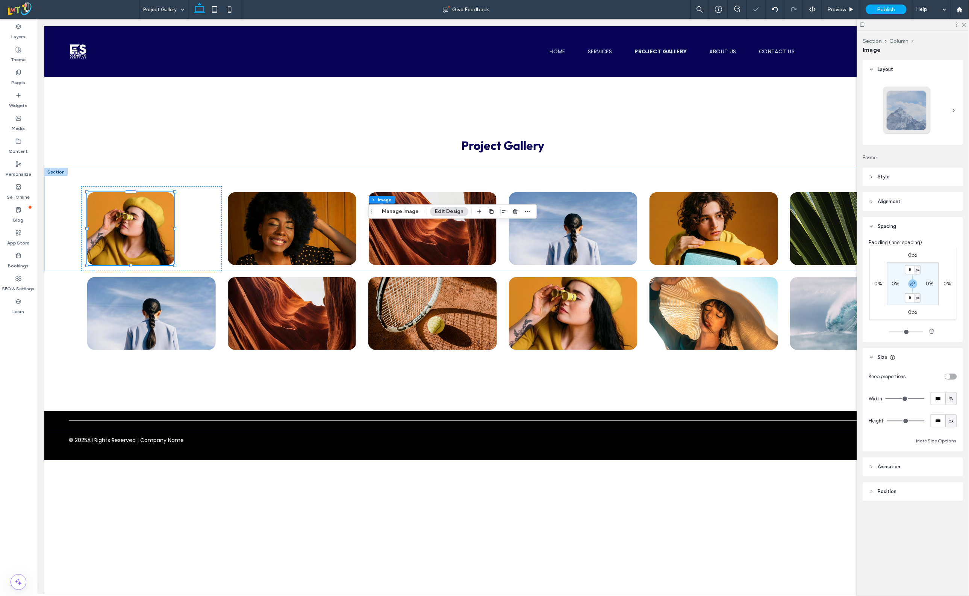
type input "**"
click at [949, 376] on div "toggle" at bounding box center [947, 376] width 5 height 5
type input "*"
type input "**"
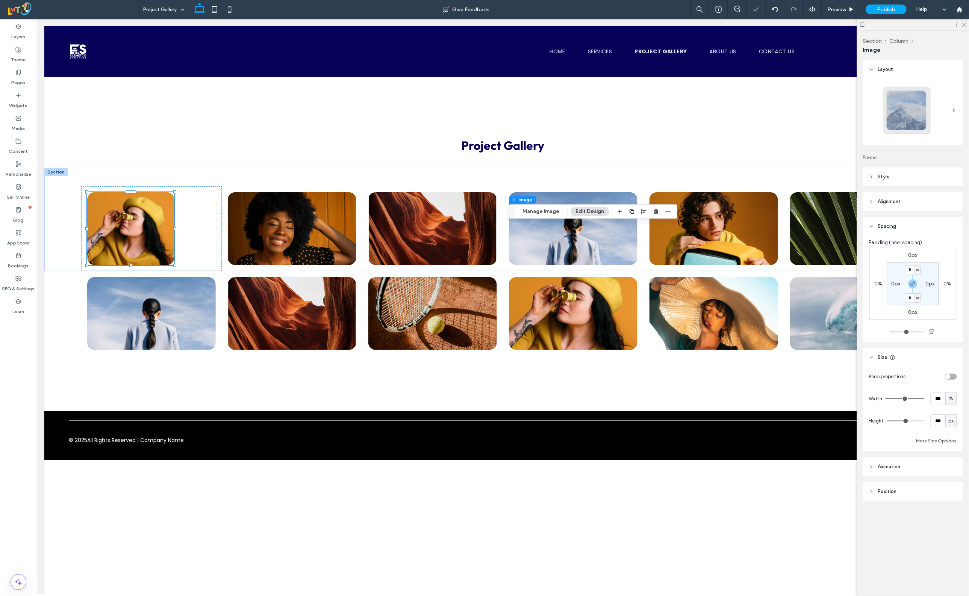
click at [950, 374] on div "toggle" at bounding box center [951, 377] width 12 height 6
type input "*"
type input "**"
click at [951, 374] on div "toggle" at bounding box center [951, 377] width 12 height 6
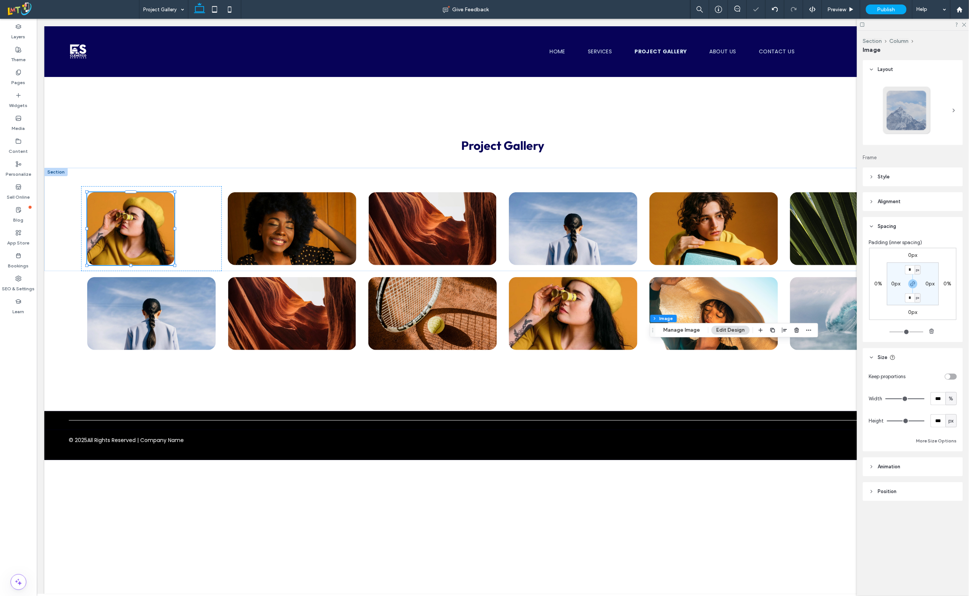
click at [953, 376] on div "toggle" at bounding box center [951, 377] width 12 height 6
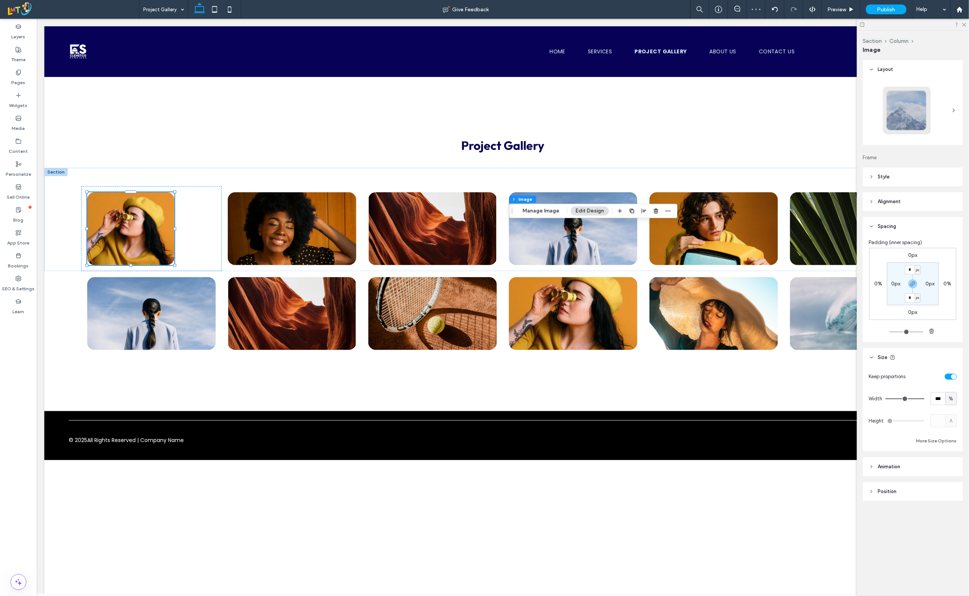
click at [952, 375] on div "toggle" at bounding box center [953, 376] width 5 height 5
drag, startPoint x: 931, startPoint y: 420, endPoint x: 947, endPoint y: 419, distance: 15.8
click at [924, 421] on input "range" at bounding box center [906, 421] width 38 height 1
click at [950, 373] on div "Keep proportions" at bounding box center [913, 376] width 88 height 13
click at [947, 374] on div "toggle" at bounding box center [947, 376] width 5 height 5
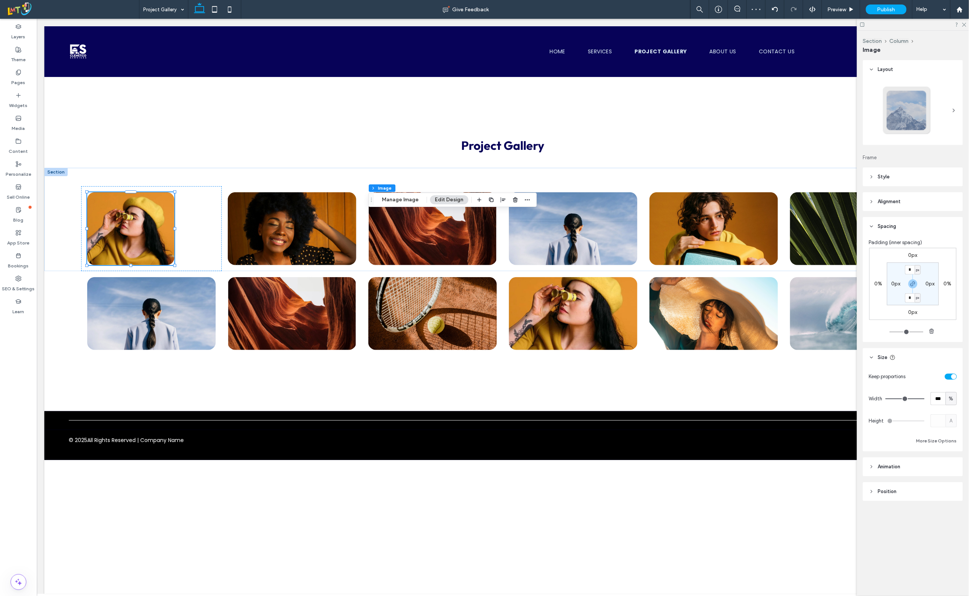
click at [953, 376] on div "toggle" at bounding box center [953, 376] width 5 height 5
drag, startPoint x: 913, startPoint y: 421, endPoint x: 965, endPoint y: 418, distance: 52.0
click at [924, 421] on input "range" at bounding box center [906, 421] width 38 height 1
click at [953, 377] on div "toggle" at bounding box center [951, 377] width 12 height 6
click at [952, 376] on div "toggle" at bounding box center [953, 376] width 5 height 5
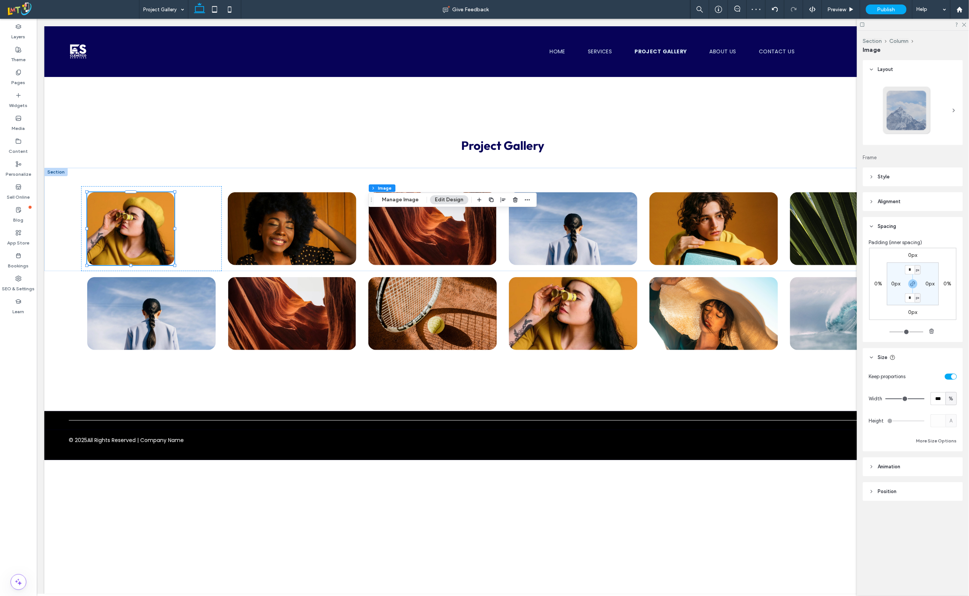
click at [951, 375] on div "toggle" at bounding box center [953, 376] width 5 height 5
drag, startPoint x: 926, startPoint y: 418, endPoint x: 908, endPoint y: 414, distance: 18.4
click at [924, 421] on input "range" at bounding box center [906, 421] width 38 height 1
click at [951, 376] on div "toggle" at bounding box center [953, 376] width 5 height 5
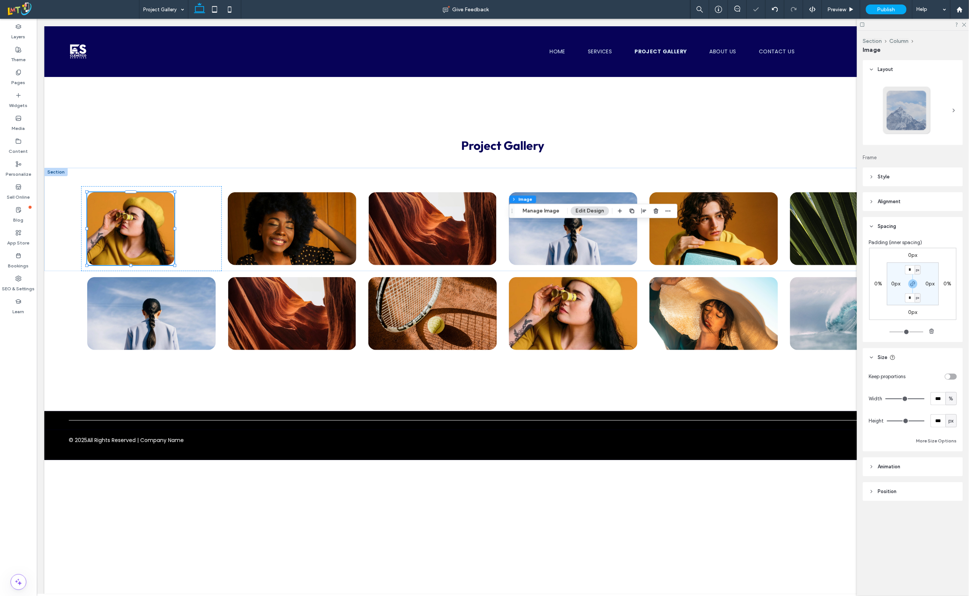
drag, startPoint x: 909, startPoint y: 418, endPoint x: 945, endPoint y: 418, distance: 35.7
click at [924, 421] on input "range" at bounding box center [906, 421] width 38 height 1
click at [951, 374] on div "toggle" at bounding box center [951, 377] width 12 height 6
drag, startPoint x: 927, startPoint y: 421, endPoint x: 947, endPoint y: 421, distance: 19.5
click at [924, 421] on input "range" at bounding box center [906, 421] width 38 height 1
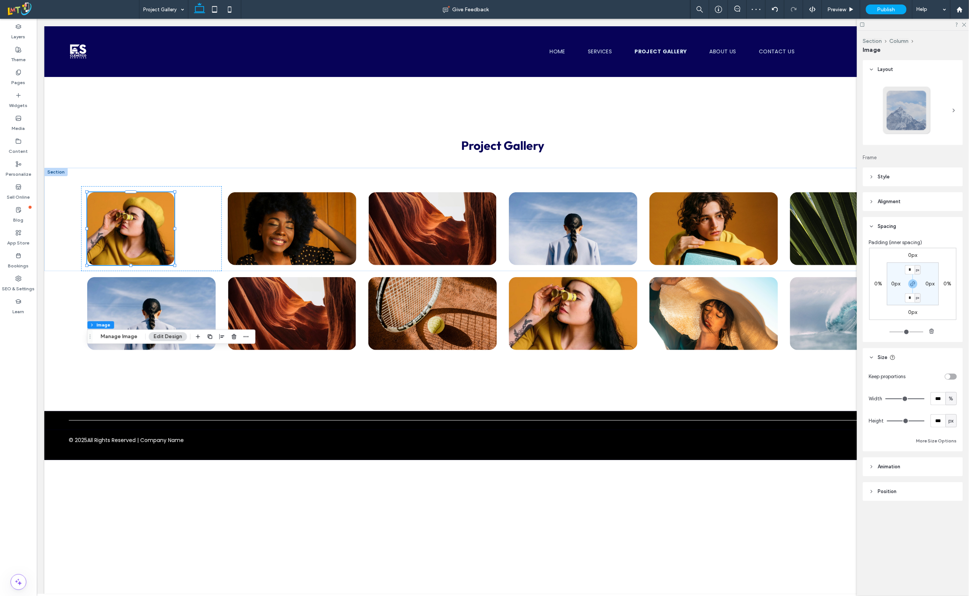
drag, startPoint x: 918, startPoint y: 419, endPoint x: 945, endPoint y: 422, distance: 27.6
click at [924, 422] on input "range" at bounding box center [906, 421] width 38 height 1
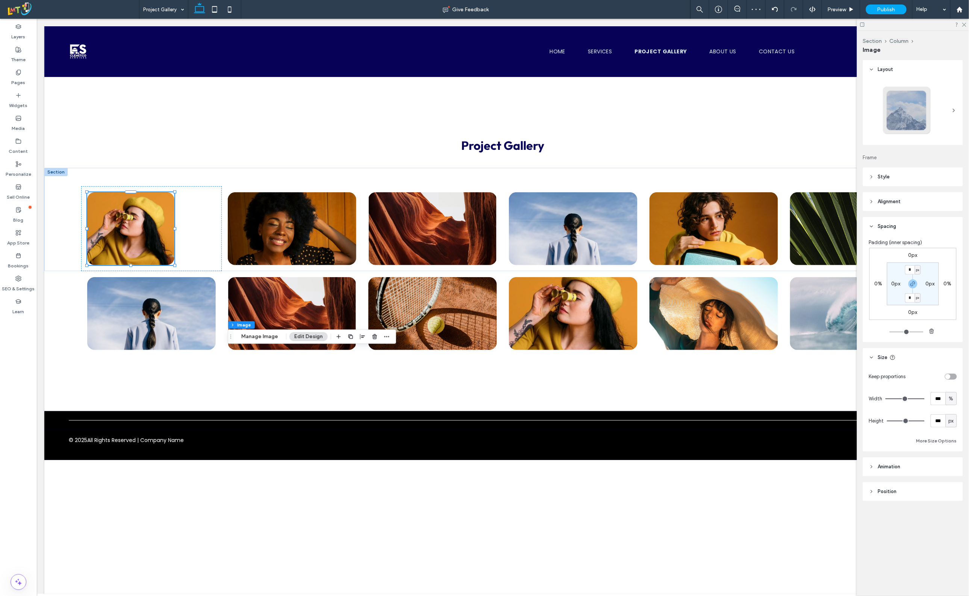
drag, startPoint x: 919, startPoint y: 420, endPoint x: 871, endPoint y: 418, distance: 48.5
click at [924, 422] on input "range" at bounding box center [906, 421] width 38 height 1
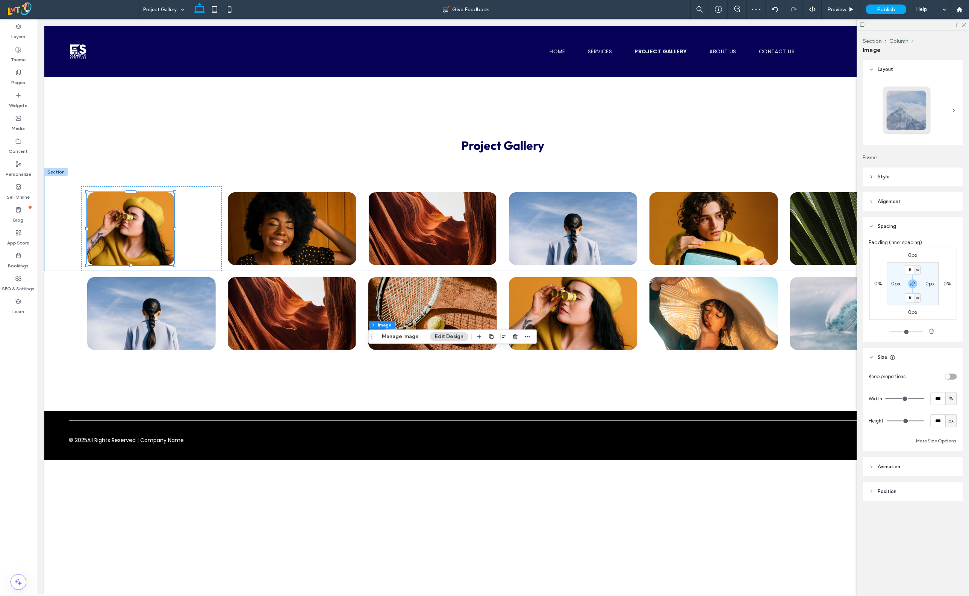
drag, startPoint x: 917, startPoint y: 421, endPoint x: 942, endPoint y: 423, distance: 25.6
click at [924, 422] on input "range" at bounding box center [906, 421] width 38 height 1
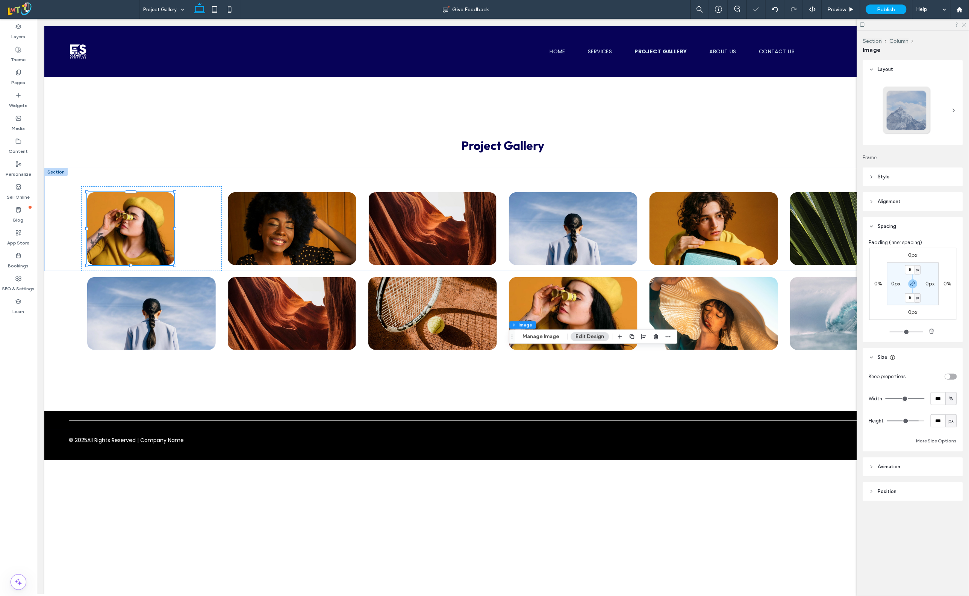
click at [963, 24] on icon at bounding box center [963, 24] width 5 height 5
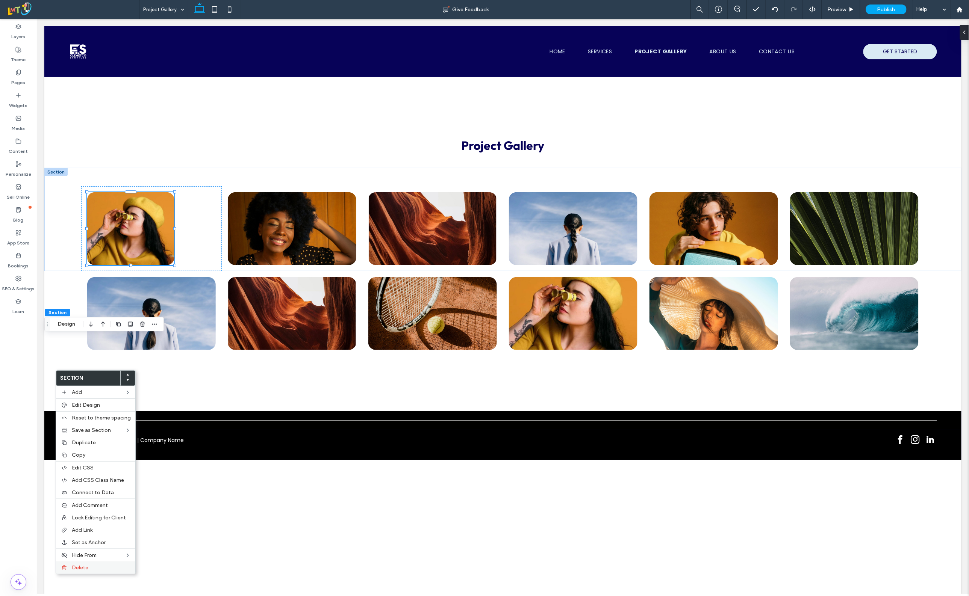
click at [83, 571] on span "Delete" at bounding box center [80, 568] width 17 height 6
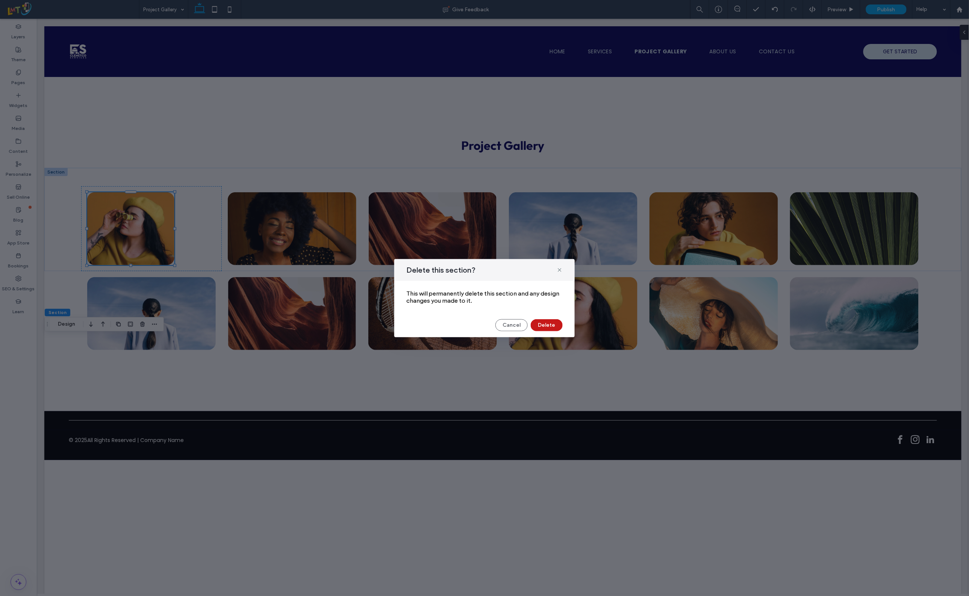
click at [553, 325] on button "Delete" at bounding box center [546, 325] width 32 height 12
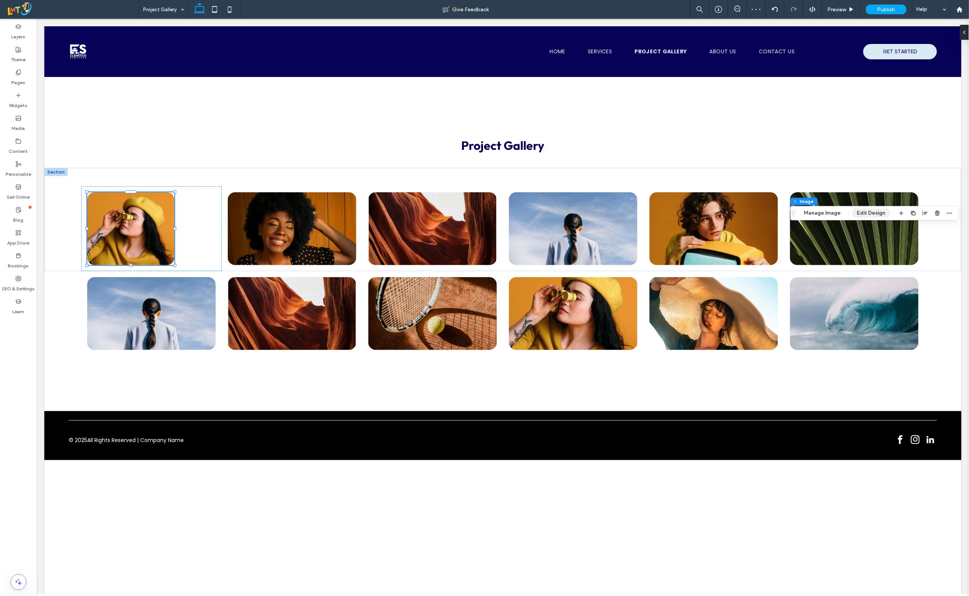
click at [862, 214] on button "Edit Design" at bounding box center [871, 213] width 38 height 9
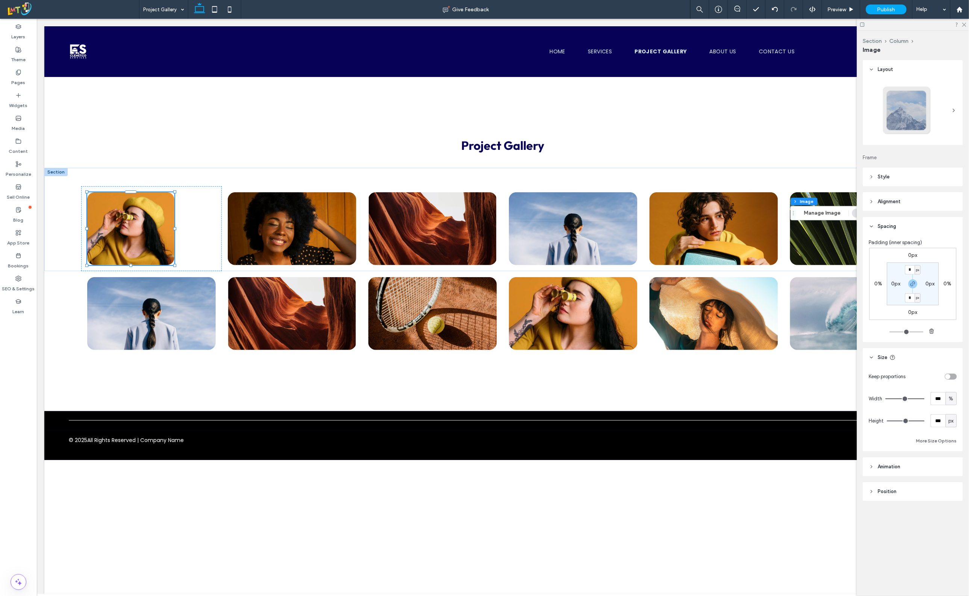
drag, startPoint x: 908, startPoint y: 420, endPoint x: 943, endPoint y: 420, distance: 35.3
click at [924, 421] on input "range" at bounding box center [906, 421] width 38 height 1
click at [964, 24] on icon at bounding box center [963, 24] width 5 height 5
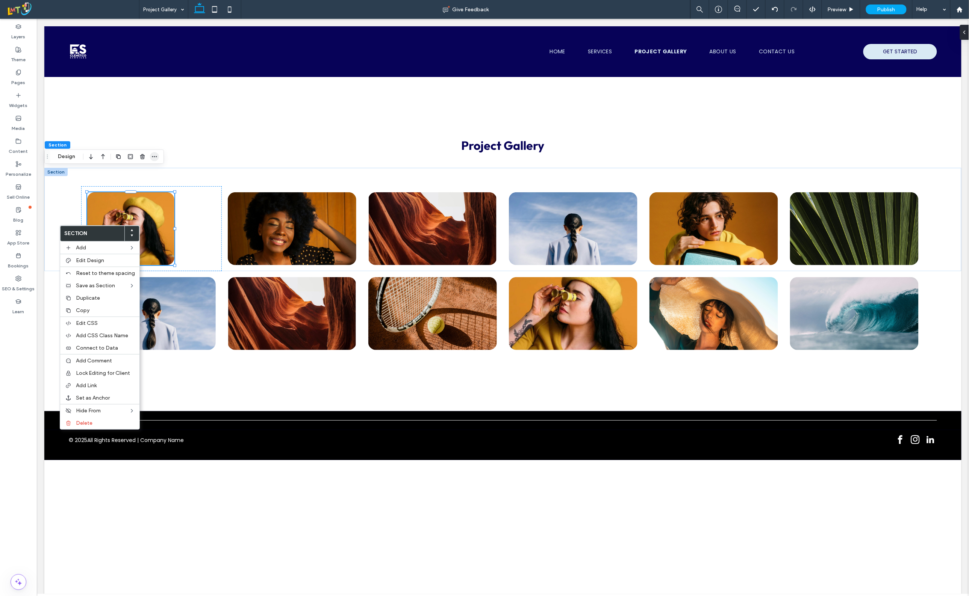
click at [156, 159] on icon "button" at bounding box center [154, 157] width 6 height 6
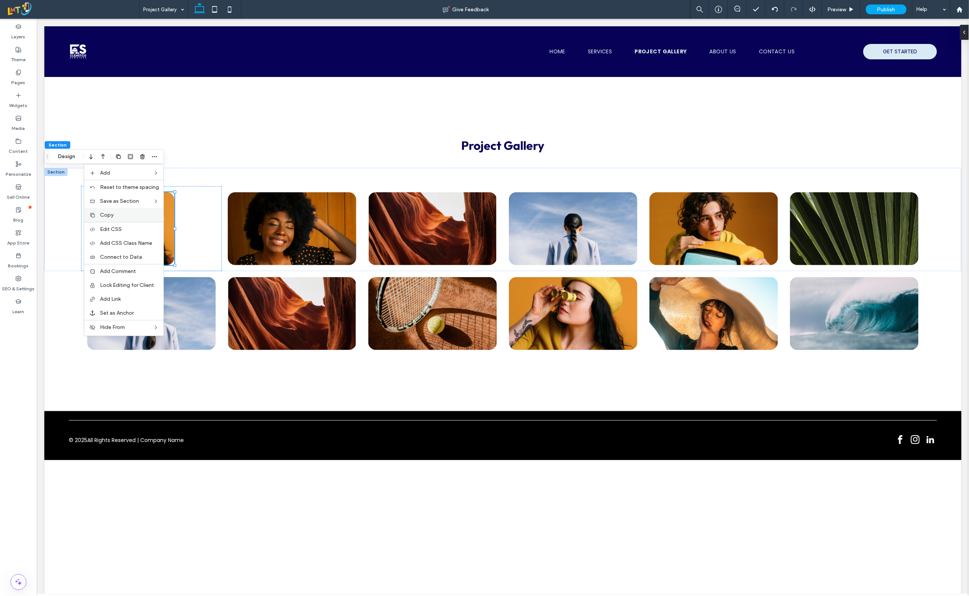
click at [108, 218] on span "Copy" at bounding box center [107, 215] width 14 height 6
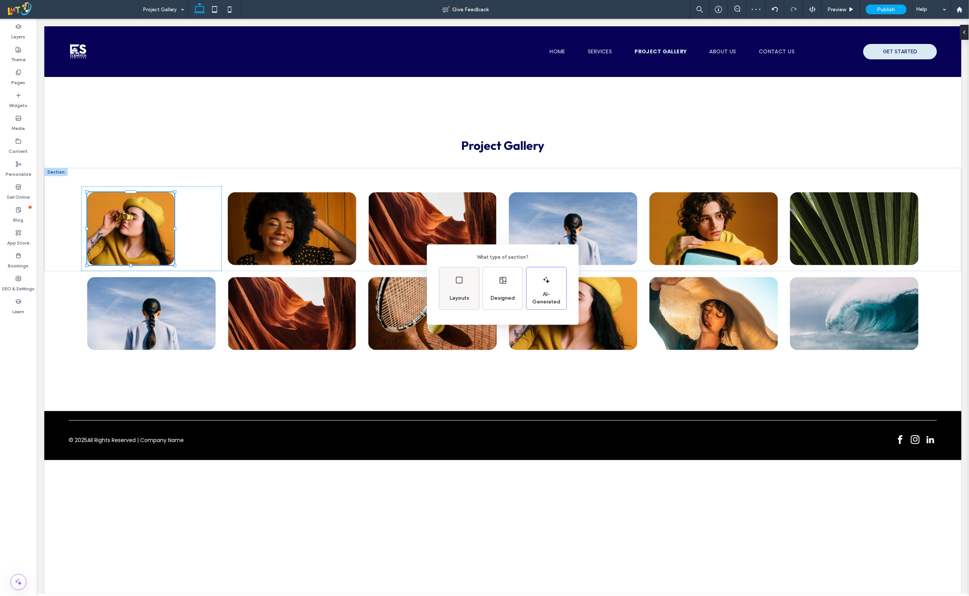
click at [462, 295] on span "Layouts" at bounding box center [459, 299] width 26 height 8
click at [452, 271] on icon at bounding box center [453, 275] width 19 height 19
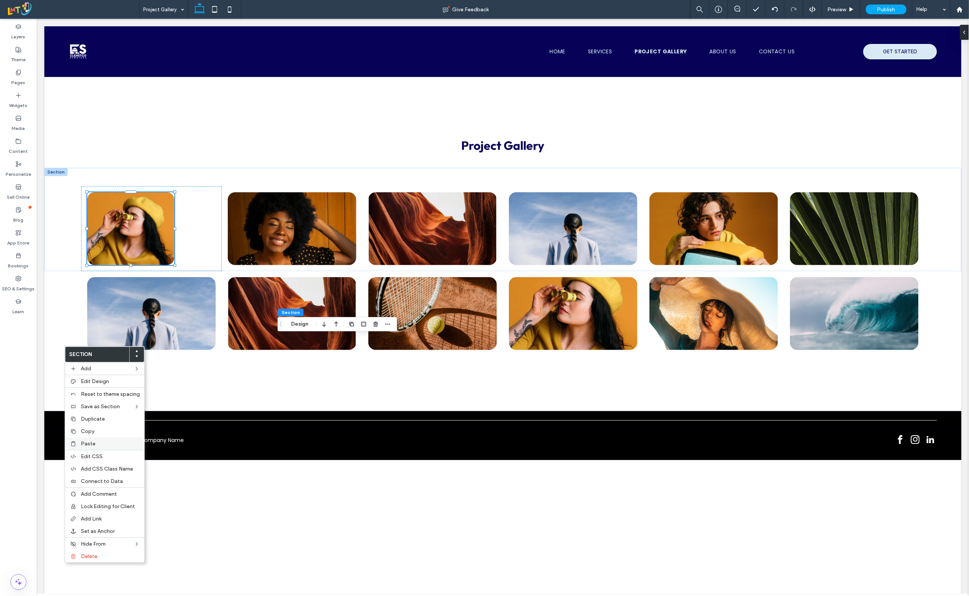
click at [113, 443] on label "Paste" at bounding box center [110, 444] width 59 height 6
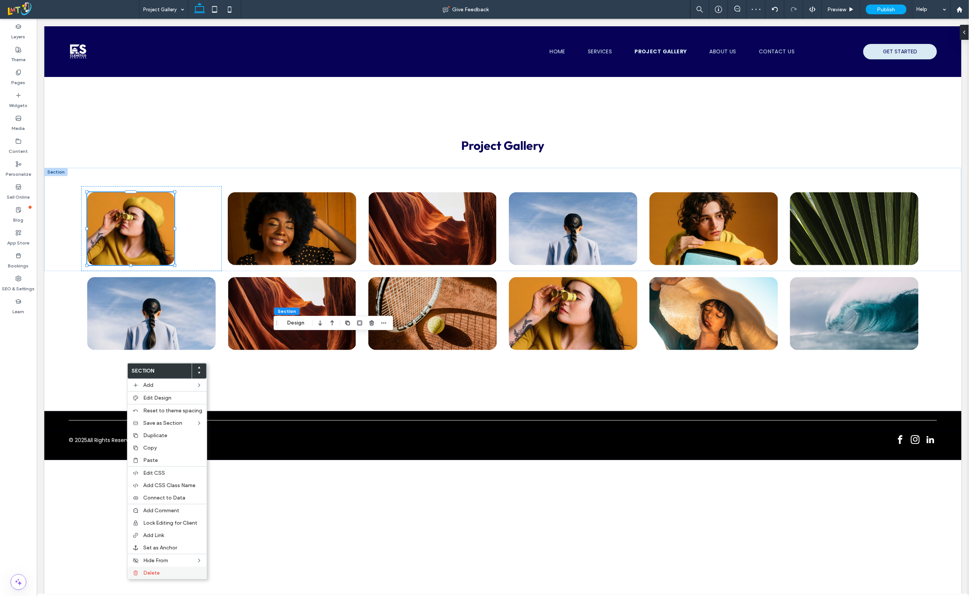
click at [148, 576] on span "Delete" at bounding box center [151, 573] width 17 height 6
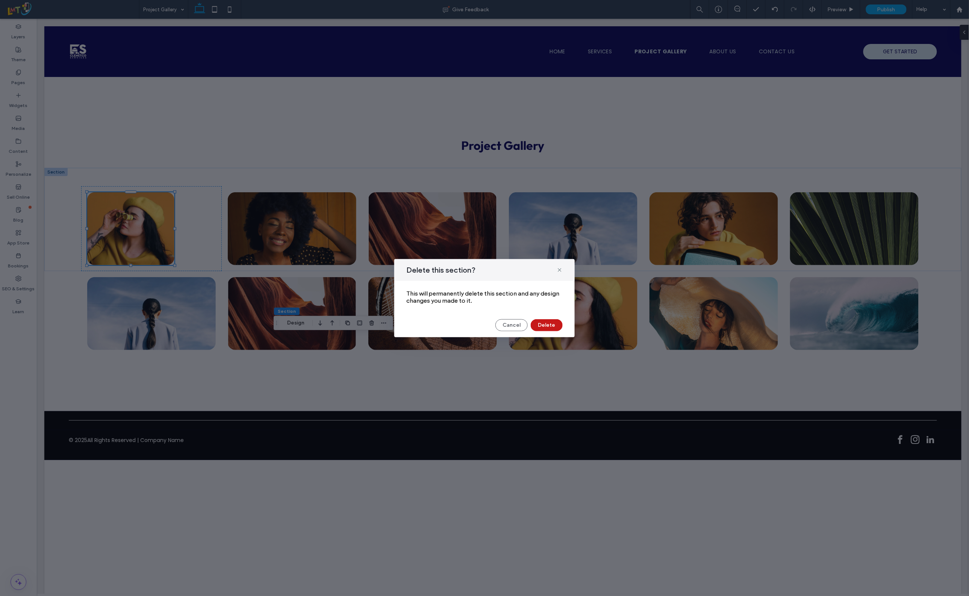
click at [544, 324] on button "Delete" at bounding box center [546, 325] width 32 height 12
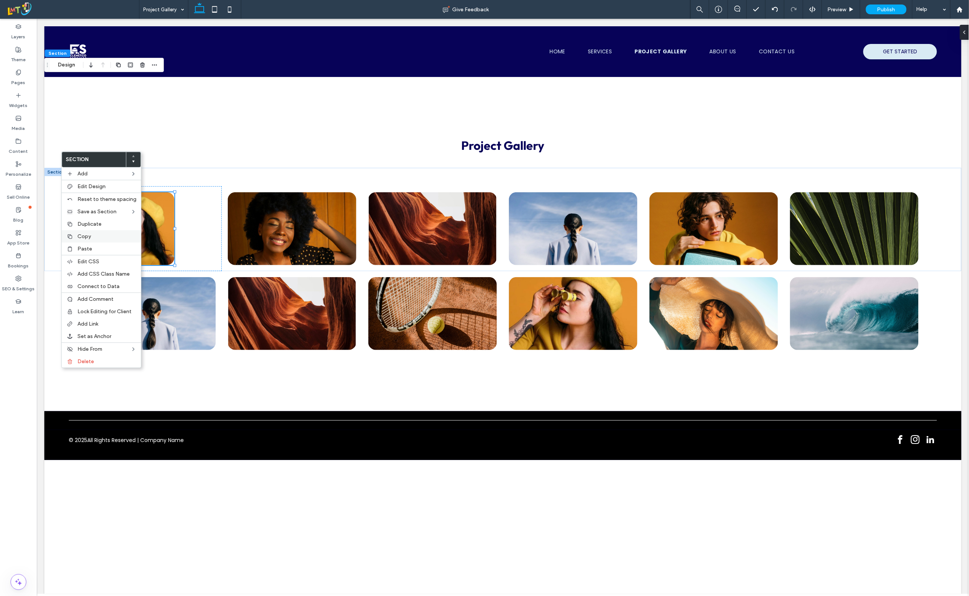
click at [85, 235] on span "Copy" at bounding box center [84, 236] width 14 height 6
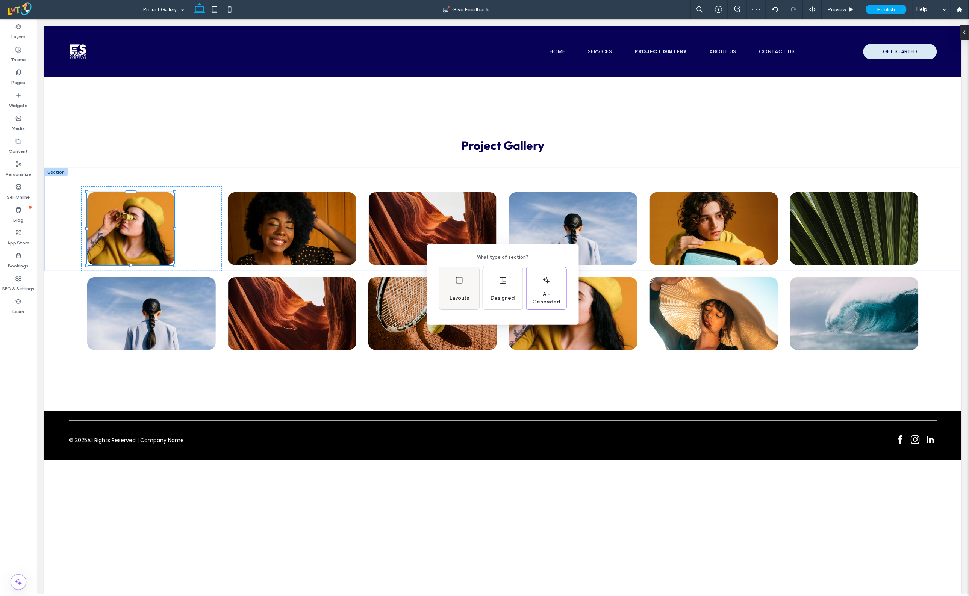
click at [459, 296] on span "Layouts" at bounding box center [459, 299] width 26 height 8
click at [447, 267] on icon at bounding box center [453, 275] width 19 height 19
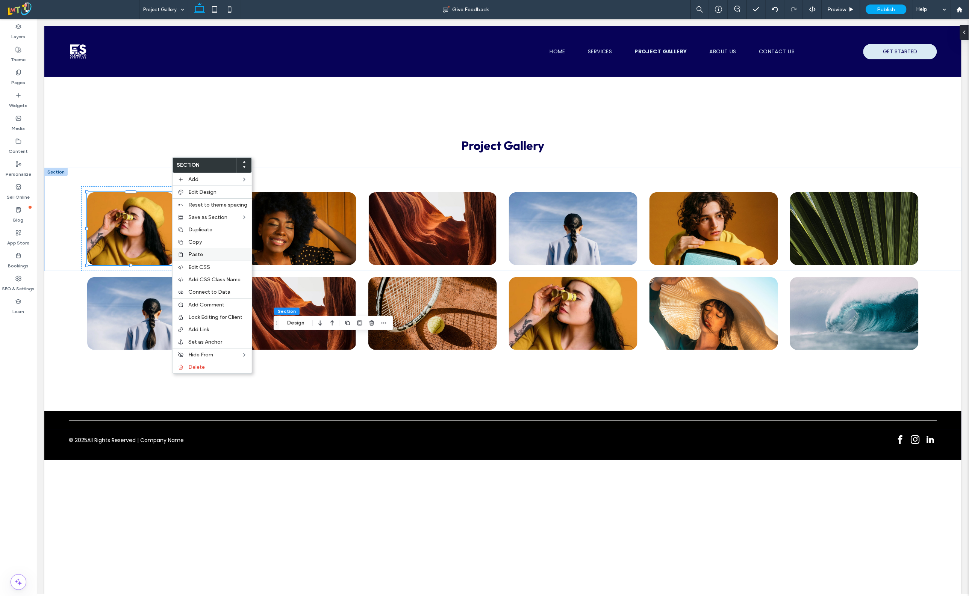
click at [194, 255] on span "Paste" at bounding box center [195, 254] width 15 height 6
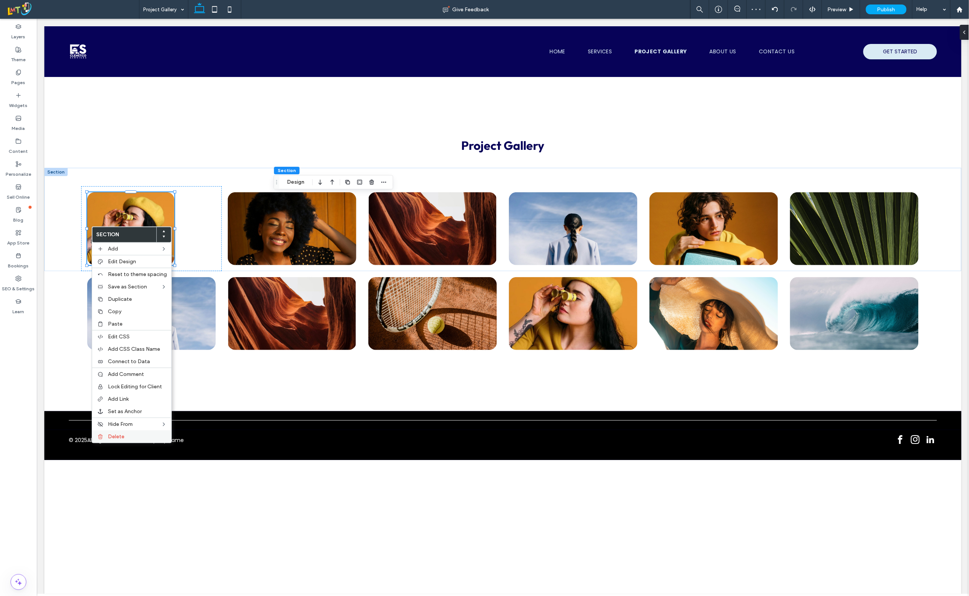
click at [114, 440] on span "Delete" at bounding box center [116, 437] width 17 height 6
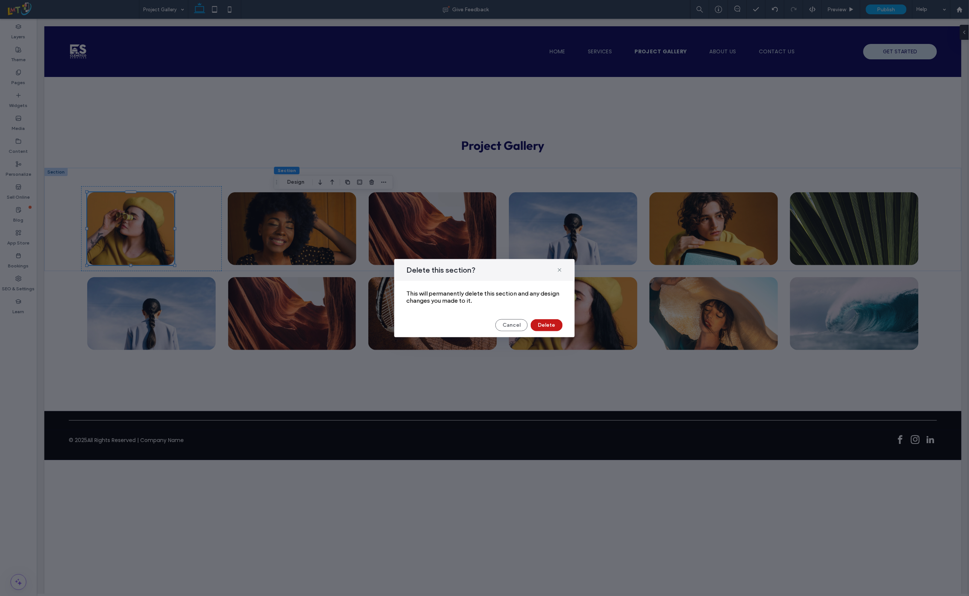
click at [549, 325] on button "Delete" at bounding box center [546, 325] width 32 height 12
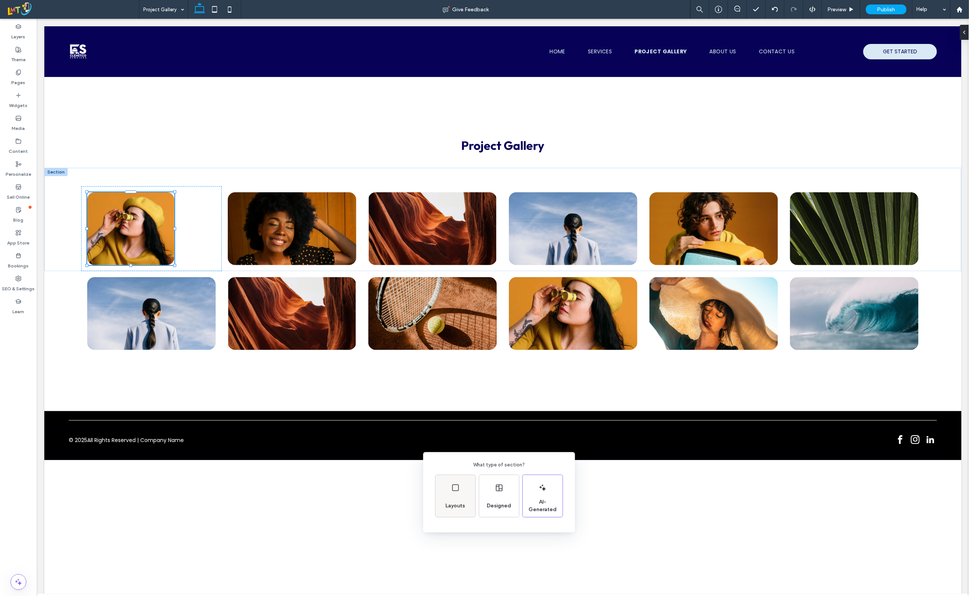
click at [454, 503] on span "Layouts" at bounding box center [456, 506] width 26 height 8
click at [445, 480] on icon at bounding box center [449, 483] width 19 height 19
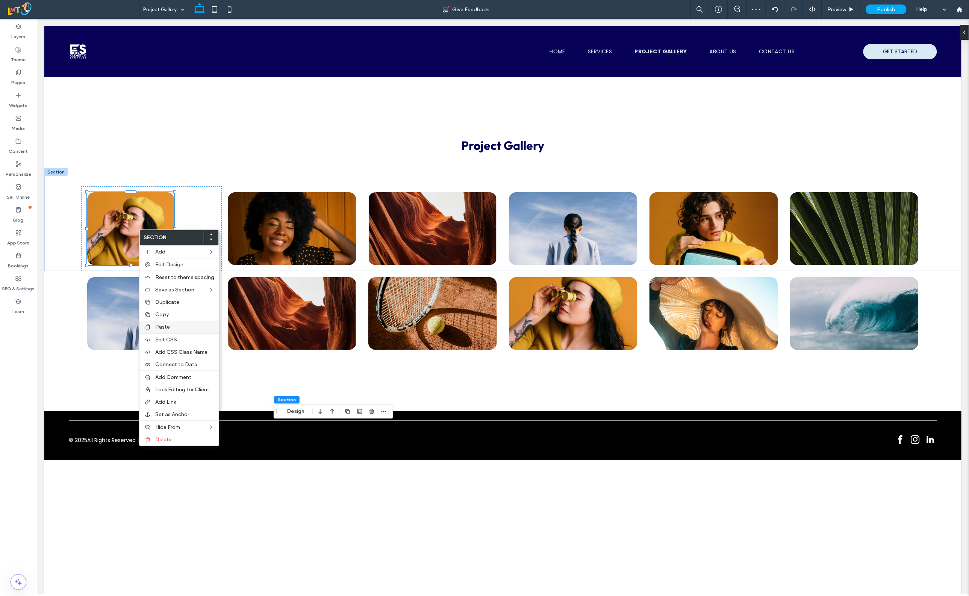
click at [170, 325] on label "Paste" at bounding box center [184, 327] width 59 height 6
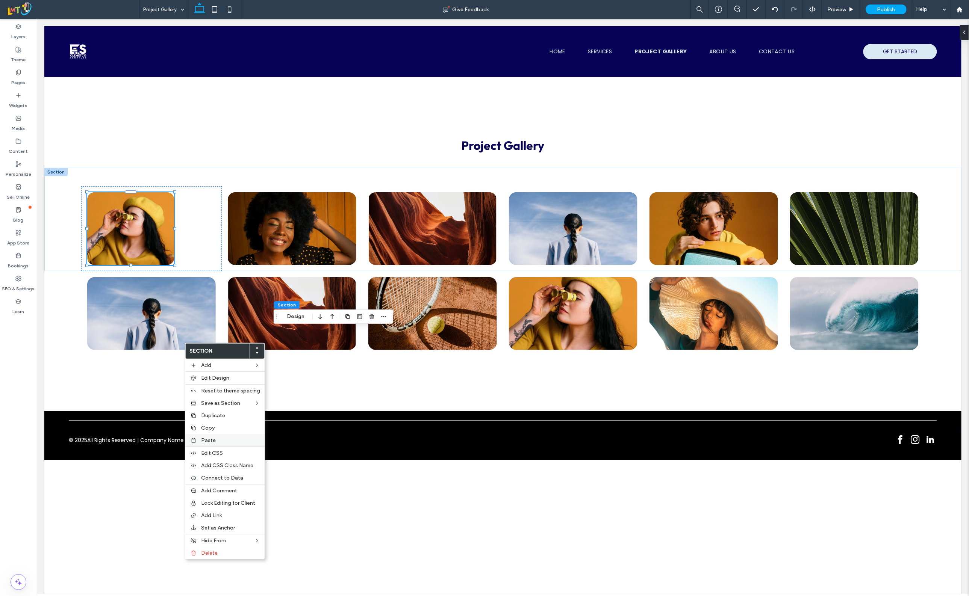
click at [218, 443] on label "Paste" at bounding box center [230, 440] width 59 height 6
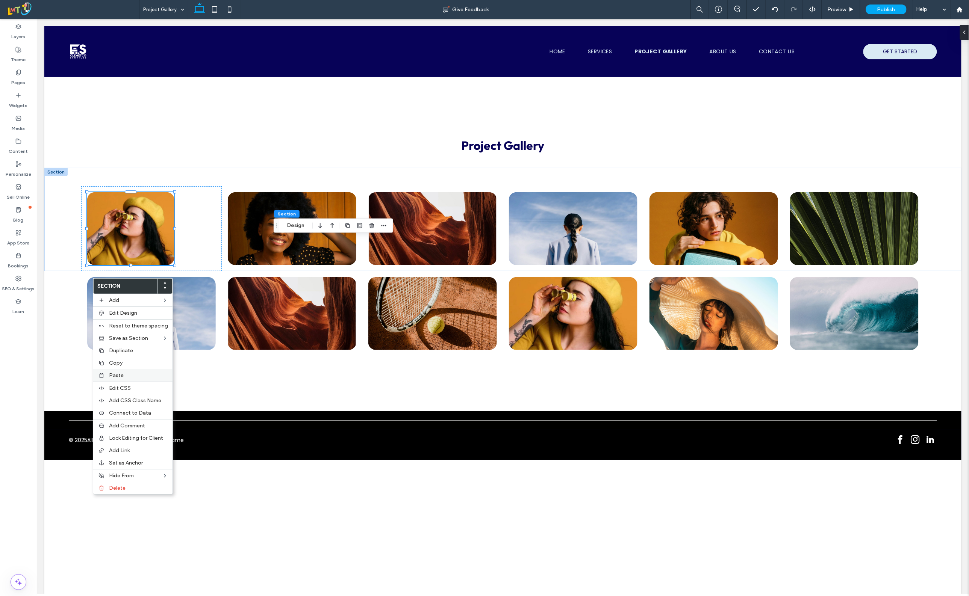
click at [106, 380] on div "Paste" at bounding box center [132, 375] width 79 height 12
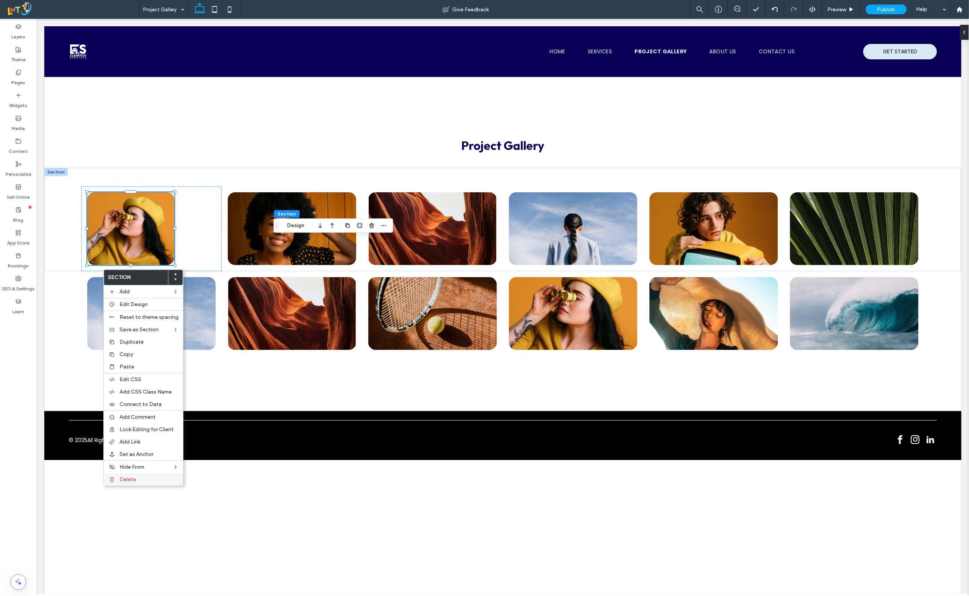
click at [127, 480] on span "Delete" at bounding box center [127, 479] width 17 height 6
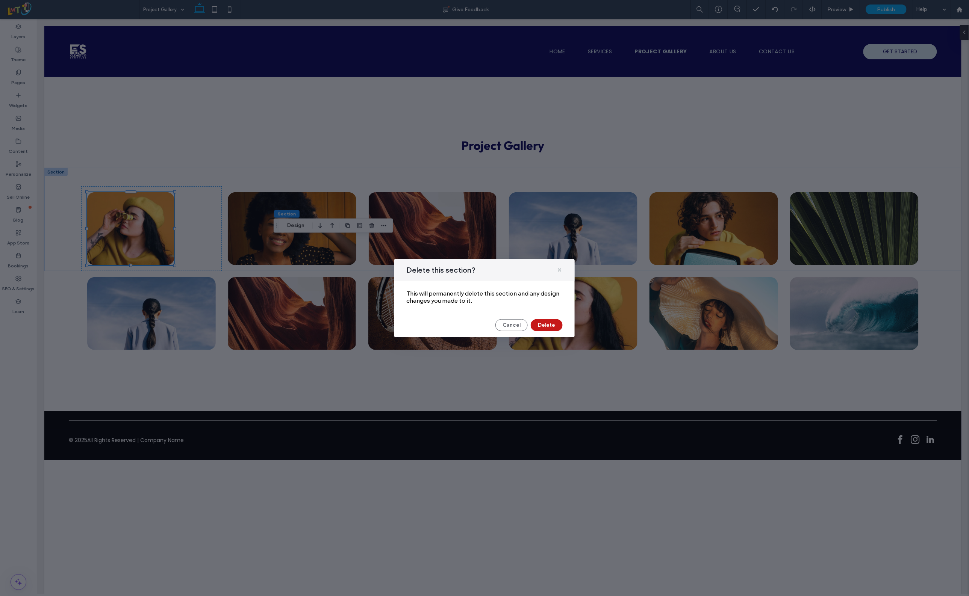
click at [543, 322] on button "Delete" at bounding box center [546, 325] width 32 height 12
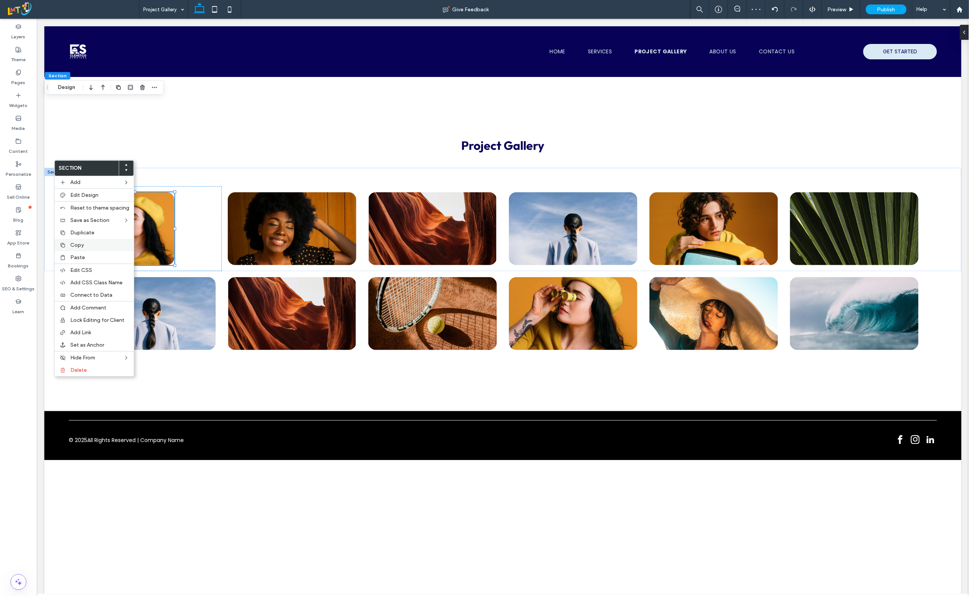
click at [76, 251] on div "Copy" at bounding box center [93, 245] width 79 height 12
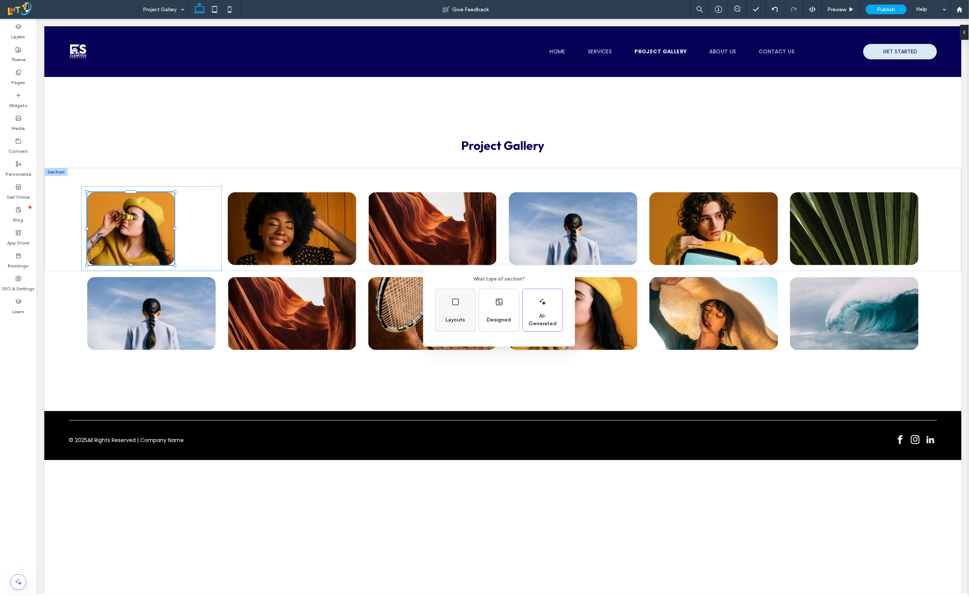
click at [462, 310] on div "Layouts" at bounding box center [455, 310] width 40 height 42
click at [446, 295] on icon at bounding box center [449, 297] width 19 height 19
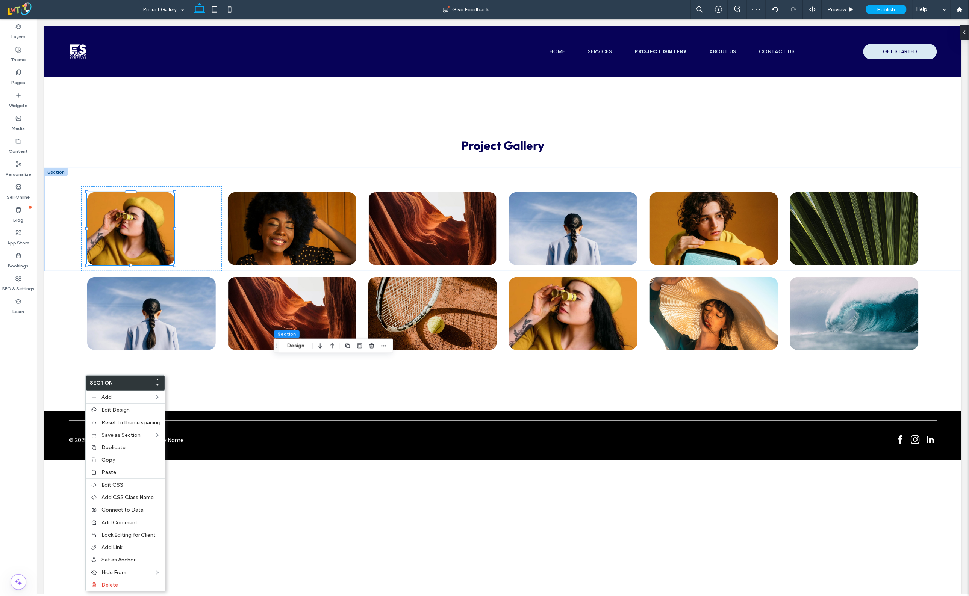
drag, startPoint x: 115, startPoint y: 475, endPoint x: 436, endPoint y: 419, distance: 325.2
click at [115, 474] on label "Paste" at bounding box center [130, 472] width 59 height 6
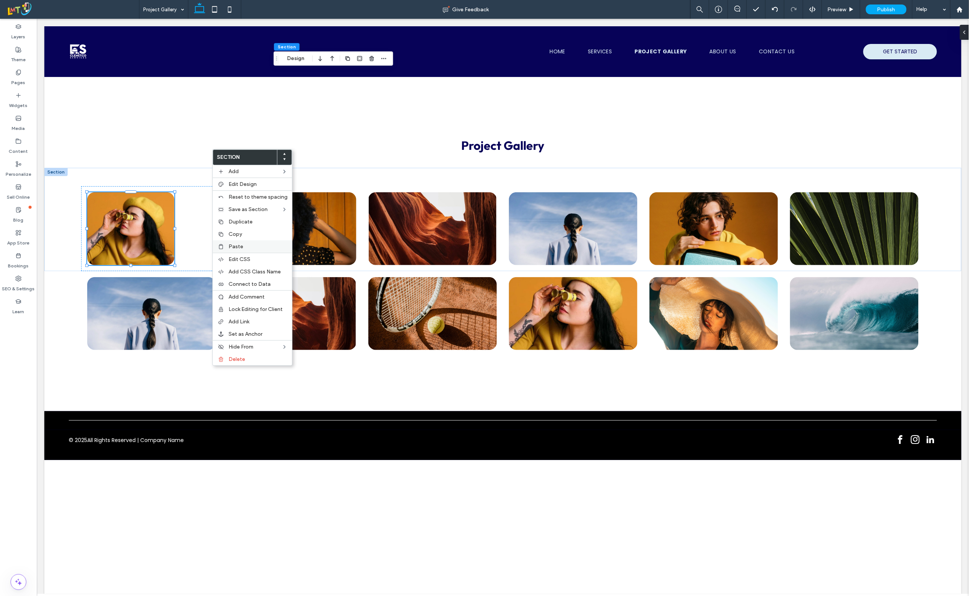
click at [237, 248] on span "Paste" at bounding box center [235, 246] width 15 height 6
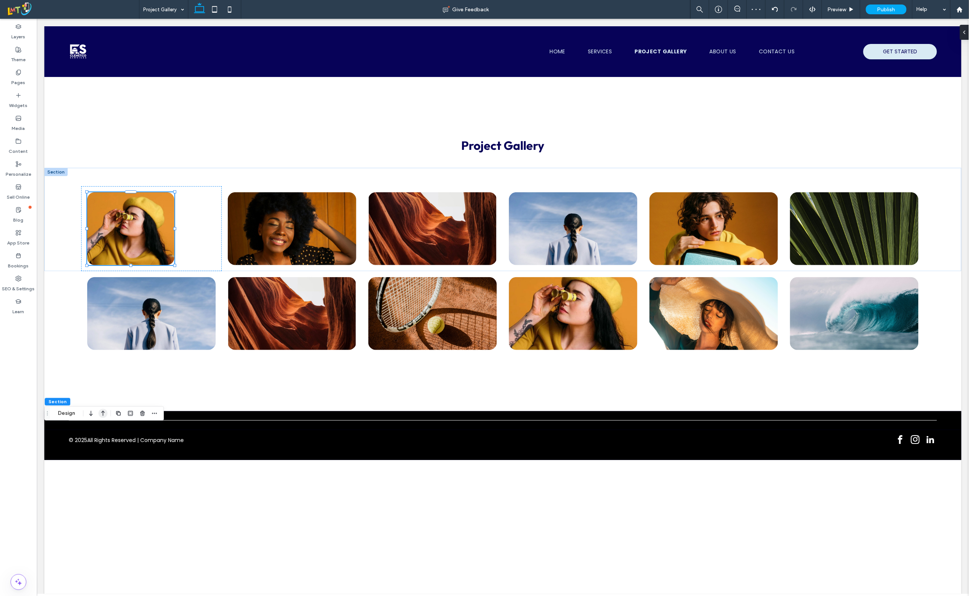
click at [101, 415] on icon "button" at bounding box center [102, 414] width 9 height 14
click at [99, 348] on icon "button" at bounding box center [102, 347] width 9 height 14
click at [94, 316] on icon "button" at bounding box center [90, 320] width 9 height 14
click at [93, 487] on icon "button" at bounding box center [90, 488] width 9 height 14
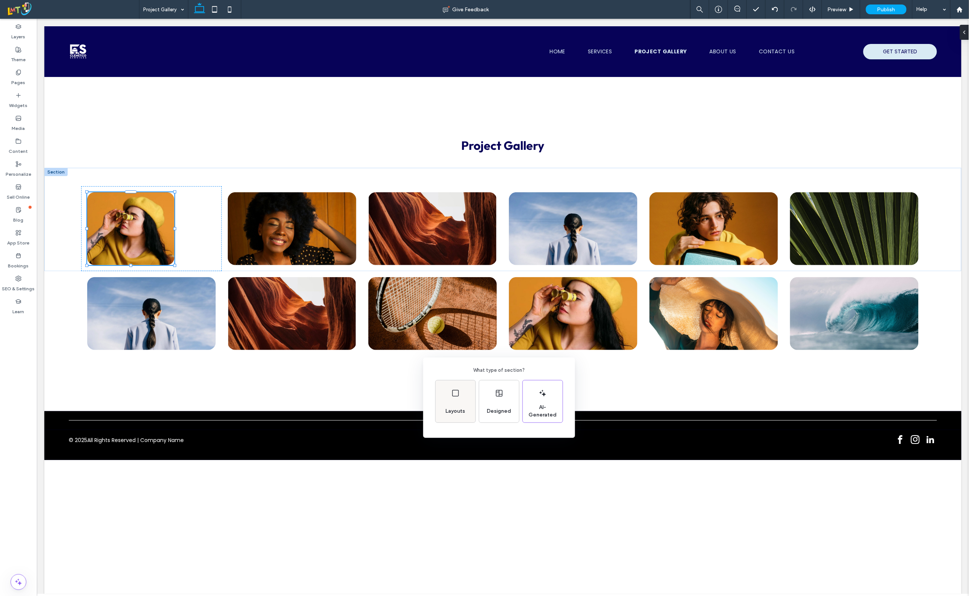
click at [458, 407] on div "Layouts" at bounding box center [456, 411] width 26 height 17
click at [455, 382] on icon at bounding box center [449, 388] width 19 height 19
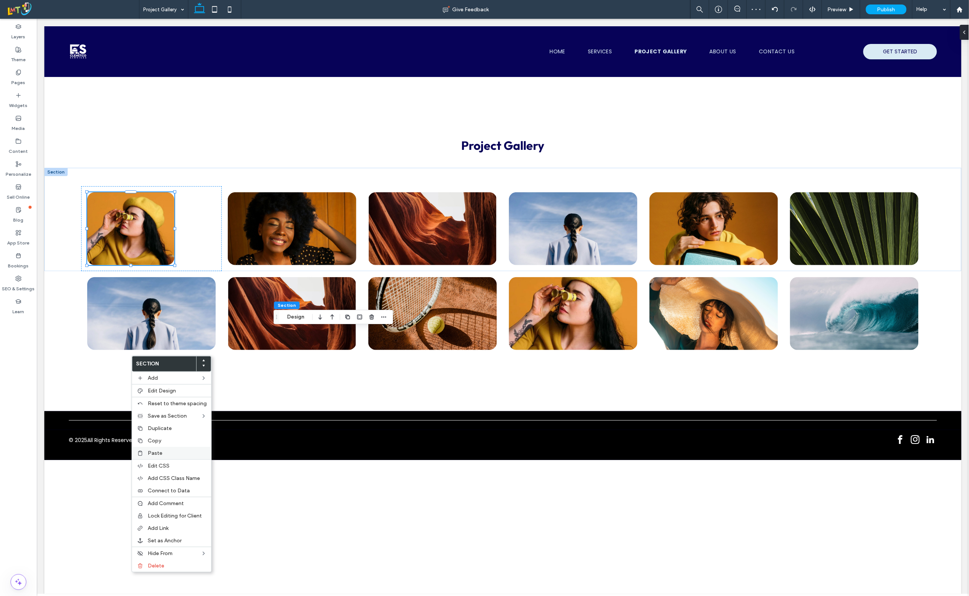
click at [149, 455] on span "Paste" at bounding box center [155, 453] width 15 height 6
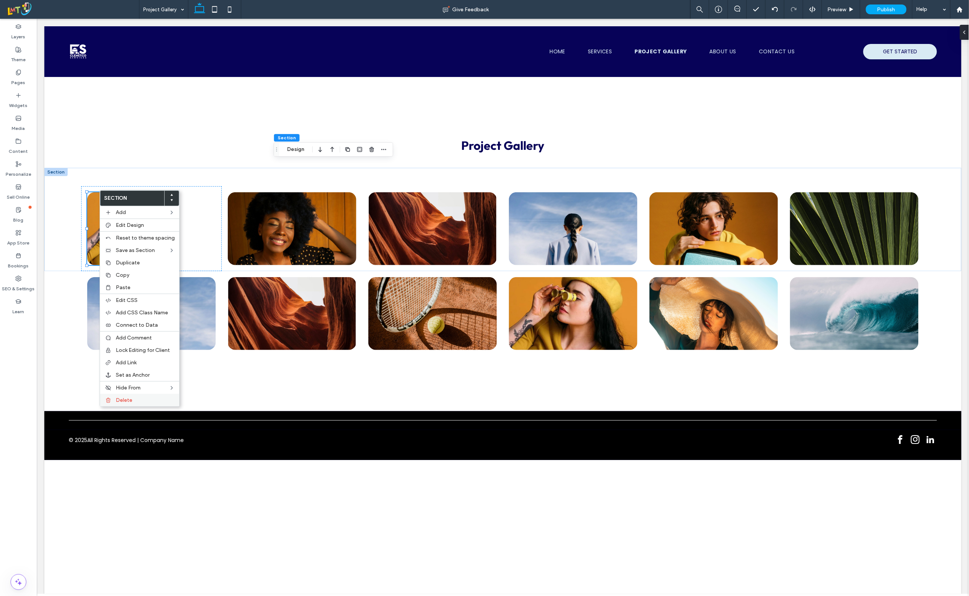
click at [124, 400] on span "Delete" at bounding box center [124, 400] width 17 height 6
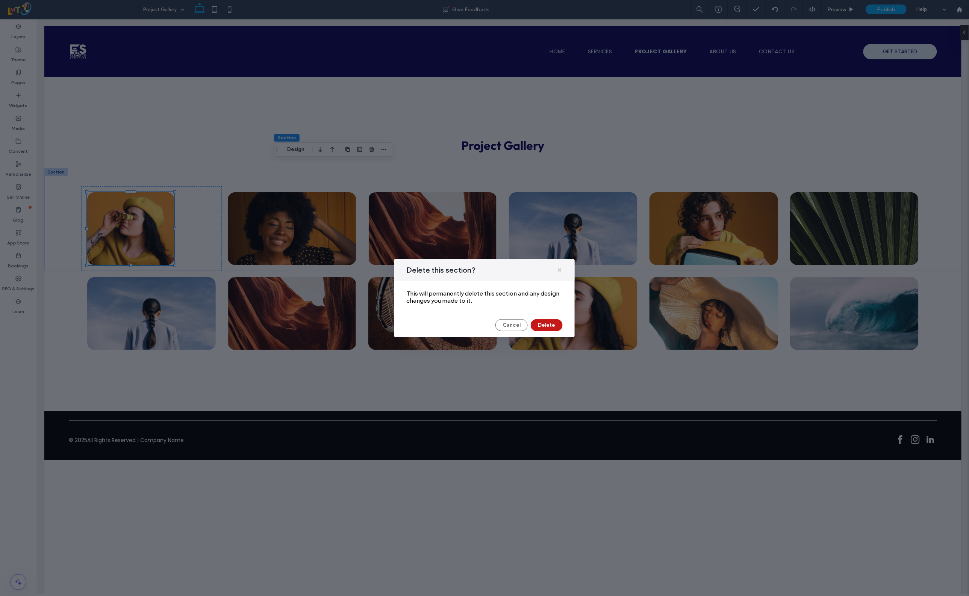
click at [543, 323] on button "Delete" at bounding box center [546, 325] width 32 height 12
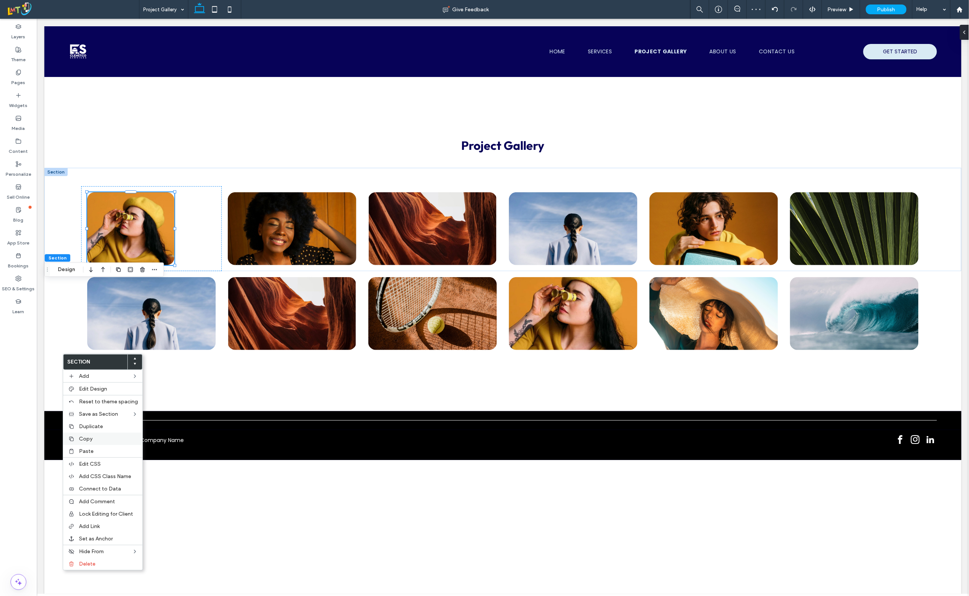
click at [85, 438] on span "Copy" at bounding box center [86, 439] width 14 height 6
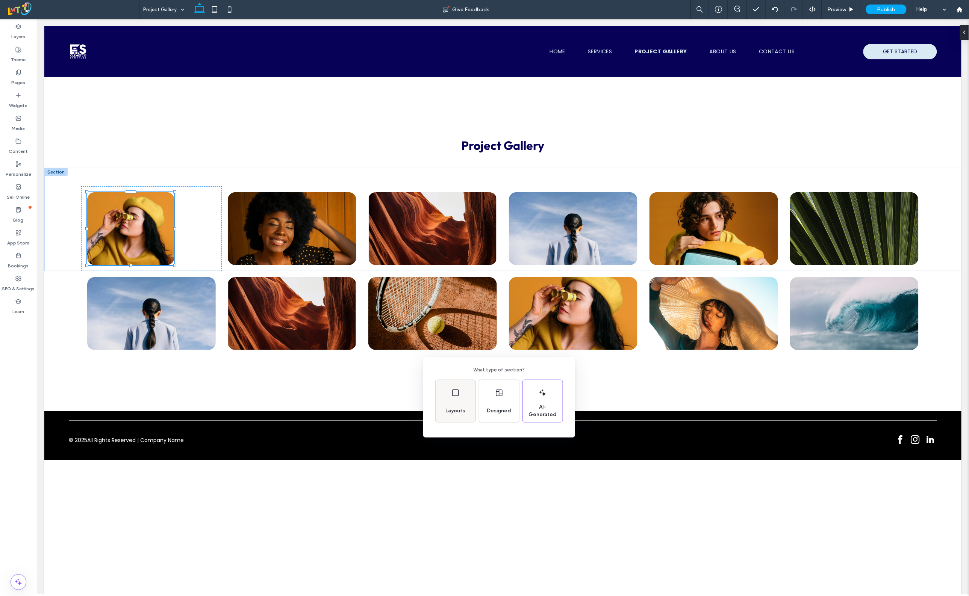
click at [456, 411] on span "Layouts" at bounding box center [456, 411] width 26 height 8
click at [446, 383] on use at bounding box center [449, 388] width 17 height 11
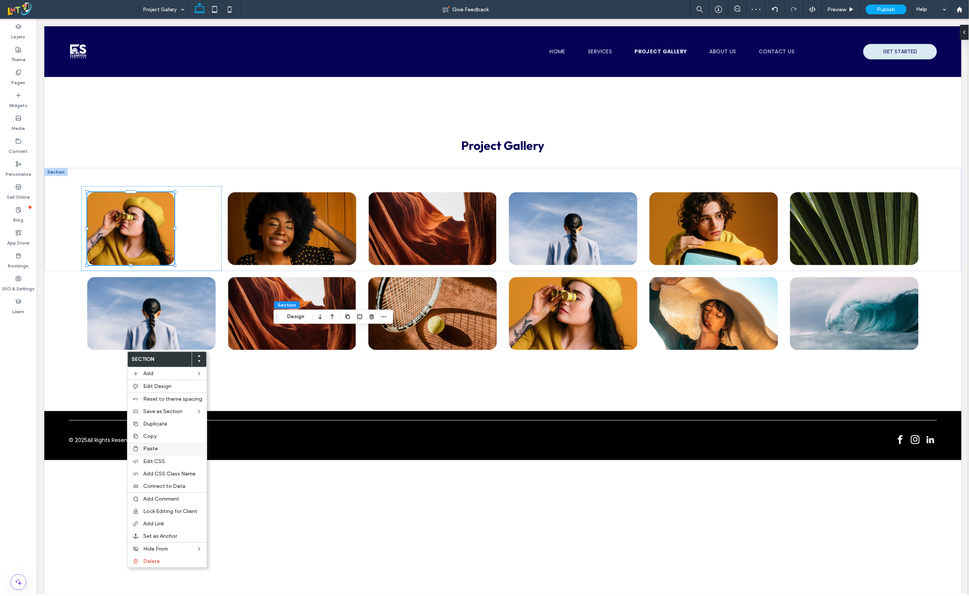
click at [156, 449] on span "Paste" at bounding box center [150, 449] width 15 height 6
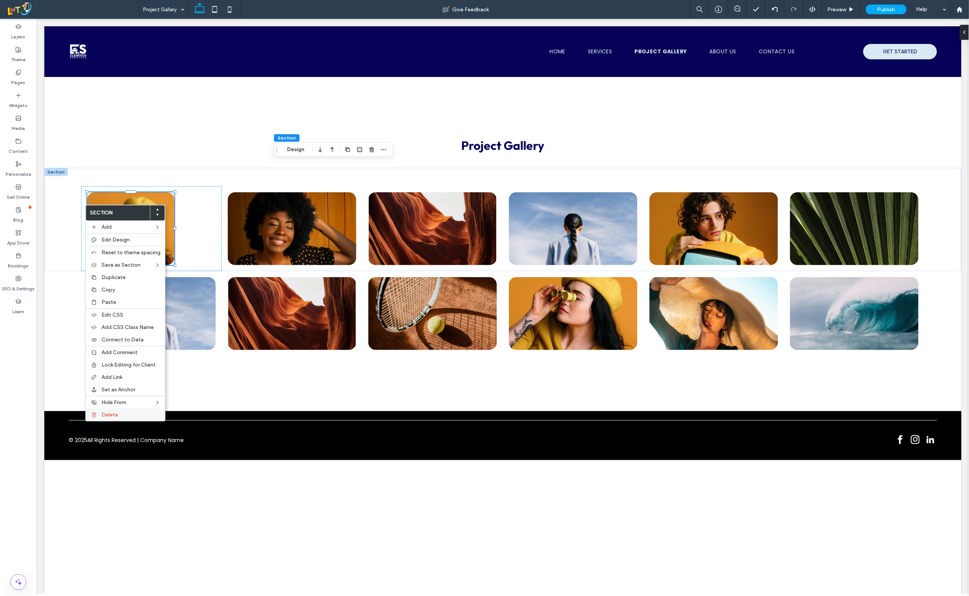
click at [117, 415] on span "Delete" at bounding box center [109, 415] width 17 height 6
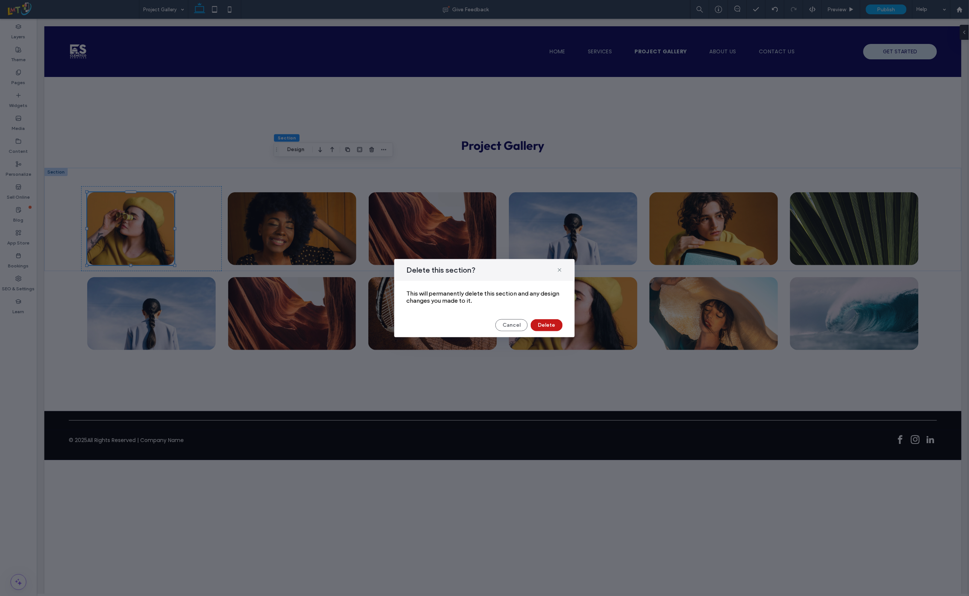
click at [549, 322] on button "Delete" at bounding box center [546, 325] width 32 height 12
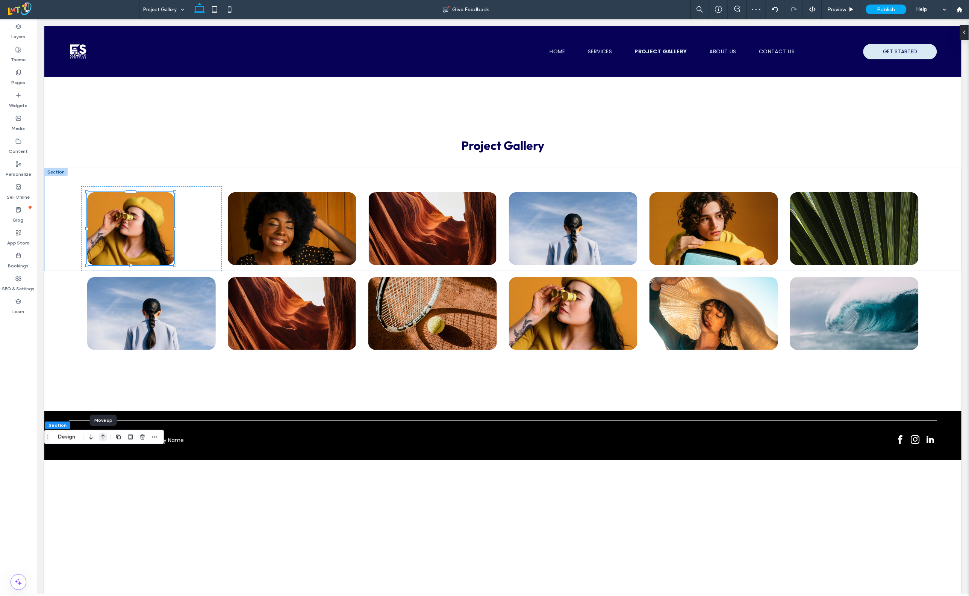
click at [103, 438] on use "button" at bounding box center [103, 437] width 4 height 5
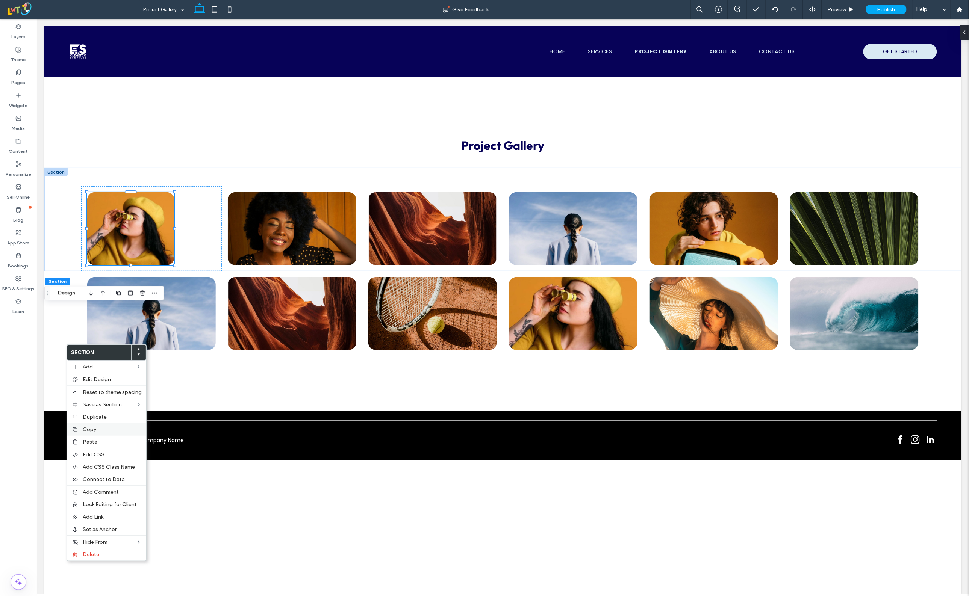
click at [95, 432] on span "Copy" at bounding box center [90, 429] width 14 height 6
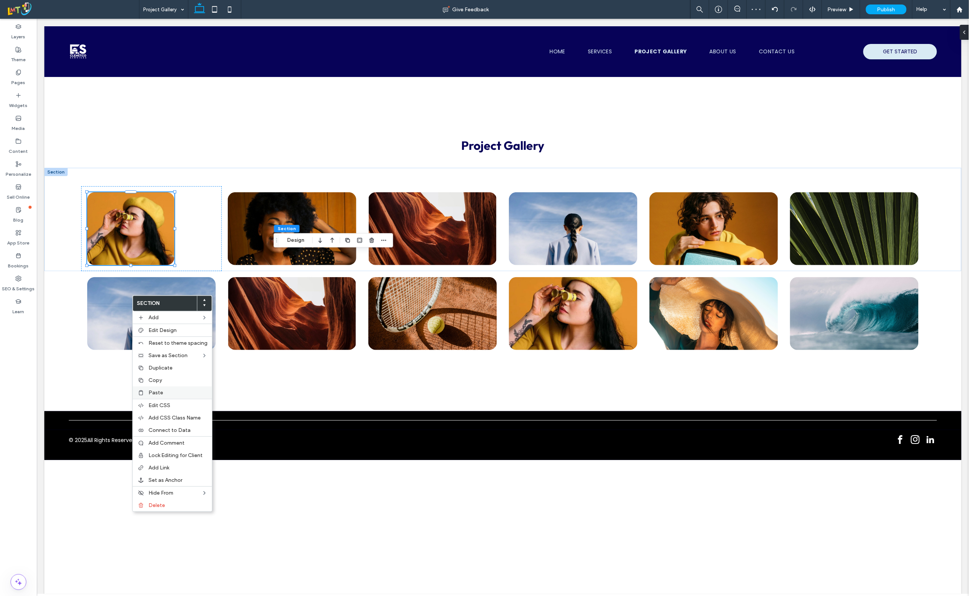
click at [170, 393] on label "Paste" at bounding box center [177, 393] width 59 height 6
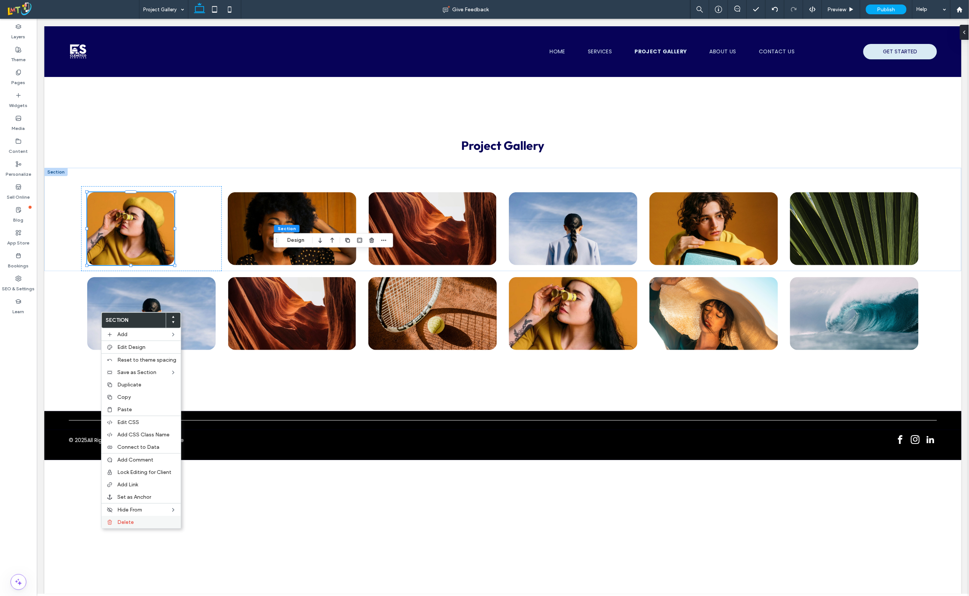
click at [118, 521] on div "Delete" at bounding box center [140, 522] width 79 height 12
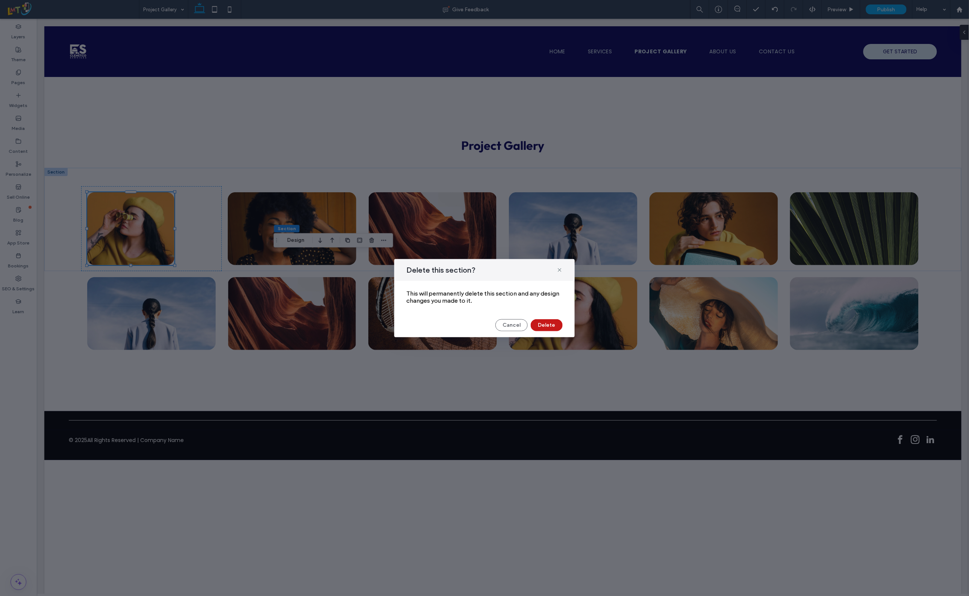
click at [553, 323] on button "Delete" at bounding box center [546, 325] width 32 height 12
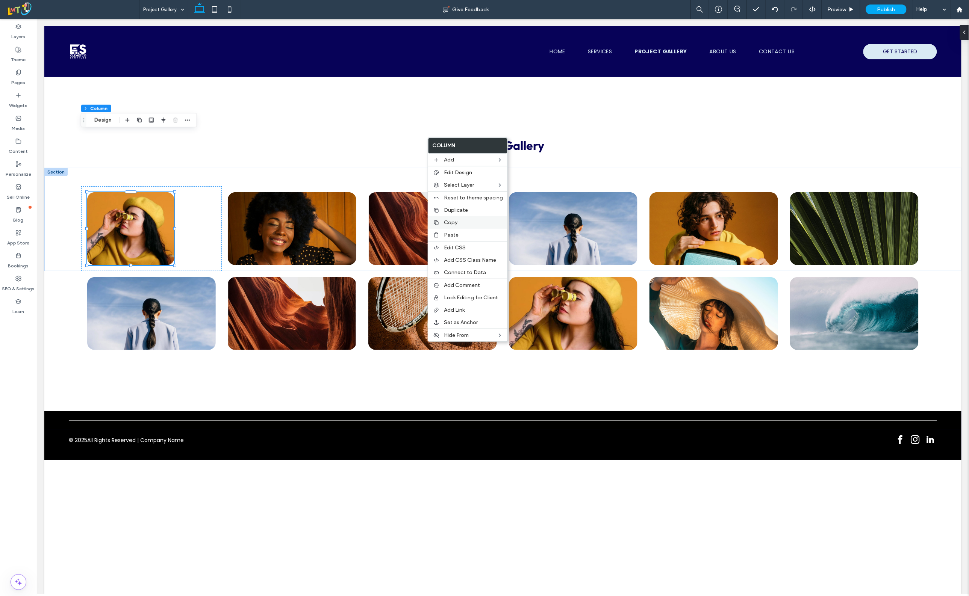
click at [455, 226] on span "Copy" at bounding box center [451, 222] width 14 height 6
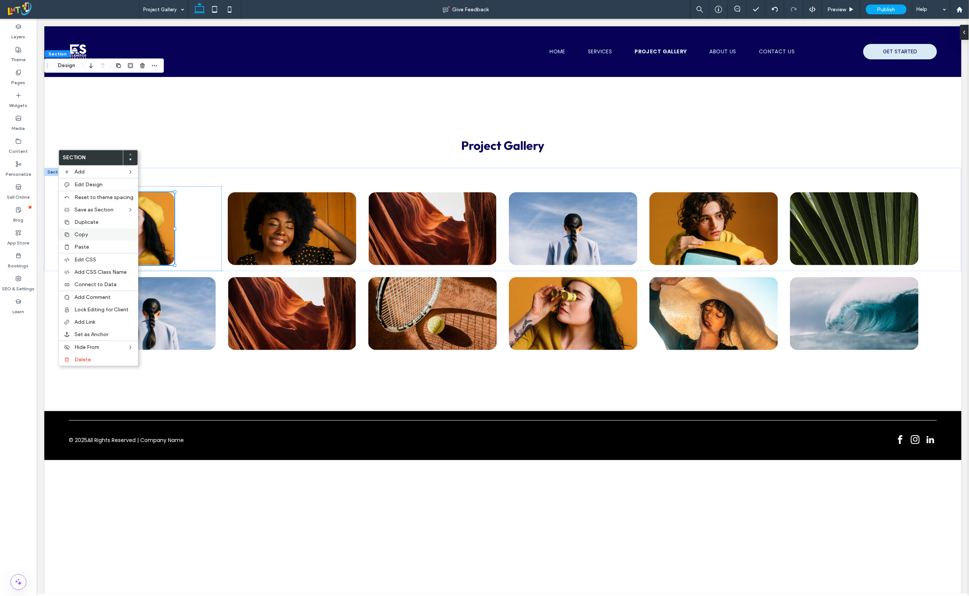
click at [85, 237] on span "Copy" at bounding box center [81, 234] width 14 height 6
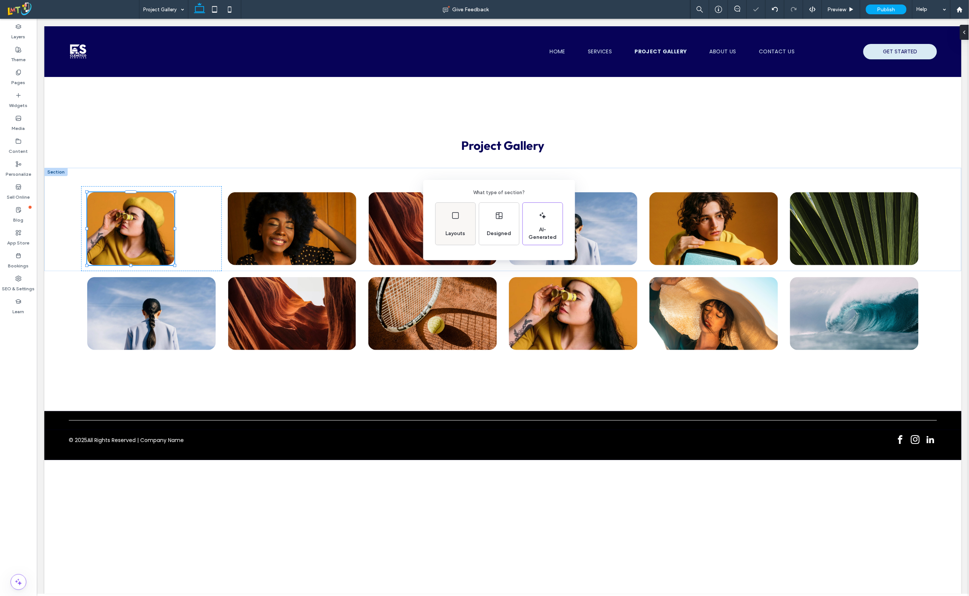
click at [440, 226] on div "Layouts" at bounding box center [455, 224] width 40 height 42
click at [447, 215] on icon at bounding box center [449, 218] width 19 height 19
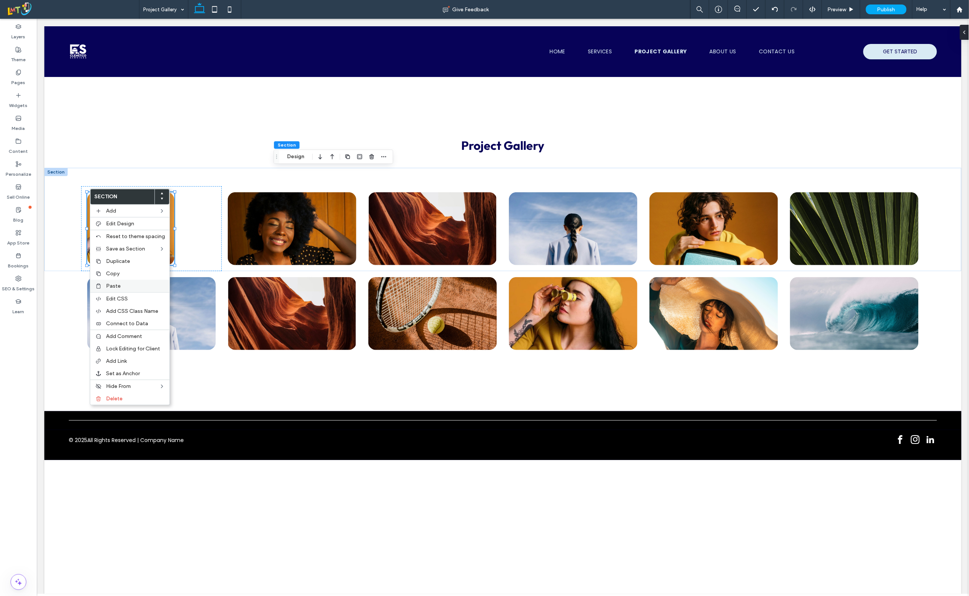
click at [121, 289] on label "Paste" at bounding box center [135, 286] width 59 height 6
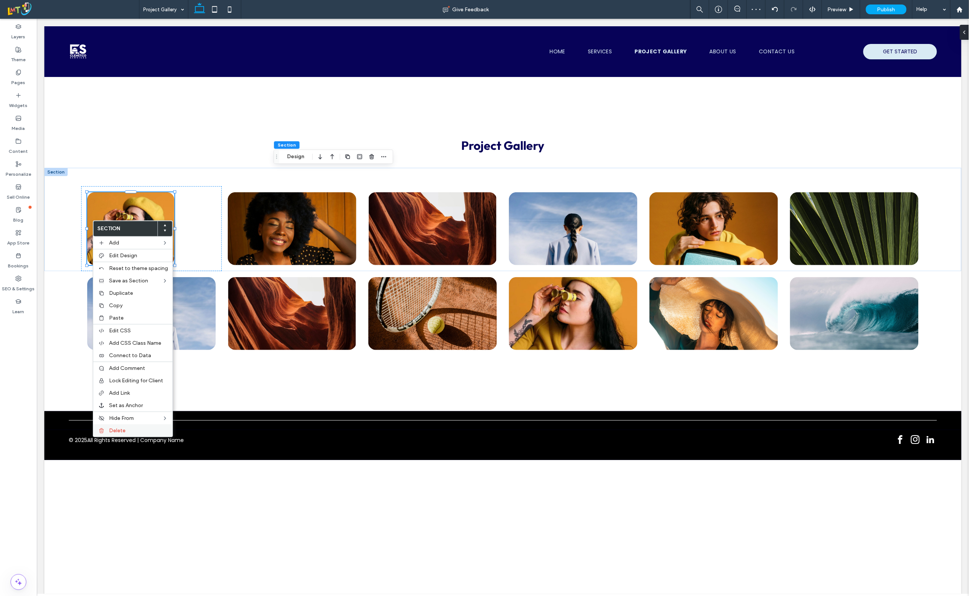
click at [121, 431] on span "Delete" at bounding box center [117, 431] width 17 height 6
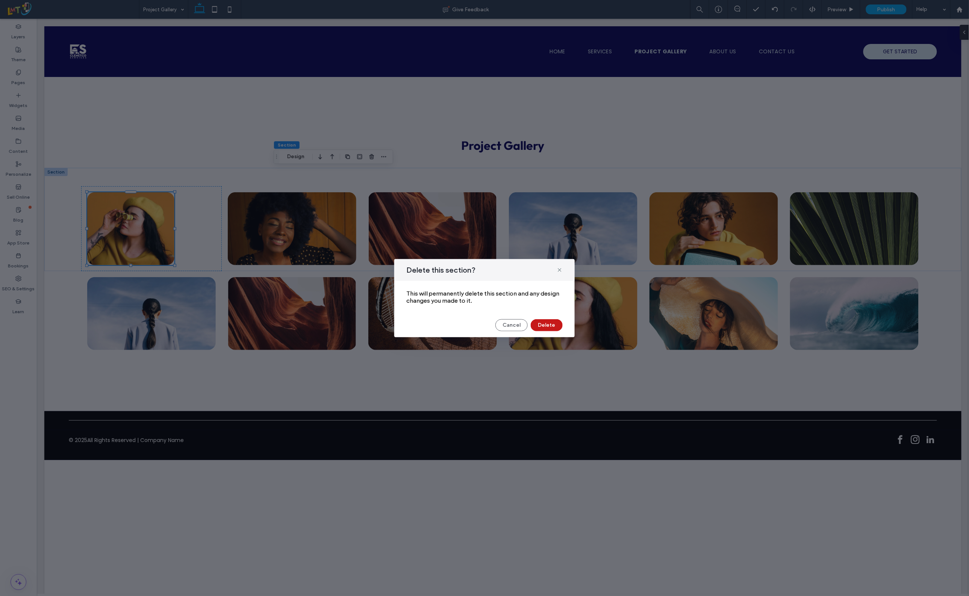
click at [537, 325] on button "Delete" at bounding box center [546, 325] width 32 height 12
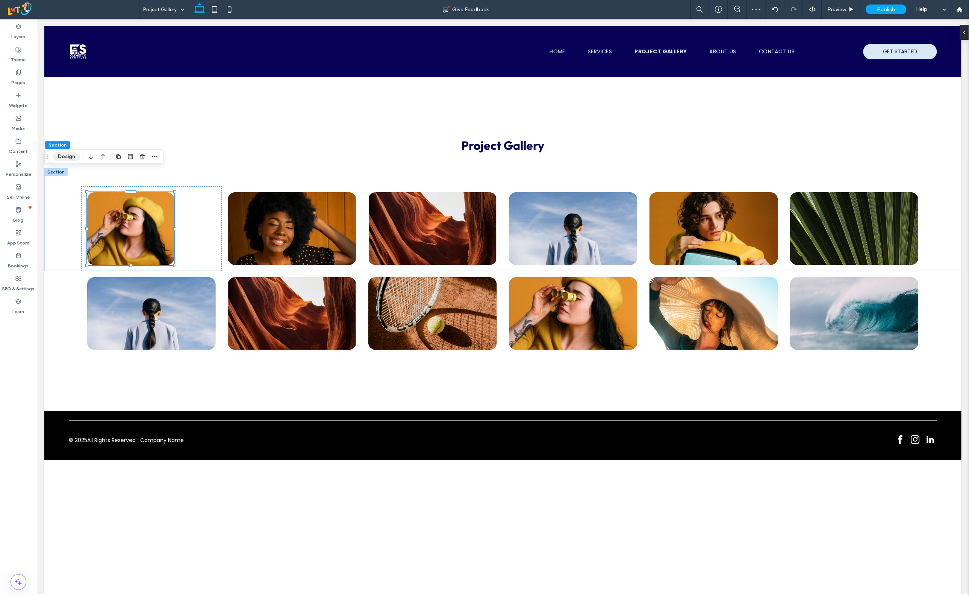
click at [56, 159] on button "Design" at bounding box center [66, 156] width 27 height 9
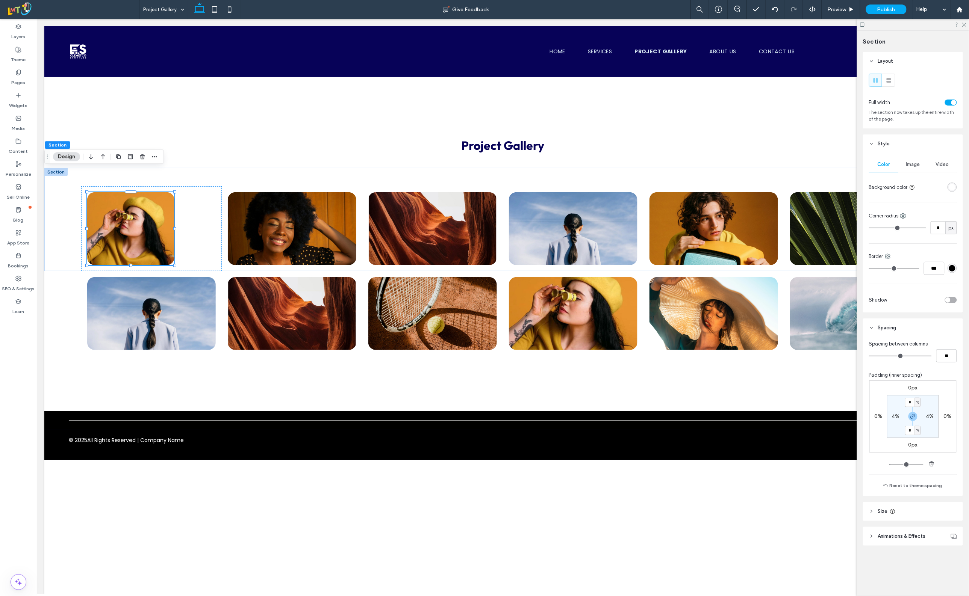
drag, startPoint x: 885, startPoint y: 356, endPoint x: 860, endPoint y: 359, distance: 25.0
click at [869, 357] on input "range" at bounding box center [900, 356] width 63 height 1
click at [908, 404] on input "*" at bounding box center [910, 402] width 10 height 9
click at [964, 22] on icon at bounding box center [963, 24] width 5 height 5
